Goal: Task Accomplishment & Management: Complete application form

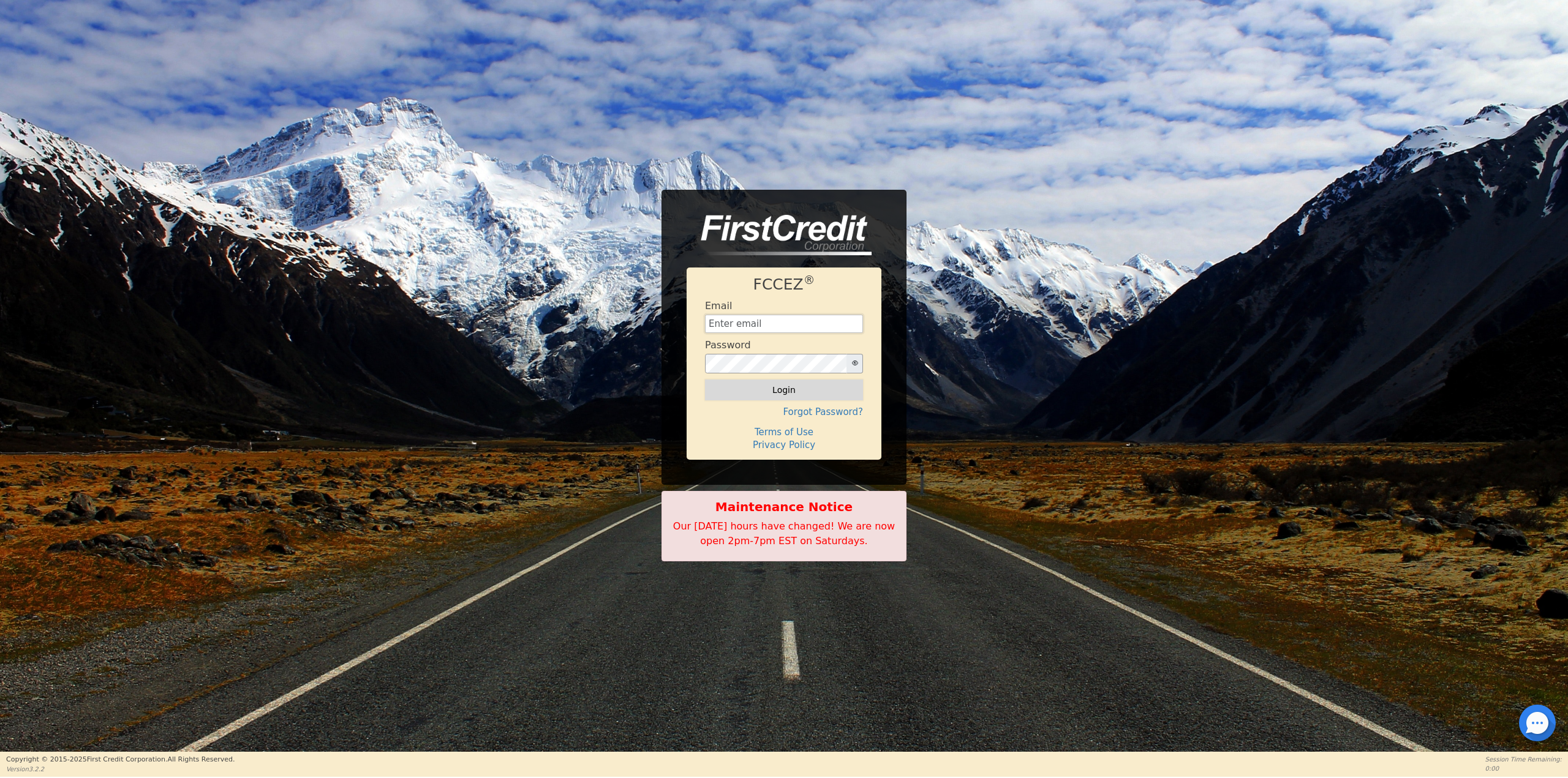
type input "pureairconcepts@gmail.com"
click at [768, 388] on button "Login" at bounding box center [783, 390] width 158 height 21
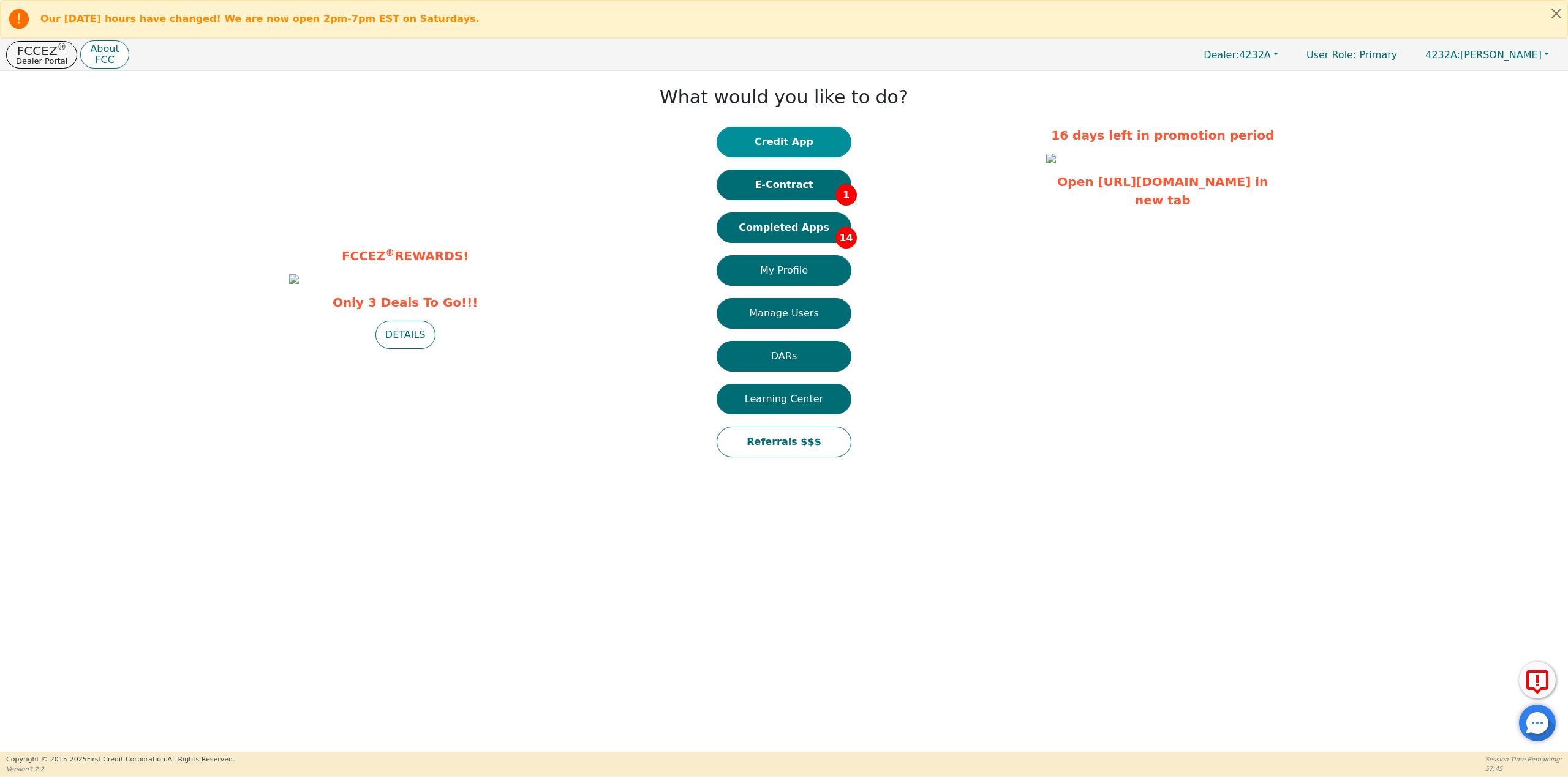
click at [802, 143] on button "Credit App" at bounding box center [783, 142] width 134 height 31
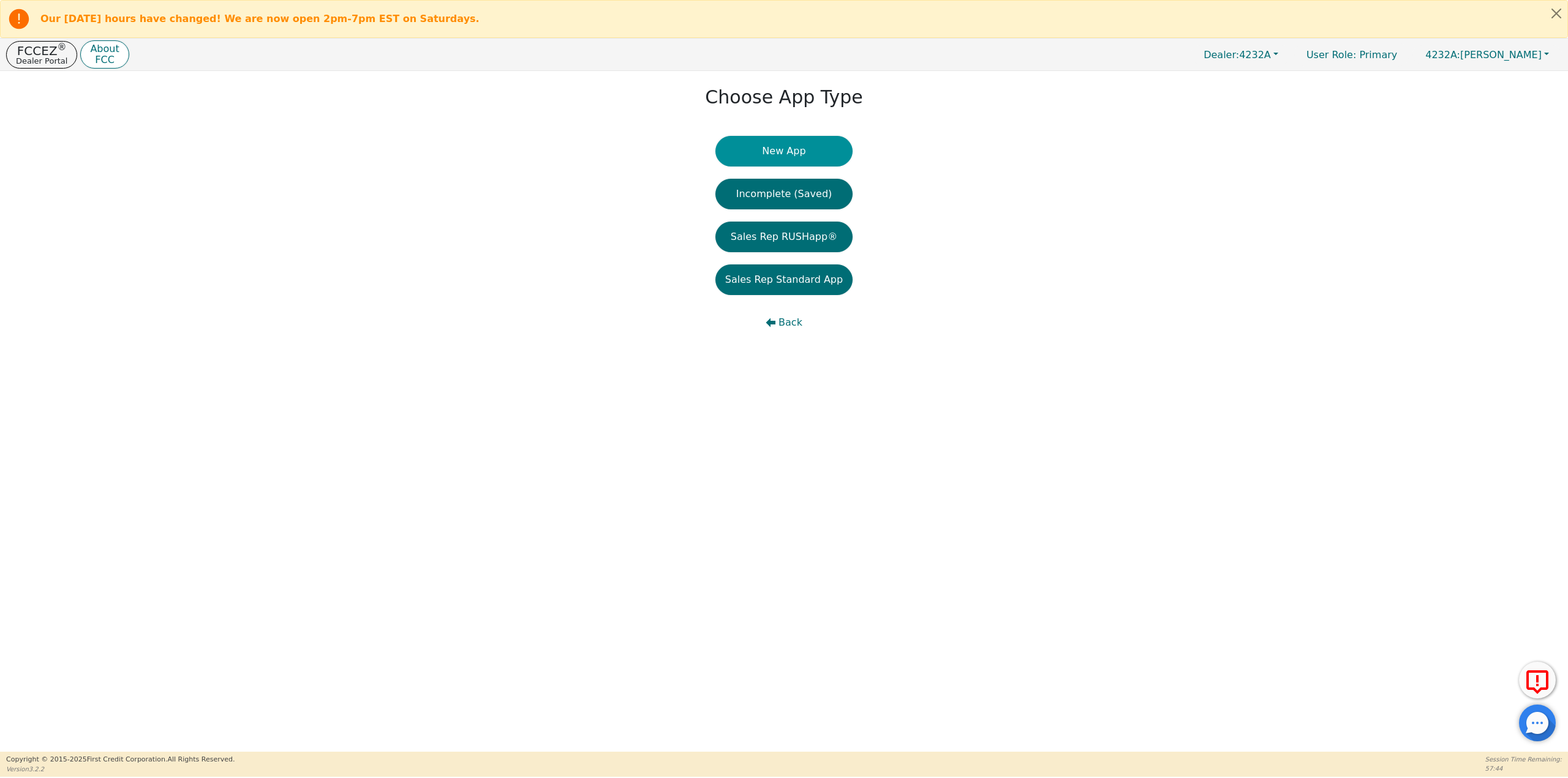
click at [813, 159] on button "New App" at bounding box center [784, 151] width 137 height 31
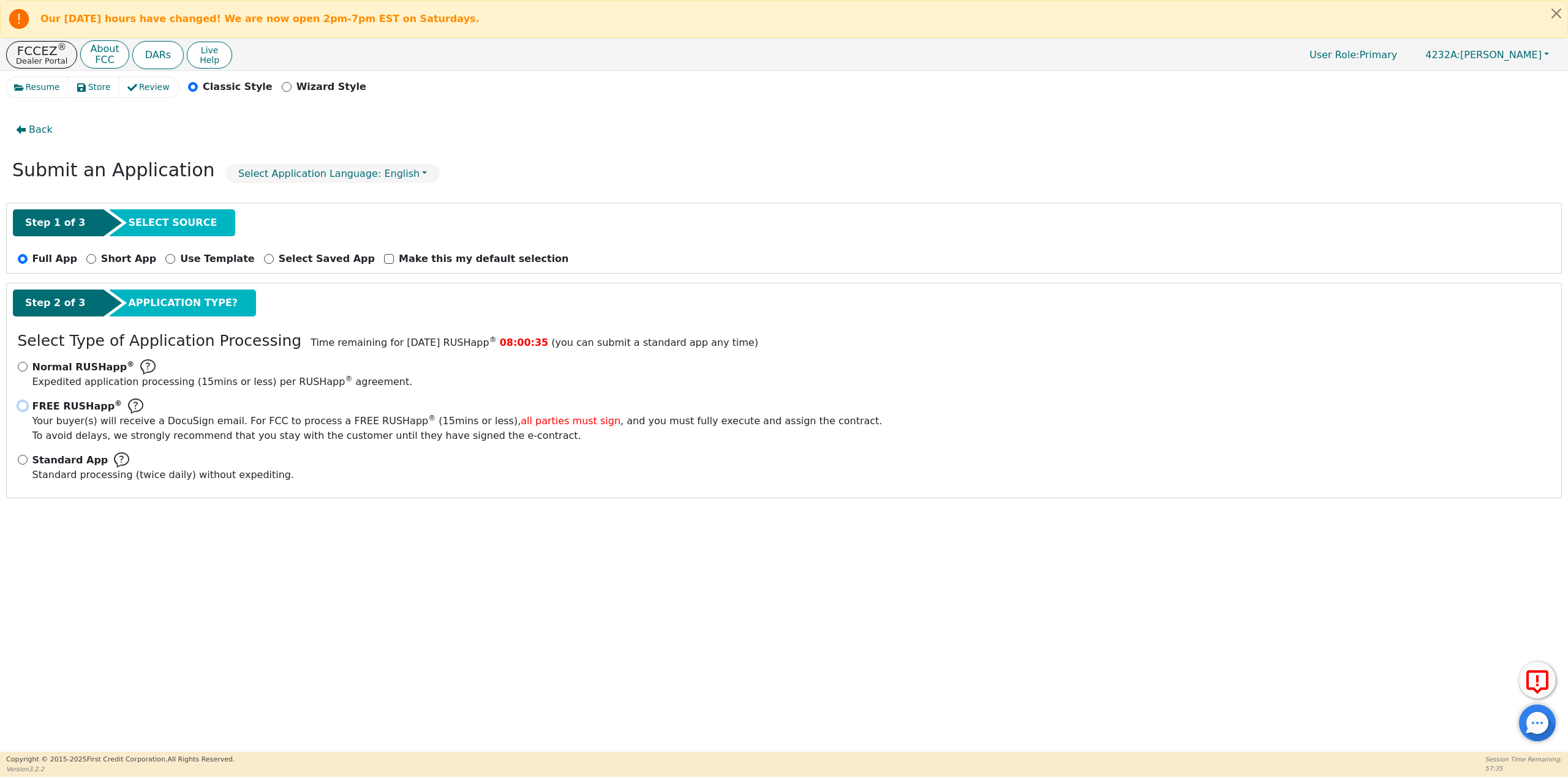
click at [24, 402] on input "FREE RUSHapp ® Your buyer(s) will receive a DocuSign email. For FCC to process …" at bounding box center [23, 406] width 10 height 10
radio input "true"
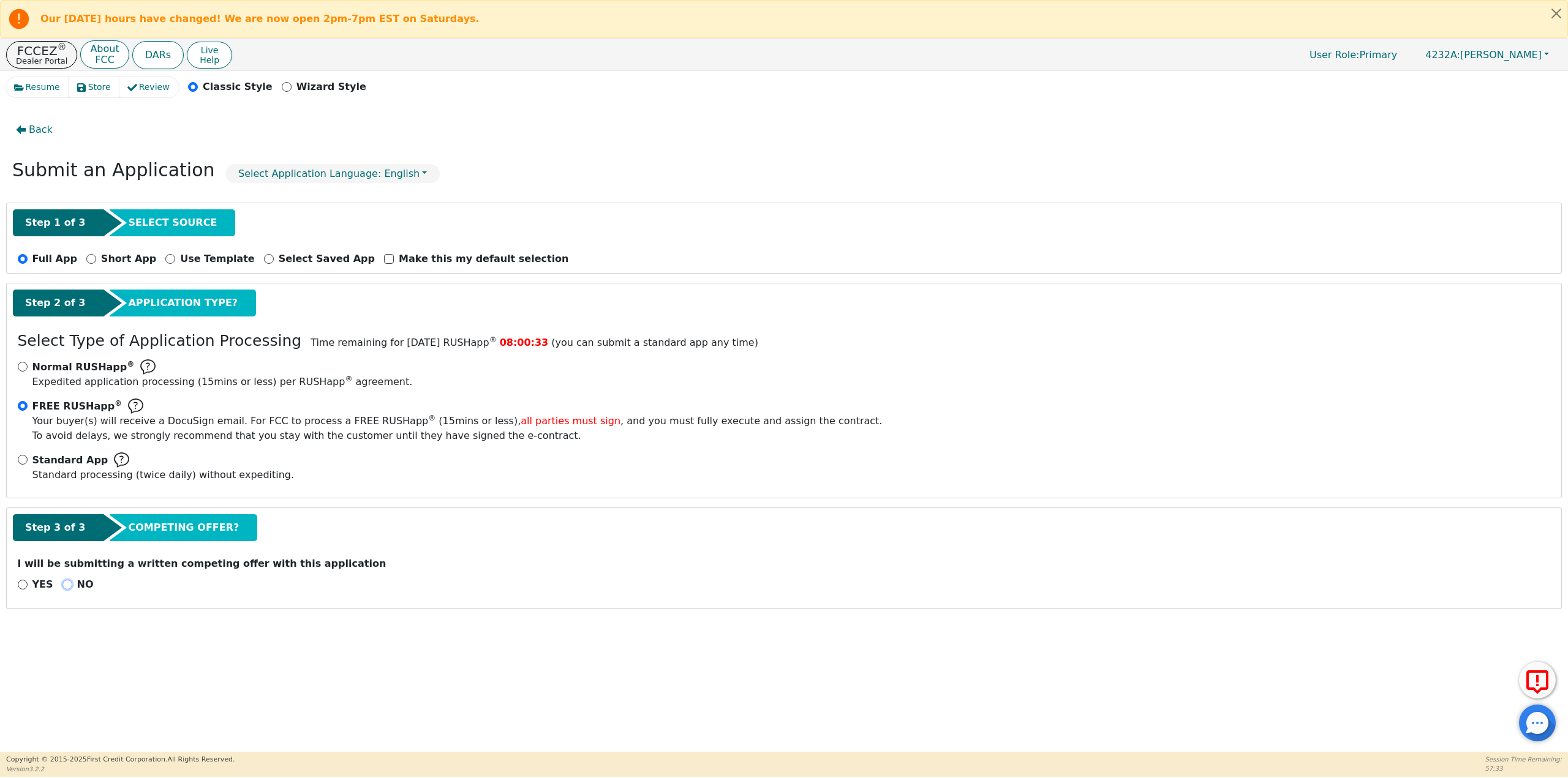
click at [64, 583] on input "NO" at bounding box center [68, 585] width 10 height 10
radio input "true"
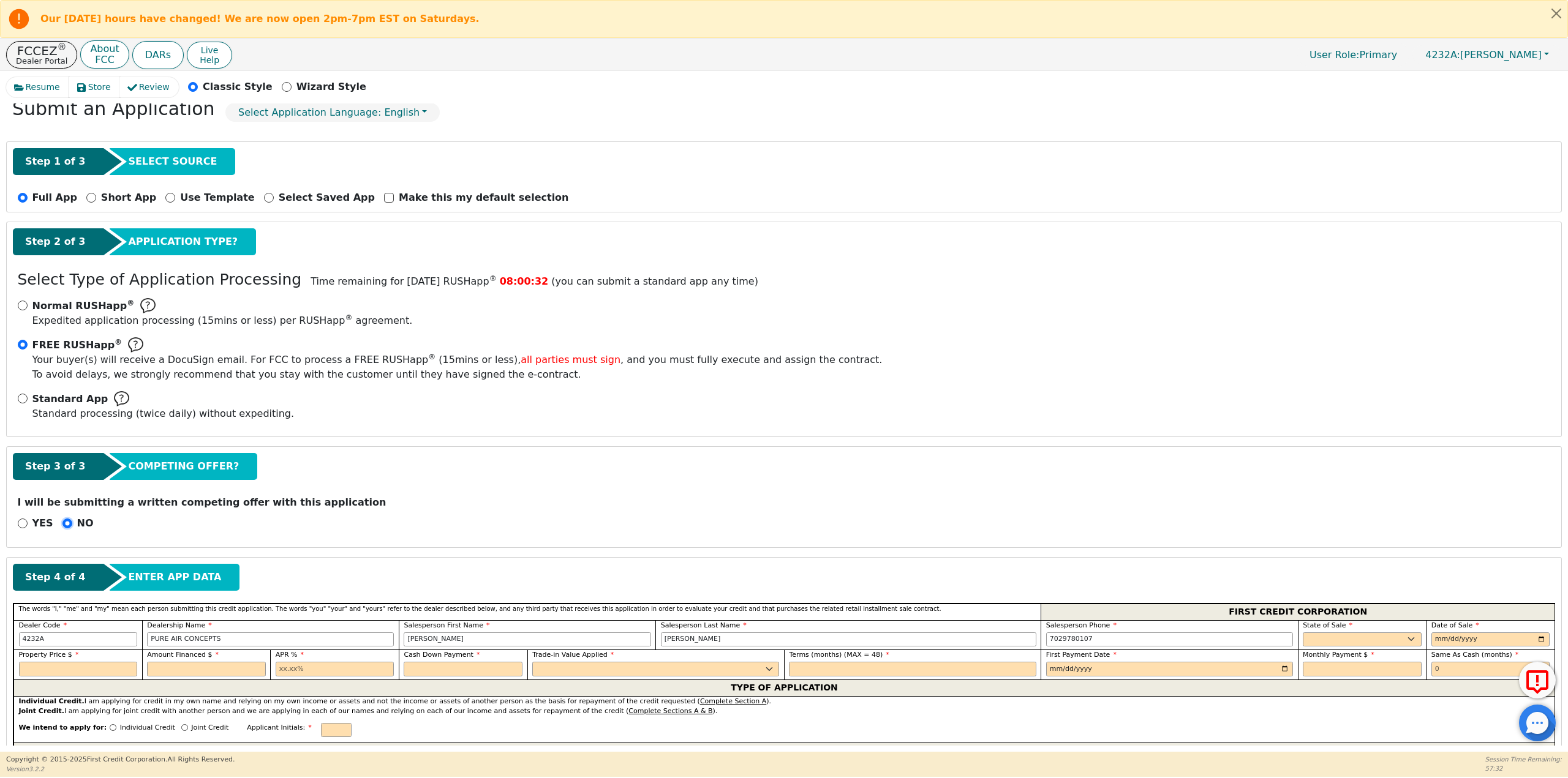
scroll to position [245, 0]
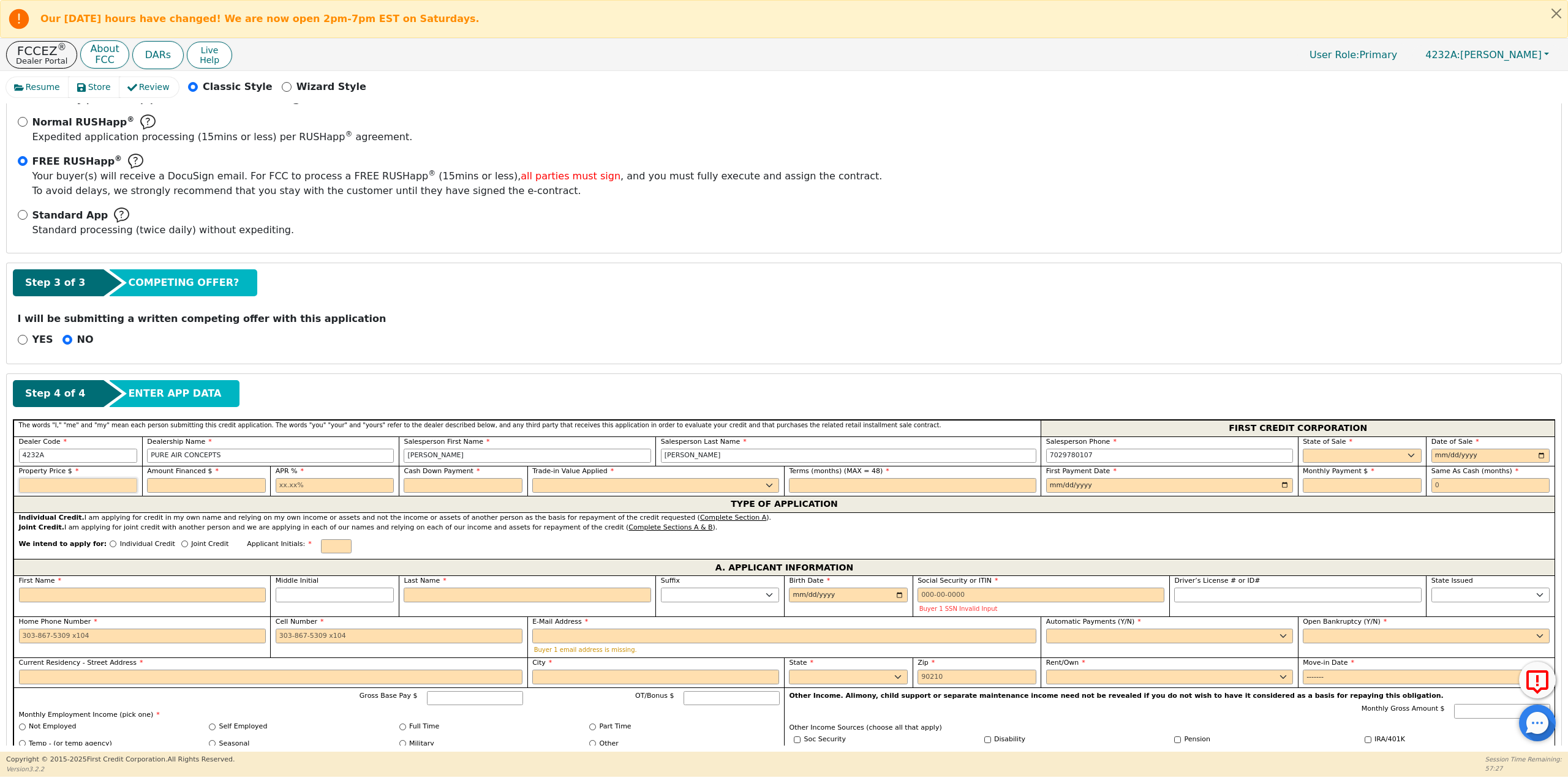
click at [78, 487] on input "text" at bounding box center [78, 486] width 119 height 15
type input "3598.95"
click at [220, 488] on input "text" at bounding box center [206, 486] width 119 height 15
type input "3598.95"
click at [326, 485] on input "text" at bounding box center [335, 486] width 119 height 15
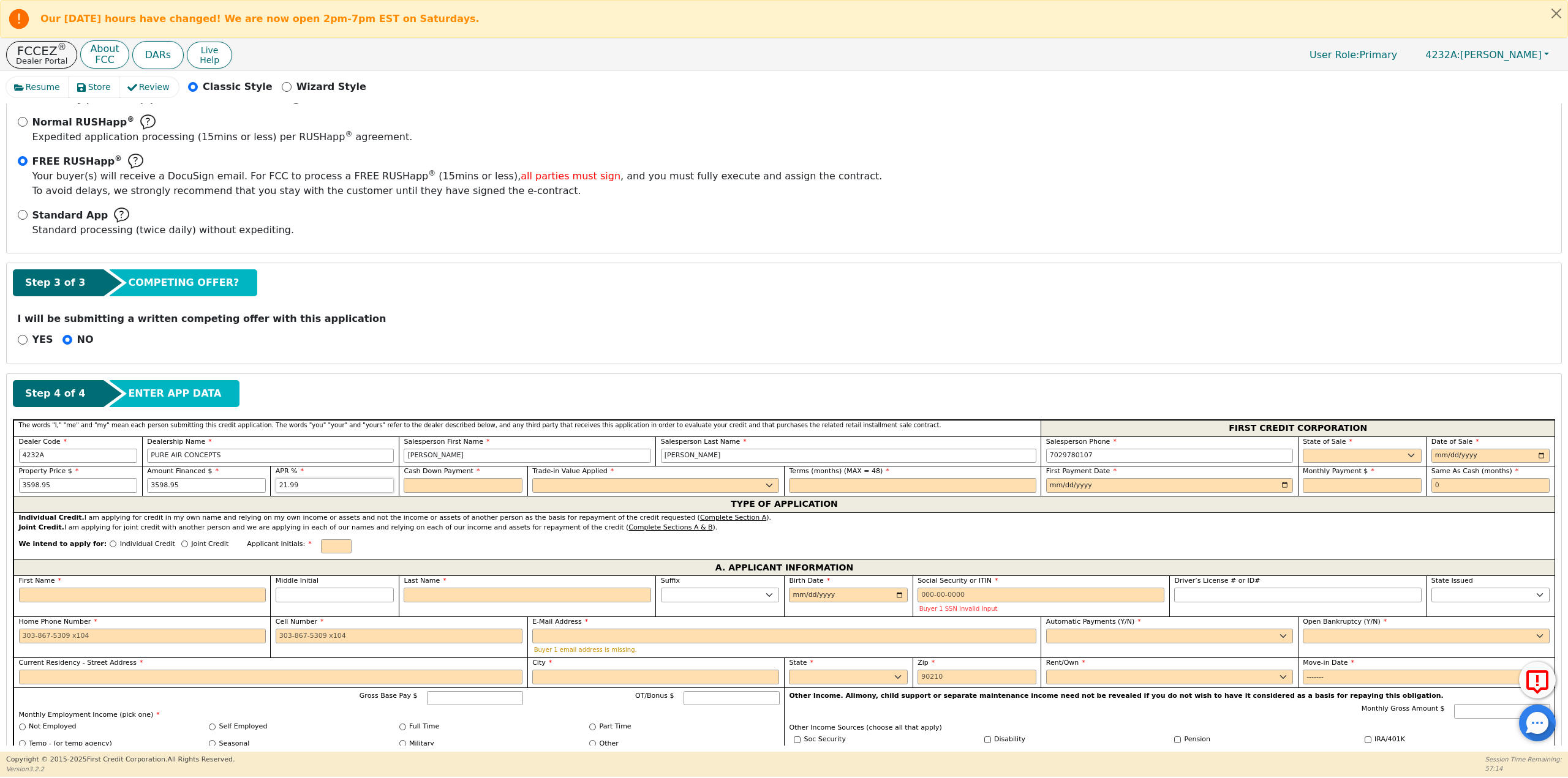
type input "21.99"
click at [428, 486] on input "text" at bounding box center [463, 486] width 119 height 15
type input "400.00"
click at [542, 486] on select "Yes No" at bounding box center [655, 486] width 247 height 15
select select "y"
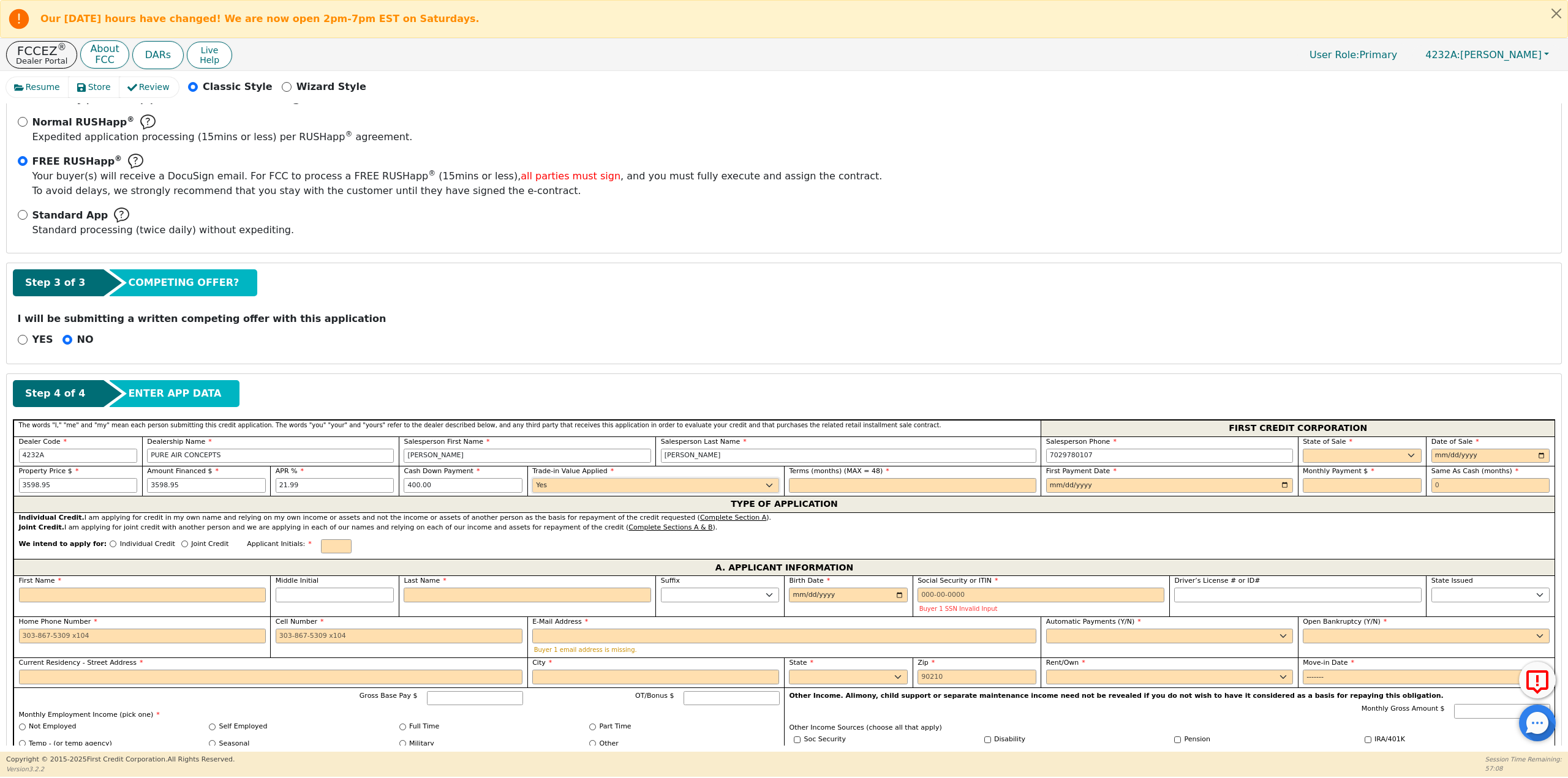
click at [532, 478] on select "Yes No" at bounding box center [655, 486] width 247 height 15
click at [849, 487] on input "text" at bounding box center [913, 486] width 247 height 15
type input "48"
click at [1078, 491] on input "date" at bounding box center [1170, 486] width 247 height 15
click at [1283, 484] on input "date" at bounding box center [1170, 486] width 247 height 15
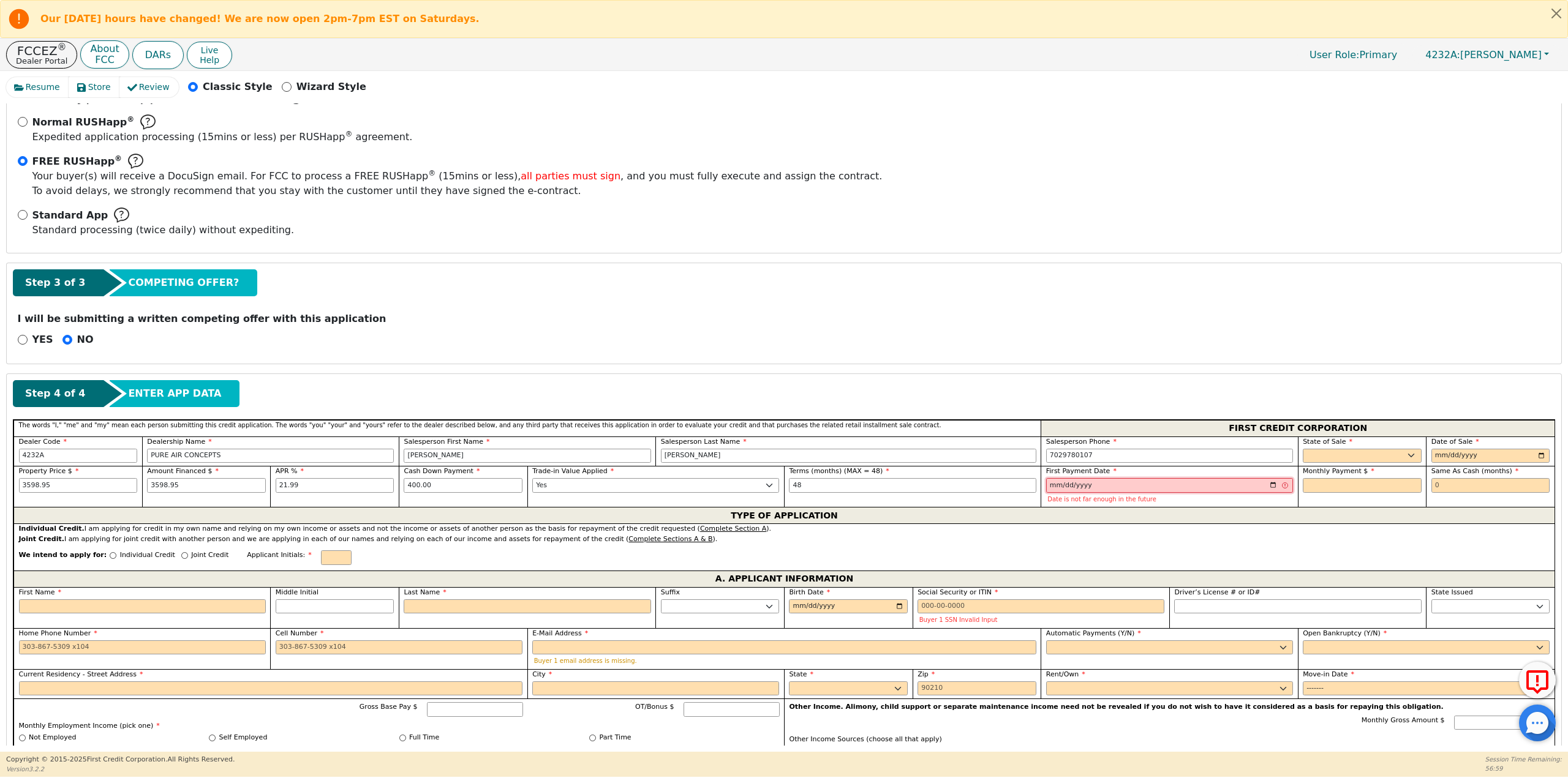
click at [1272, 483] on input "2025-09-15" at bounding box center [1170, 486] width 247 height 15
click at [1268, 485] on input "2025-09-15" at bounding box center [1170, 486] width 247 height 15
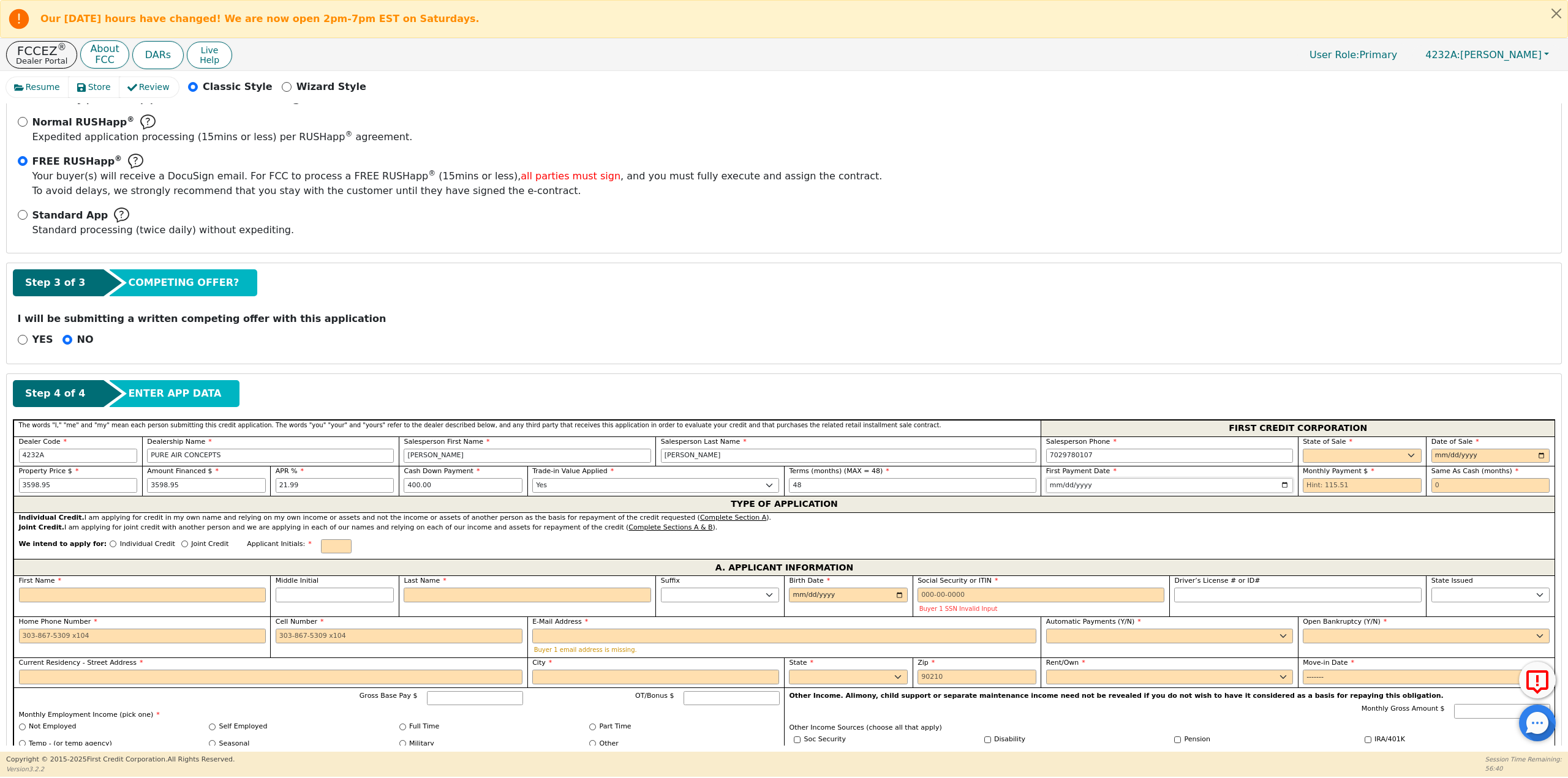
type input "2025-11-15"
click at [1330, 454] on select "AK AL AR AZ CA CO CT DC DE FL GA HI IA ID IL IN KS KY LA MA MD ME MI MN MO MS M…" at bounding box center [1362, 457] width 119 height 15
select select "FL"
click at [1302, 449] on select "AK AL AR AZ CA CO CT DC DE FL GA HI IA ID IL IN KS KY LA MA MD ME MI MN MO MS M…" at bounding box center [1362, 457] width 119 height 15
click at [1540, 453] on input "date" at bounding box center [1490, 457] width 119 height 15
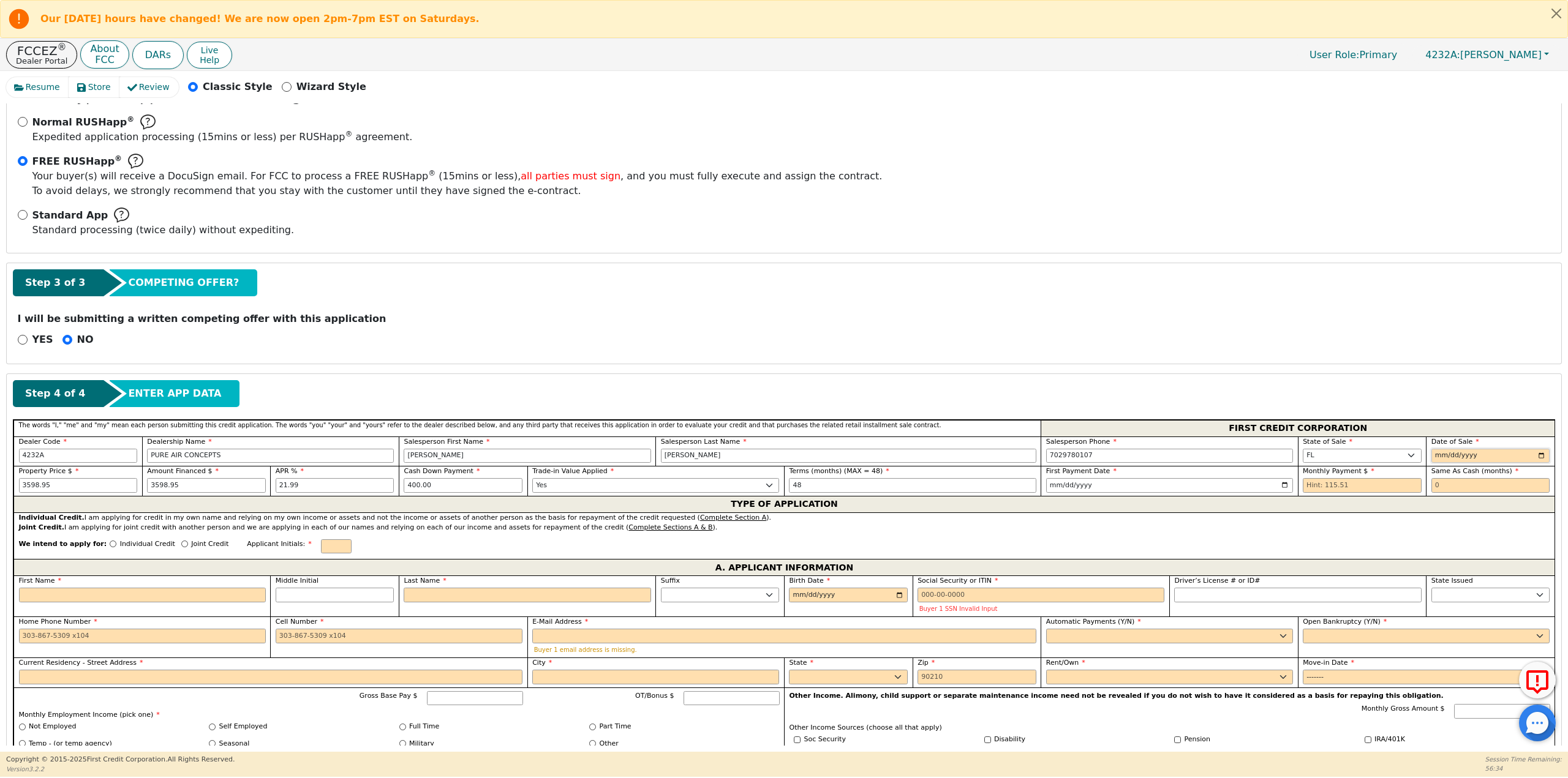
type input "2025-09-15"
click at [1381, 484] on input "text" at bounding box center [1362, 486] width 119 height 15
type input "115.51"
click at [1459, 481] on input "text" at bounding box center [1490, 486] width 119 height 15
type input "0"
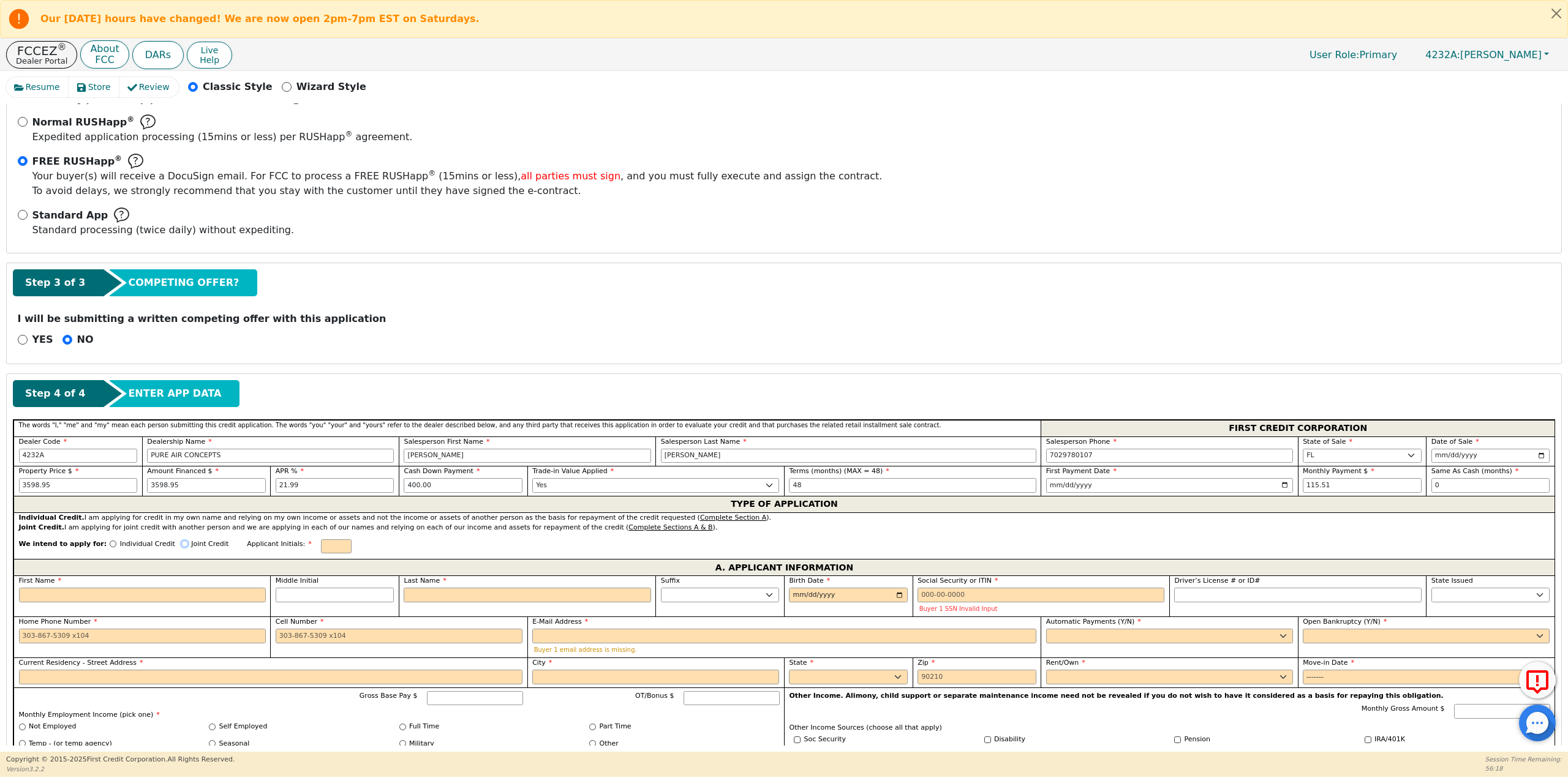
click at [181, 543] on input "Joint Credit" at bounding box center [185, 544] width 7 height 7
radio input "true"
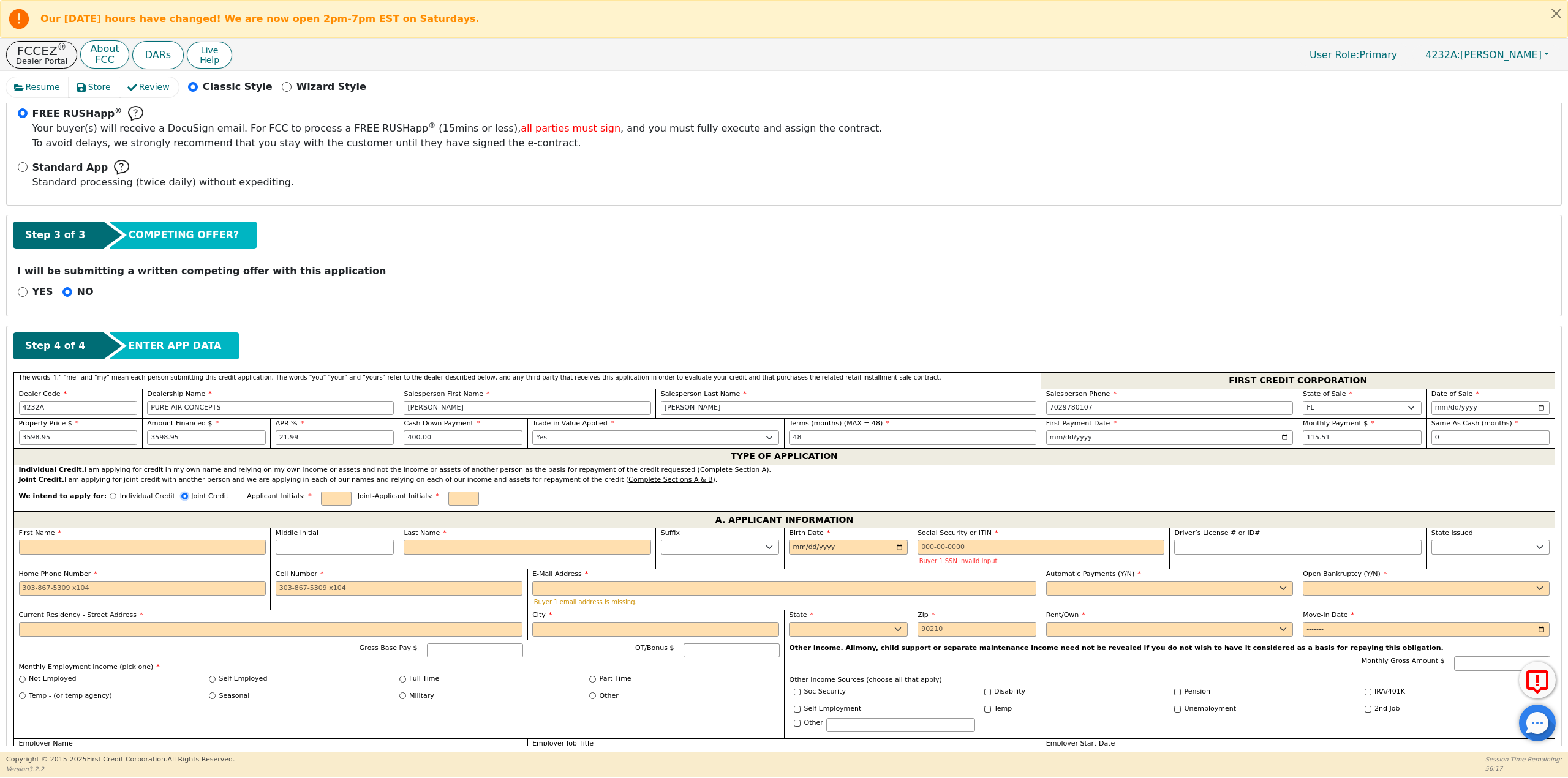
scroll to position [306, 0]
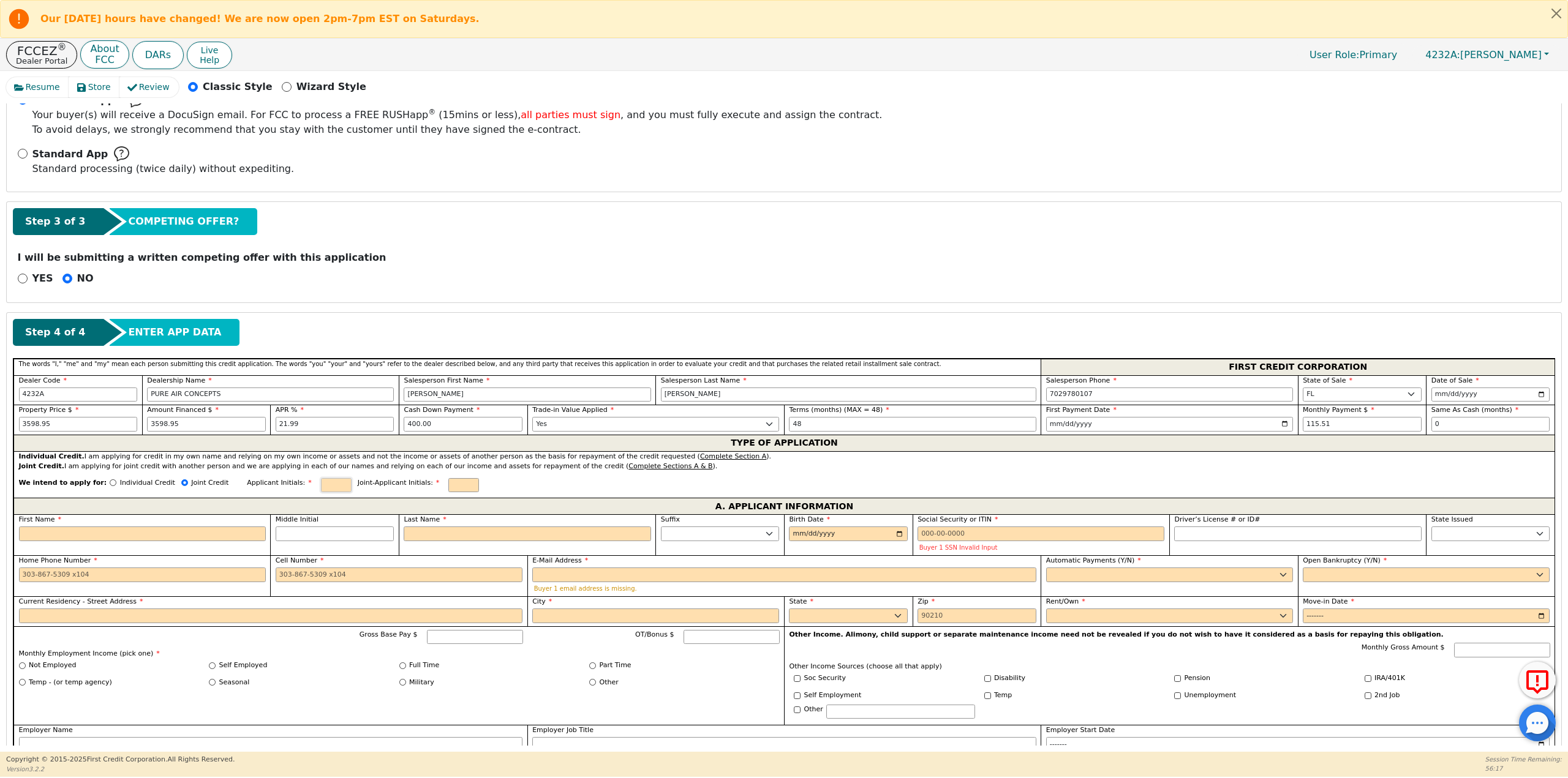
click at [321, 485] on input "text" at bounding box center [336, 486] width 31 height 15
type input "es"
click at [448, 481] on input "text" at bounding box center [463, 486] width 31 height 15
type input "cs"
click at [85, 543] on div "First Name" at bounding box center [141, 534] width 256 height 41
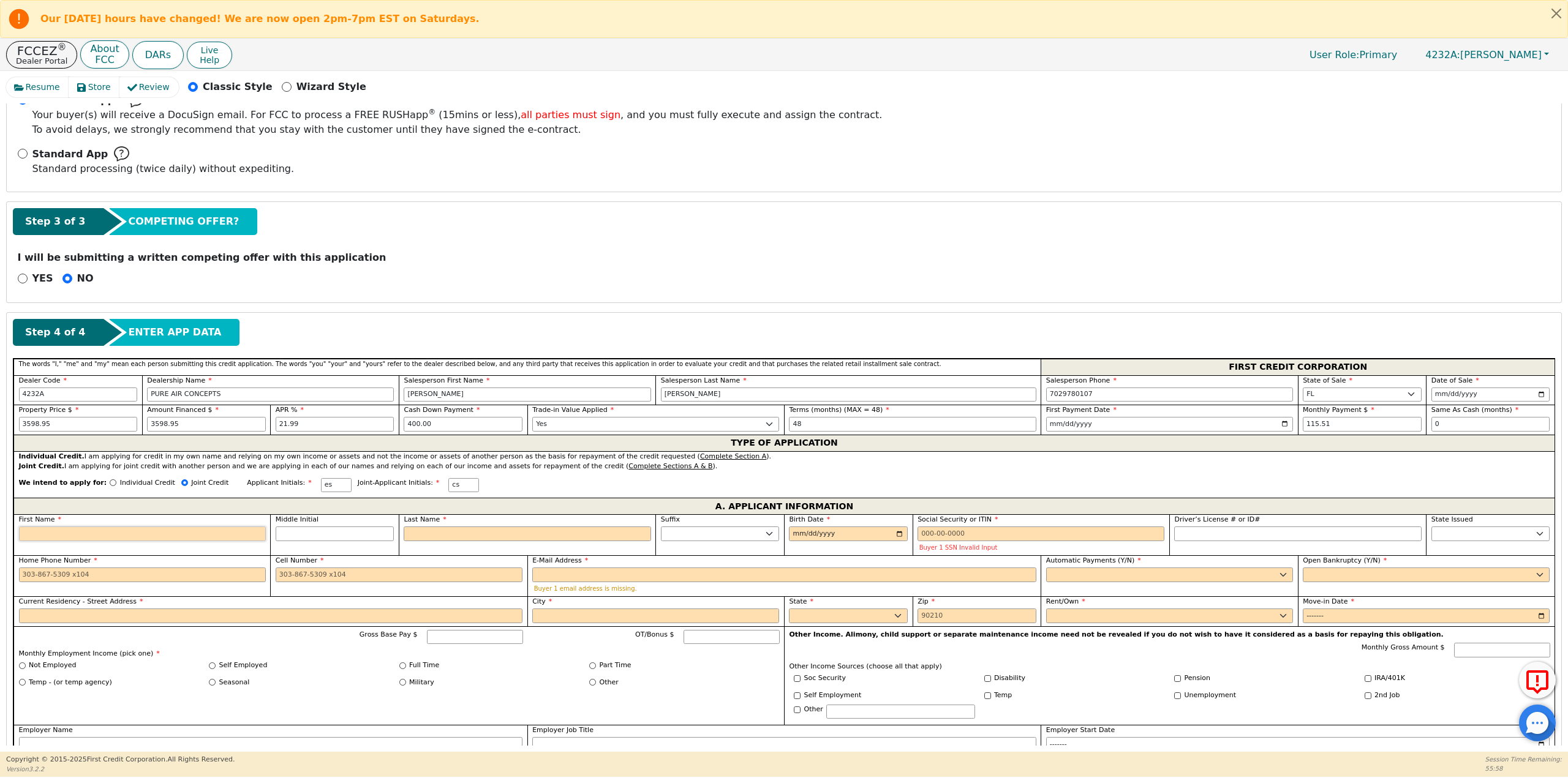
click at [94, 533] on input "First Name" at bounding box center [143, 534] width 247 height 15
type input "E"
type input "e"
type input "er"
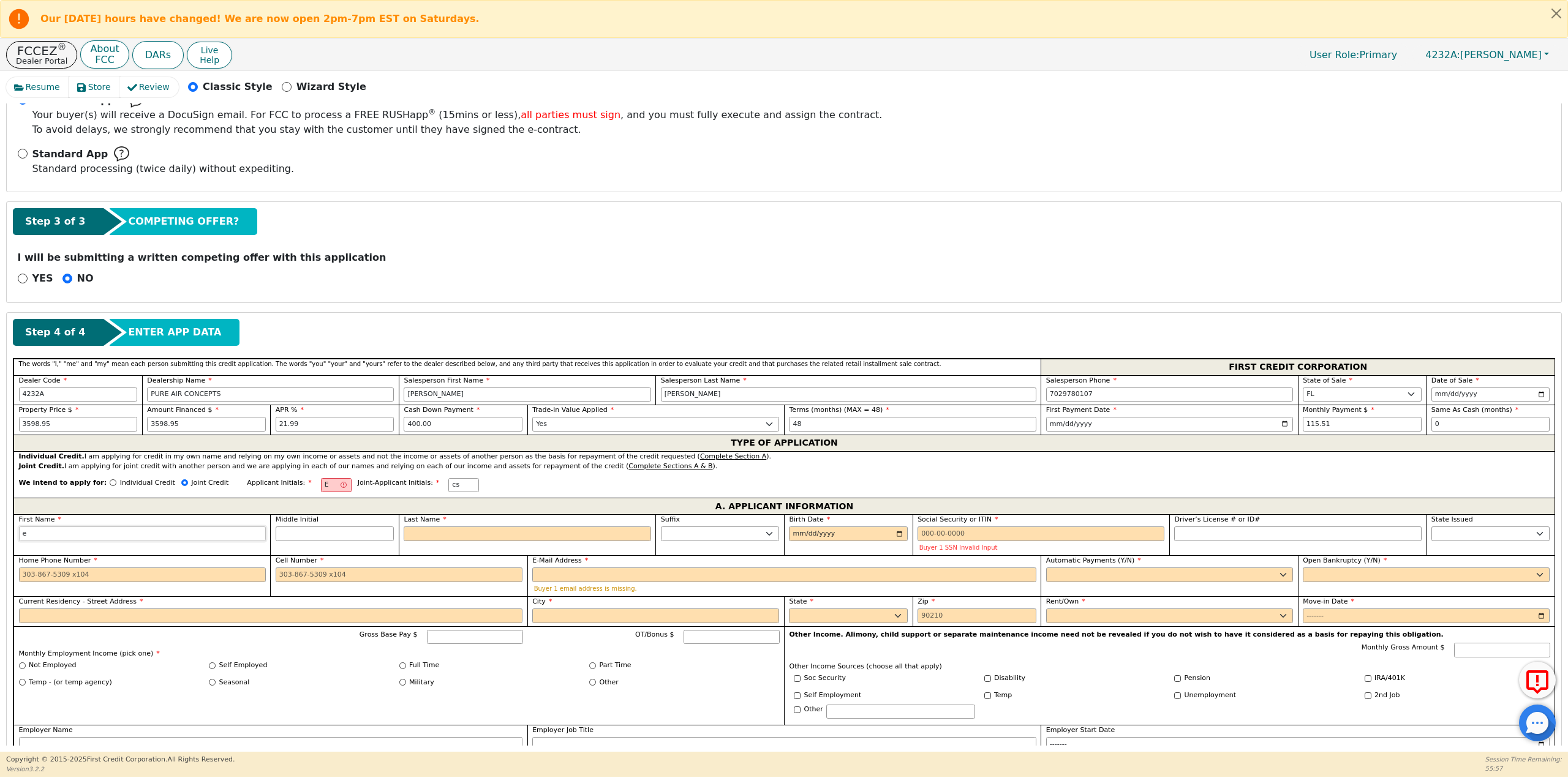
type input "er"
type input "eri"
type input "erin"
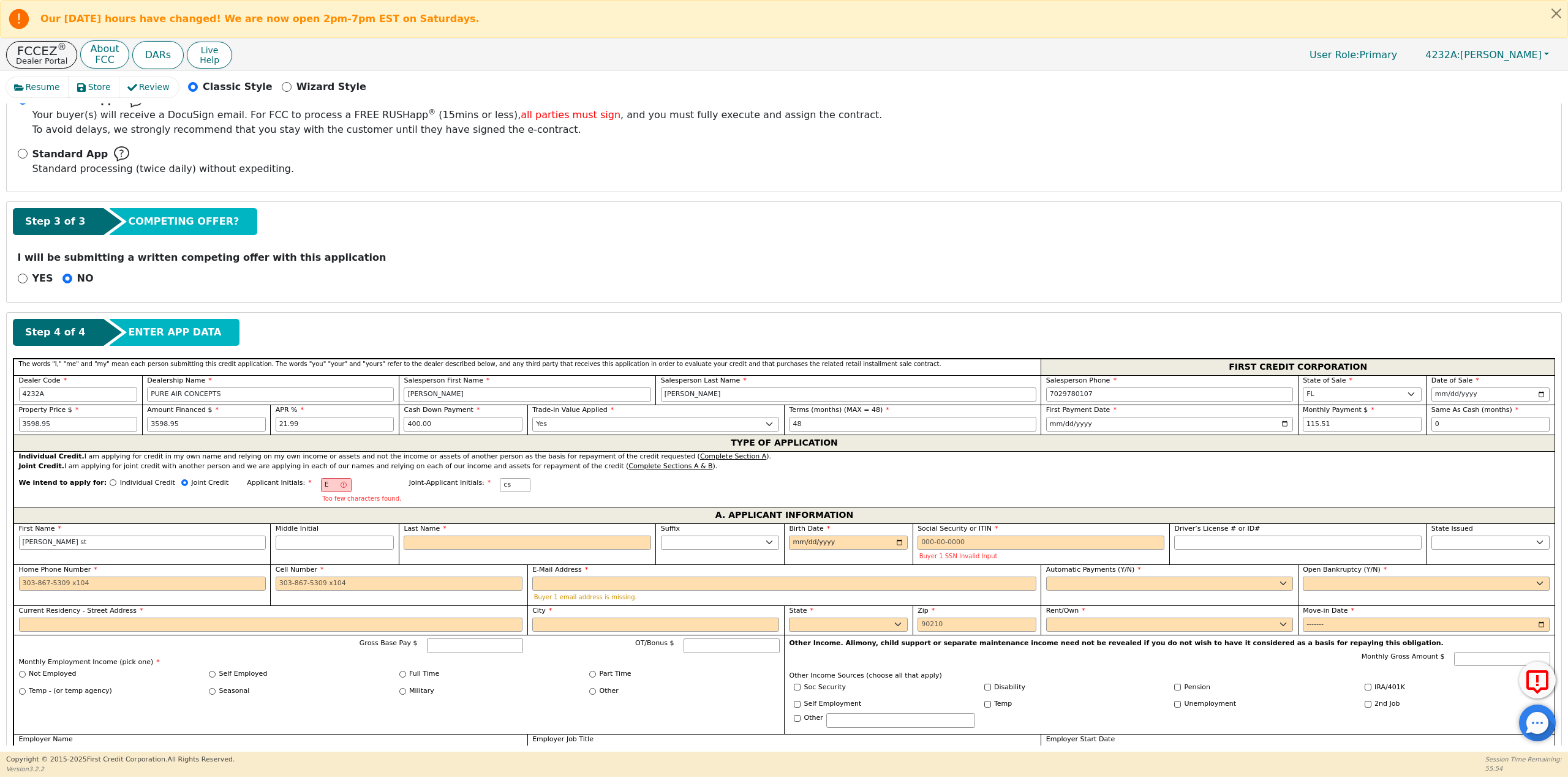
click at [86, 549] on div "First Name erin st" at bounding box center [141, 543] width 256 height 41
click at [93, 543] on input "erin st" at bounding box center [143, 543] width 247 height 15
type input "erin"
click at [444, 539] on input "Last Name" at bounding box center [527, 543] width 247 height 15
click at [321, 488] on input "E" at bounding box center [336, 486] width 31 height 15
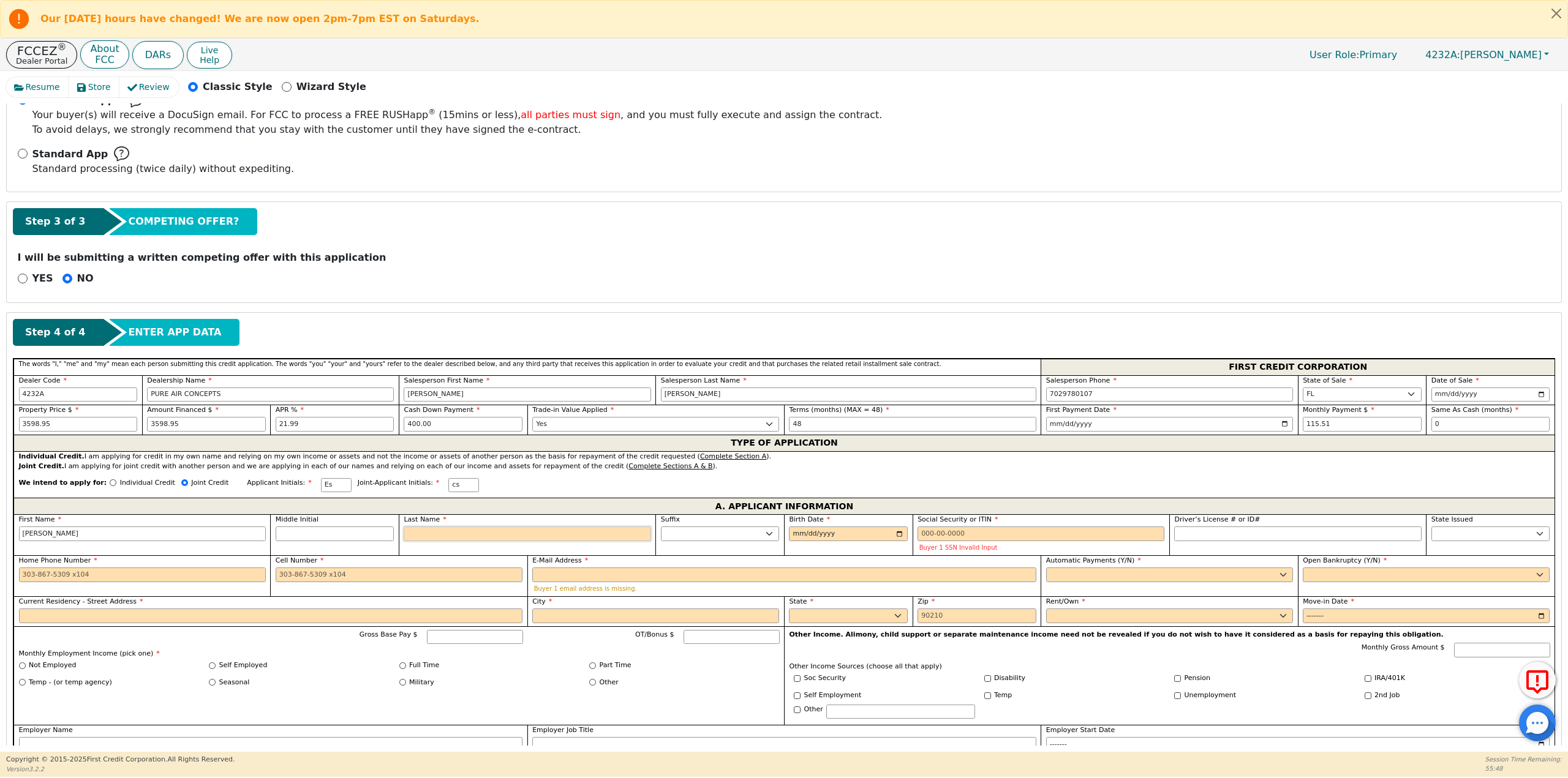
click at [448, 534] on input "Last Name" at bounding box center [527, 534] width 247 height 15
type input "ES"
type input "s"
type input "erin s"
type input "st"
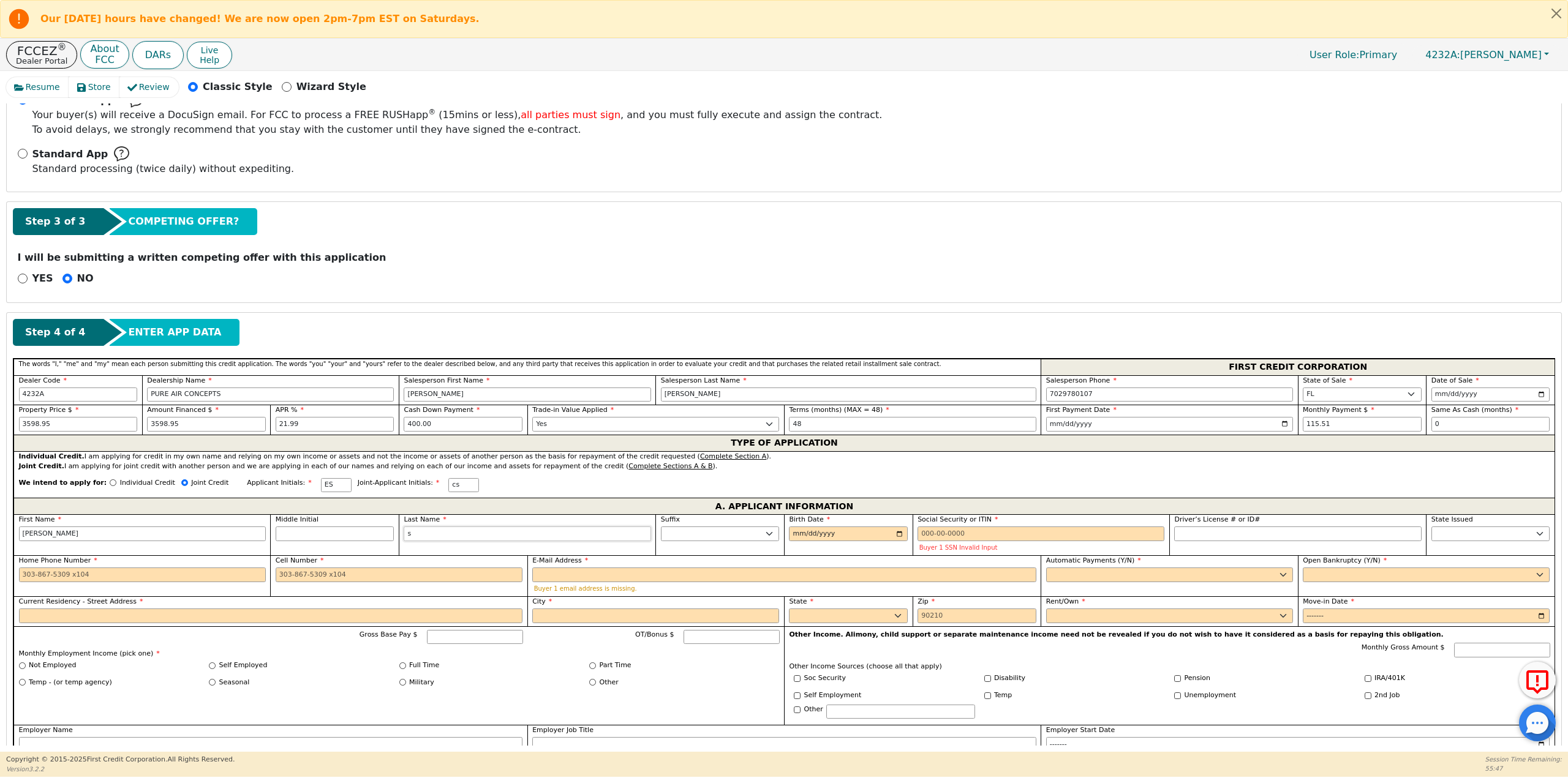
type input "erin st"
type input "ste"
type input "erin ste"
type input "step"
type input "erin step"
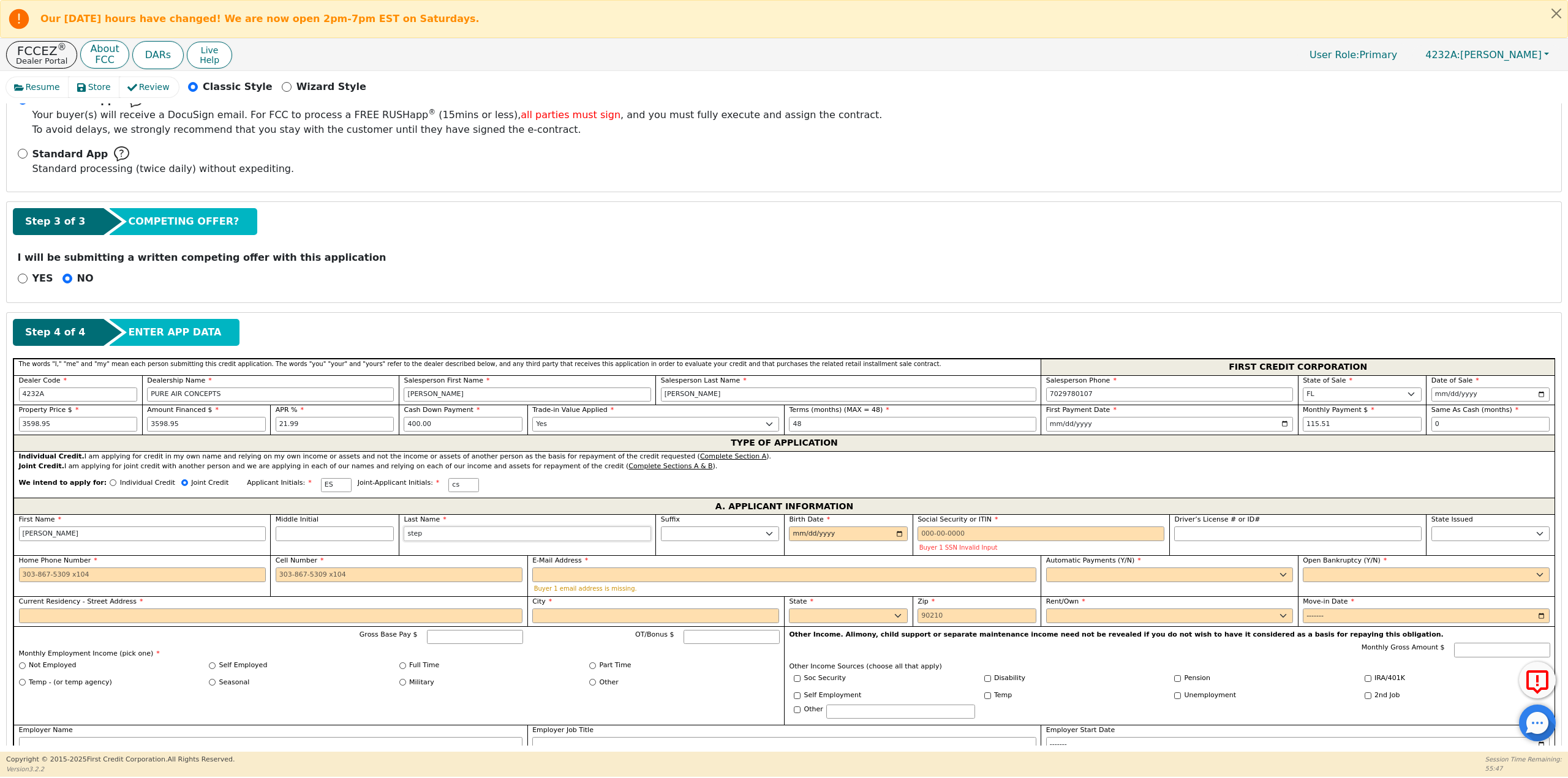
type input "stepp"
type input "[PERSON_NAME]"
type input "stepp"
click at [893, 533] on input "Birth Date" at bounding box center [848, 534] width 119 height 15
click at [882, 534] on input "2025-04-16" at bounding box center [848, 534] width 119 height 15
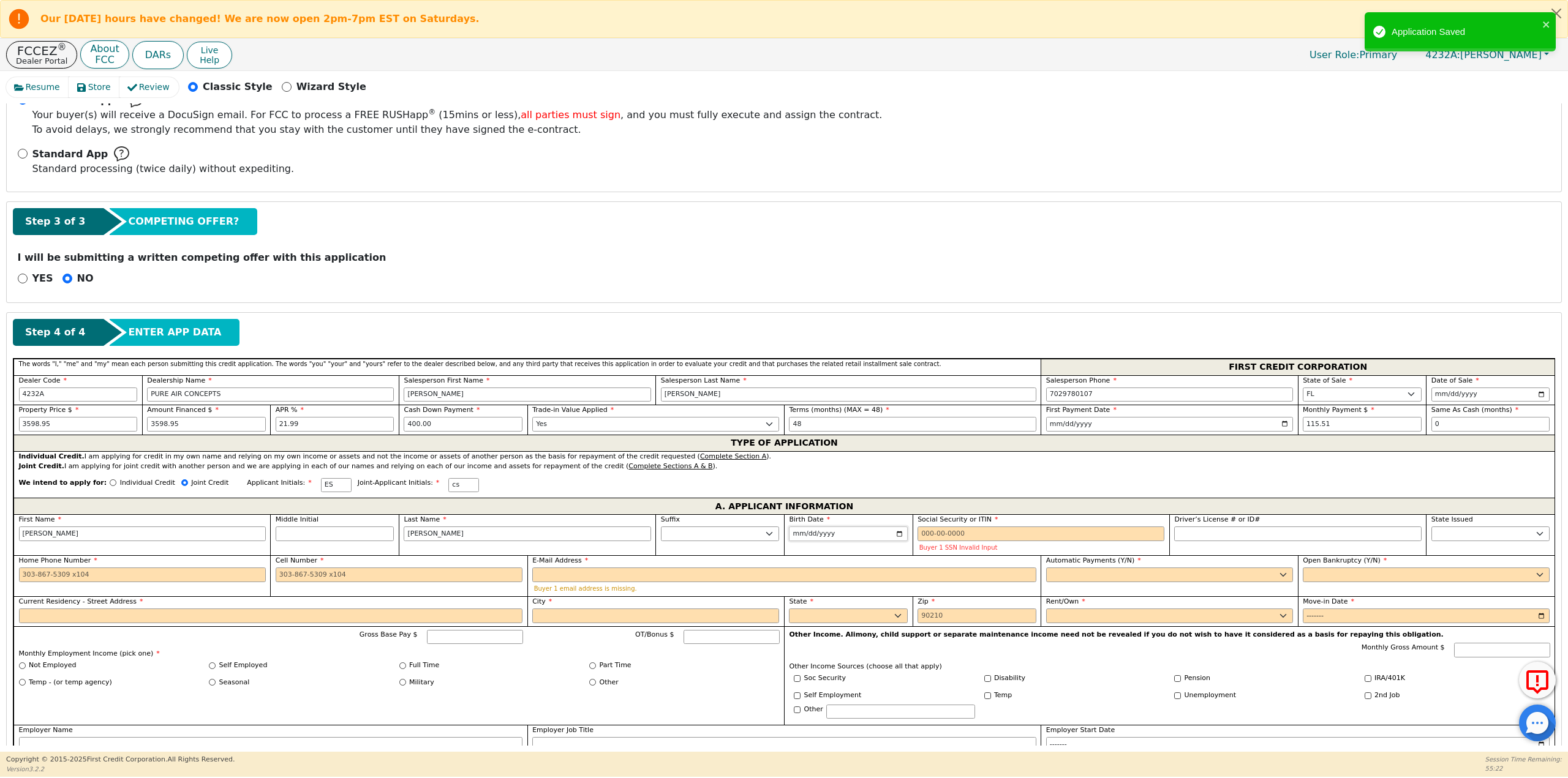
type input "1998-04-16"
click at [938, 529] on input "Social Security or ITIN" at bounding box center [1041, 534] width 247 height 15
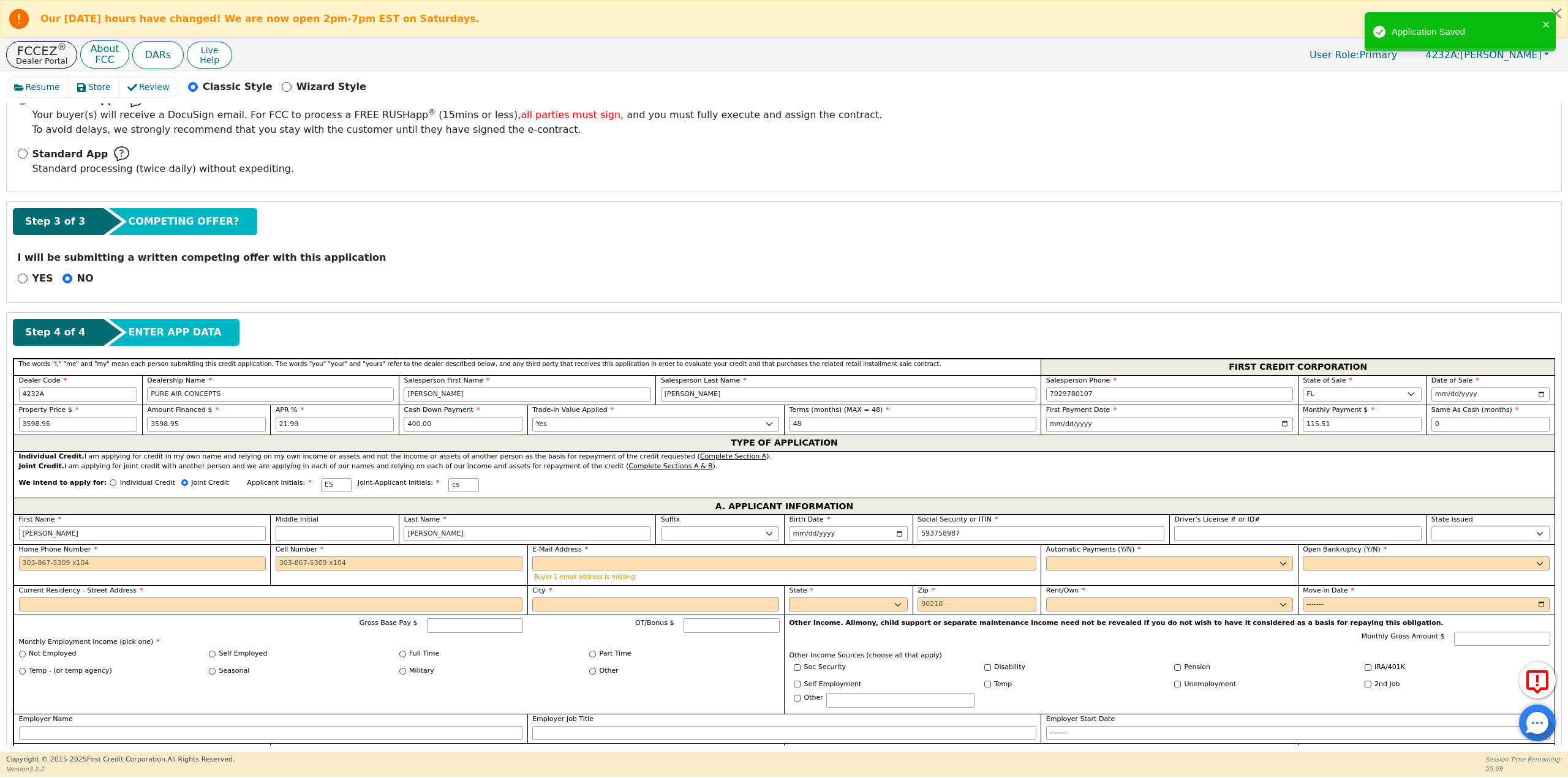
type input "***-**-8987"
click at [1473, 537] on select "AK AL AR AZ CA CO CT DC DE FL GA HI IA ID IL IN KS KY LA MA MD ME MI MN MO MS M…" at bounding box center [1490, 534] width 119 height 15
select select "FL"
click at [1431, 527] on select "AK AL AR AZ CA CO CT DC DE FL GA HI IA ID IL IN KS KY LA MA MD ME MI MN MO MS M…" at bounding box center [1490, 534] width 119 height 15
click at [131, 564] on input "Home Phone Number" at bounding box center [143, 564] width 247 height 15
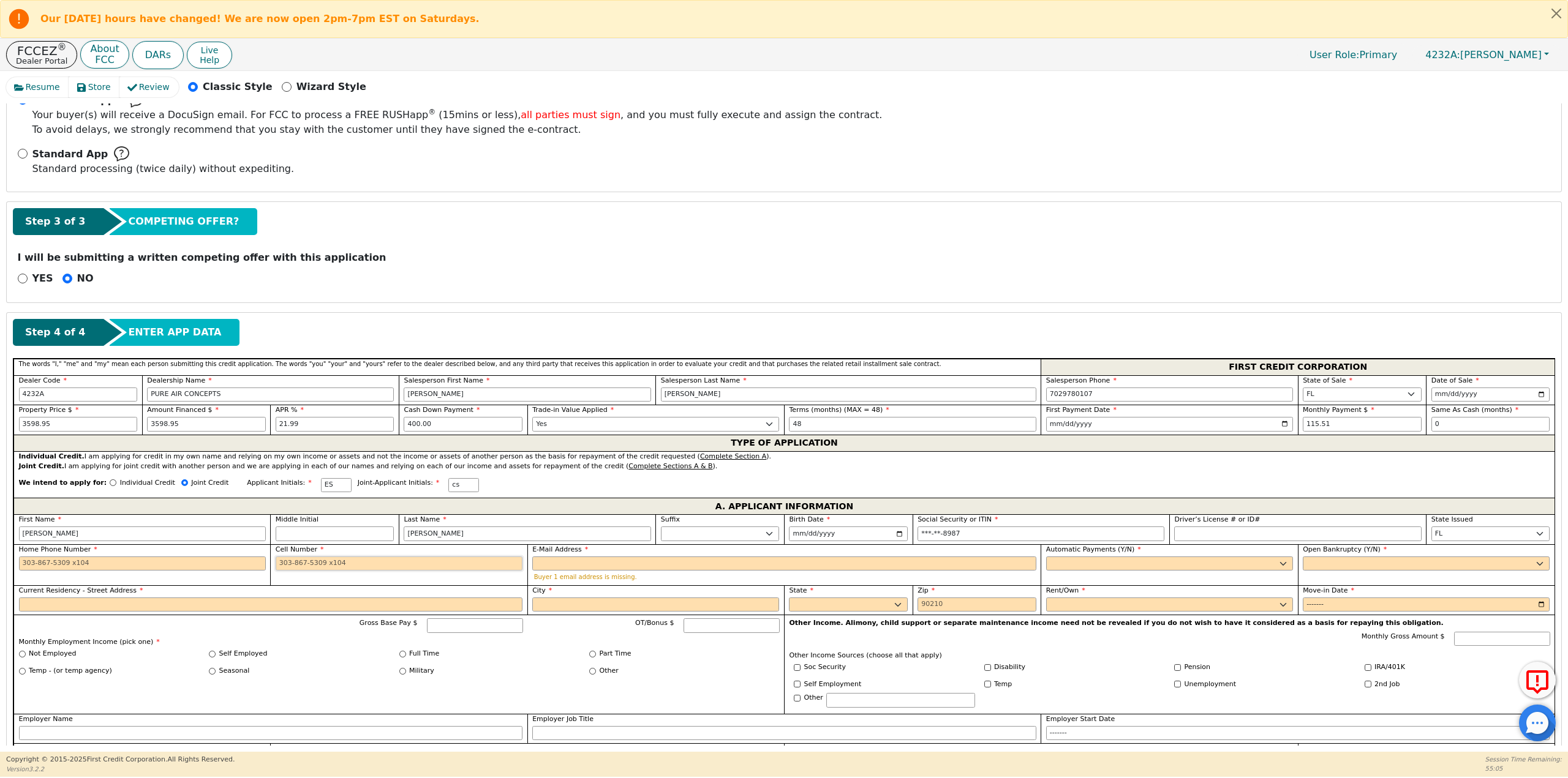
click at [300, 564] on input "Cell Number" at bounding box center [399, 564] width 247 height 15
type input "863-614-5105"
click at [588, 561] on input "E-Mail Address" at bounding box center [784, 564] width 504 height 15
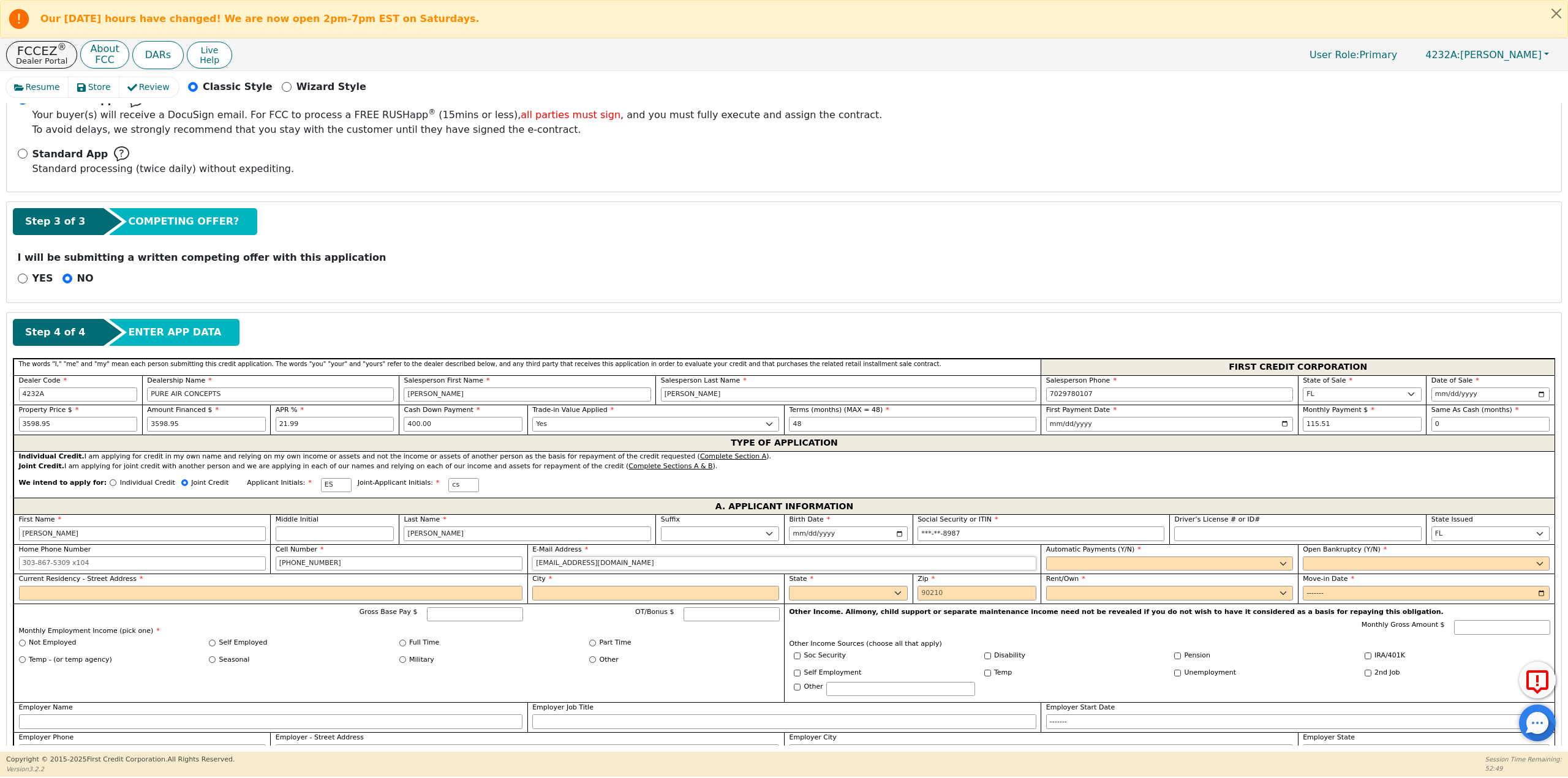
type input "estepp0709@gmail.com"
click at [1112, 557] on select "Yes No" at bounding box center [1170, 564] width 247 height 15
select select "y"
click at [1046, 557] on select "Yes No" at bounding box center [1170, 564] width 247 height 15
type input "[PERSON_NAME]"
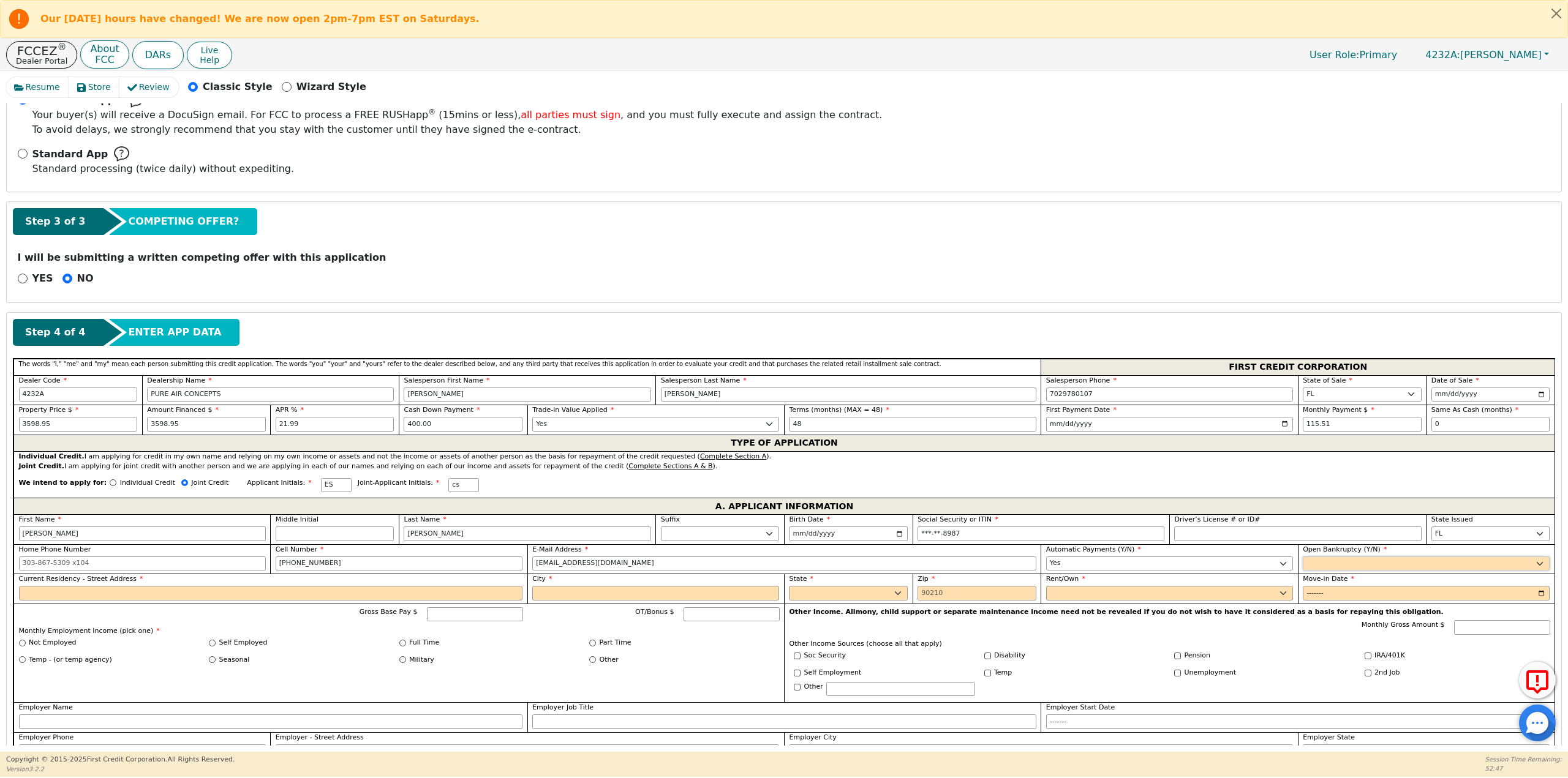
click at [1388, 558] on select "Yes No" at bounding box center [1426, 564] width 247 height 15
select select "n"
click at [1302, 557] on select "Yes No" at bounding box center [1426, 564] width 247 height 15
click at [216, 589] on input "Current Residency - Street Address" at bounding box center [271, 594] width 504 height 15
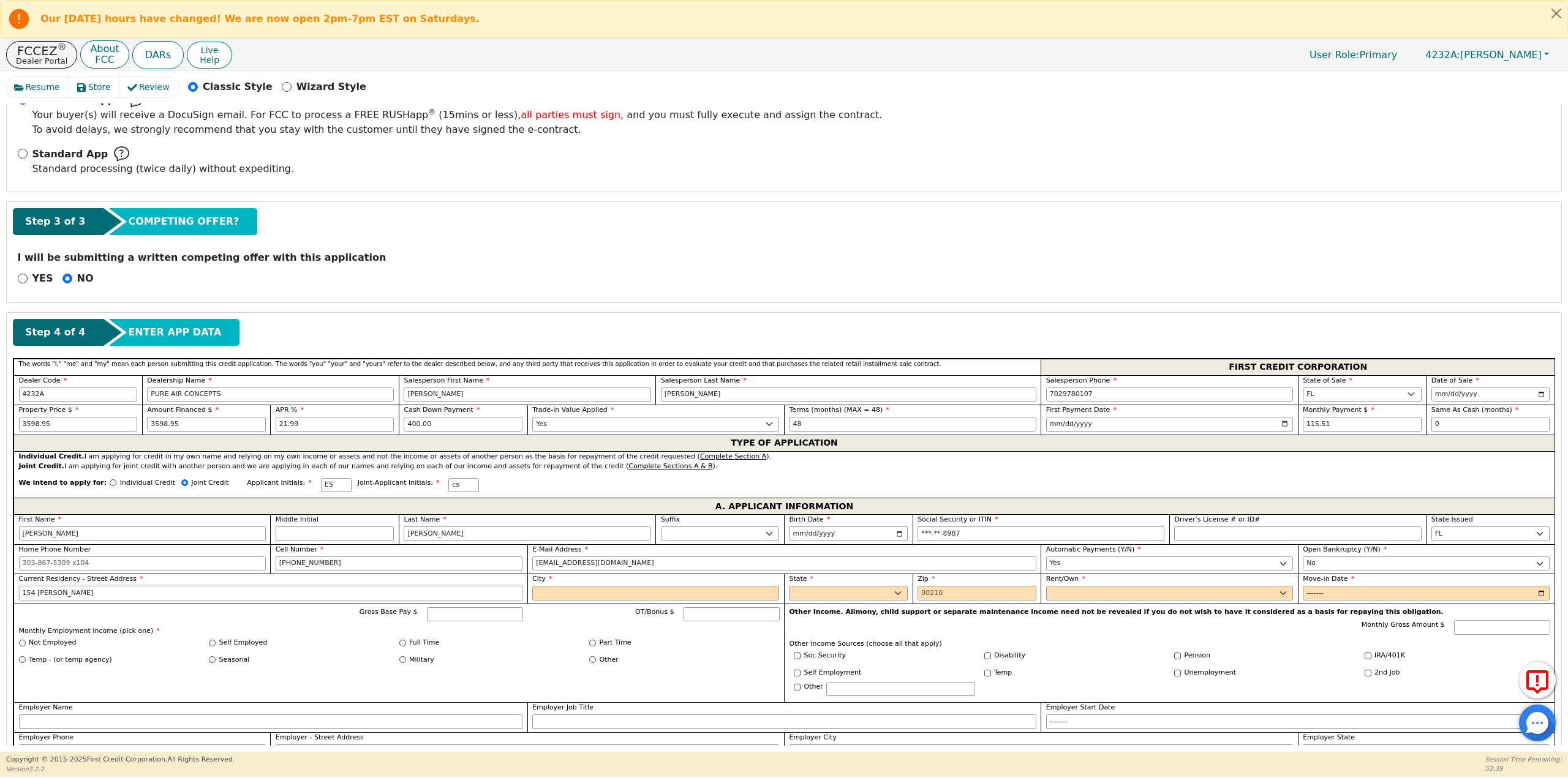
type input "154 brad cir"
click at [555, 594] on input "City" at bounding box center [655, 594] width 247 height 15
type input "winter haven"
click at [819, 598] on select "AK AL AR AZ CA CO CT DC DE FL GA HI IA ID IL IN KS KY LA MA MD ME MI MN MO MS M…" at bounding box center [848, 594] width 119 height 15
select select "FL"
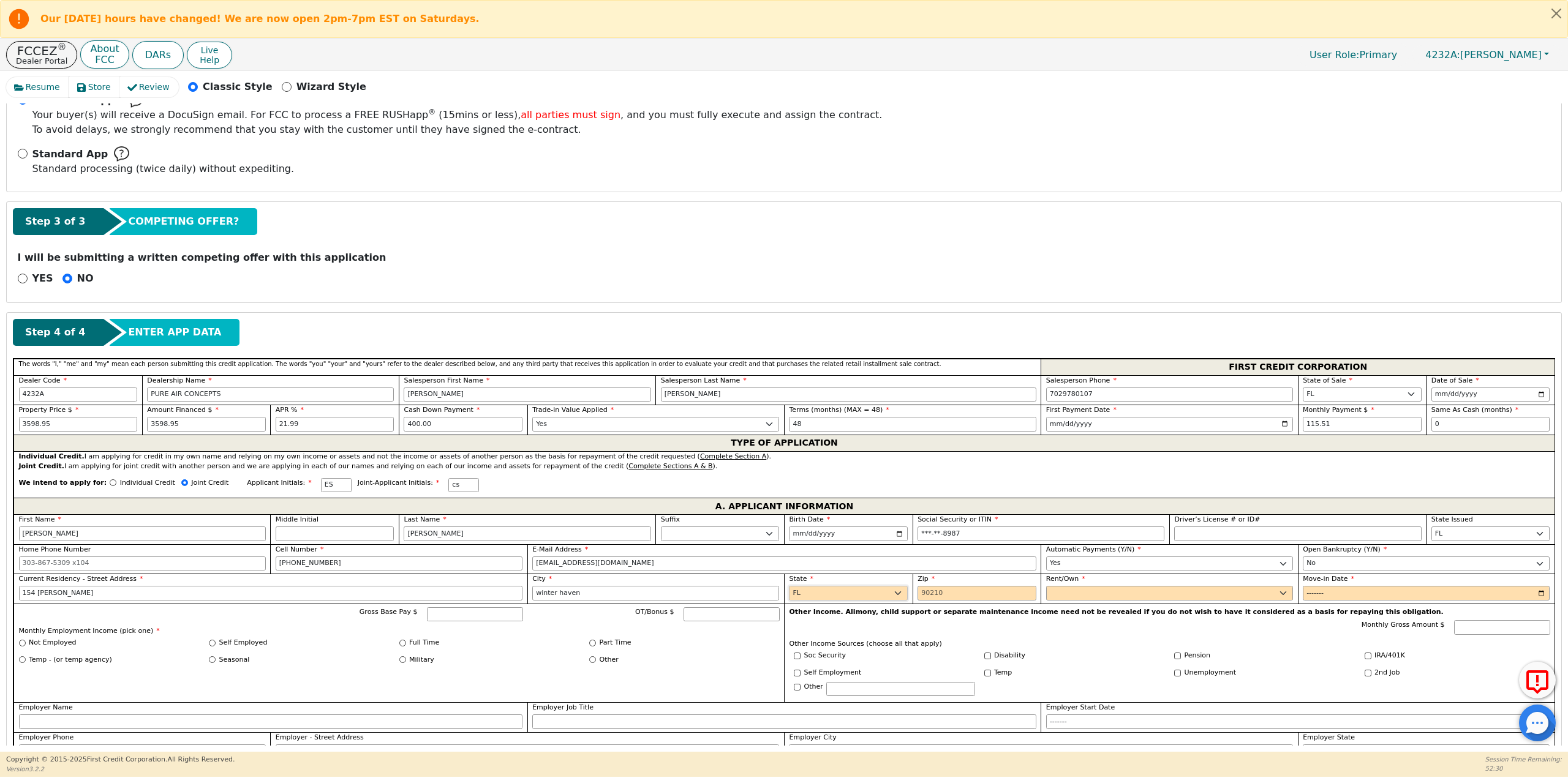
click at [789, 586] on select "AK AL AR AZ CA CO CT DC DE FL GA HI IA ID IL IN KS KY LA MA MD ME MI MN MO MS M…" at bounding box center [848, 594] width 119 height 15
click at [936, 594] on input "Zip" at bounding box center [977, 594] width 119 height 15
type input "33880"
click at [1085, 600] on select "Rent Own" at bounding box center [1170, 594] width 247 height 15
click at [1046, 586] on select "Rent Own" at bounding box center [1170, 594] width 247 height 15
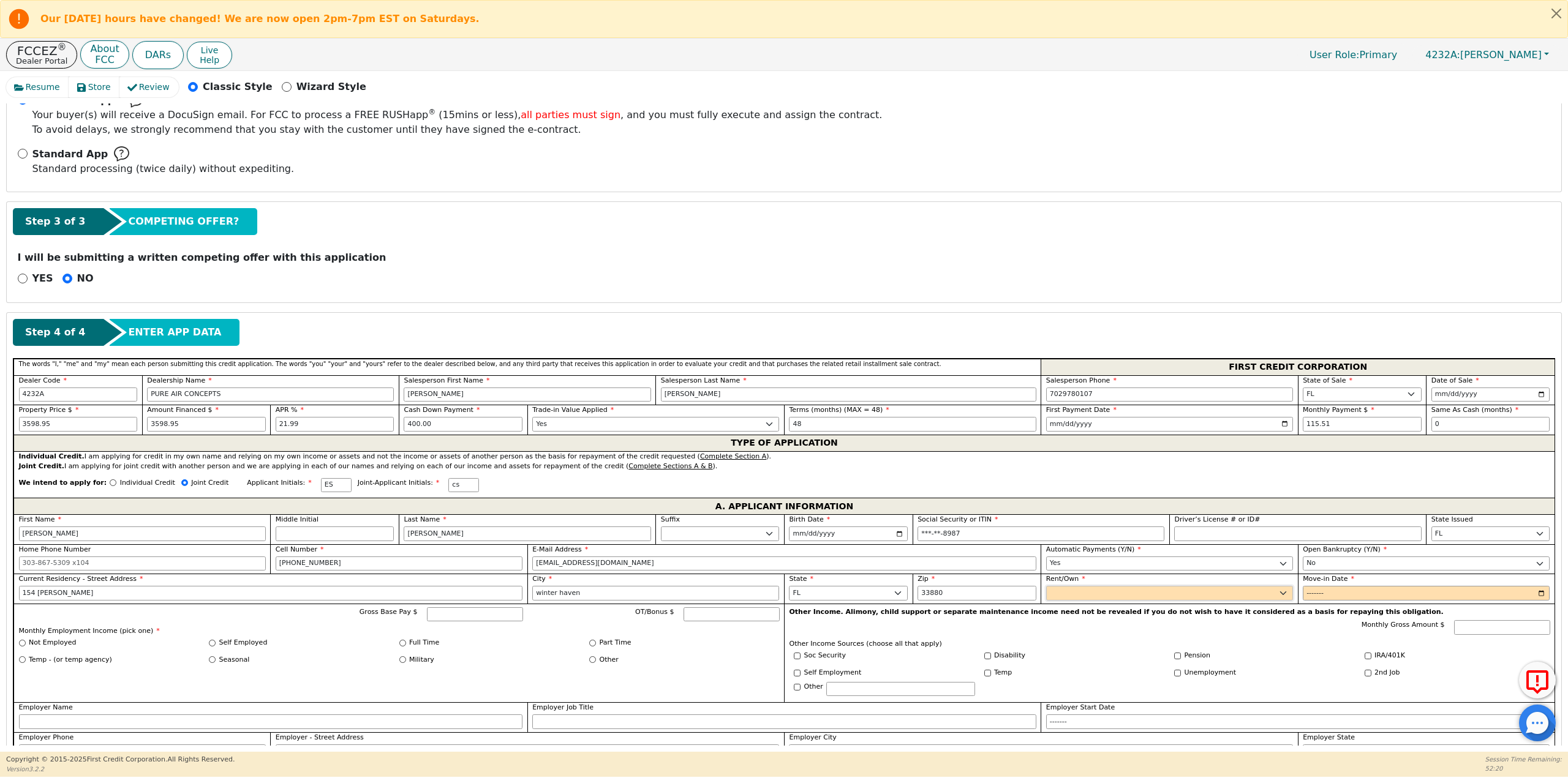
click at [1085, 589] on select "Rent Own" at bounding box center [1170, 594] width 247 height 15
select select "Rent"
click at [1046, 586] on select "Rent Own" at bounding box center [1170, 594] width 247 height 15
click at [1338, 594] on input "Move-in Date" at bounding box center [1426, 594] width 247 height 15
click at [1537, 592] on input "Move-in Date" at bounding box center [1426, 594] width 247 height 15
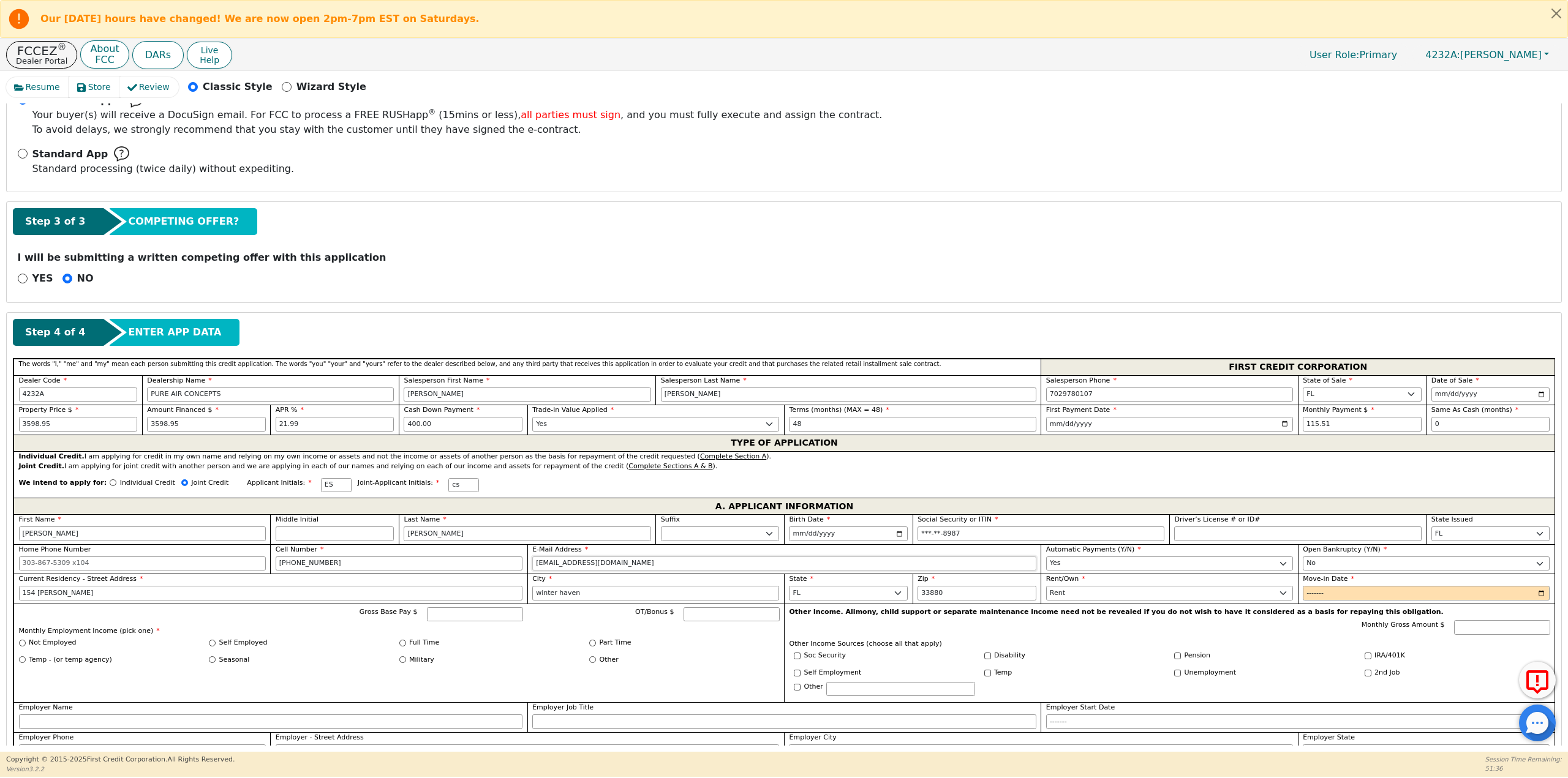
drag, startPoint x: 610, startPoint y: 561, endPoint x: 491, endPoint y: 567, distance: 119.2
click at [491, 567] on div "First Name erin Middle Initial Last Name stepp Suffix Jr. Sr. II III IV Birth D…" at bounding box center [783, 653] width 1540 height 277
type input "stepp_m@icloud.com"
click at [1538, 592] on input "Move-in Date" at bounding box center [1426, 594] width 247 height 15
type input "2024-10"
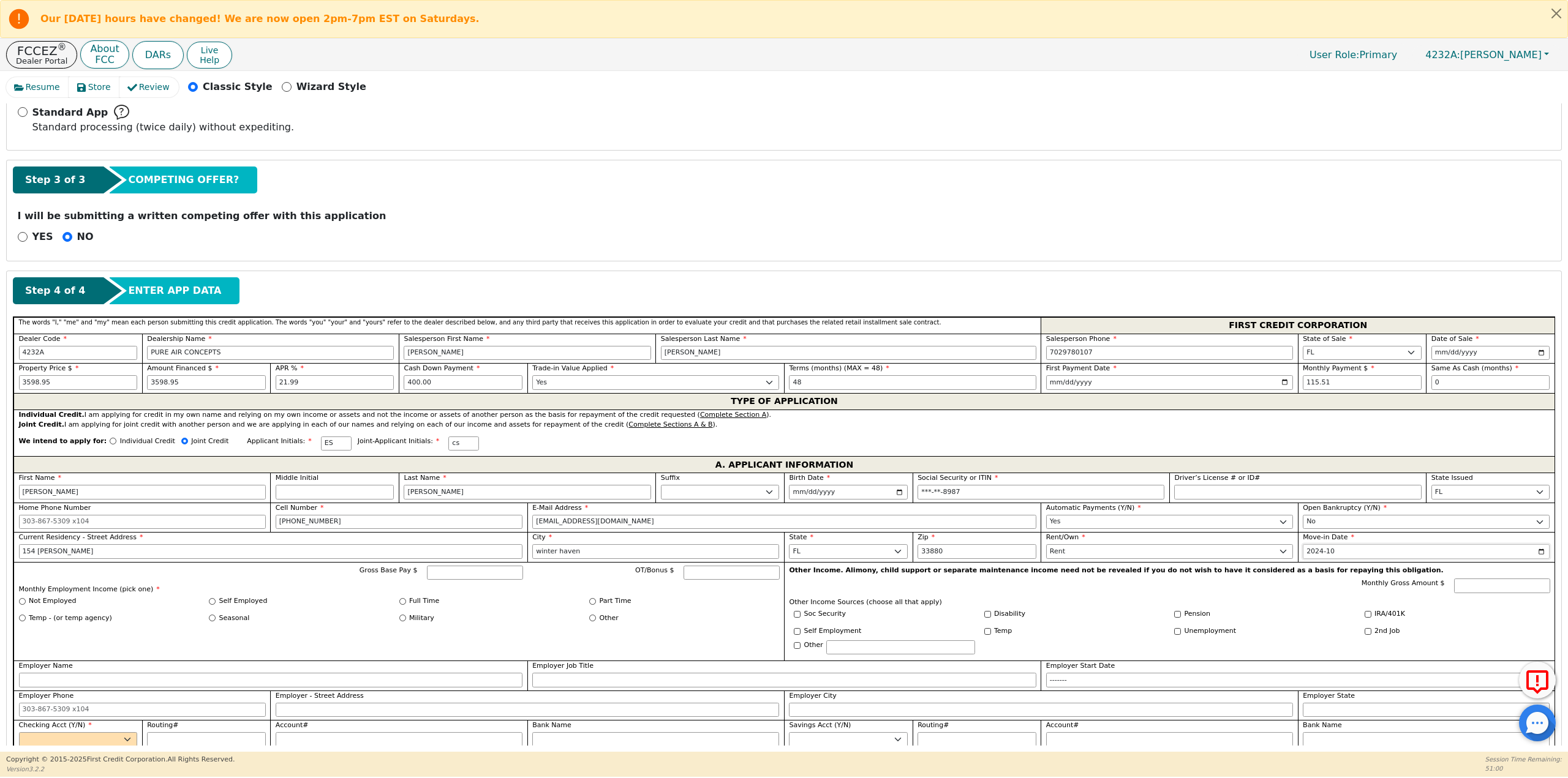
scroll to position [367, 0]
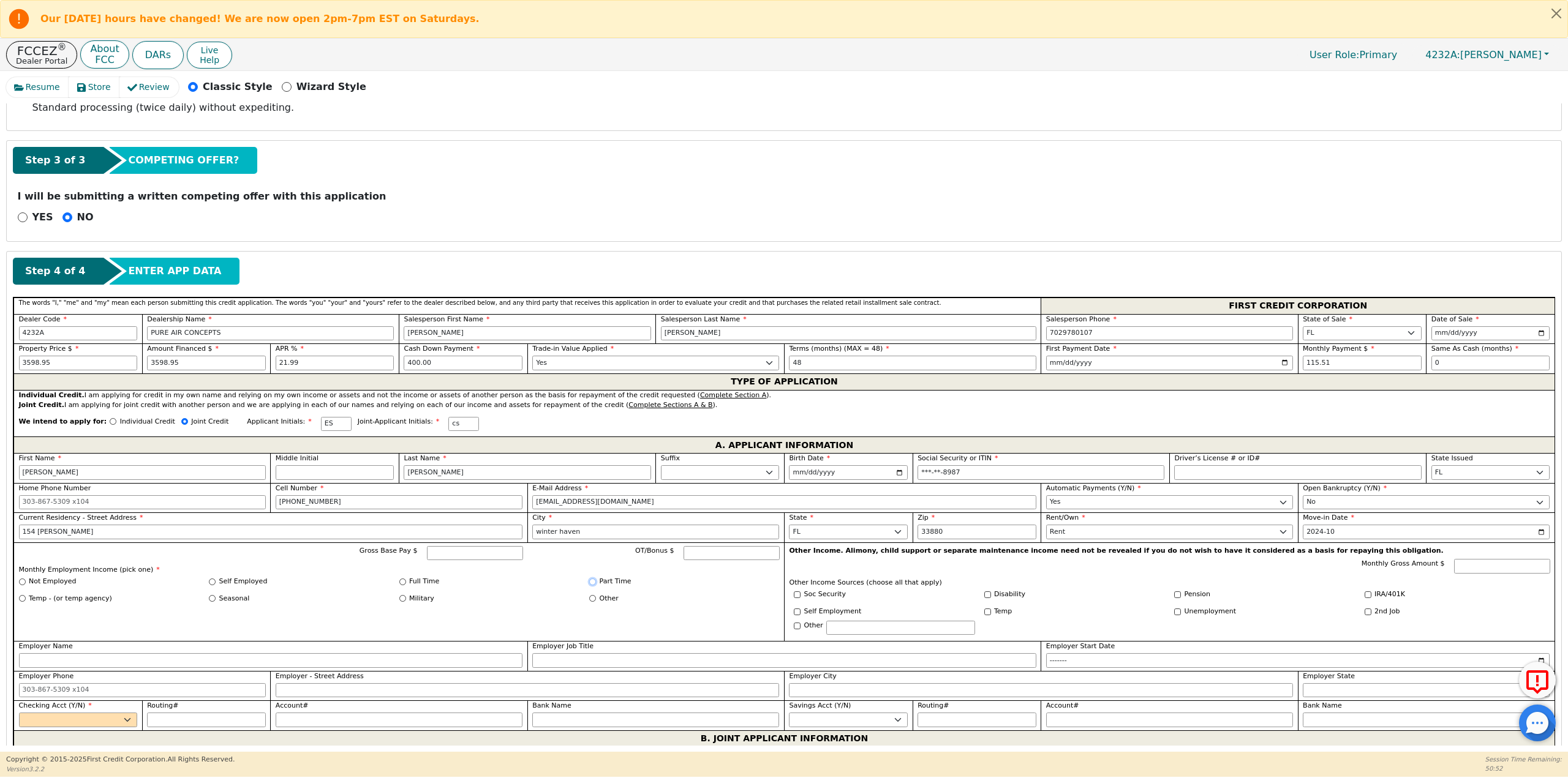
click at [592, 583] on input "Part Time" at bounding box center [593, 582] width 7 height 7
radio input "true"
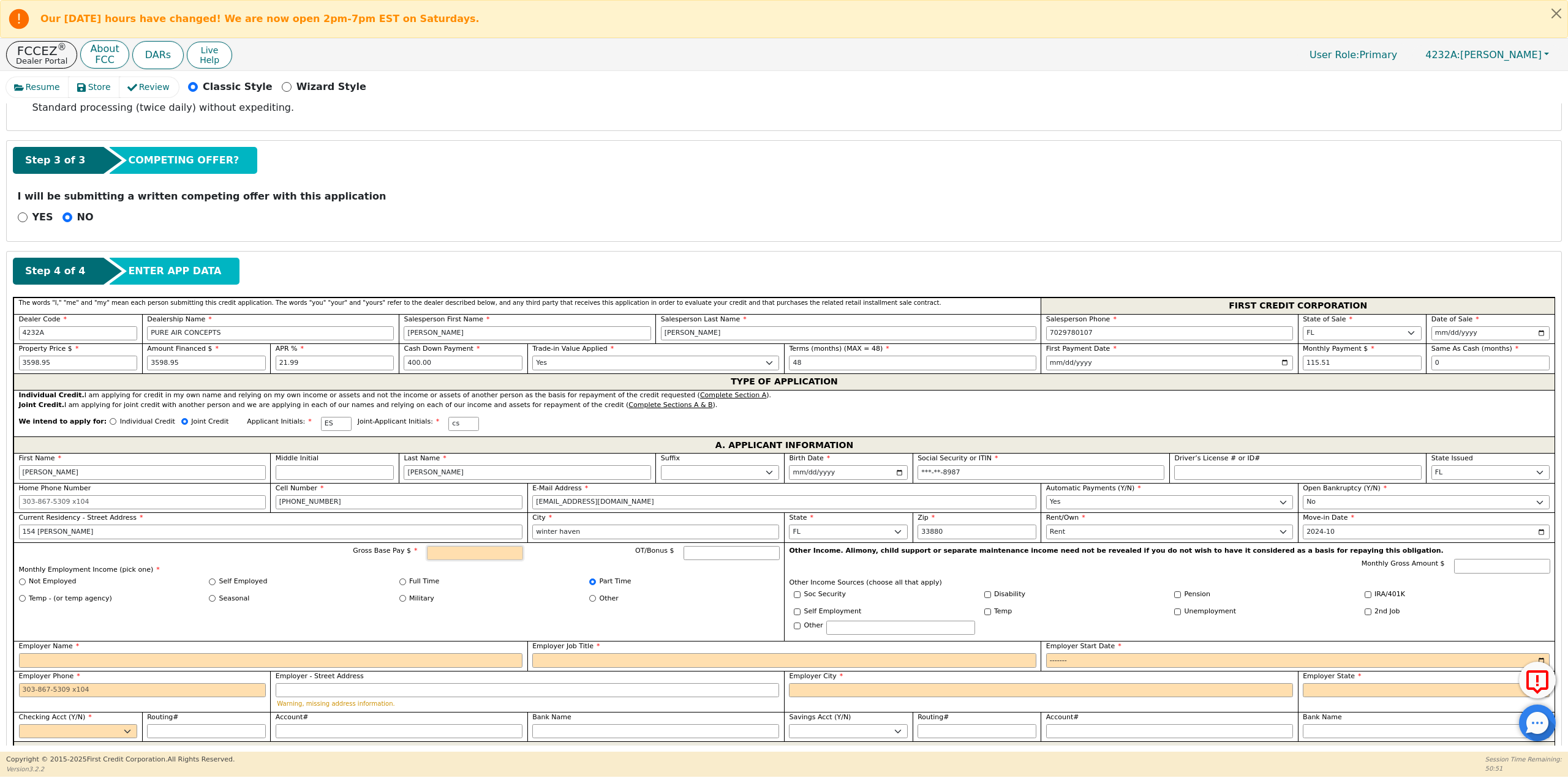
click at [482, 555] on input "Gross Base Pay $" at bounding box center [474, 553] width 96 height 15
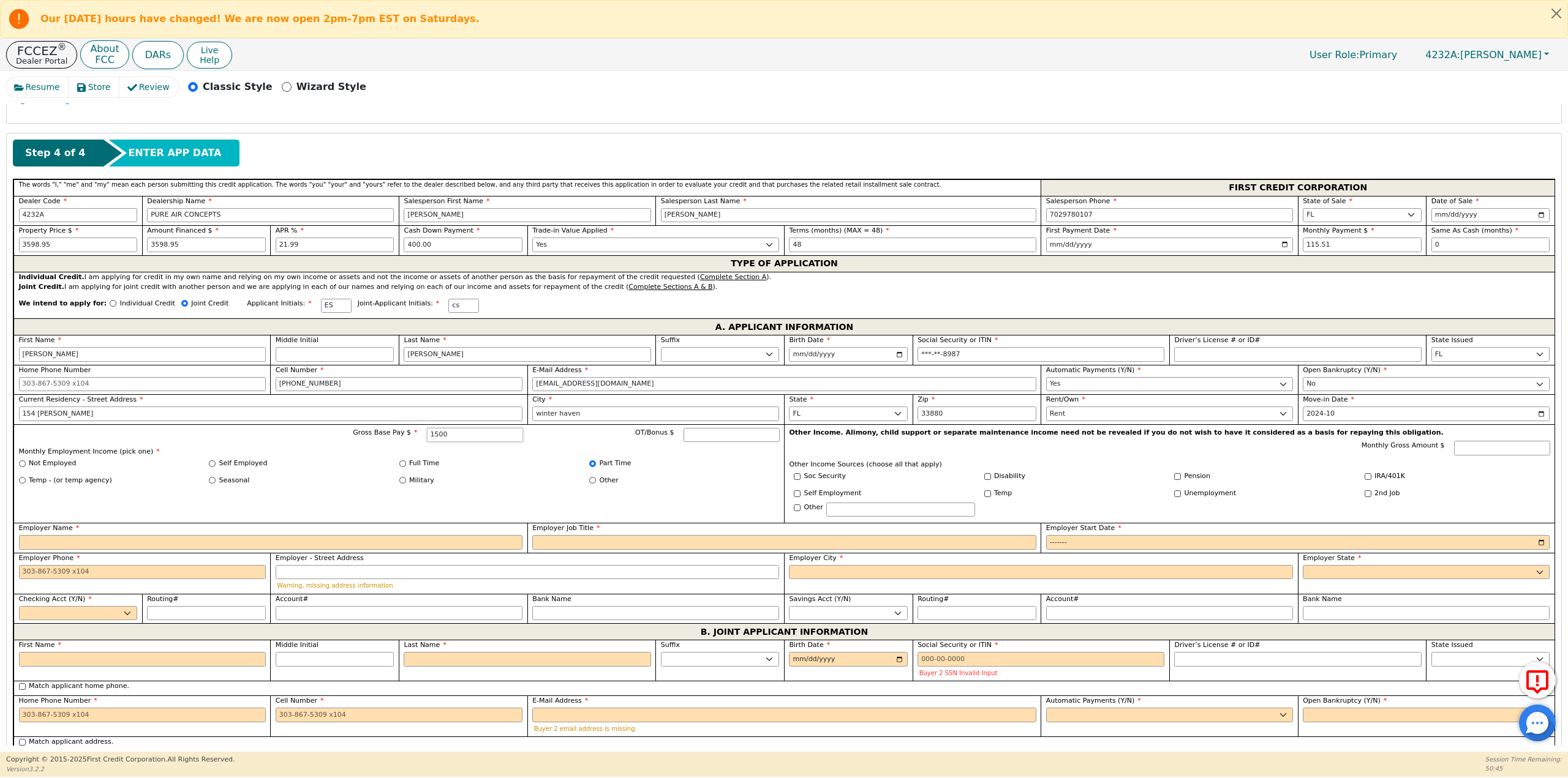
scroll to position [490, 0]
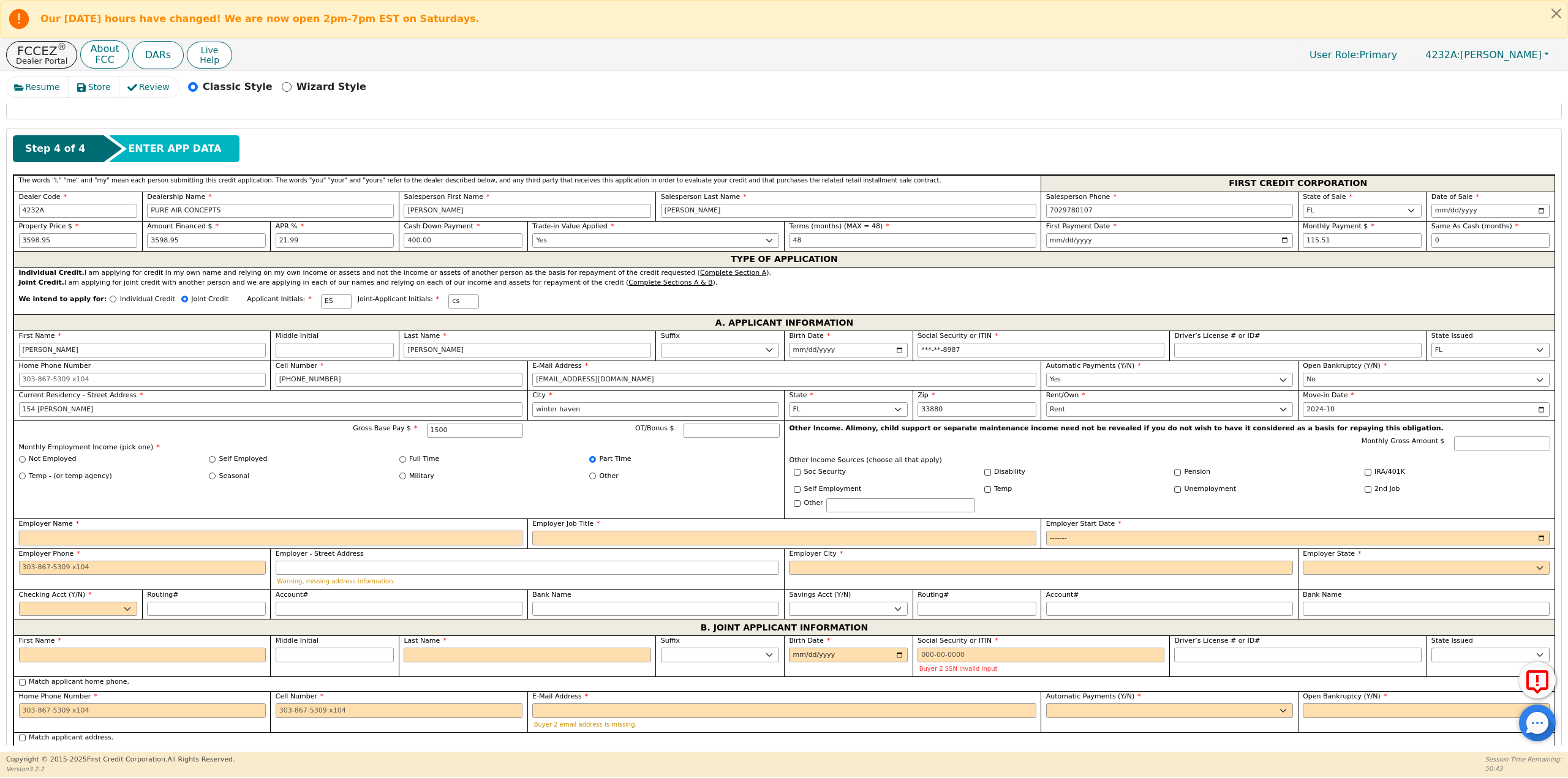
type input "1500.00"
click at [376, 533] on input "Employer Name" at bounding box center [271, 538] width 504 height 15
type input "lakeland regional"
click at [579, 532] on input "Employer Job Title" at bounding box center [784, 538] width 504 height 15
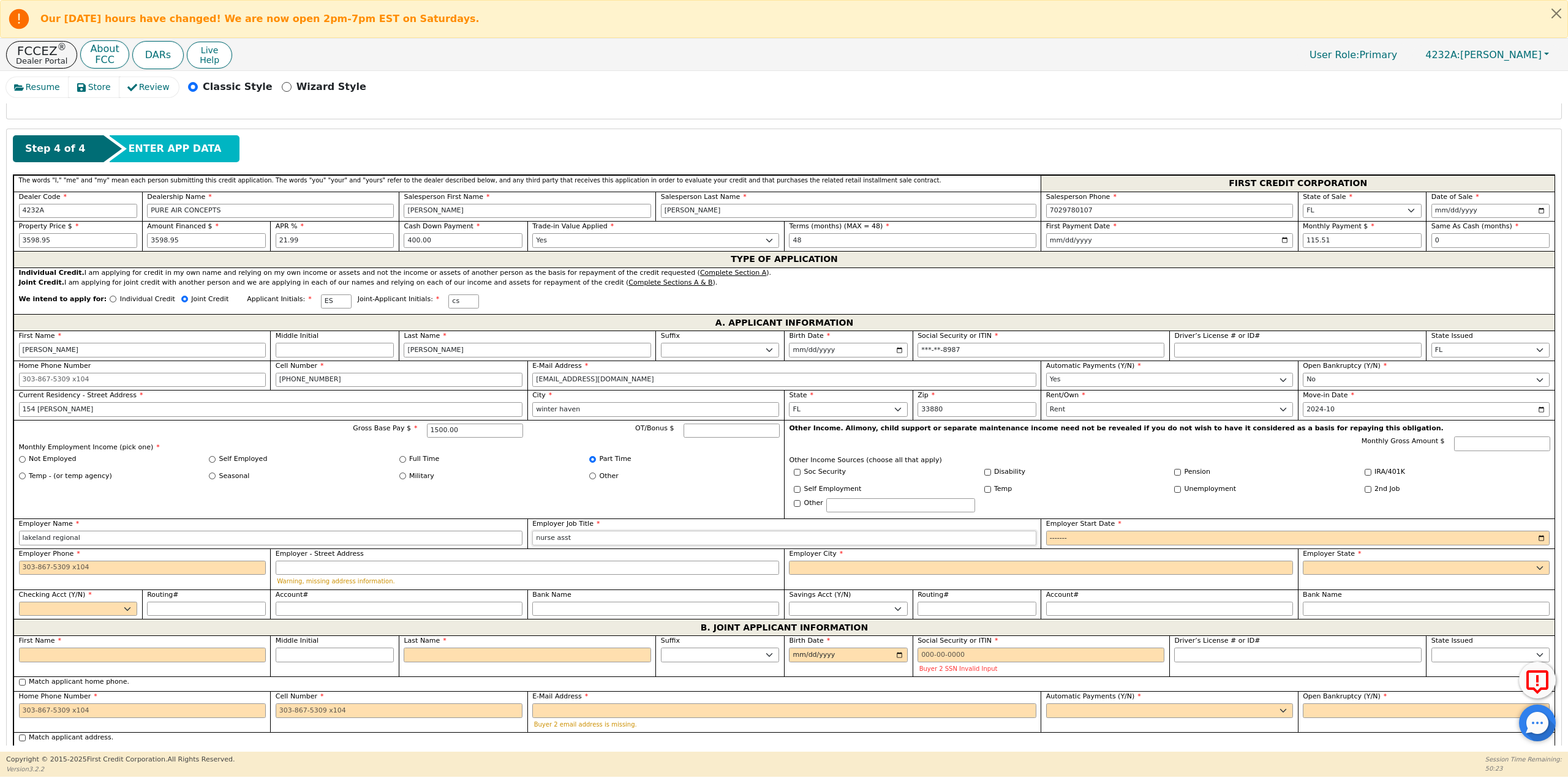
type input "nurse asst"
click at [1536, 539] on input "Employer Start Date" at bounding box center [1298, 538] width 504 height 15
type input "2024-10"
click at [189, 564] on input "Employer Phone" at bounding box center [143, 568] width 247 height 15
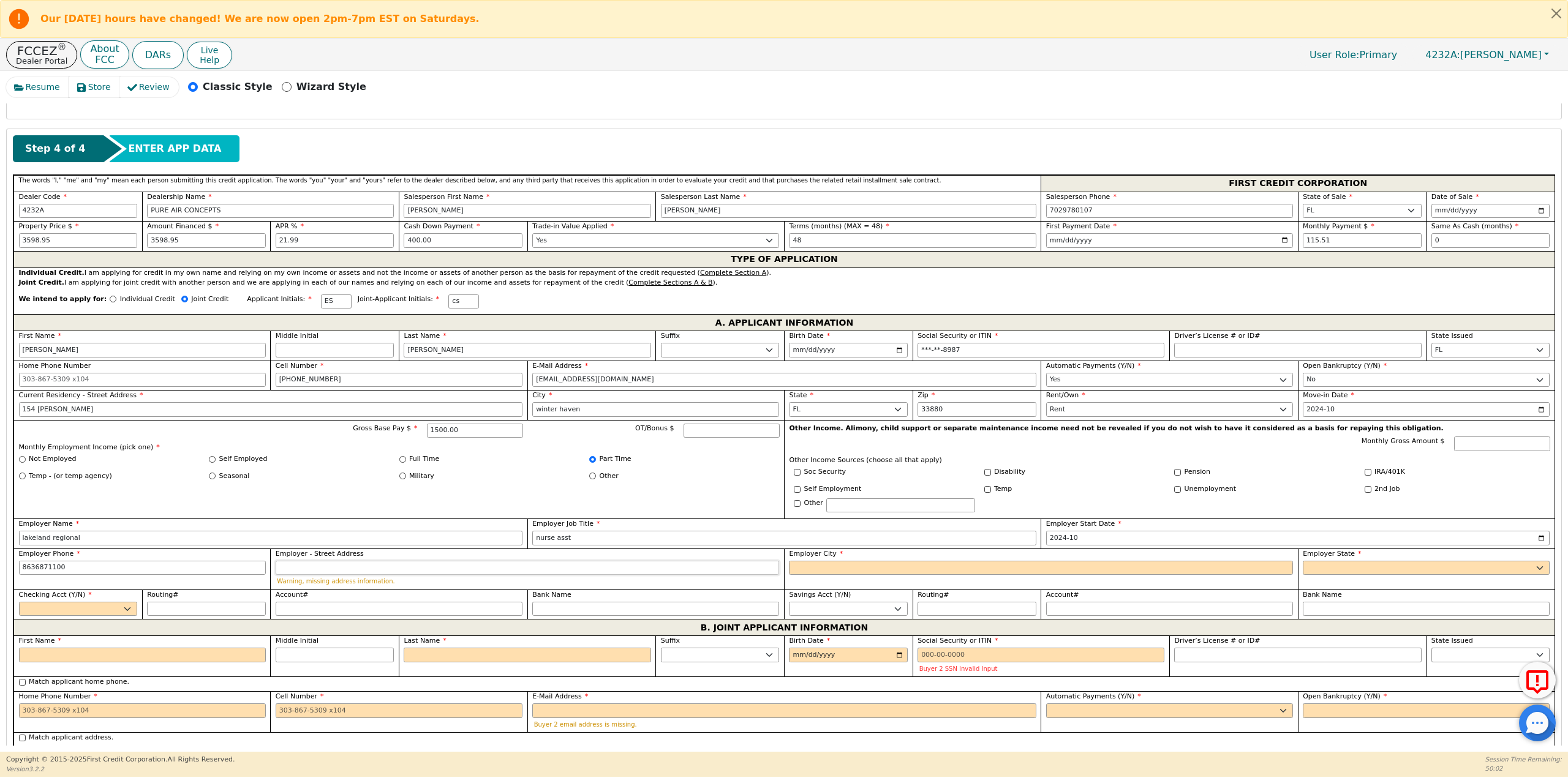
click at [364, 568] on input "Employer - Street Address" at bounding box center [528, 568] width 504 height 15
type input "863-687-1100"
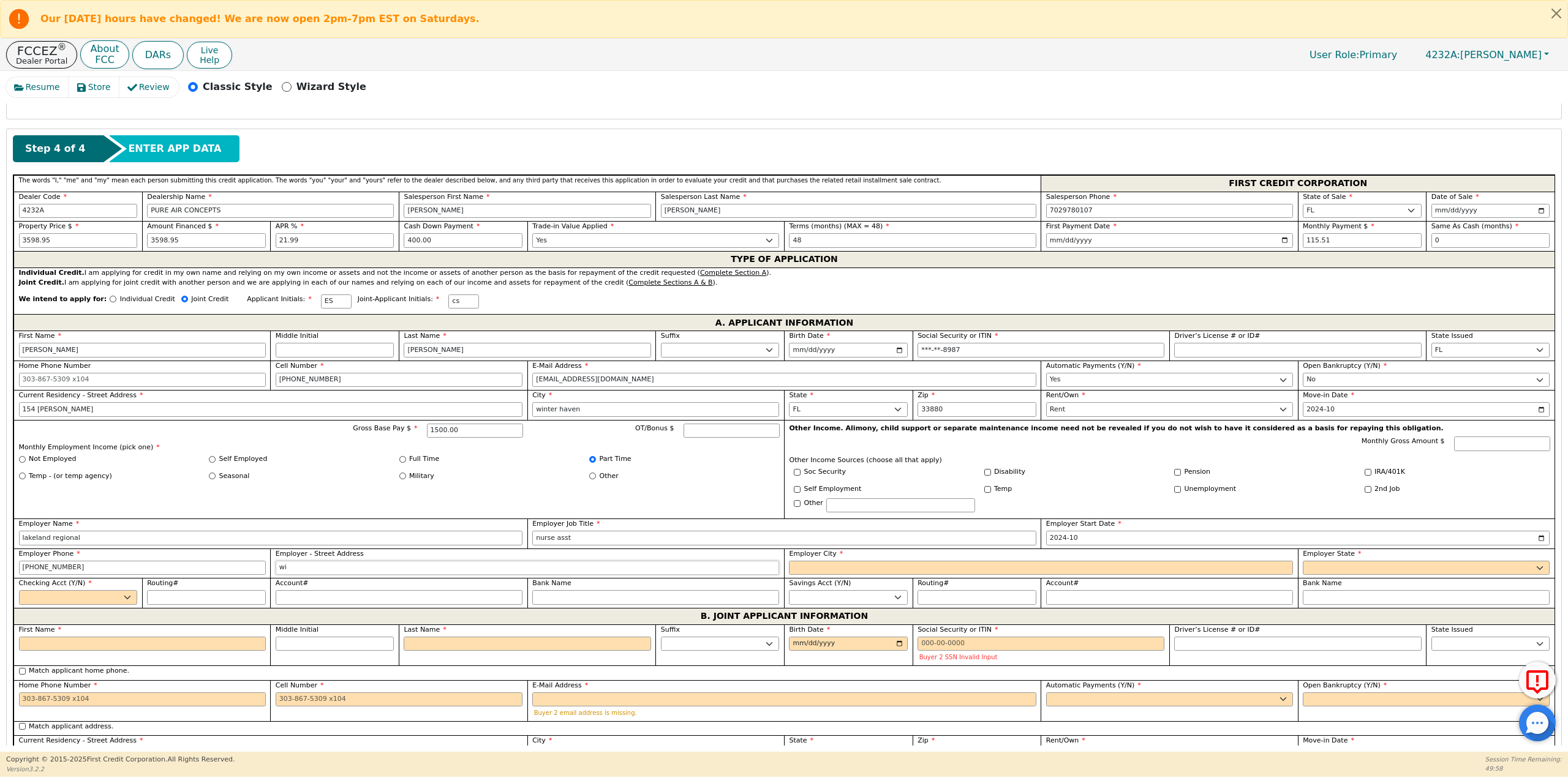
type input "w"
type input "lakeland"
click at [802, 564] on input "Employer City" at bounding box center [1041, 568] width 504 height 15
type input "lakeland"
click at [1335, 565] on select "AK AL AR AZ CA CO CT DC DE FL GA HI IA ID IL IN KS KY LA MA MD ME MI MN MO MS M…" at bounding box center [1426, 568] width 247 height 15
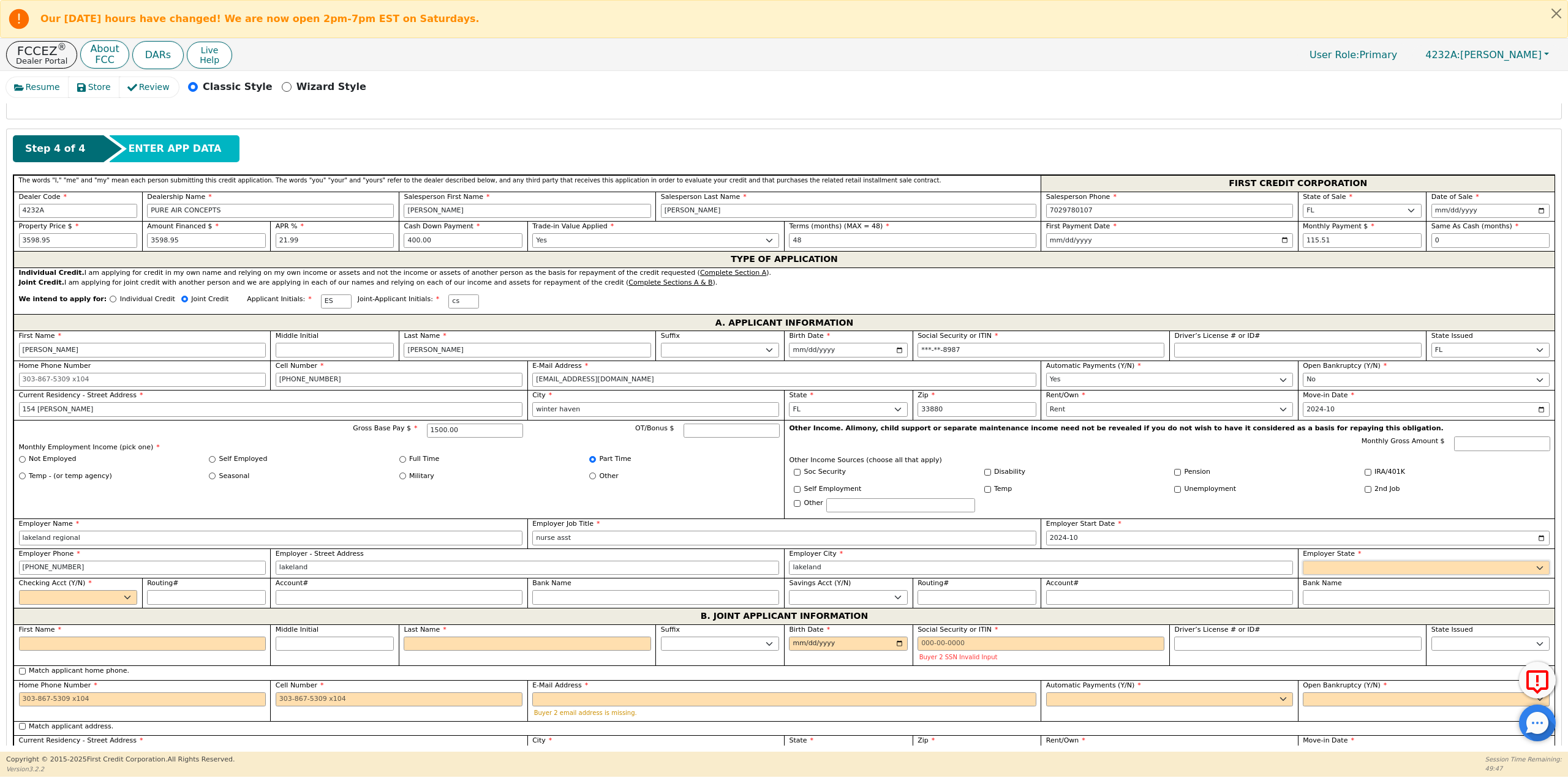
select select "FL"
click at [1302, 561] on select "AK AL AR AZ CA CO CT DC DE FL GA HI IA ID IL IN KS KY LA MA MD ME MI MN MO MS M…" at bounding box center [1426, 568] width 247 height 15
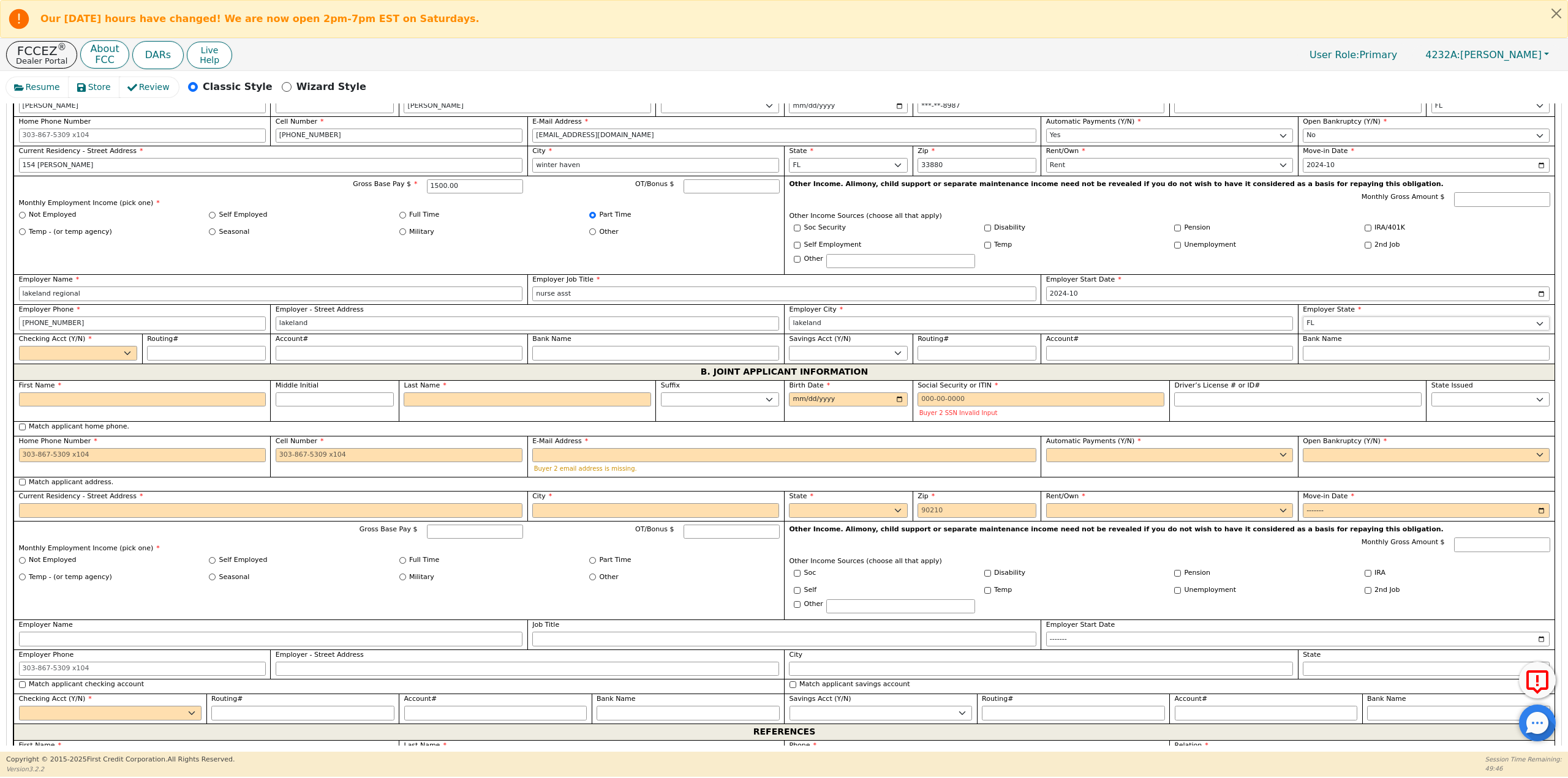
scroll to position [735, 0]
click at [58, 350] on select "Yes No" at bounding box center [78, 353] width 119 height 15
select select "y"
click at [19, 346] on select "Yes No" at bounding box center [78, 353] width 119 height 15
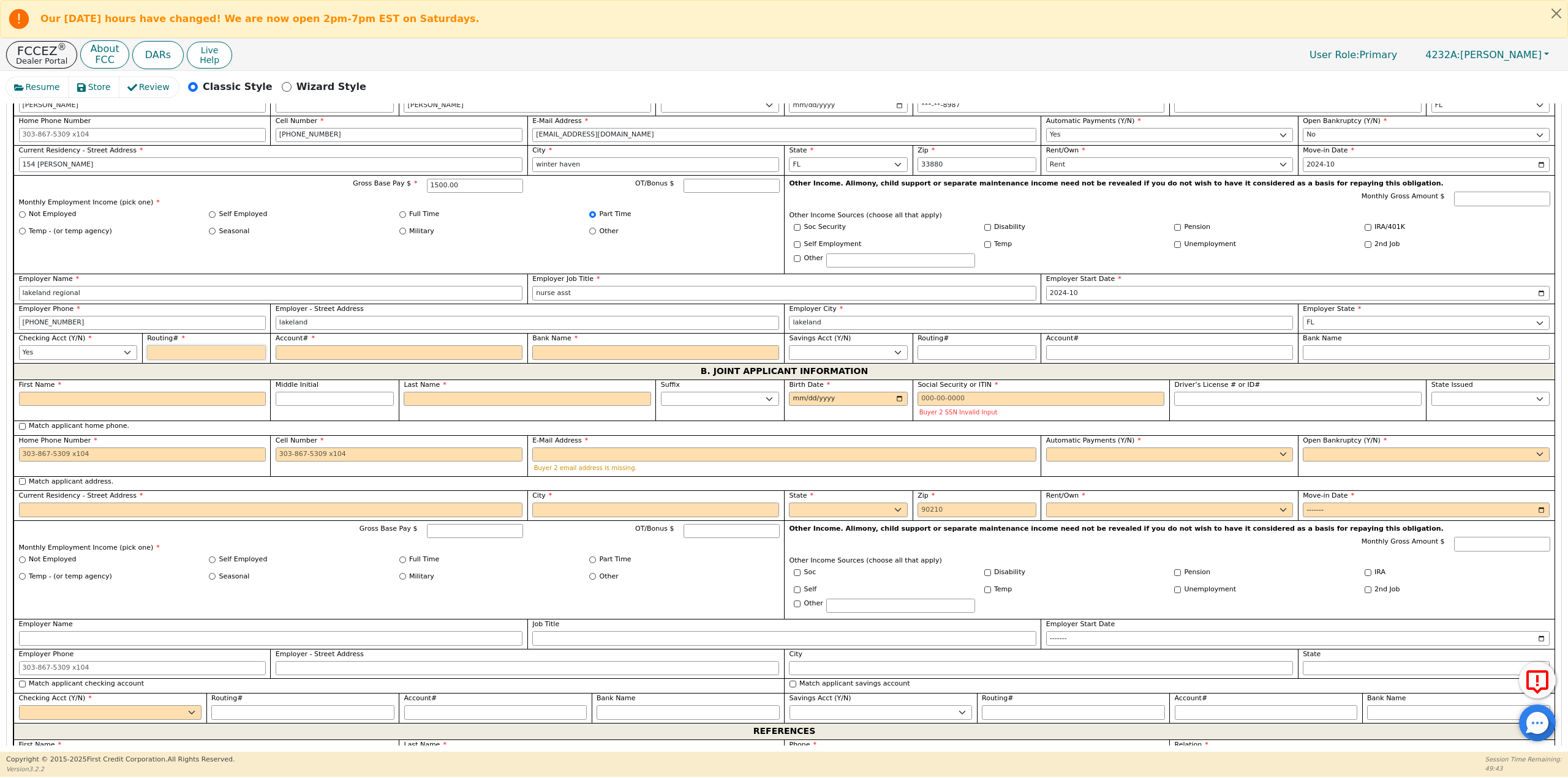
click at [220, 352] on input "Routing#" at bounding box center [206, 353] width 119 height 15
type input "0"
type input "*"
type input "06"
type input "**"
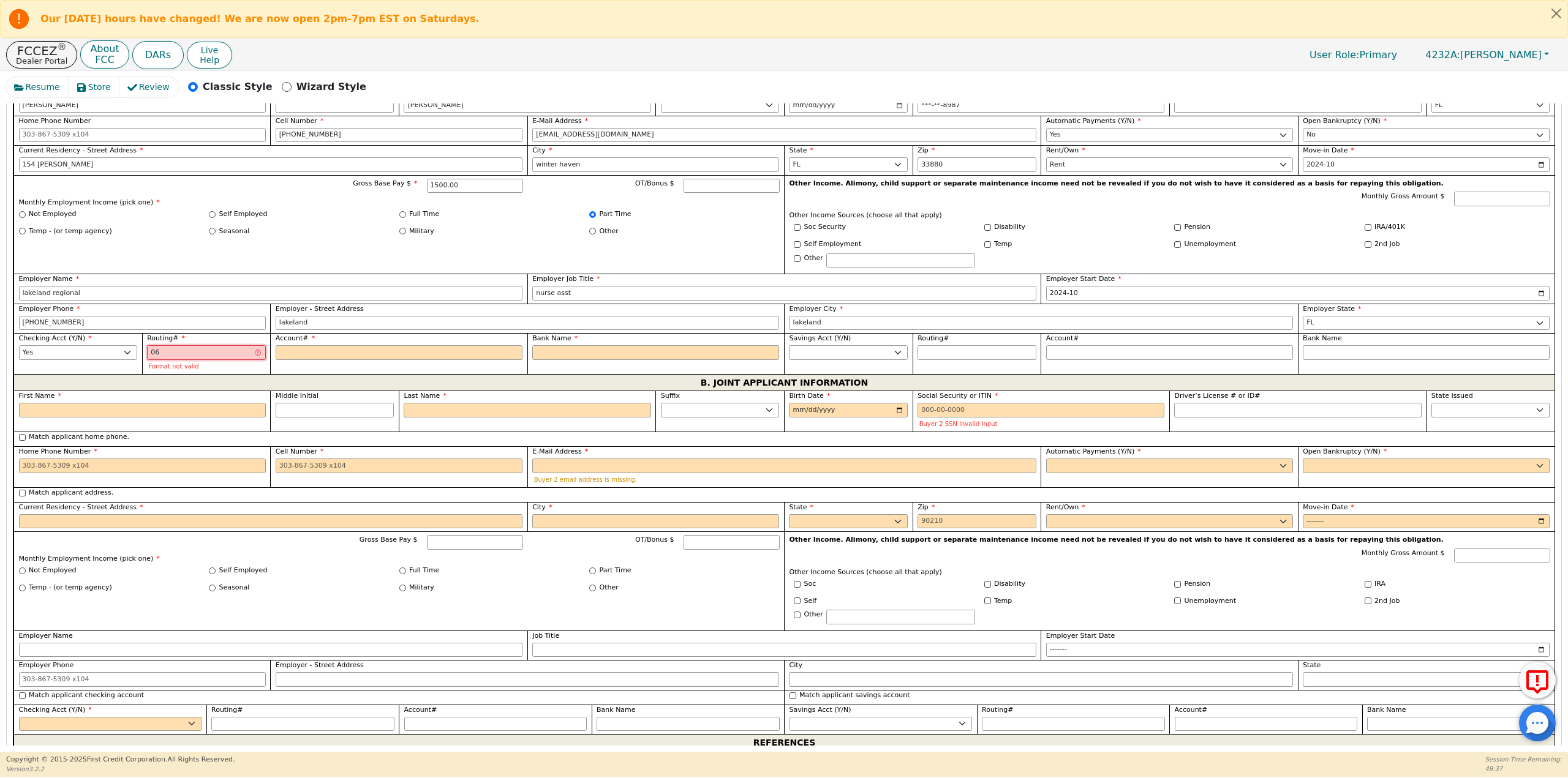
type input "061"
type input "***"
type input "0611"
type input "****"
type input "06110"
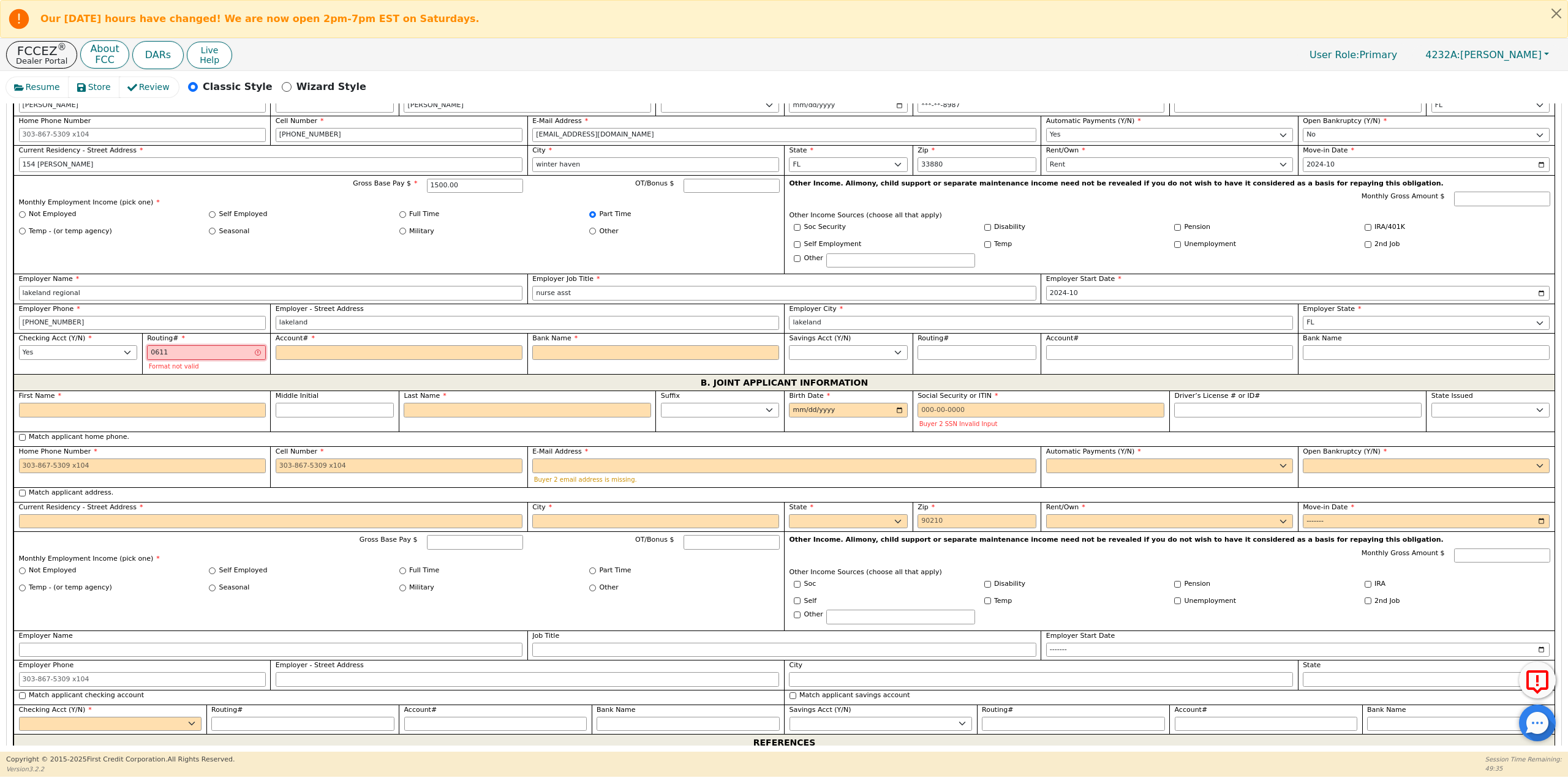
type input "*****"
type input "061100"
type input "******"
type input "0611006"
type input "*******"
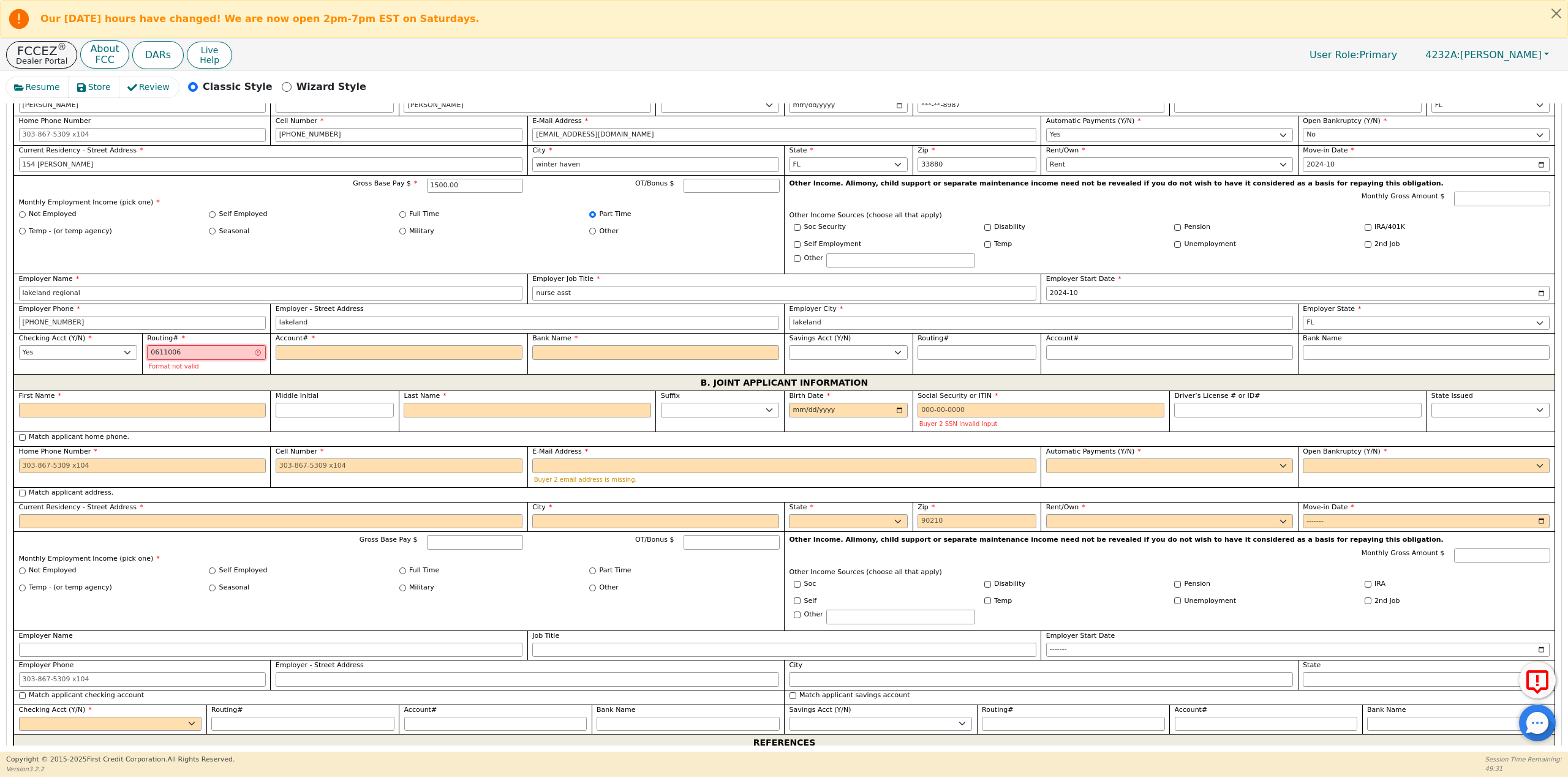
type input "06110060"
type input "********"
type input "061100606"
type input "*********"
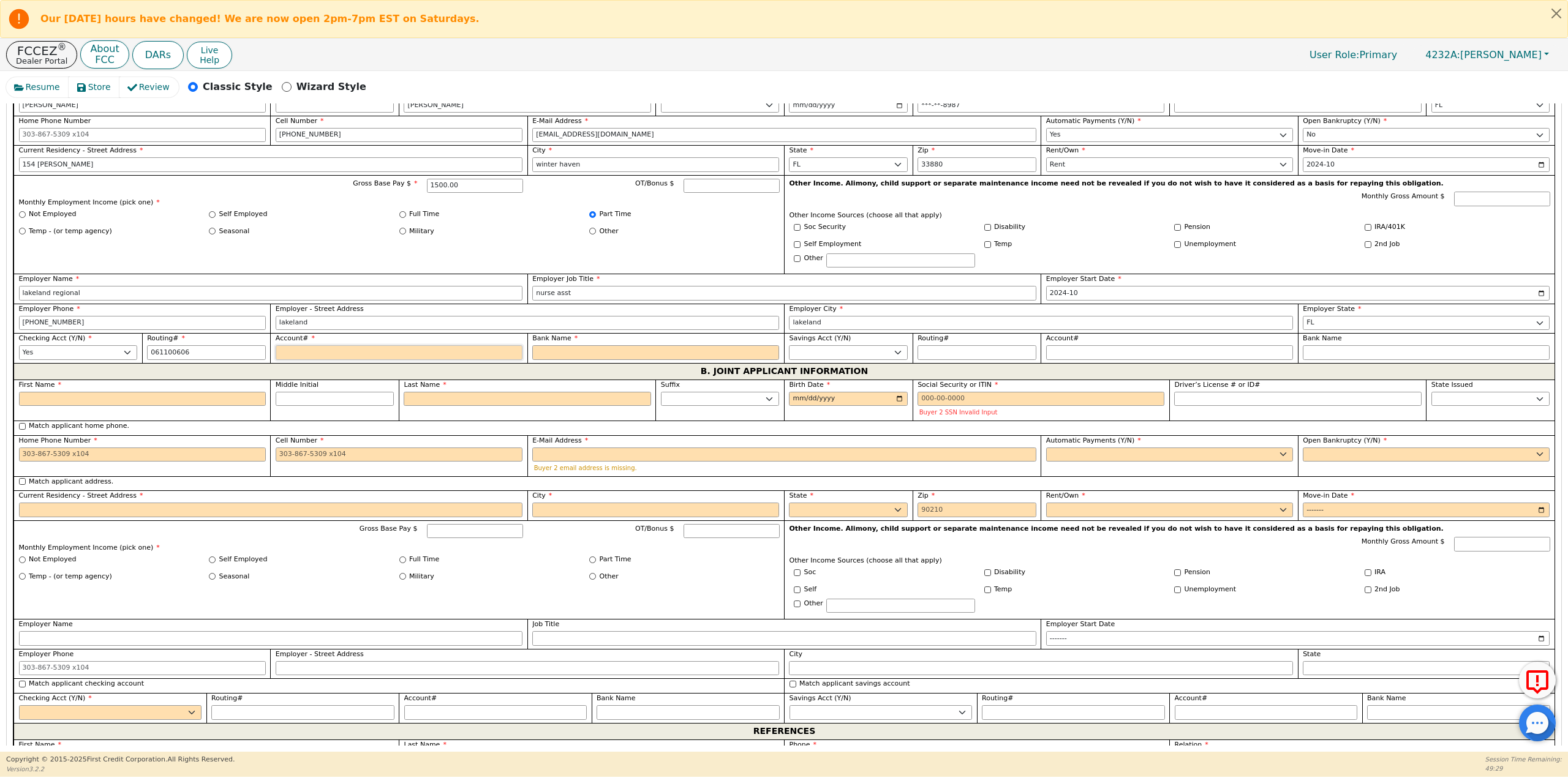
type input "*********"
click at [321, 346] on input "Account#" at bounding box center [399, 353] width 247 height 15
type input "0"
type input "*"
type input "01"
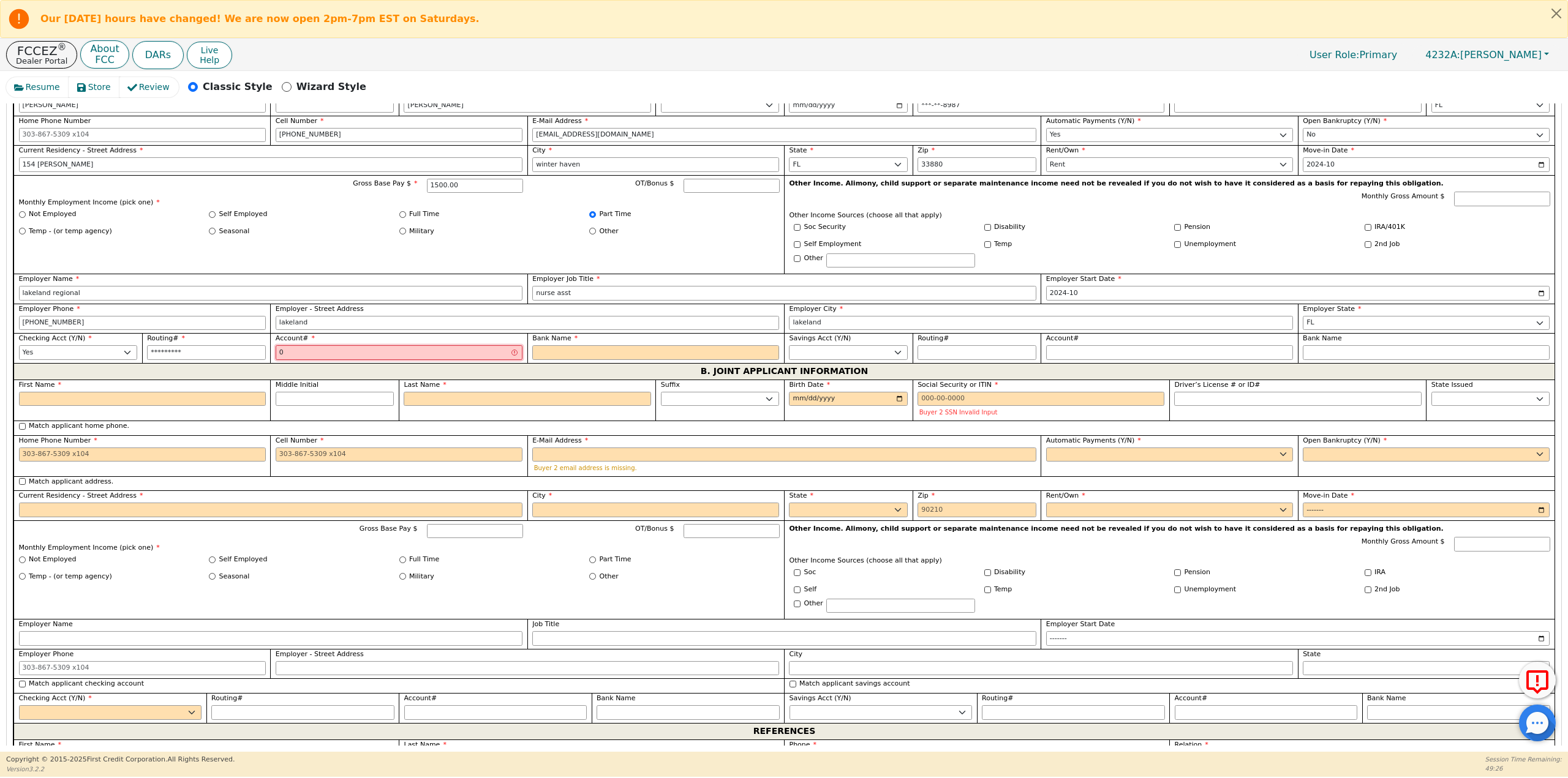
type input "**"
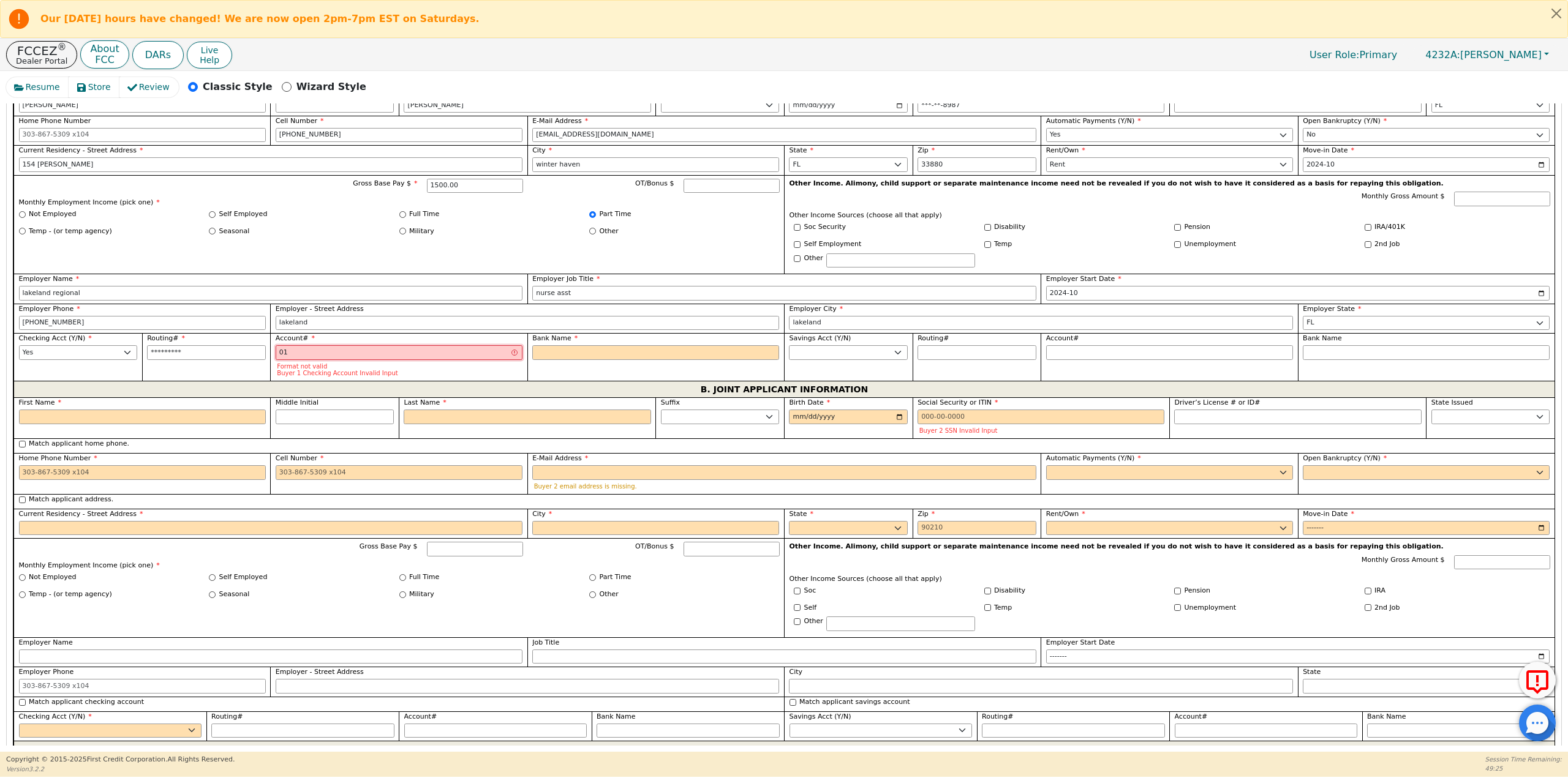
type input "010"
type input "***"
type input "0101"
type input "****"
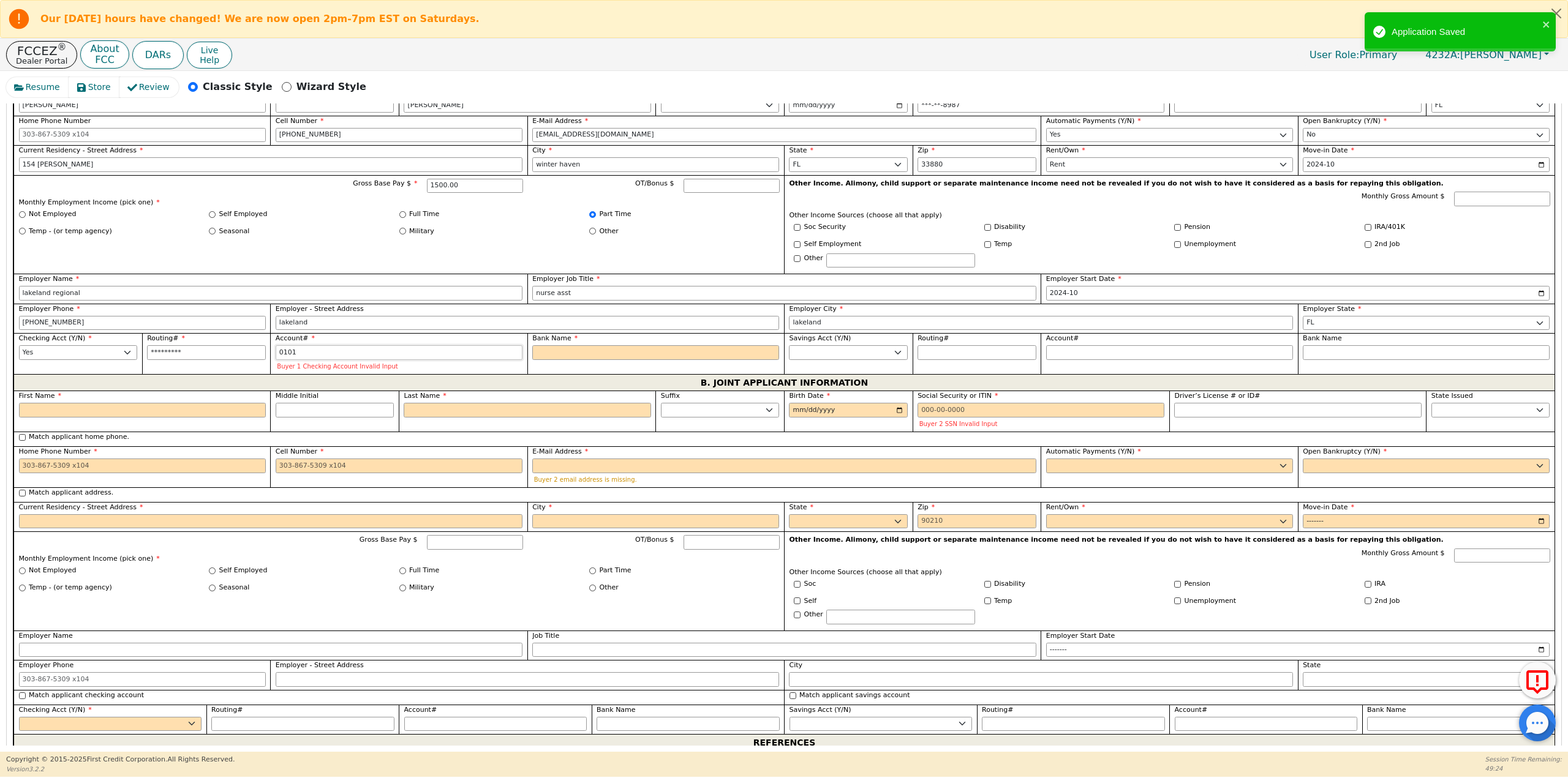
type input "01019"
type input "*****"
type input "010199"
type input "******"
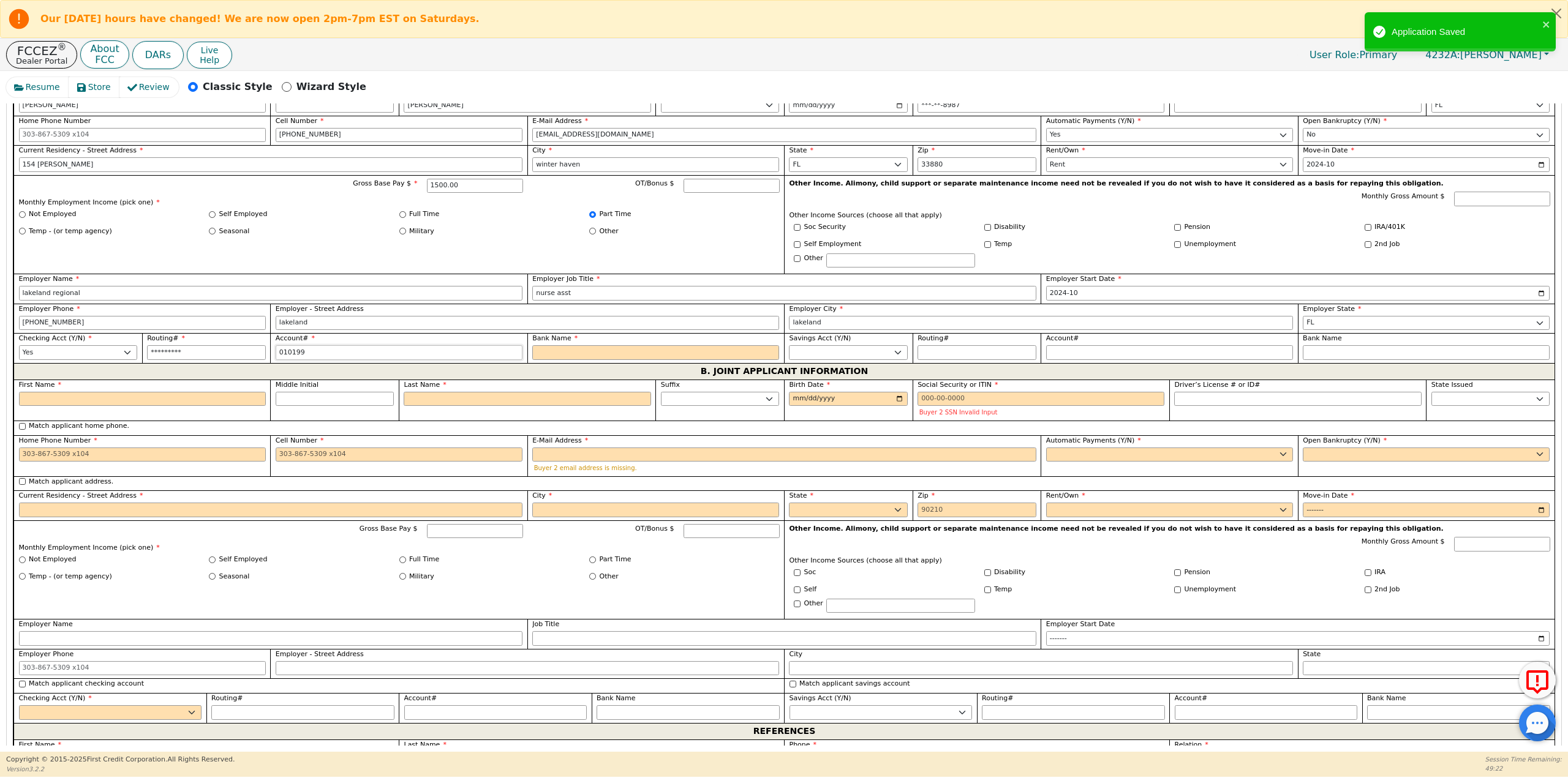
type input "0101991"
type input "*******"
type input "01019913"
type input "********"
type input "010199130"
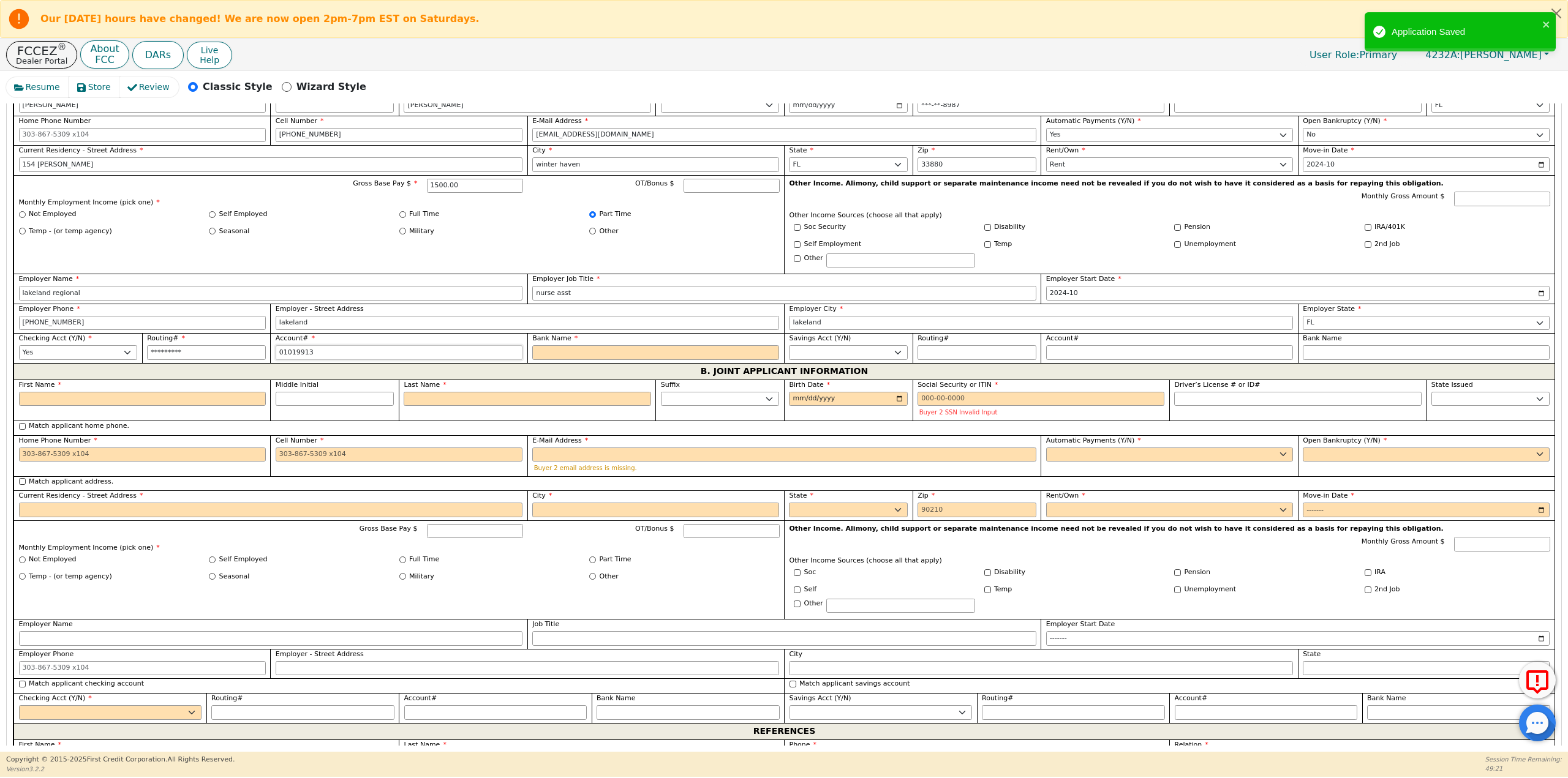
type input "*********"
type input "0101991308"
type input "**********"
type input "01019913084"
type input "**********"
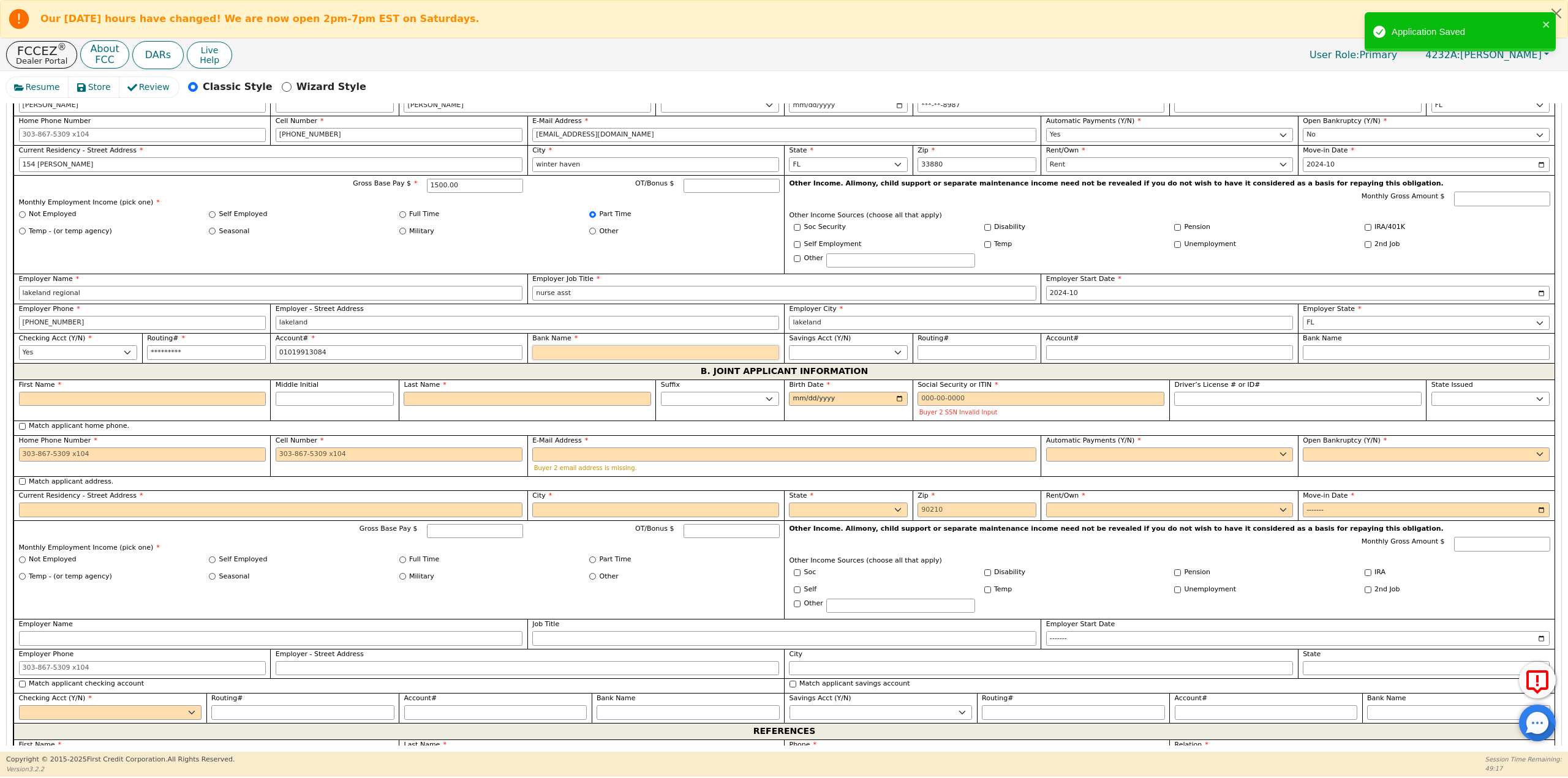
type input "**********"
click at [582, 357] on input "Bank Name" at bounding box center [655, 353] width 247 height 15
type input "s"
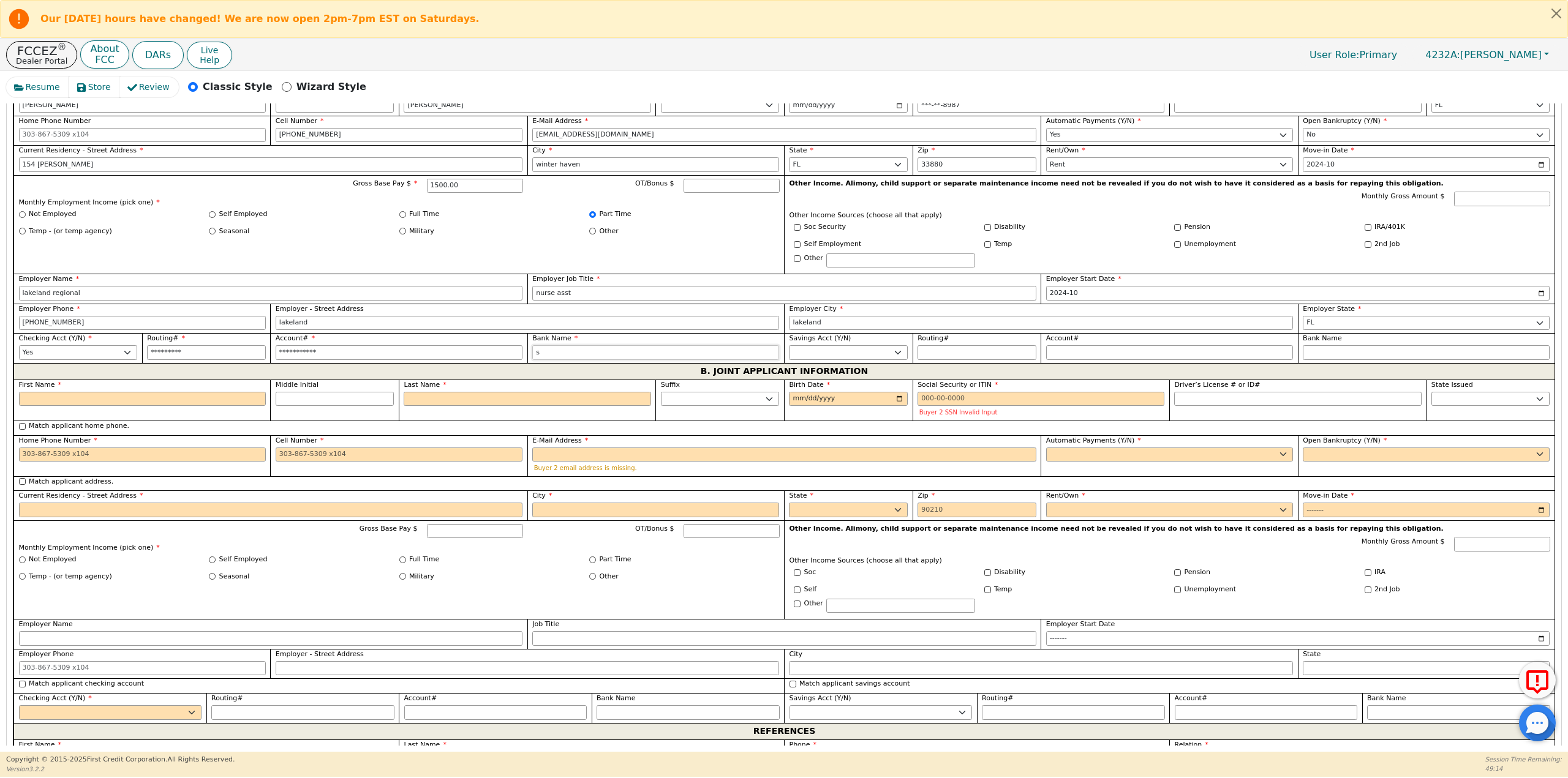
type input "sy"
type input "syn"
type input "syno"
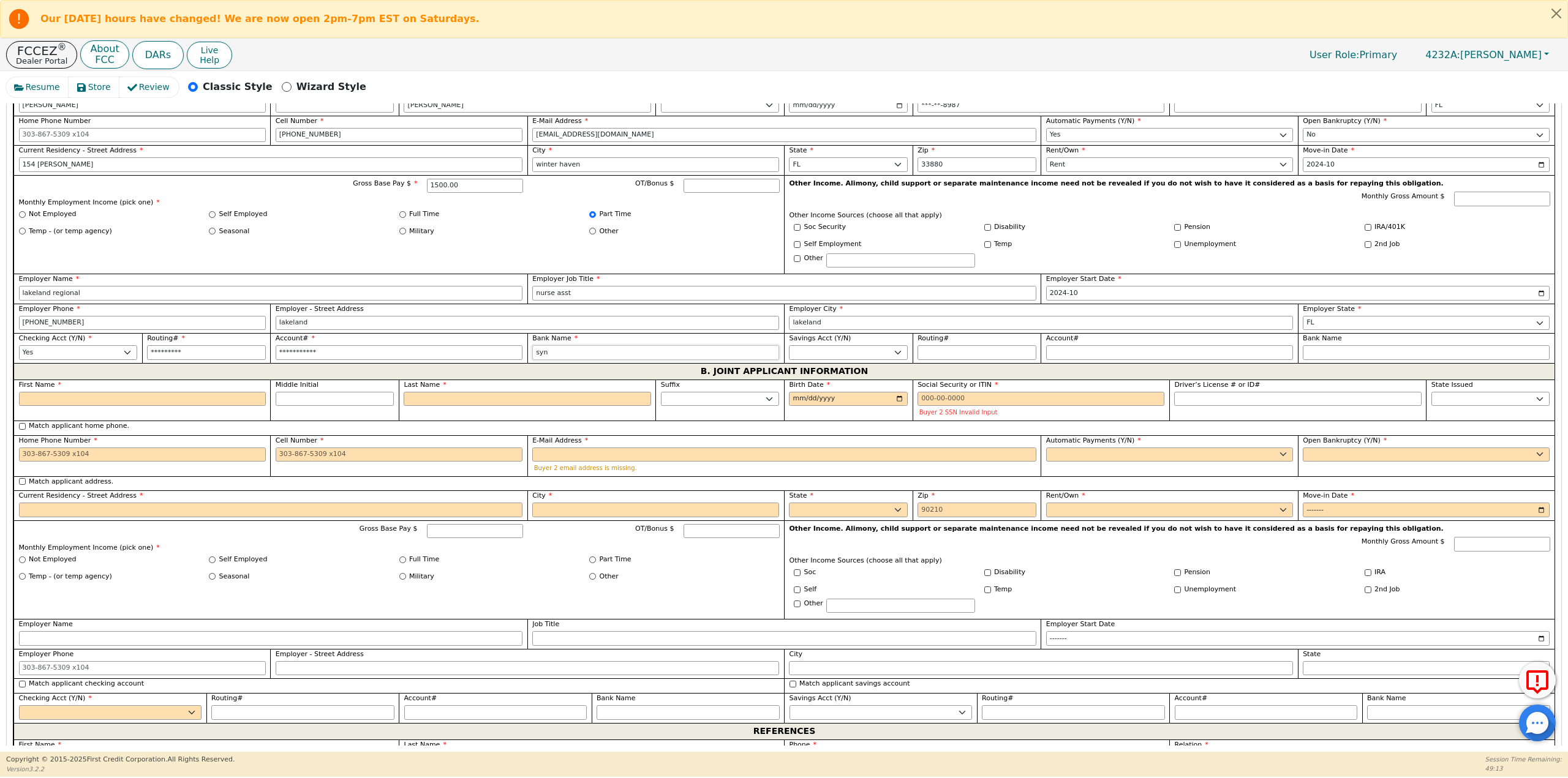
type input "syno"
type input "synov"
type input "synovu"
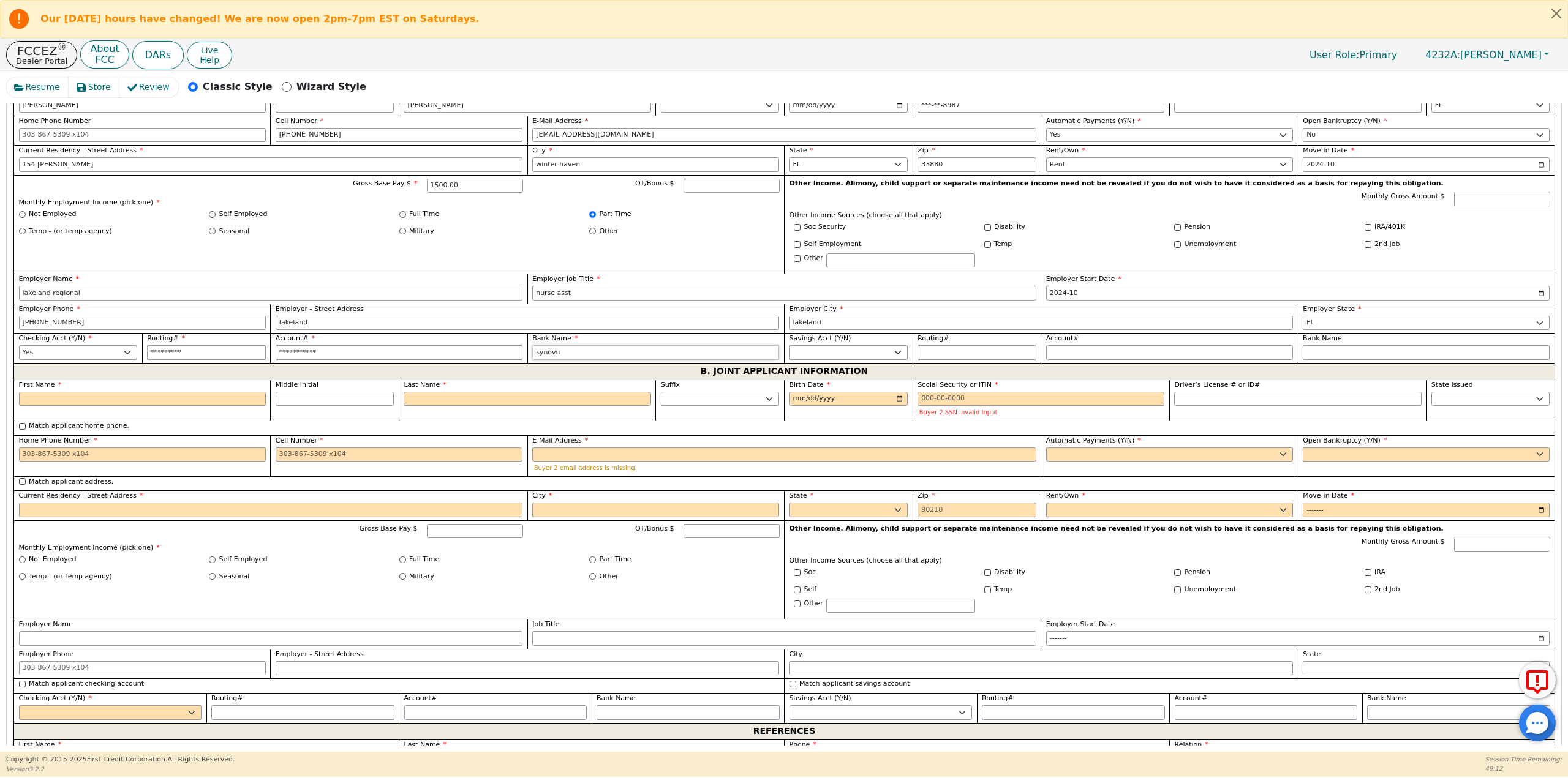
type input "synovus"
click at [186, 403] on input "First Name" at bounding box center [143, 399] width 247 height 15
click at [21, 427] on input "Match applicant home phone." at bounding box center [23, 427] width 7 height 7
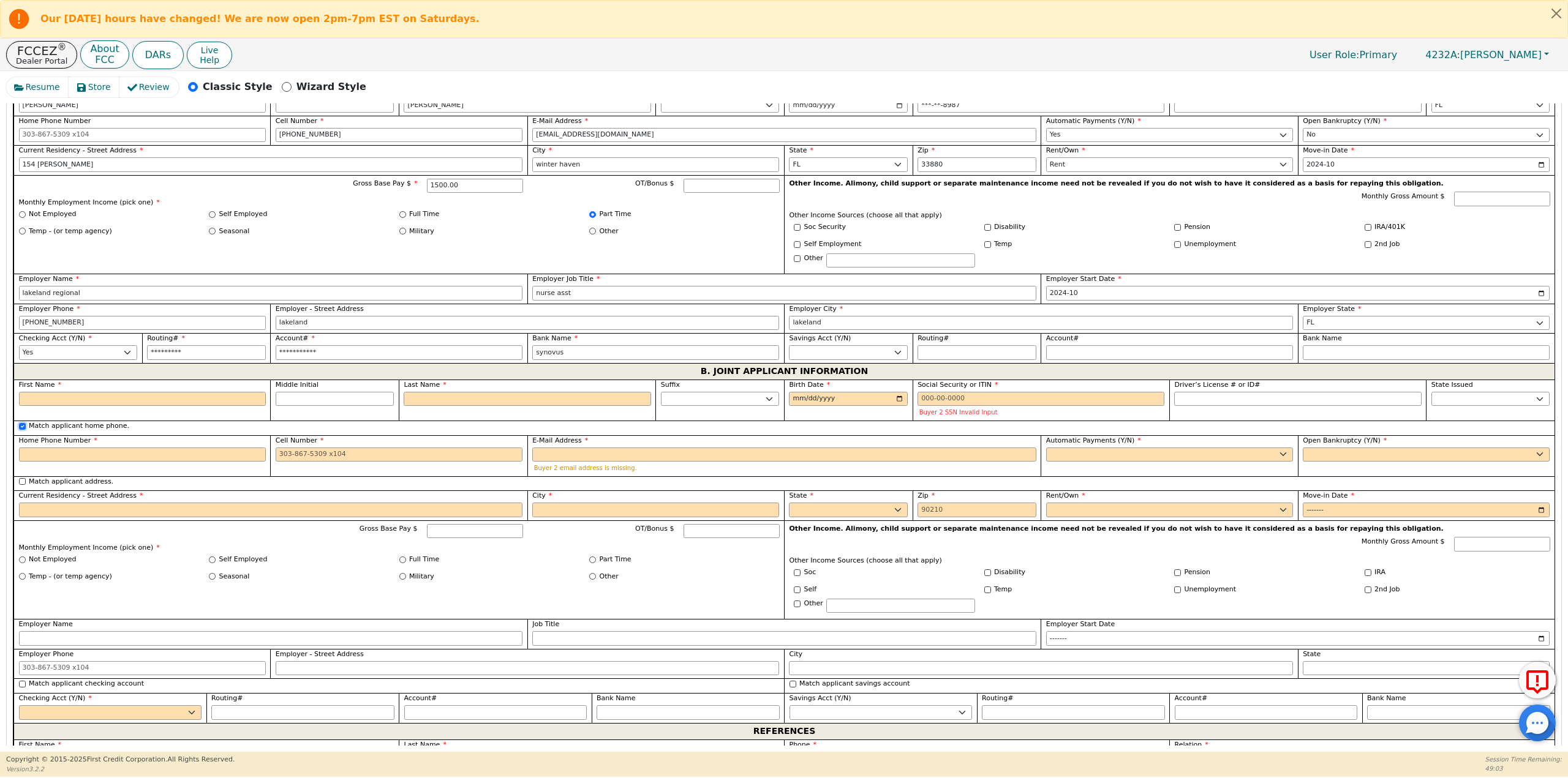
click at [20, 427] on input "Match applicant home phone." at bounding box center [23, 427] width 7 height 7
click at [20, 426] on input "Match applicant home phone." at bounding box center [23, 427] width 7 height 7
checkbox input "false"
click at [159, 397] on input "First Name" at bounding box center [143, 399] width 247 height 15
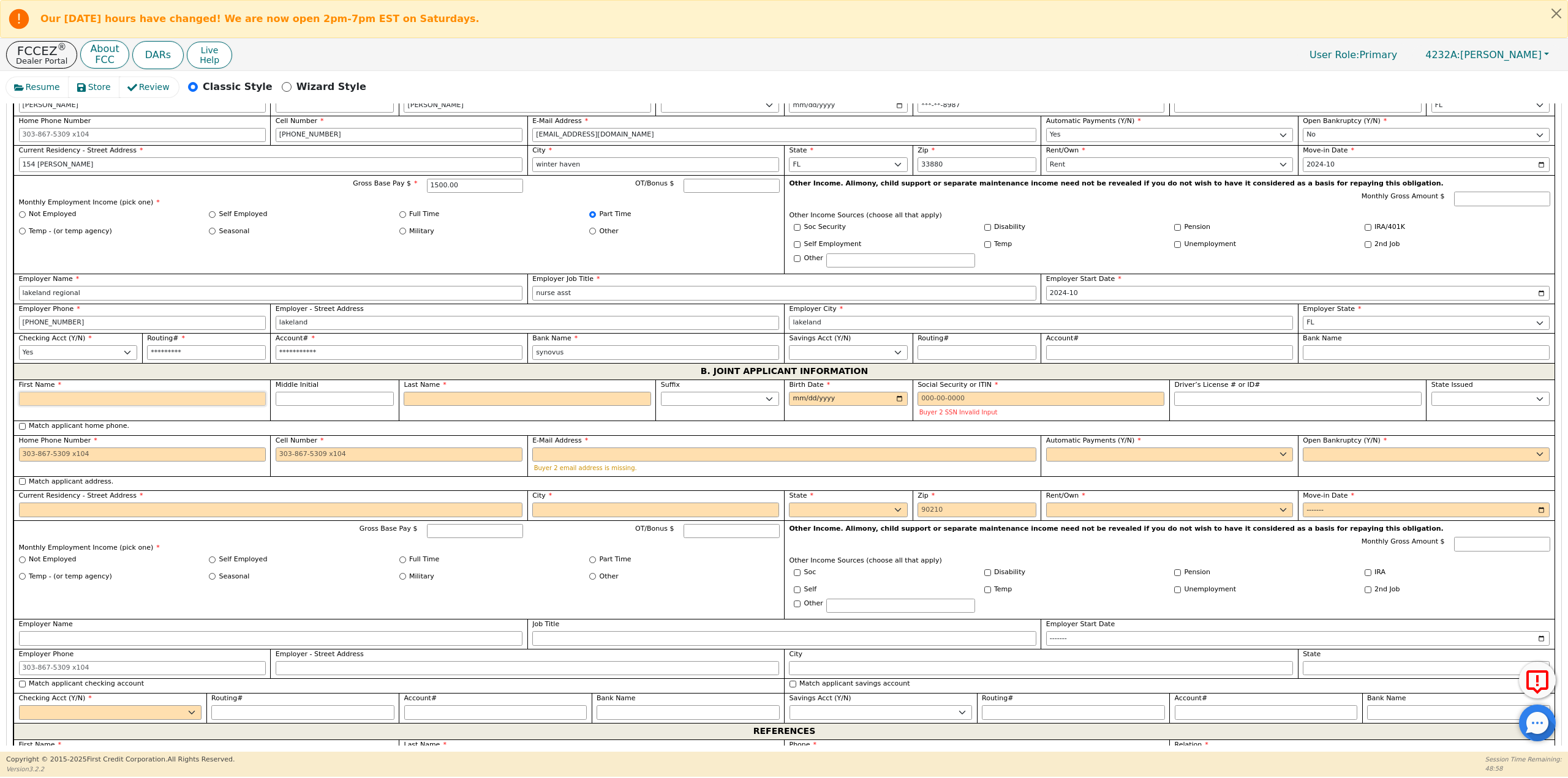
type input "c"
type input "C"
type input "c"
type input "cl"
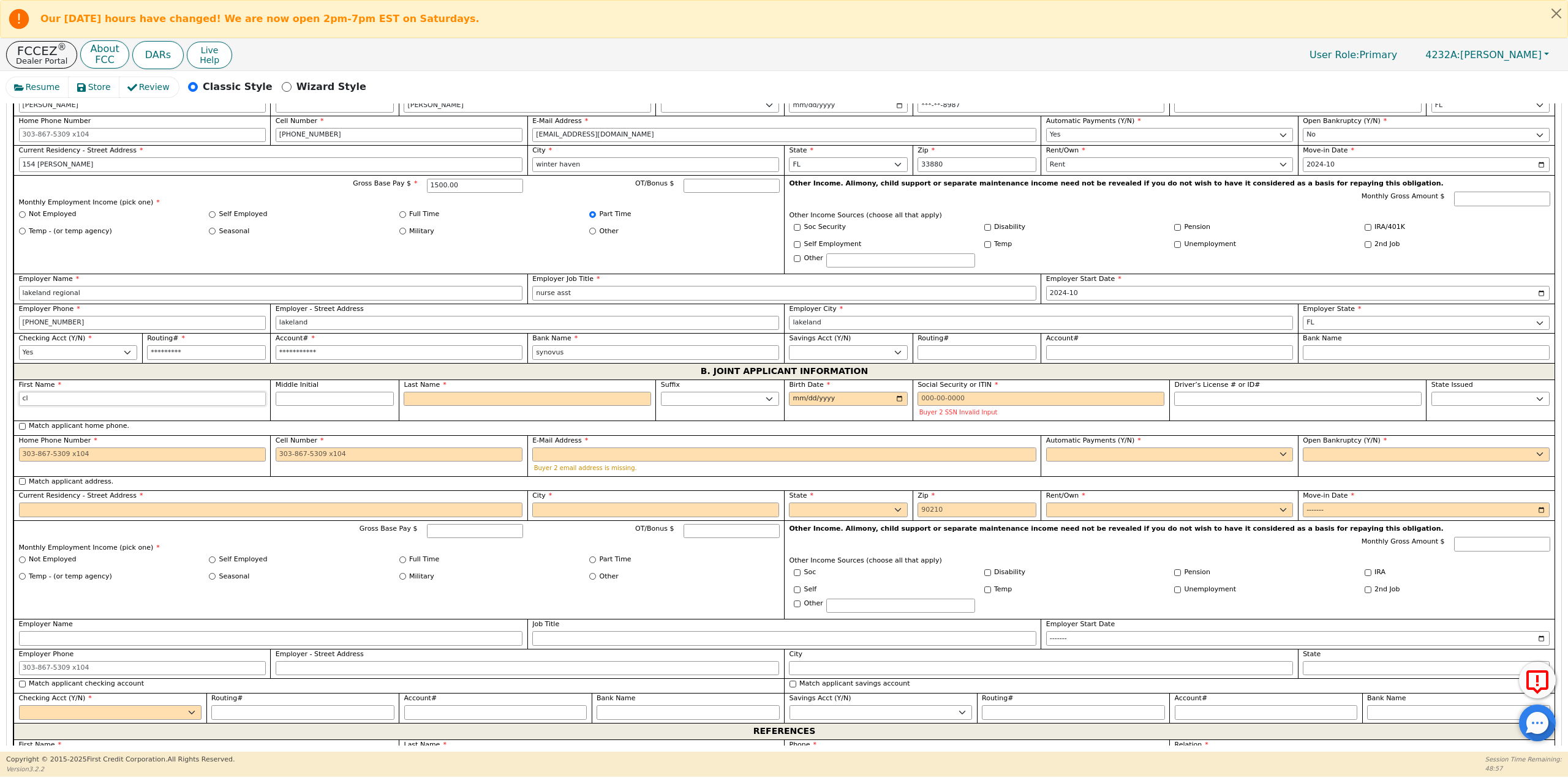
type input "cla"
type input "clay"
type input "clayt"
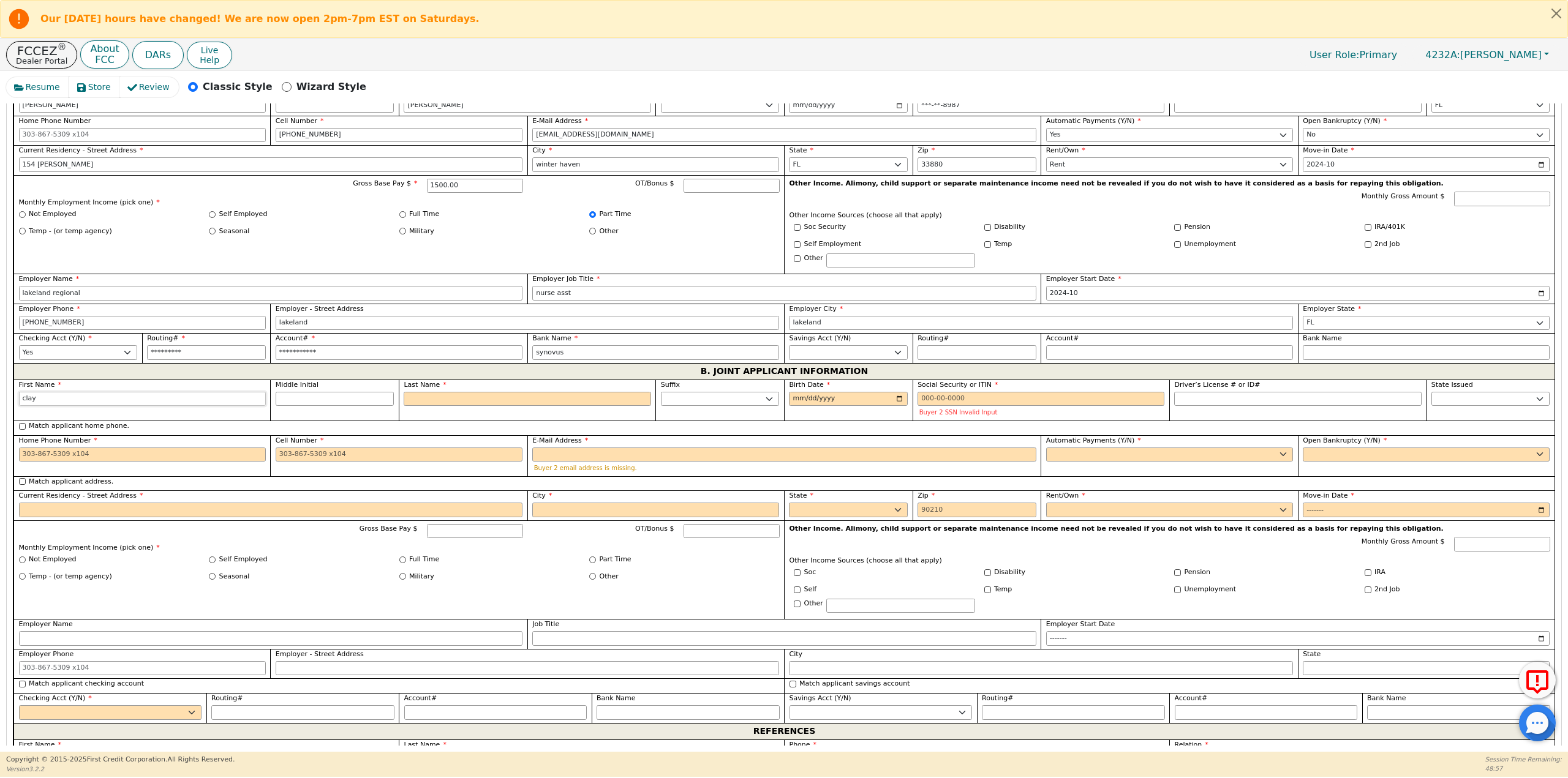
type input "clayt"
type input "clayto"
type input "clayton"
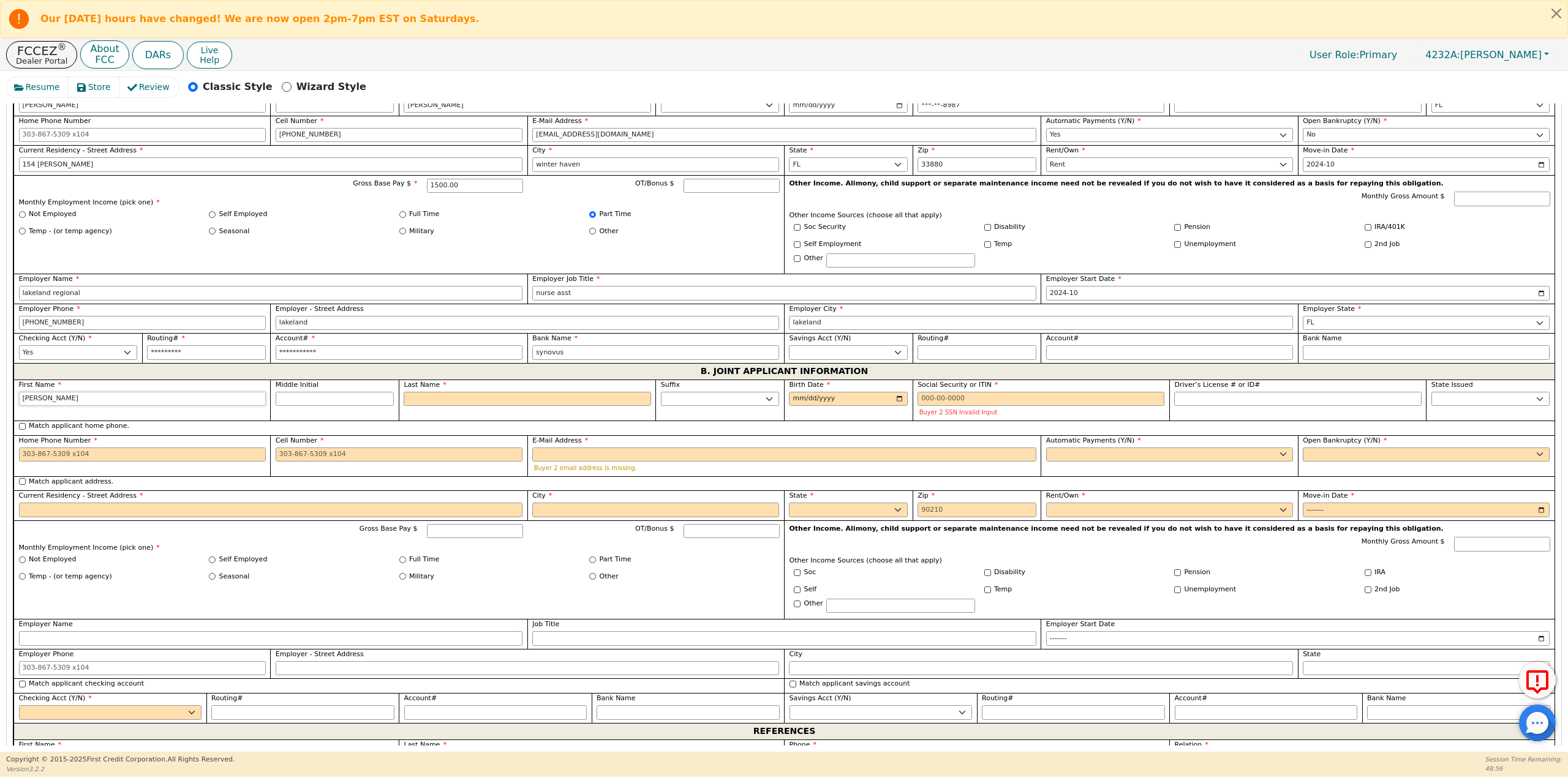
scroll to position [743, 0]
type input "clayton"
click at [417, 400] on input "Last Name" at bounding box center [527, 399] width 247 height 15
type input "s"
type input "CS"
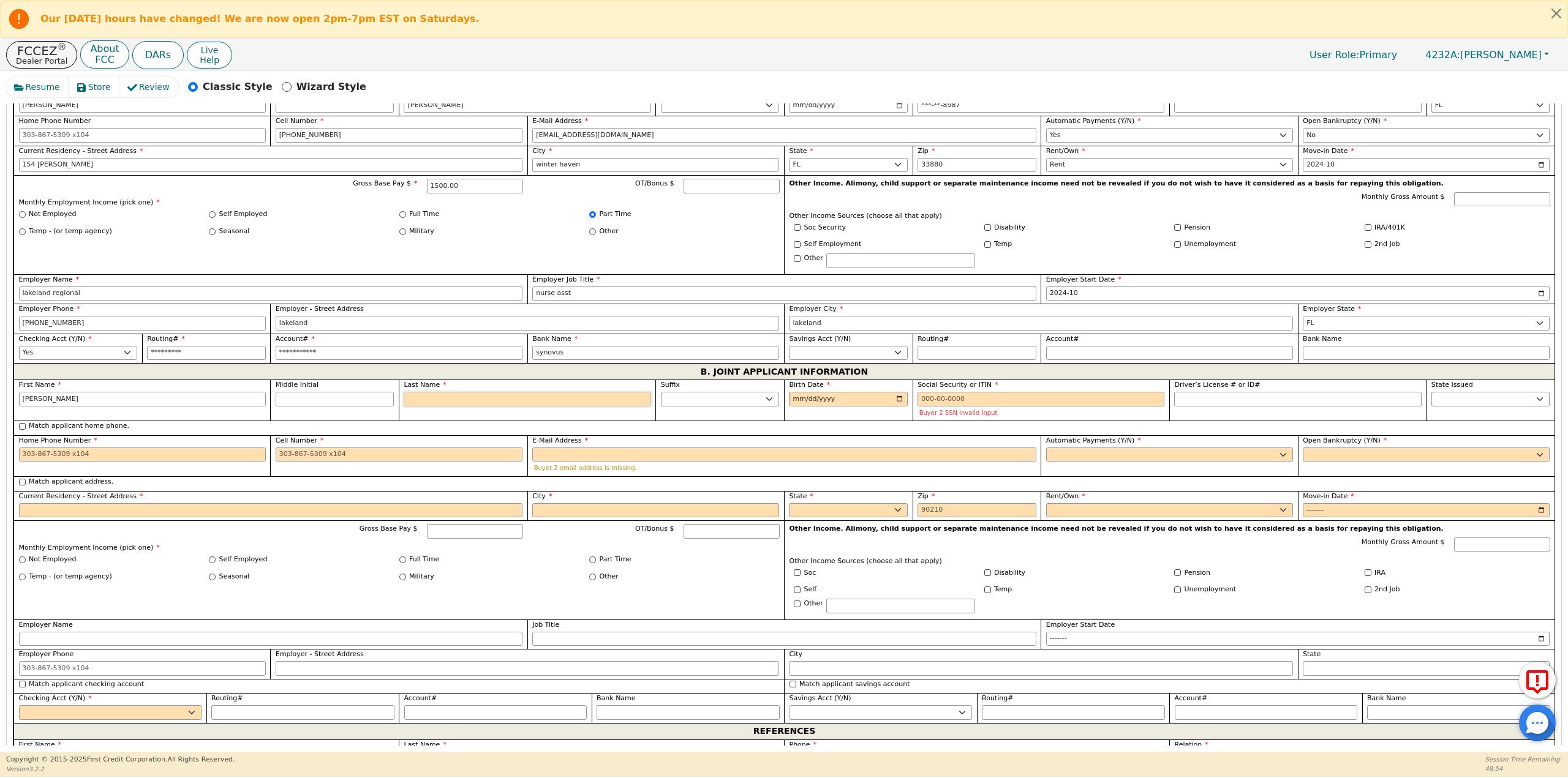
type input "clayton s"
type input "st"
type input "clayton st"
type input "ste"
type input "clayton ste"
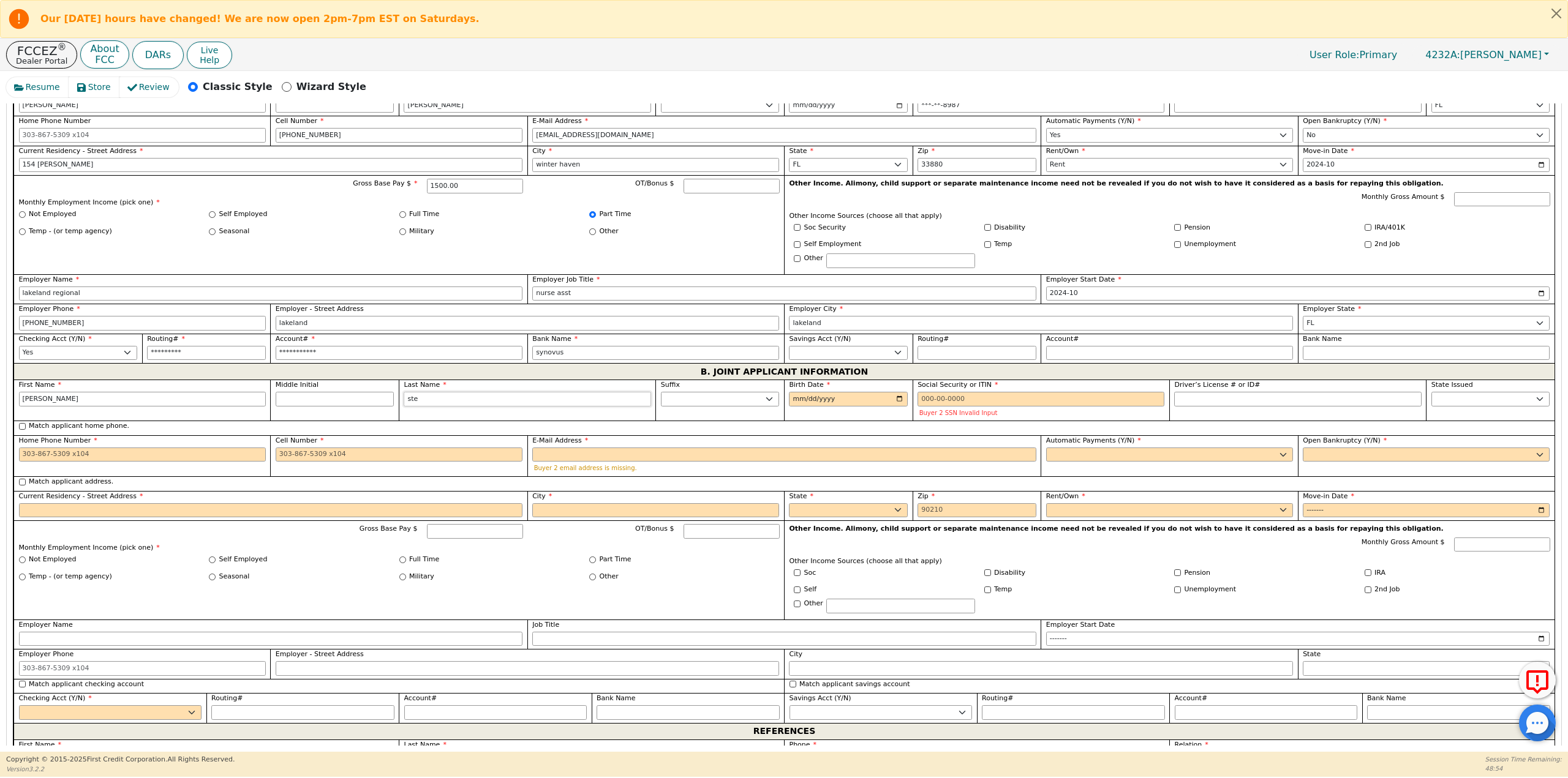
type input "step"
type input "clayton step"
type input "stepp"
type input "[PERSON_NAME]"
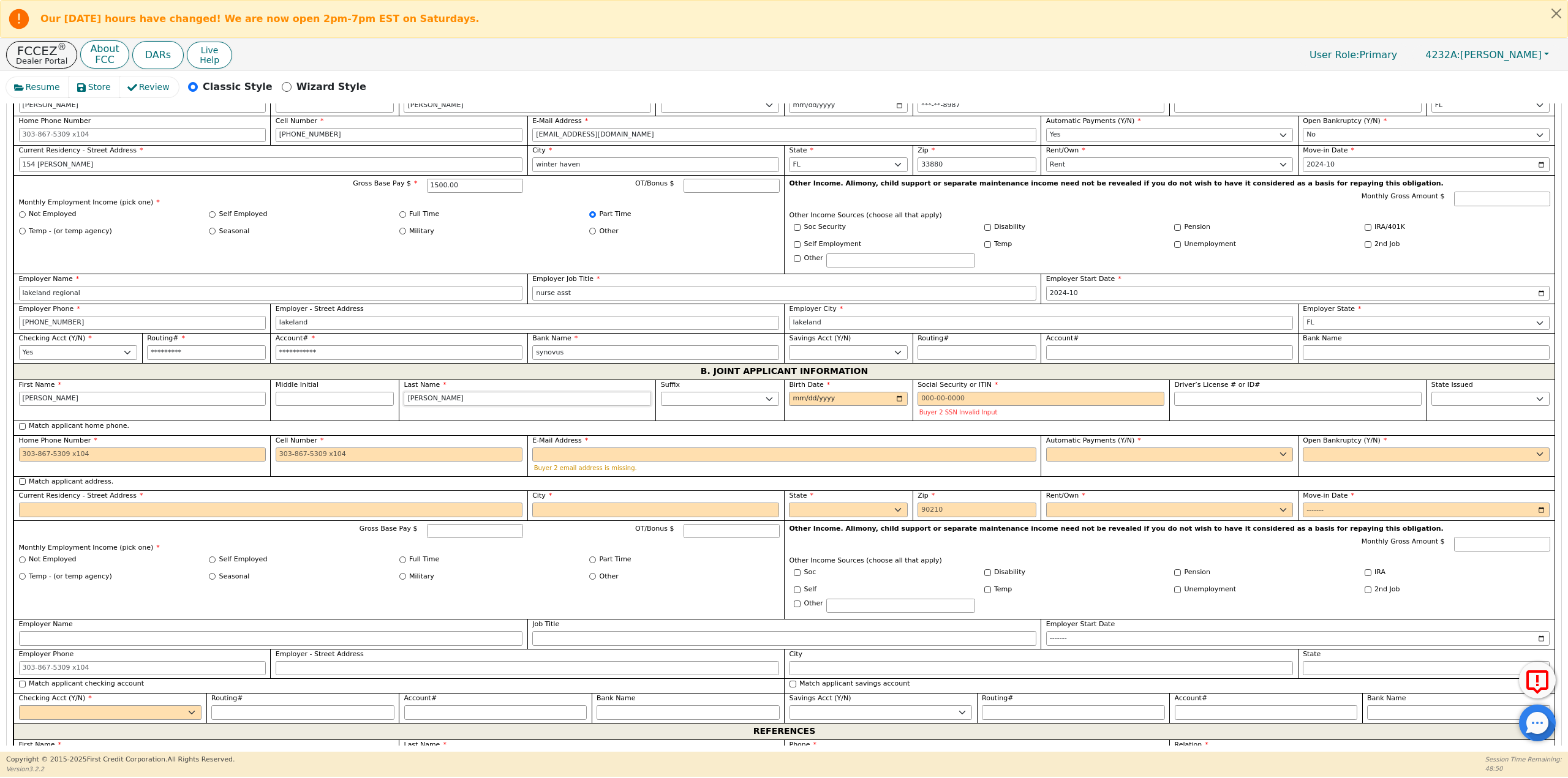
type input "stepp"
click at [898, 398] on input "Birth Date" at bounding box center [848, 399] width 119 height 15
click at [882, 399] on input "2025-04-27" at bounding box center [848, 399] width 119 height 15
type input "1999-04-27"
click at [963, 398] on input "Social Security or ITIN" at bounding box center [1041, 399] width 247 height 15
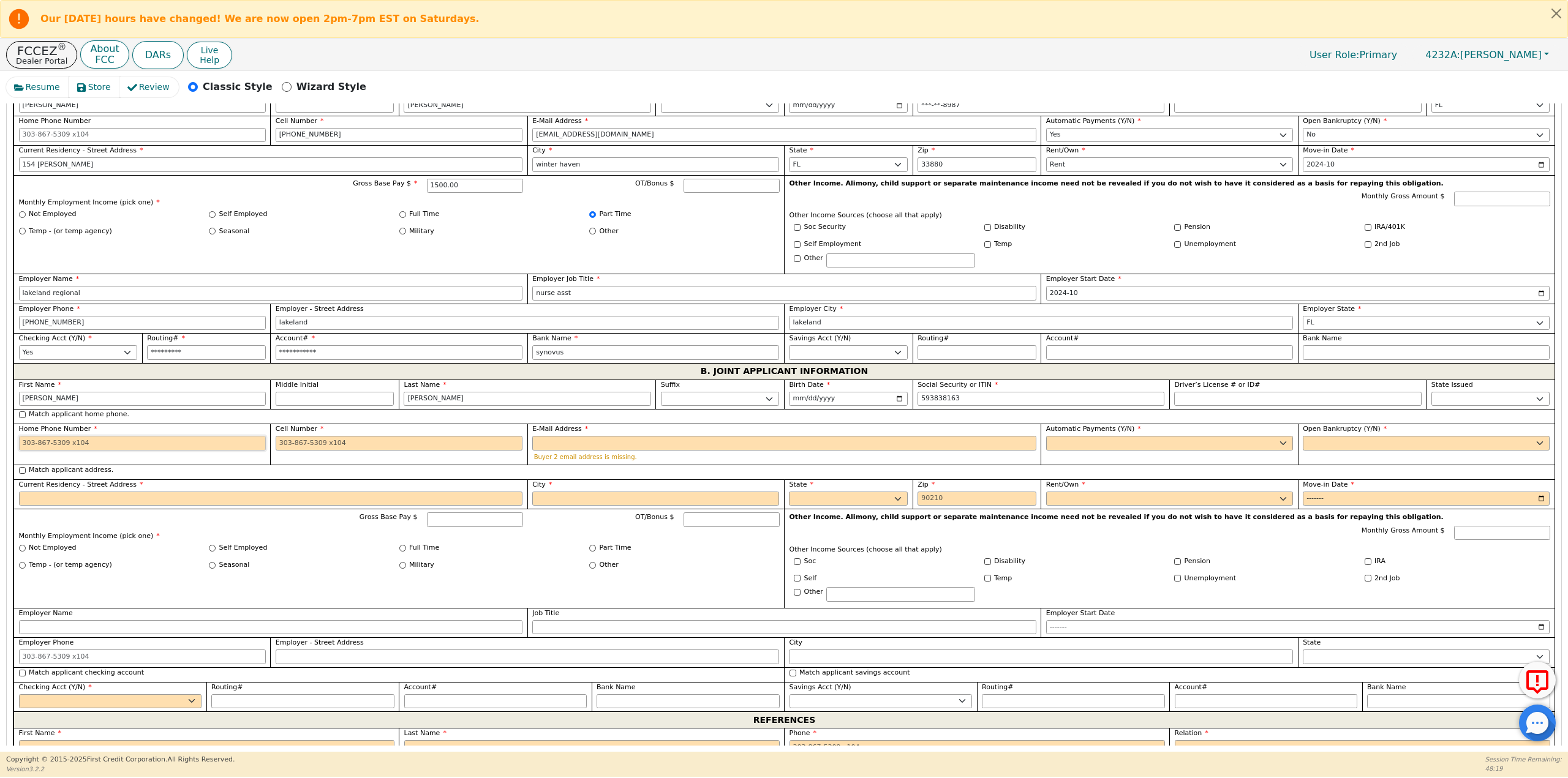
type input "***-**-8163"
click at [190, 447] on input "Home Phone Number" at bounding box center [143, 443] width 247 height 15
click at [305, 440] on input "Cell Number" at bounding box center [399, 443] width 247 height 15
click at [583, 440] on input "E-Mail Address" at bounding box center [784, 443] width 504 height 15
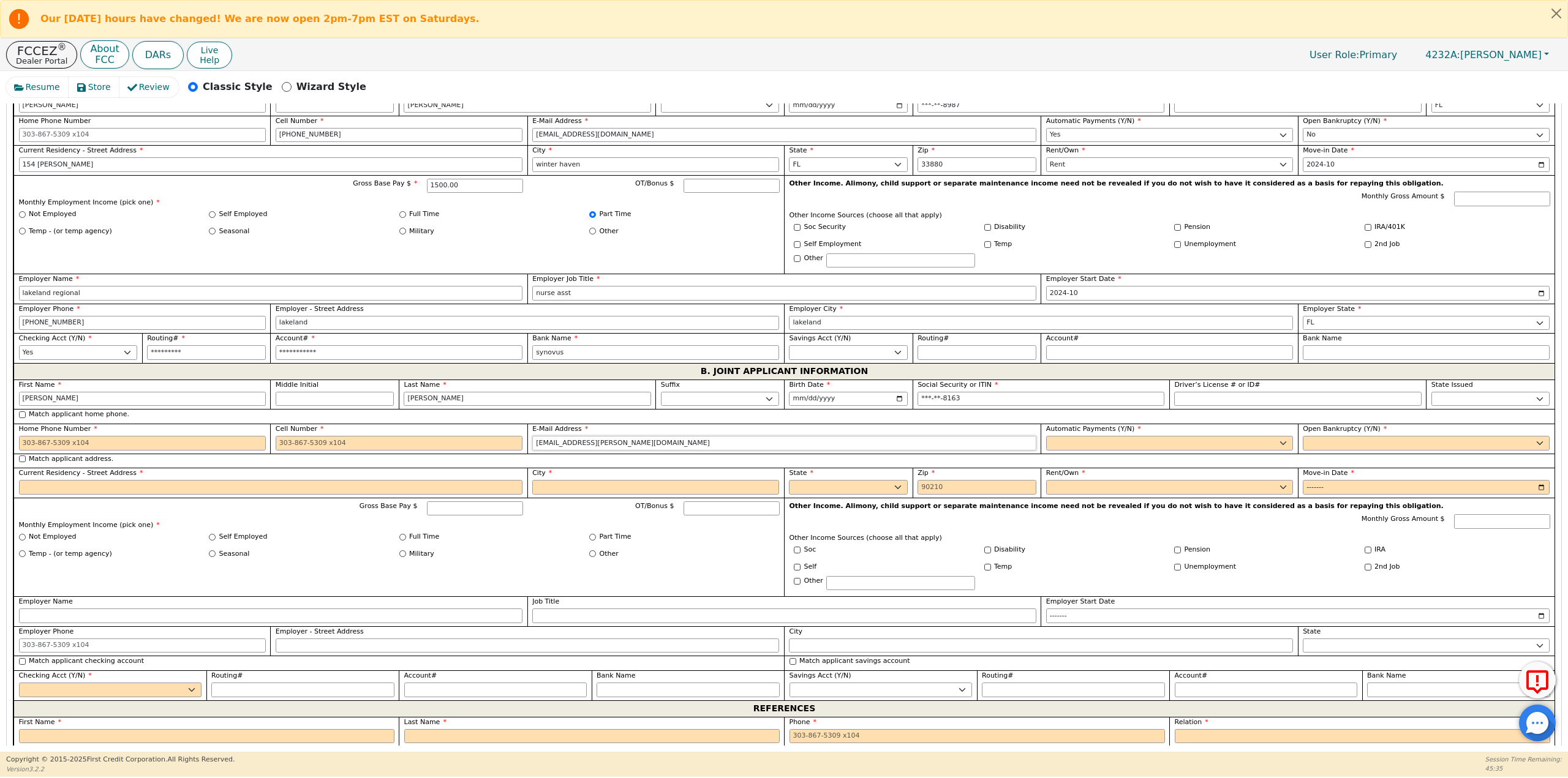
type input "clay.stepp@icloud.com"
click at [1063, 444] on select "Yes No" at bounding box center [1170, 443] width 247 height 15
select select "y"
click at [1046, 436] on select "Yes No" at bounding box center [1170, 443] width 247 height 15
type input "[PERSON_NAME]"
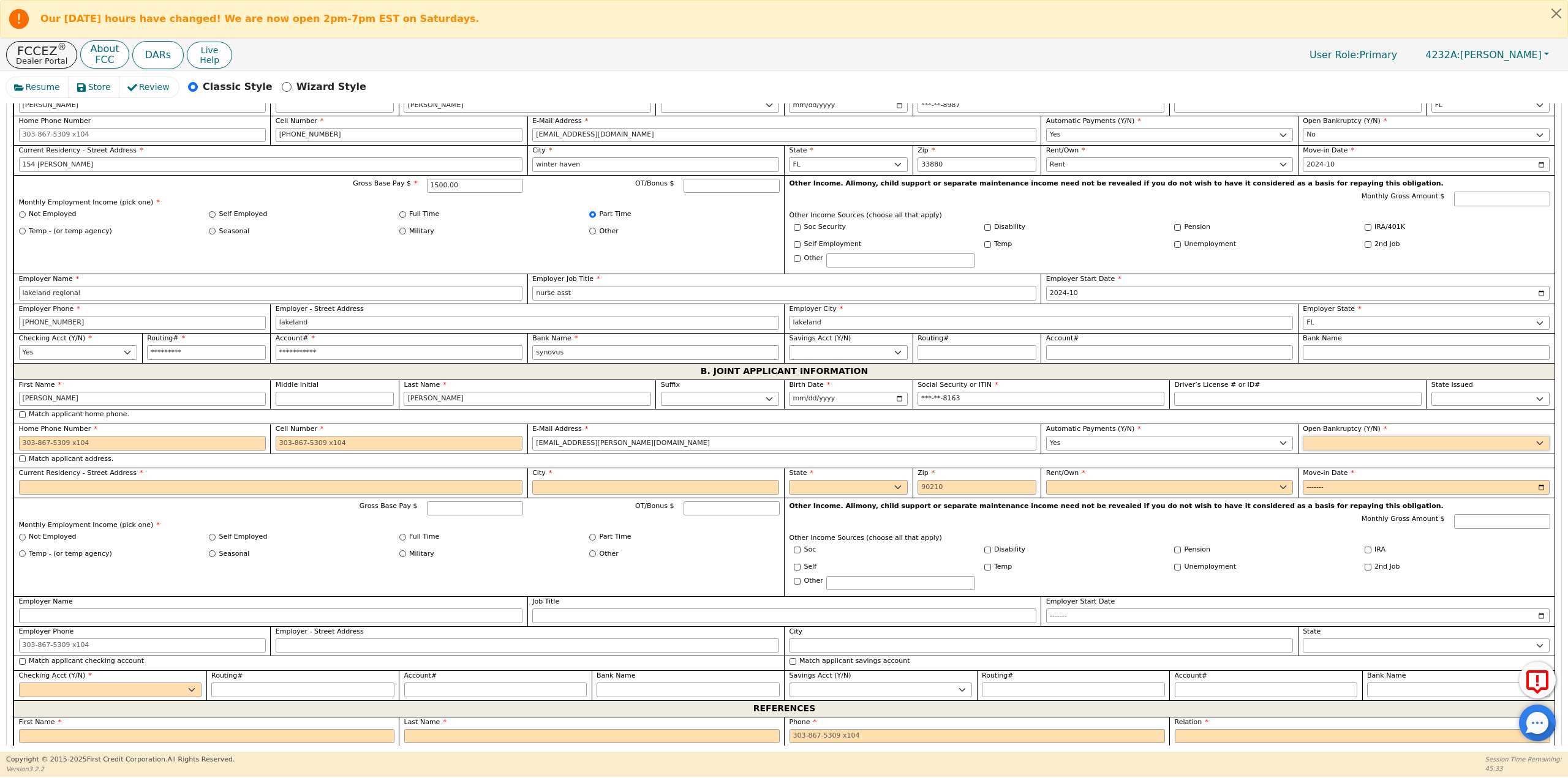
click at [1384, 437] on select "Yes No" at bounding box center [1426, 443] width 247 height 15
select select "n"
click at [1302, 436] on select "Yes No" at bounding box center [1426, 443] width 247 height 15
click at [23, 459] on input "Match applicant address." at bounding box center [23, 459] width 7 height 7
checkbox input "true"
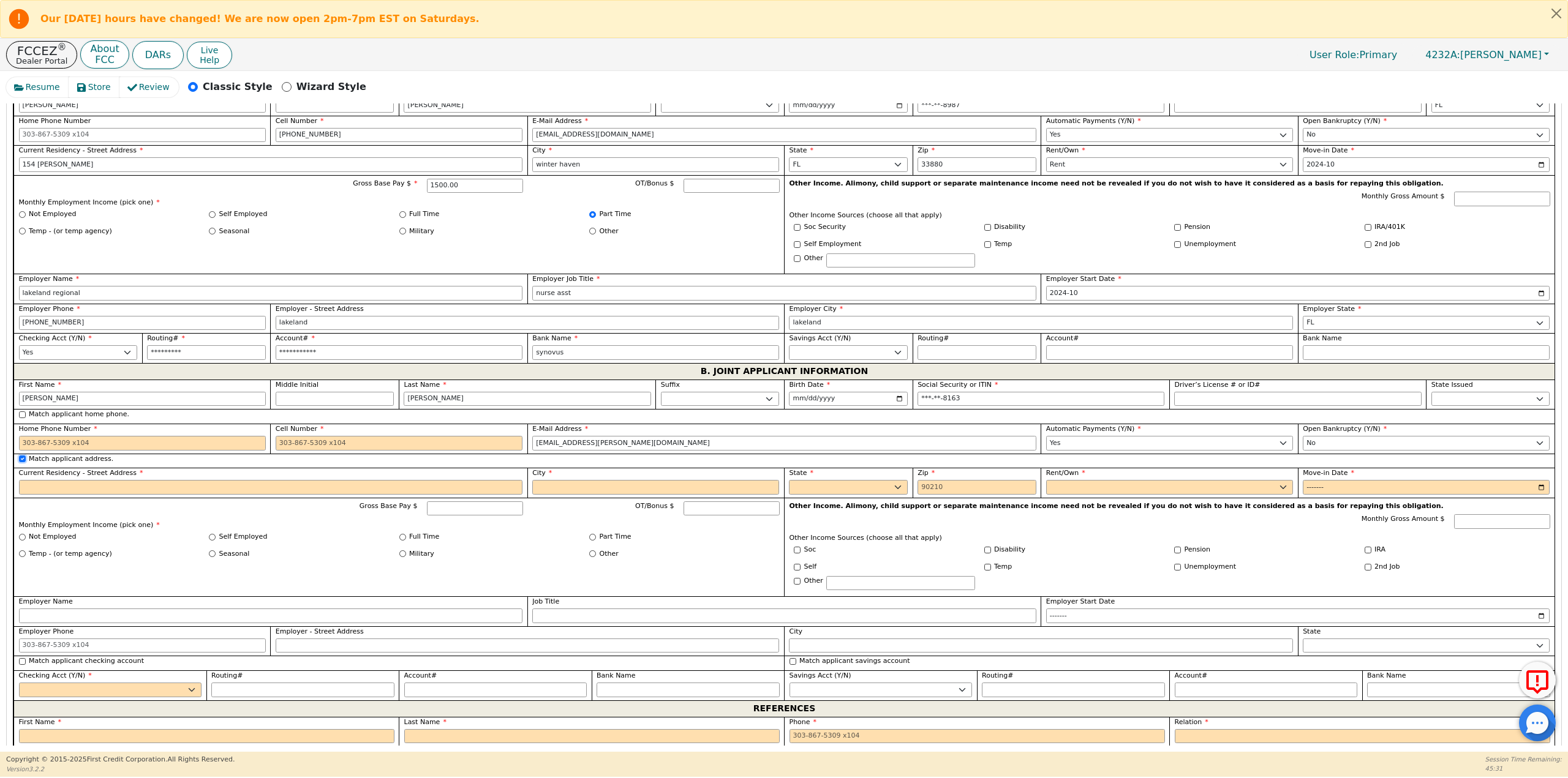
type input "154 brad cir"
type input "winter haven"
select select "FL"
type input "33880"
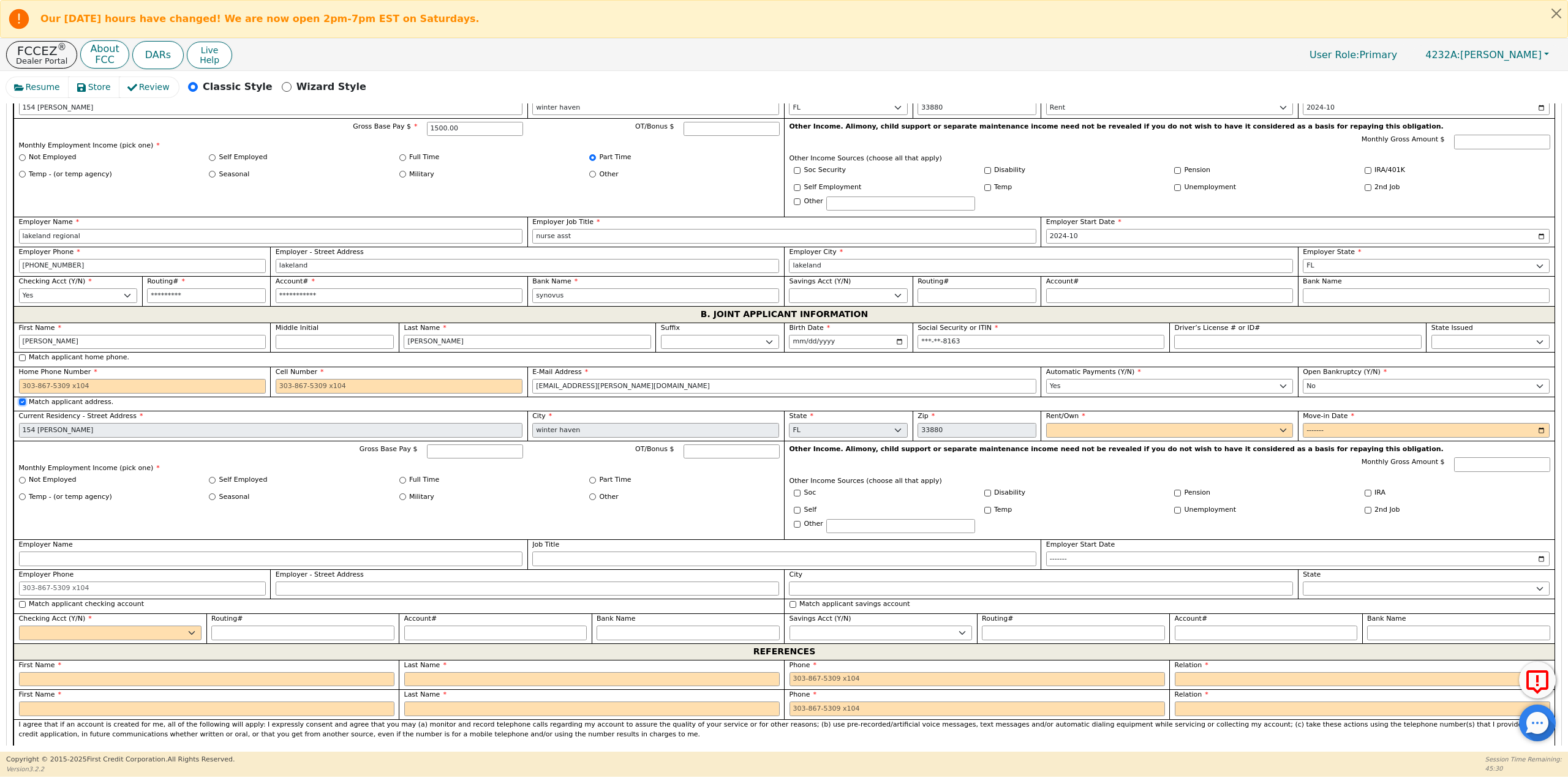
scroll to position [857, 0]
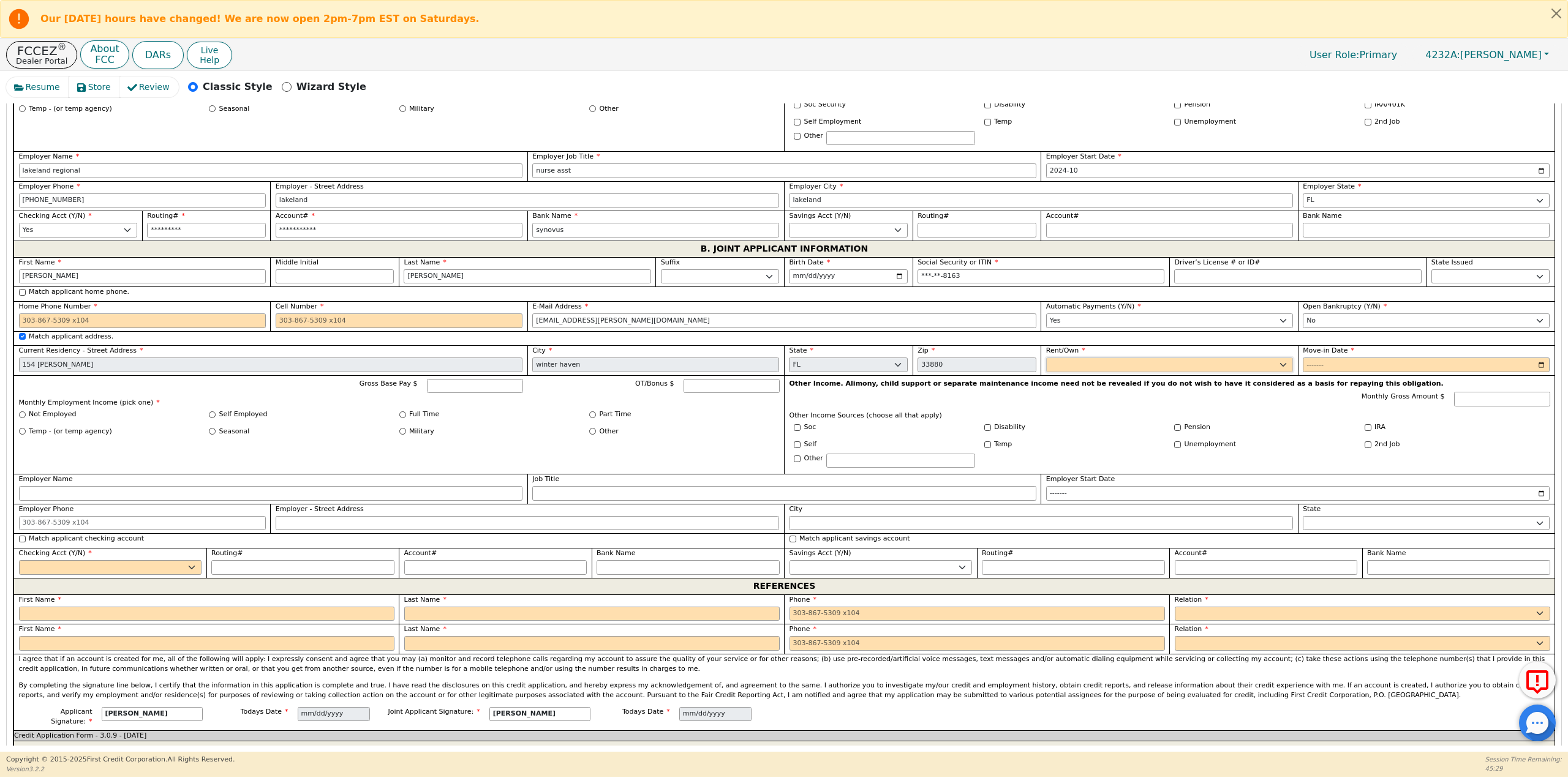
click at [1106, 360] on select "Rent Own" at bounding box center [1170, 365] width 247 height 15
select select "Rent"
click at [1046, 357] on select "Rent Own" at bounding box center [1170, 365] width 247 height 15
click at [1534, 364] on input "Move-in Date" at bounding box center [1426, 365] width 247 height 15
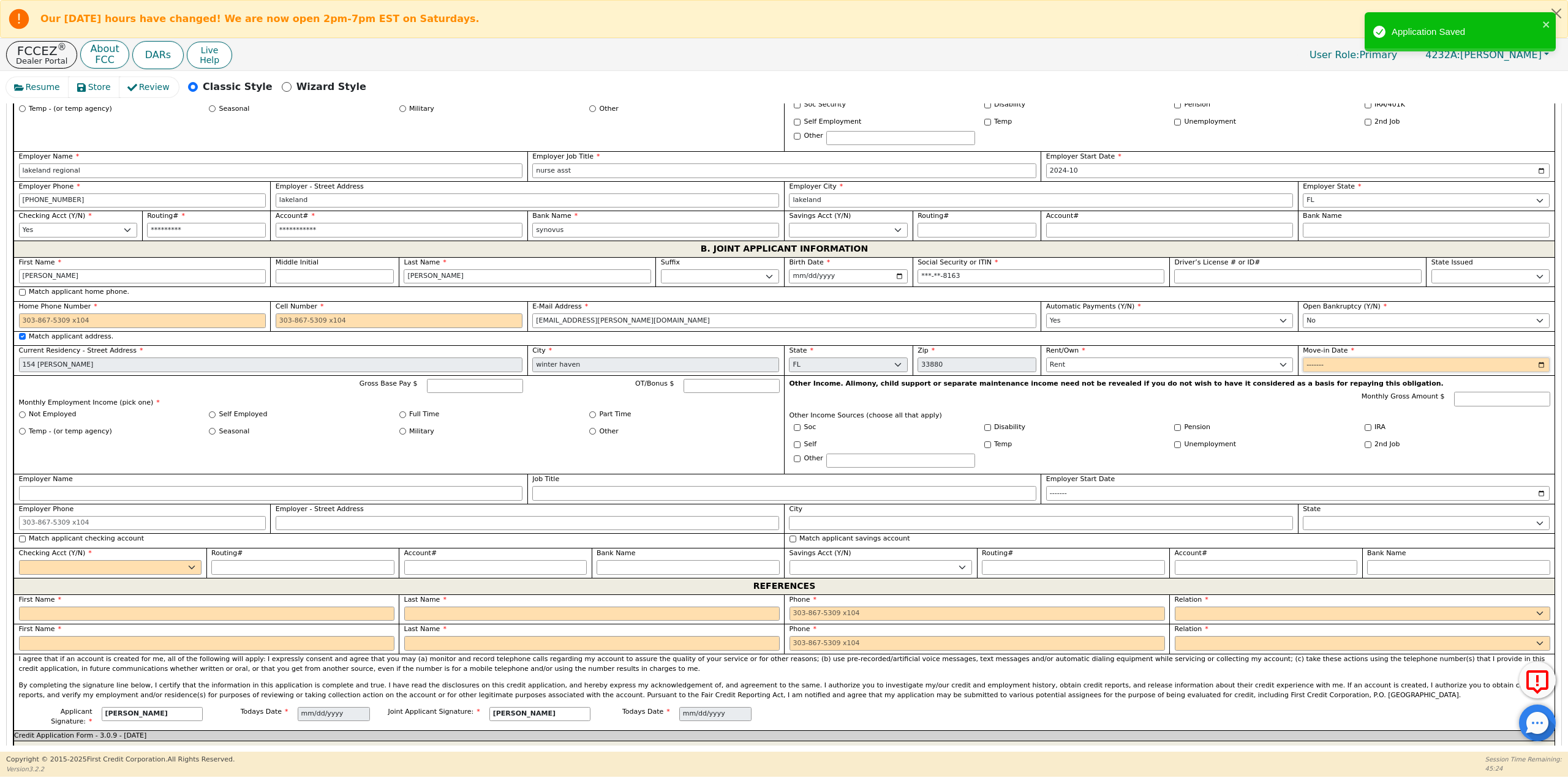
click at [1535, 364] on input "Move-in Date" at bounding box center [1426, 365] width 247 height 15
type input "2024-10"
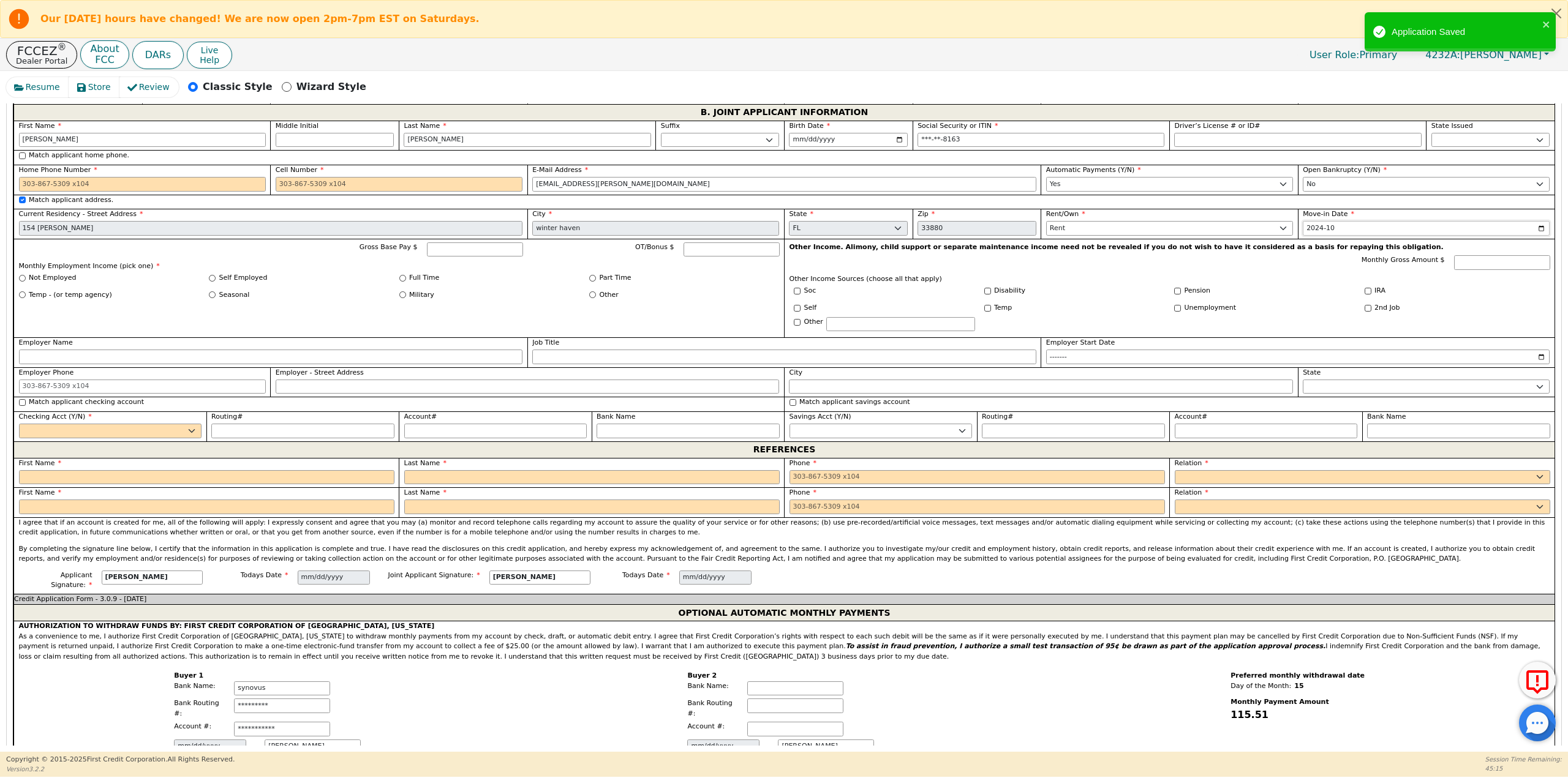
scroll to position [1164, 0]
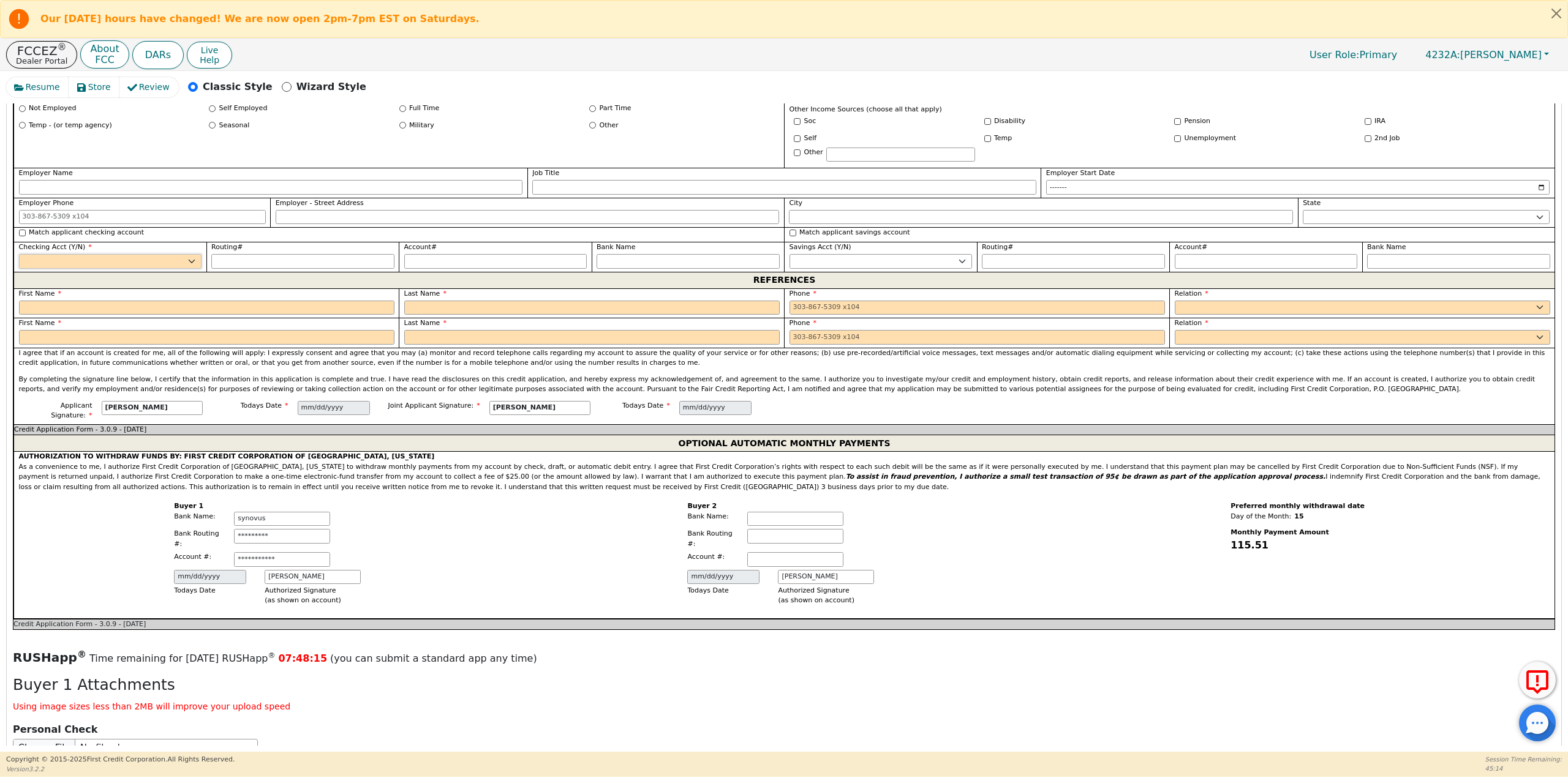
click at [140, 261] on select "Yes No" at bounding box center [110, 261] width 183 height 15
select select "y"
click at [19, 254] on select "Yes No" at bounding box center [110, 261] width 183 height 15
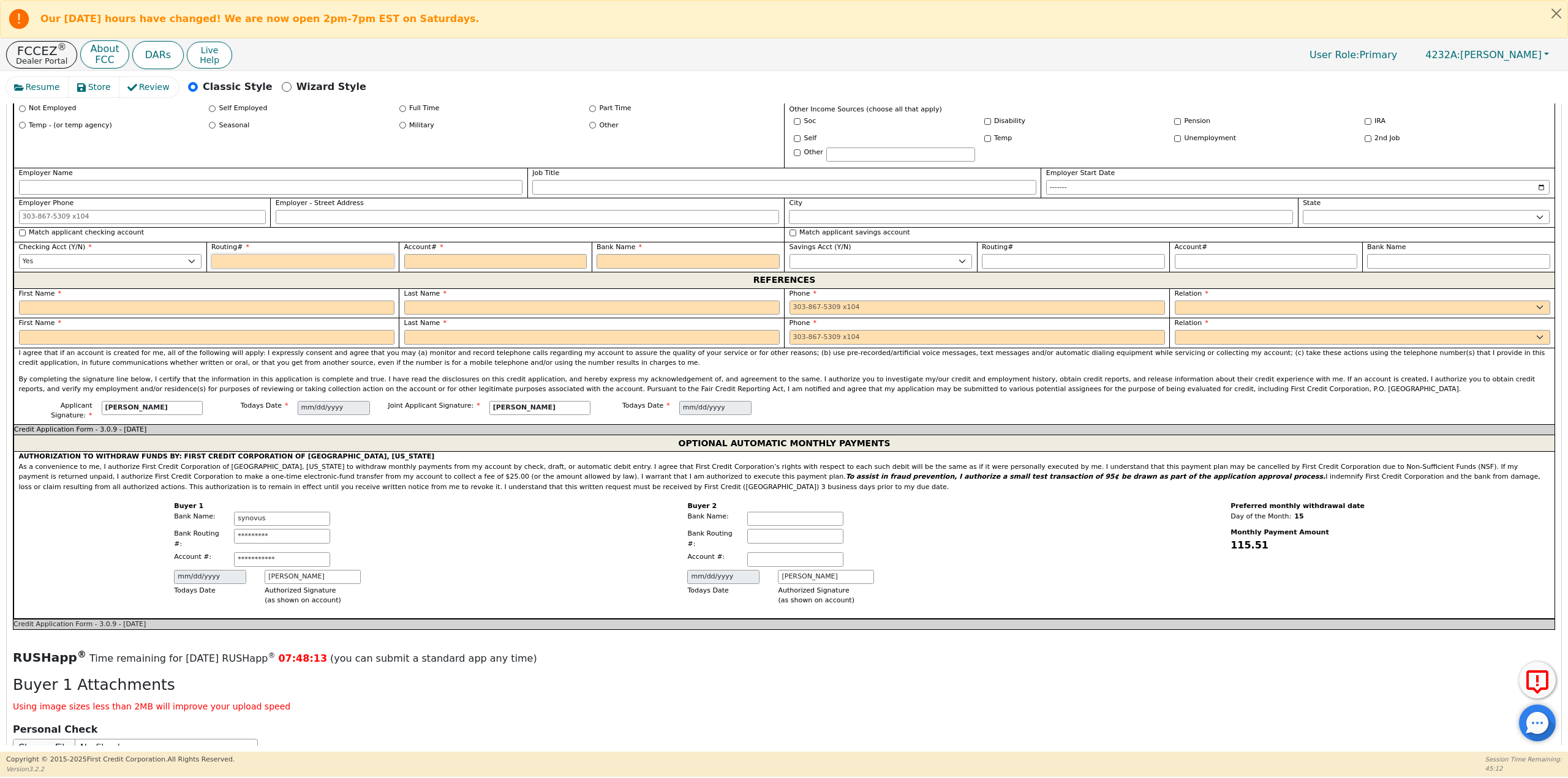
click at [267, 256] on input "Routing#" at bounding box center [302, 261] width 183 height 15
click at [19, 232] on input "Match applicant checking account" at bounding box center [23, 233] width 7 height 7
checkbox input "true"
type input "*********"
type input "**********"
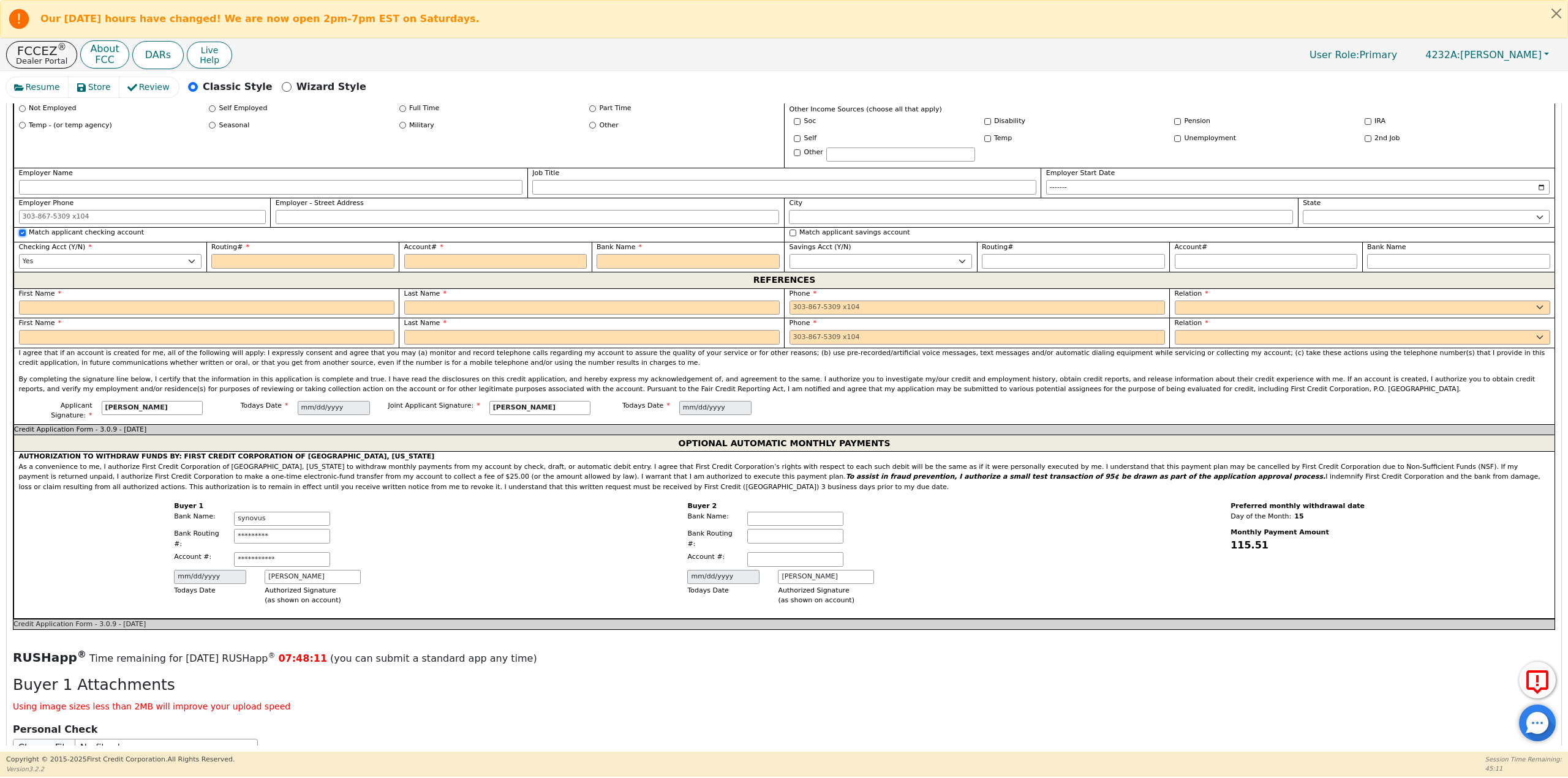
type input "synovus"
type input "*********"
type input "**********"
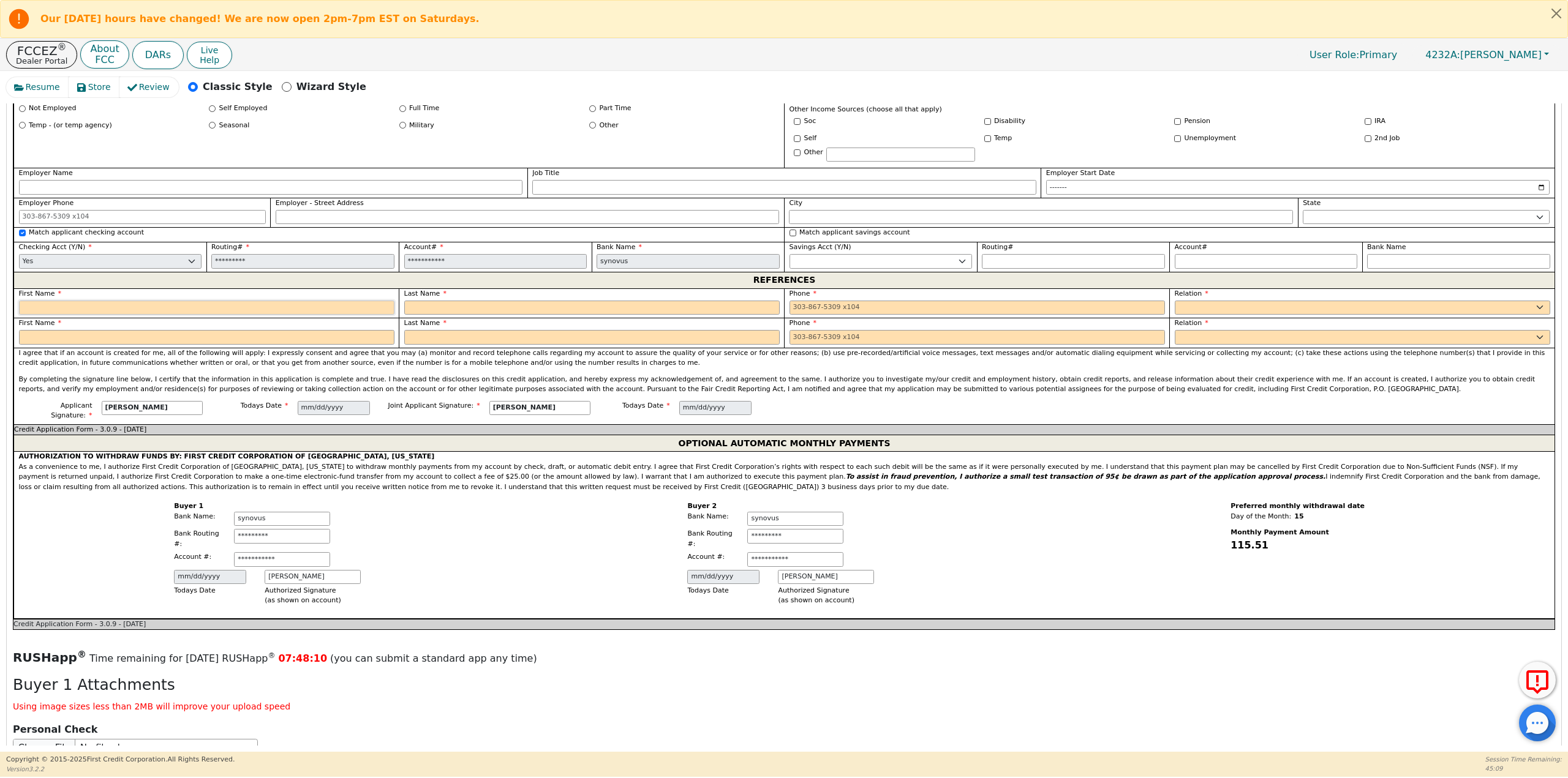
click at [306, 306] on input "text" at bounding box center [207, 308] width 376 height 15
type input "kim"
click at [449, 308] on input "text" at bounding box center [592, 308] width 376 height 15
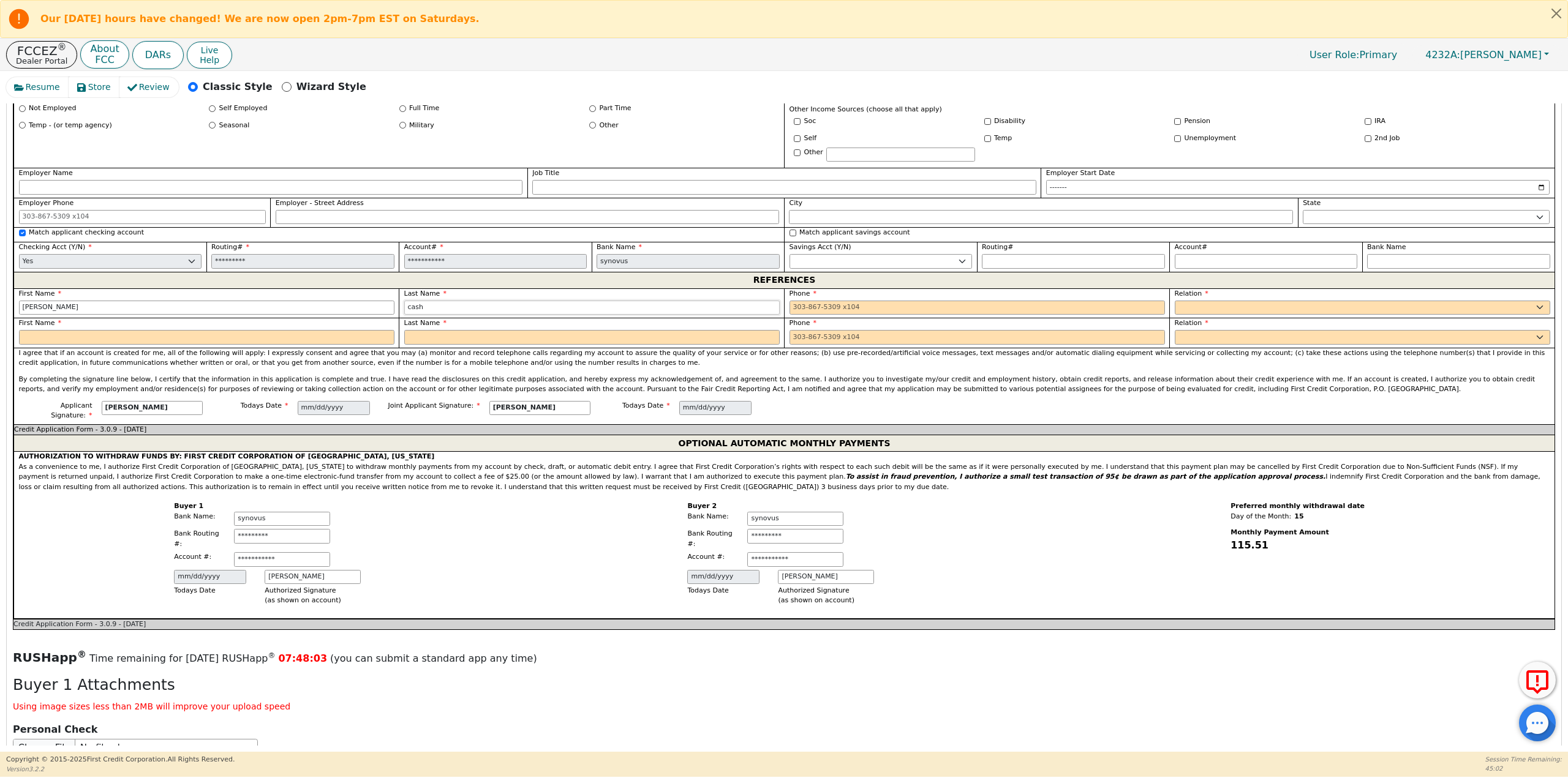
type input "cash"
click at [812, 306] on input "tel" at bounding box center [977, 308] width 376 height 15
click at [1229, 302] on select "FATHER MOTHER SISTER BROTHER DAUGHTER SON CO-WORKER NEIGHBOR FRIEND COUSIN G-MO…" at bounding box center [1363, 308] width 376 height 15
type input "863-510-3473"
select select "FRIEND"
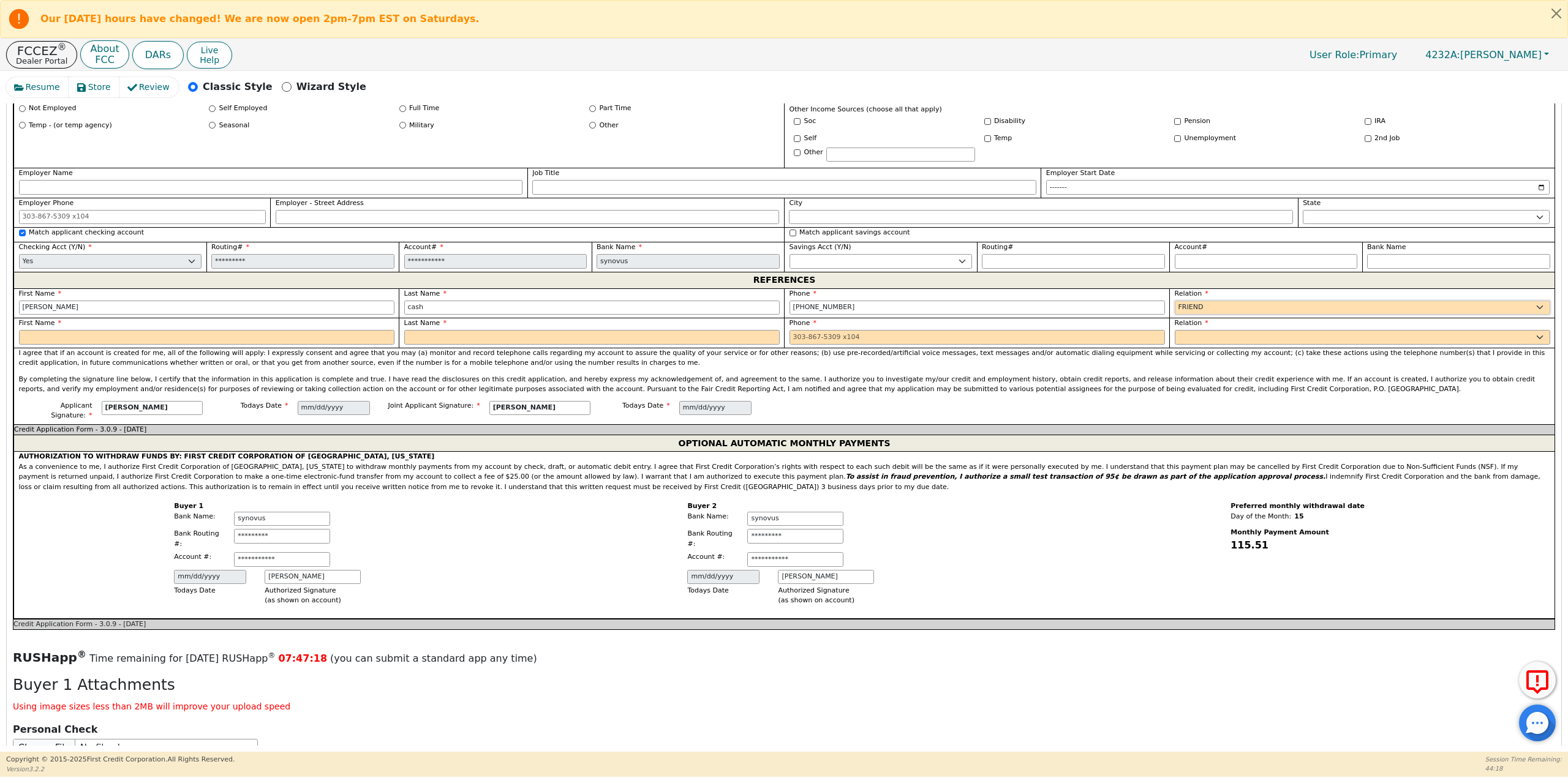
click at [1175, 301] on select "FATHER MOTHER SISTER BROTHER DAUGHTER SON CO-WORKER NEIGHBOR FRIEND COUSIN G-MO…" at bounding box center [1363, 308] width 376 height 15
click at [208, 340] on input "text" at bounding box center [207, 337] width 376 height 15
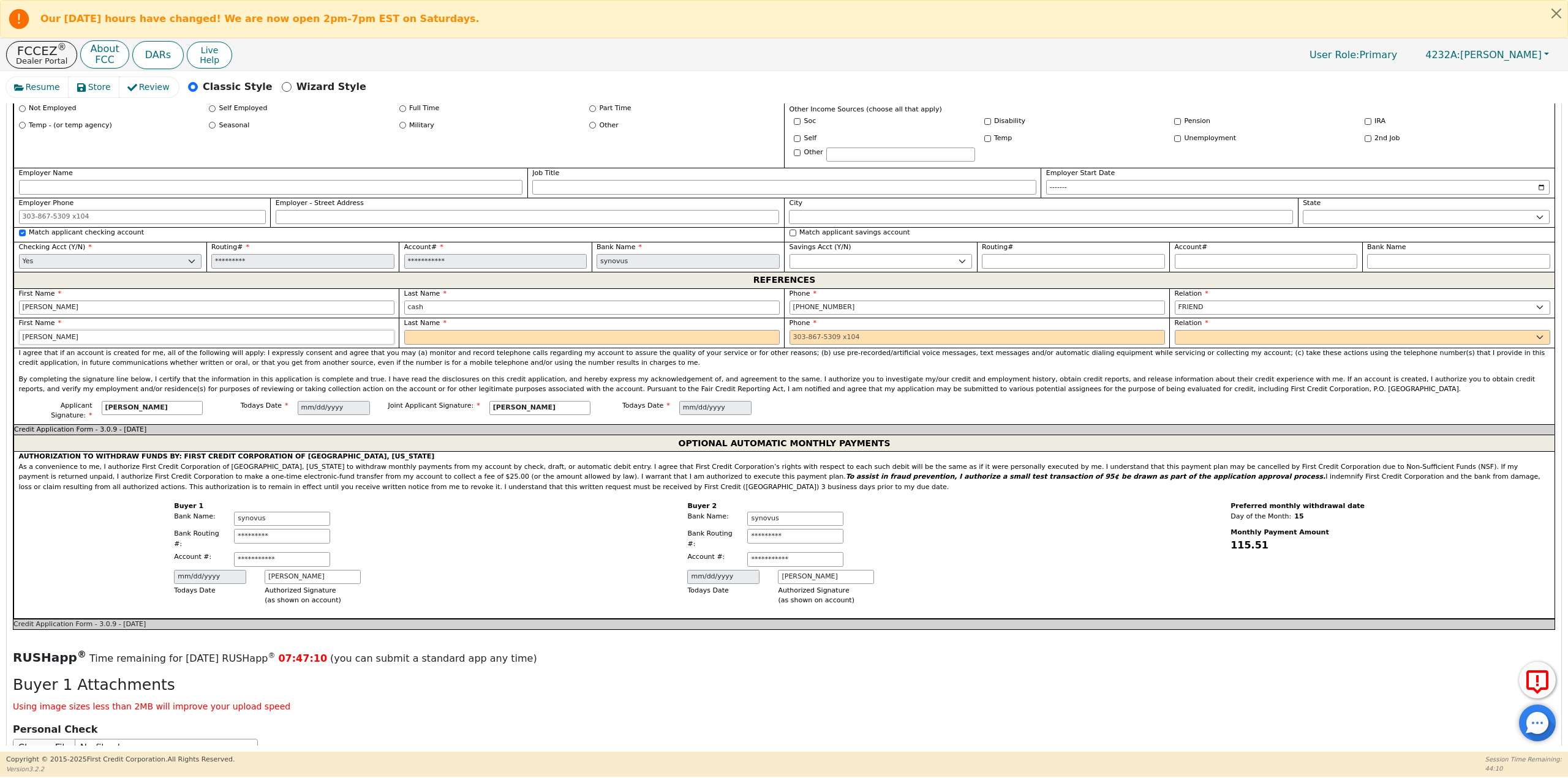
type input "emily"
click at [417, 337] on input "text" at bounding box center [592, 337] width 376 height 15
type input "cash"
click at [974, 325] on label "Phone" at bounding box center [977, 323] width 376 height 10
click at [962, 326] on label "Phone" at bounding box center [977, 323] width 376 height 10
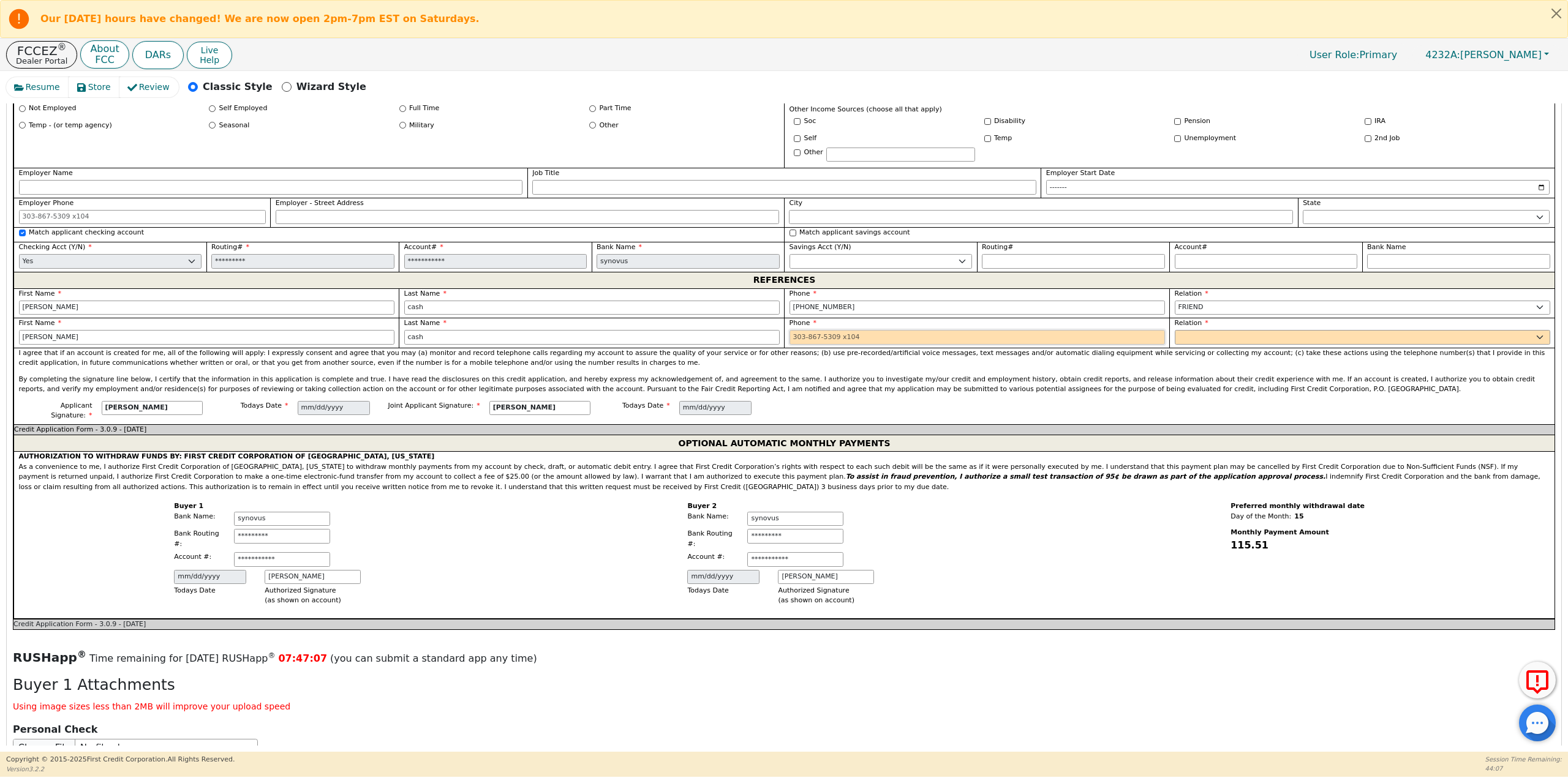
click at [948, 334] on input "tel" at bounding box center [977, 337] width 376 height 15
type input "863-589-8036"
click at [1233, 328] on label "Relation" at bounding box center [1363, 323] width 376 height 10
click at [1239, 336] on select "FATHER MOTHER SISTER BROTHER DAUGHTER SON CO-WORKER NEIGHBOR FRIEND COUSIN G-MO…" at bounding box center [1363, 337] width 376 height 15
select select "FRIEND"
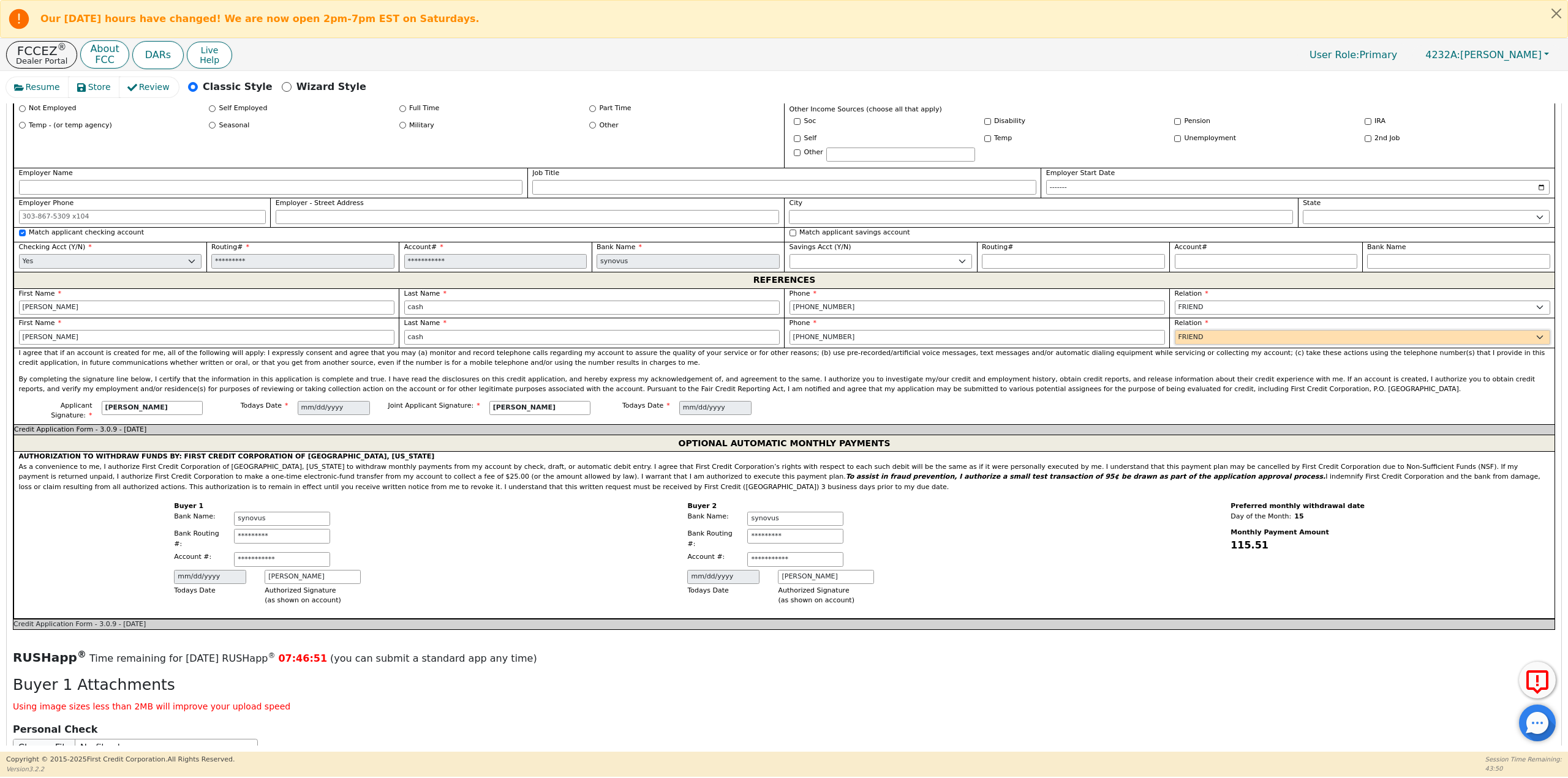
click at [1175, 330] on select "FATHER MOTHER SISTER BROTHER DAUGHTER SON CO-WORKER NEIGHBOR FRIEND COUSIN G-MO…" at bounding box center [1363, 337] width 376 height 15
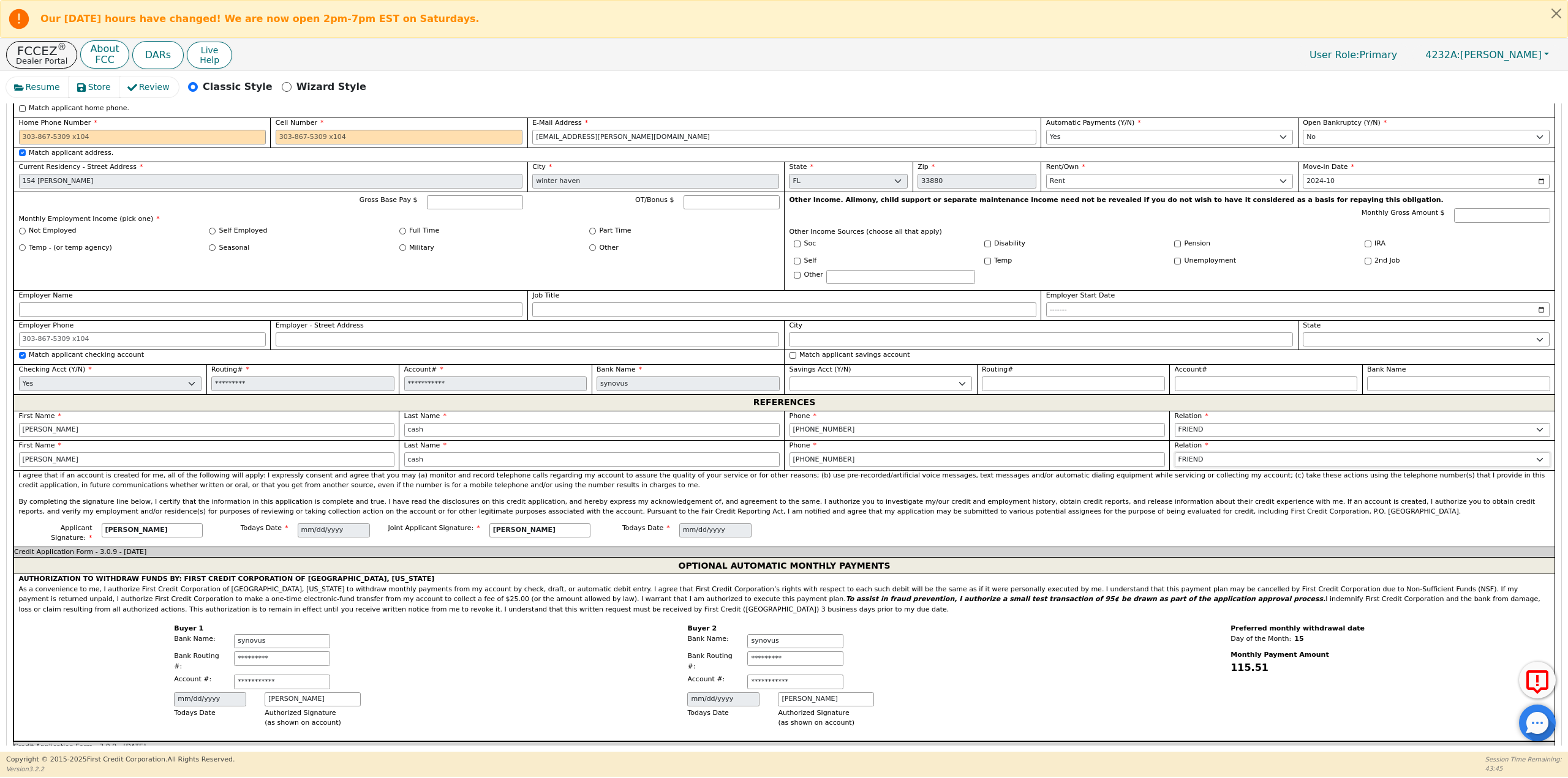
scroll to position [980, 0]
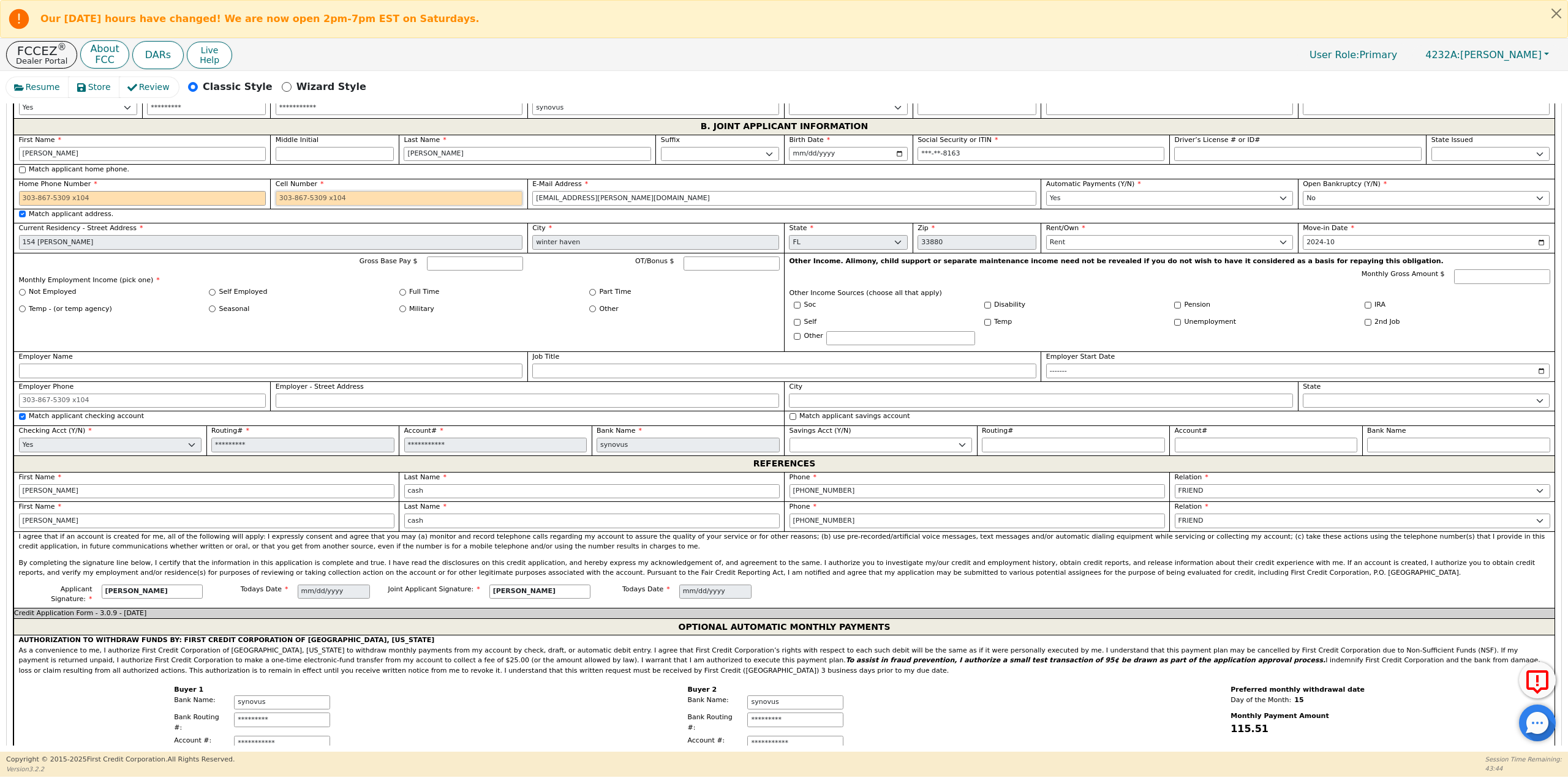
click at [351, 194] on input "Cell Number" at bounding box center [399, 199] width 247 height 15
type input "863-899-4663"
click at [400, 96] on div "Resume Store Review Classic Style Wizard Style" at bounding box center [783, 90] width 1555 height 27
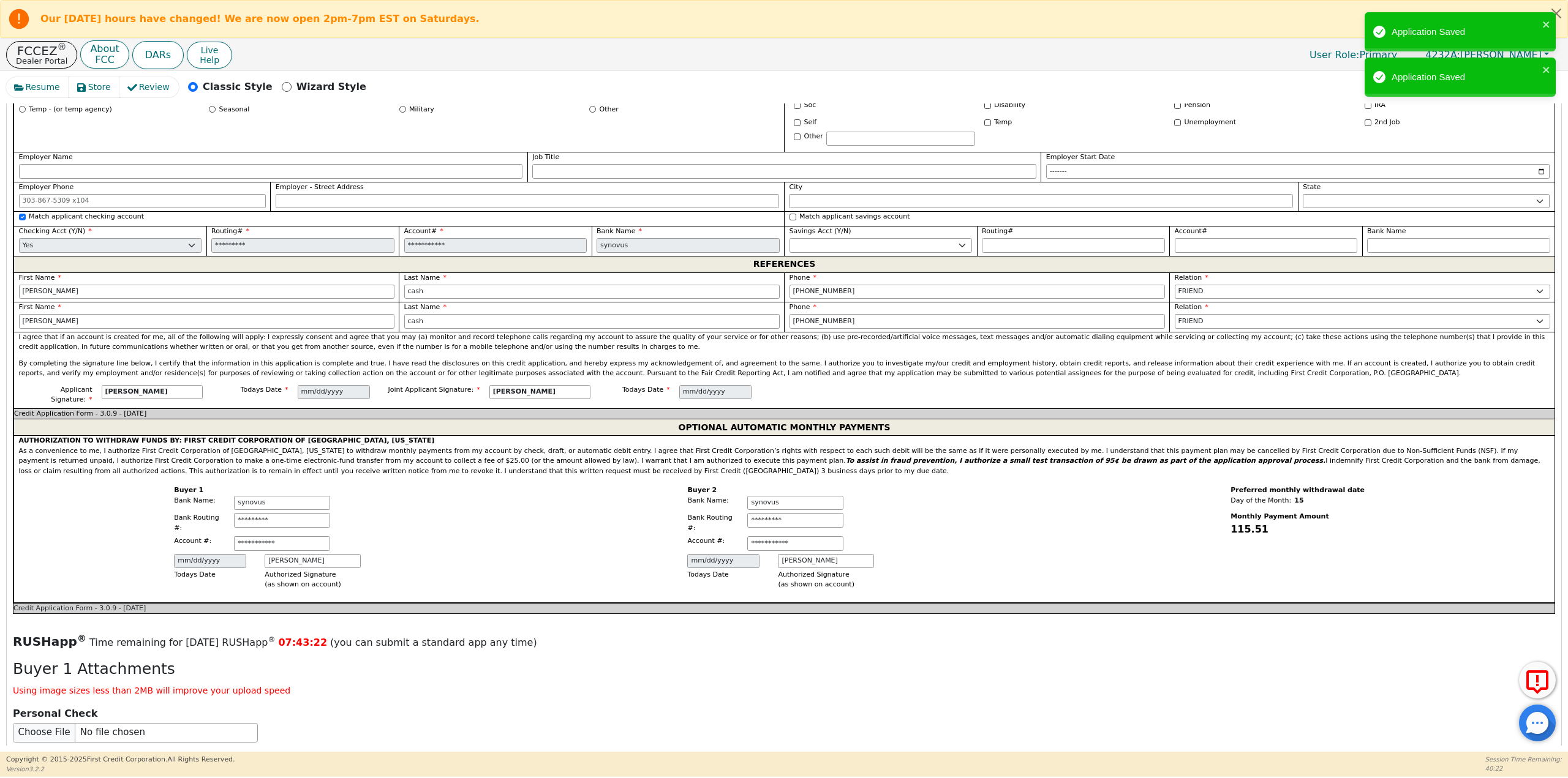
scroll to position [1102, 0]
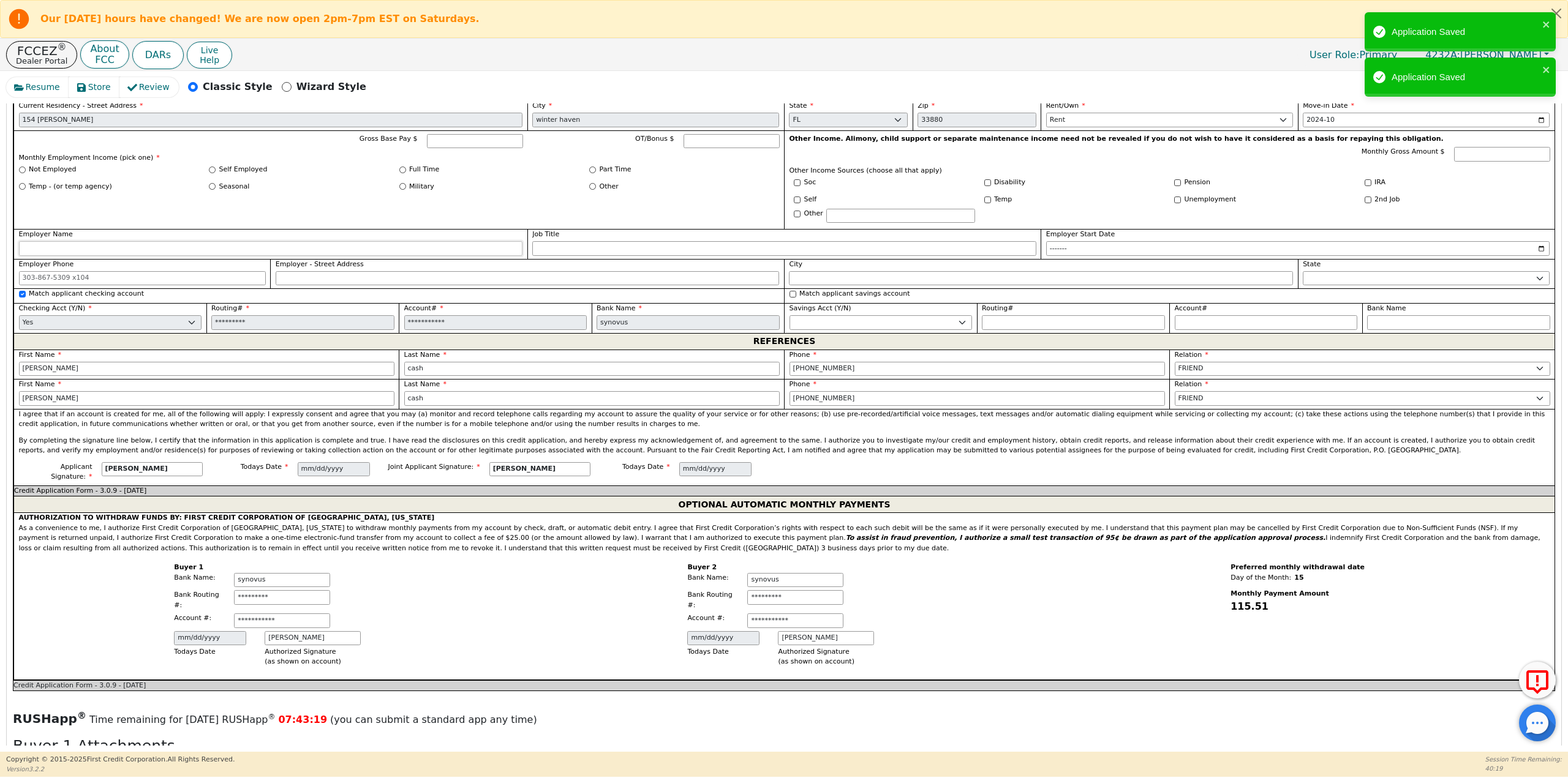
click at [228, 250] on input "Employer Name" at bounding box center [271, 249] width 504 height 15
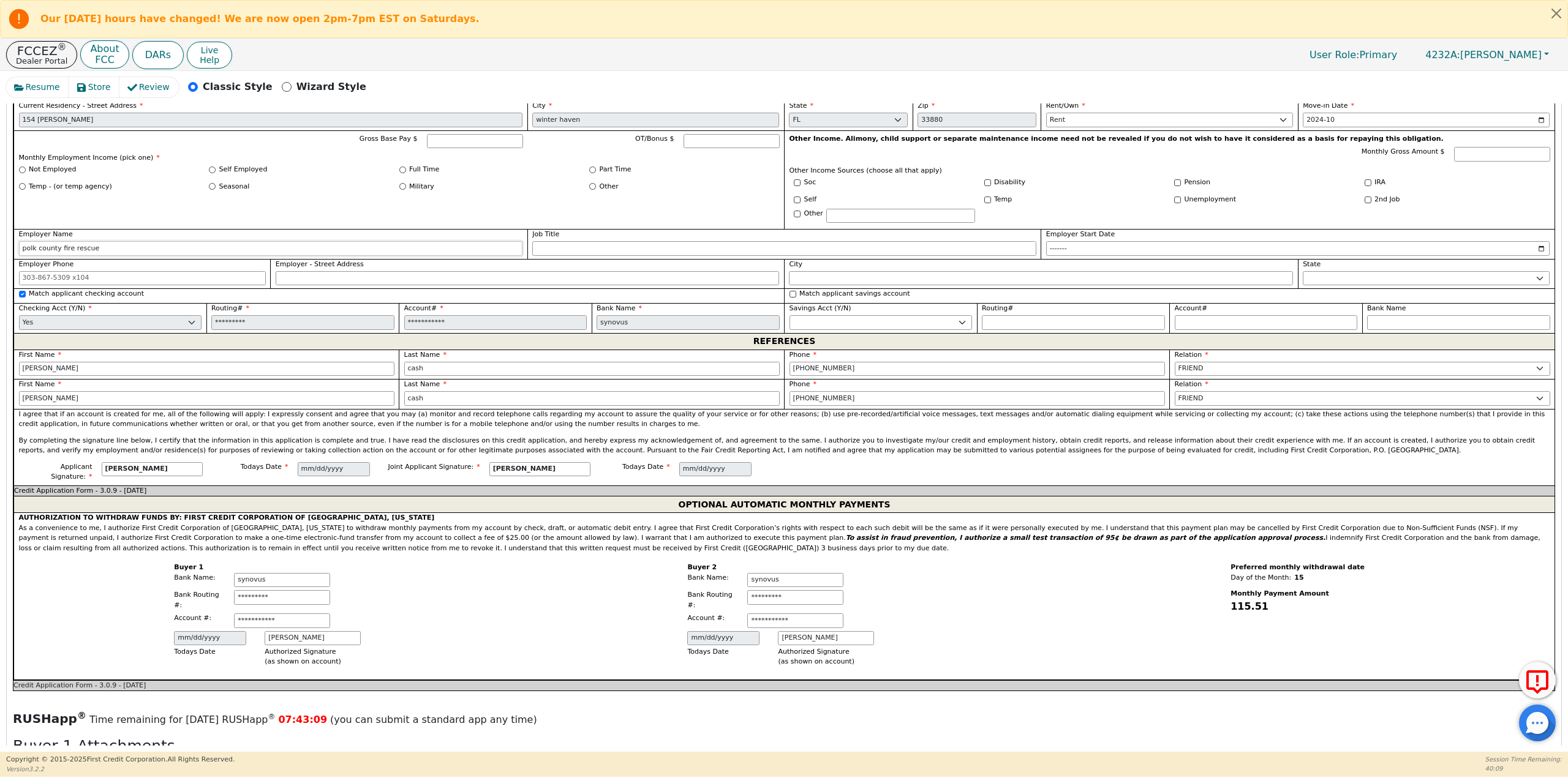
type input "polk county fire rescue"
click at [201, 271] on input "Employer Phone" at bounding box center [143, 279] width 247 height 15
paste input "863 519-7350"
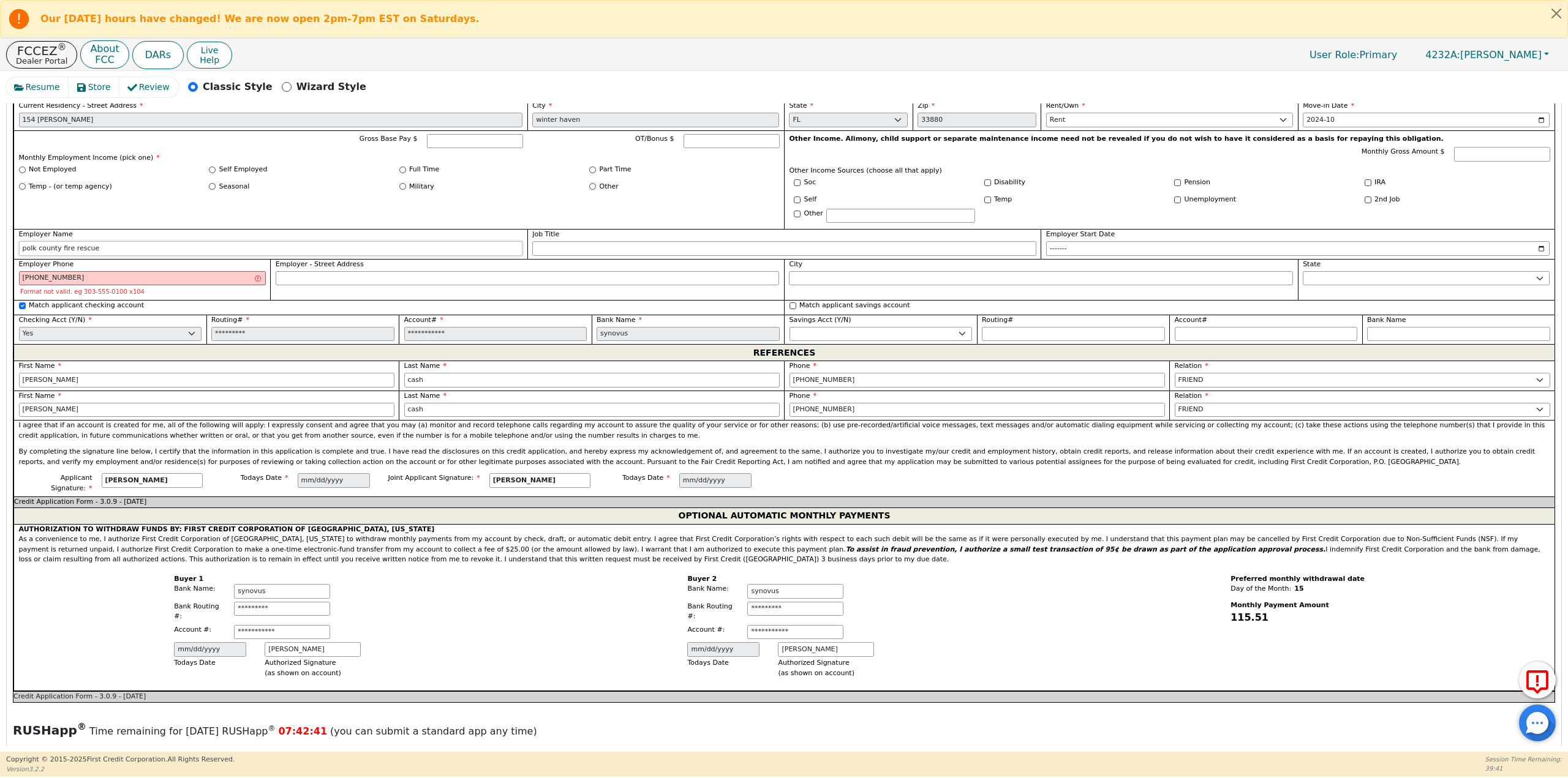
type input "863-519-7350"
click at [251, 253] on input "polk county fire rescue" at bounding box center [271, 249] width 504 height 15
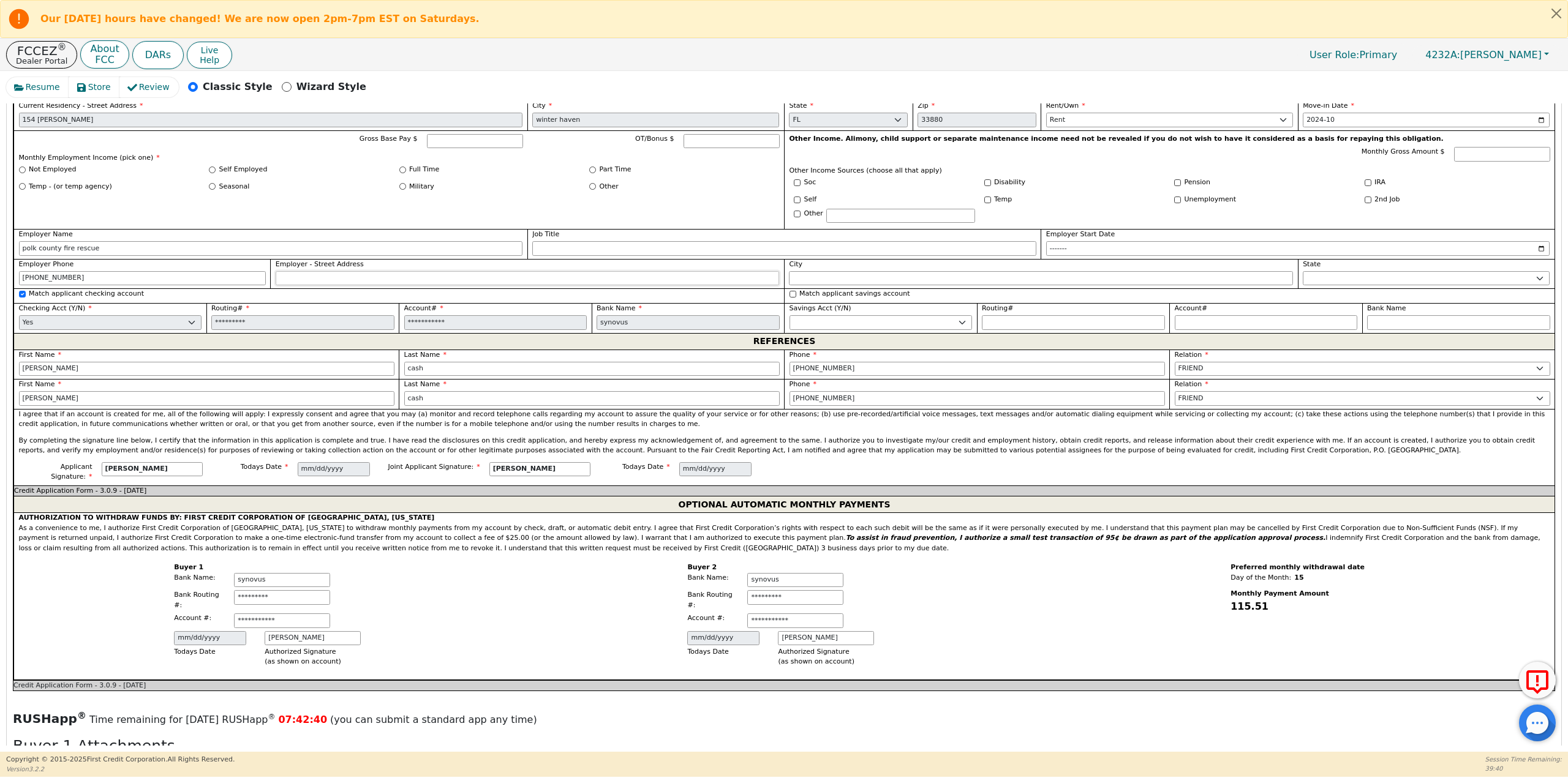
click at [314, 278] on input "Employer - Street Address" at bounding box center [528, 279] width 504 height 15
click at [288, 280] on input "pol county" at bounding box center [528, 279] width 504 height 15
type input "polk county"
click at [824, 273] on input "City" at bounding box center [1041, 279] width 504 height 15
type input "polk county"
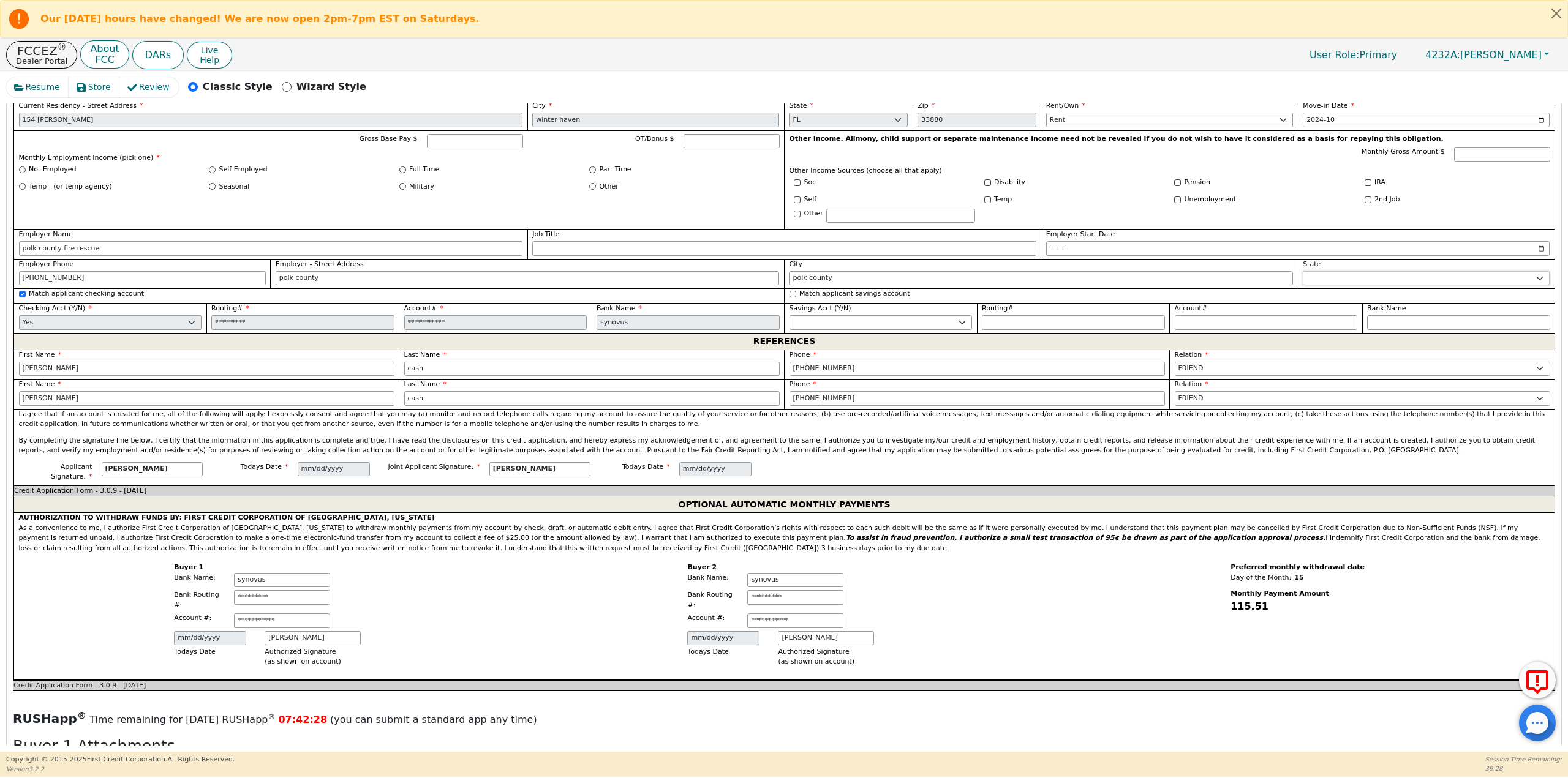
click at [1318, 279] on select "AK AL AR AZ CA CO CT DC DE FL GA HI IA ID IL IN KS KY LA MA MD ME MI MN MO MS M…" at bounding box center [1426, 279] width 247 height 15
select select "FL"
click at [1302, 271] on select "AK AL AR AZ CA CO CT DC DE FL GA HI IA ID IL IN KS KY LA MA MD ME MI MN MO MS M…" at bounding box center [1426, 279] width 247 height 15
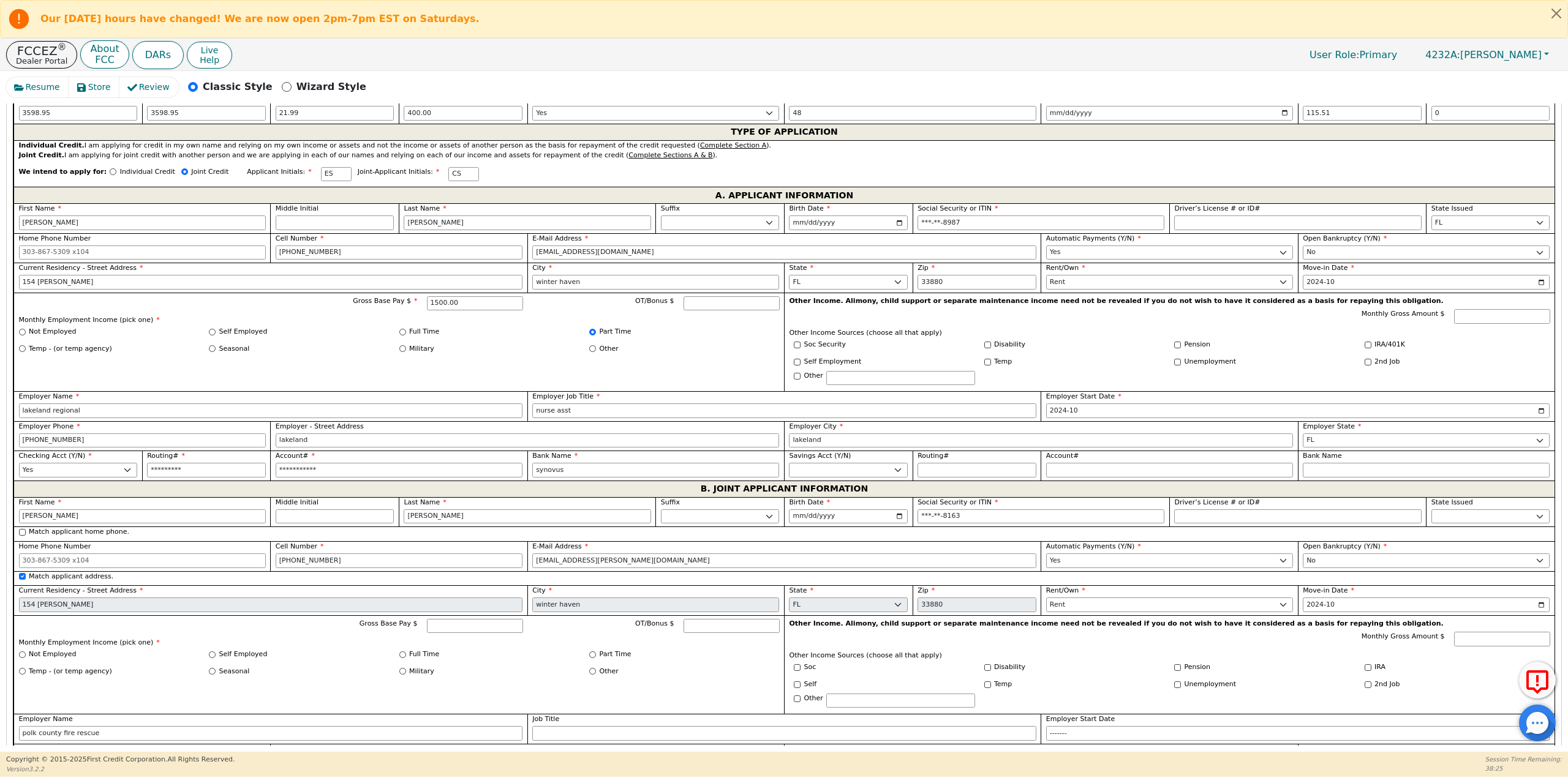
scroll to position [612, 0]
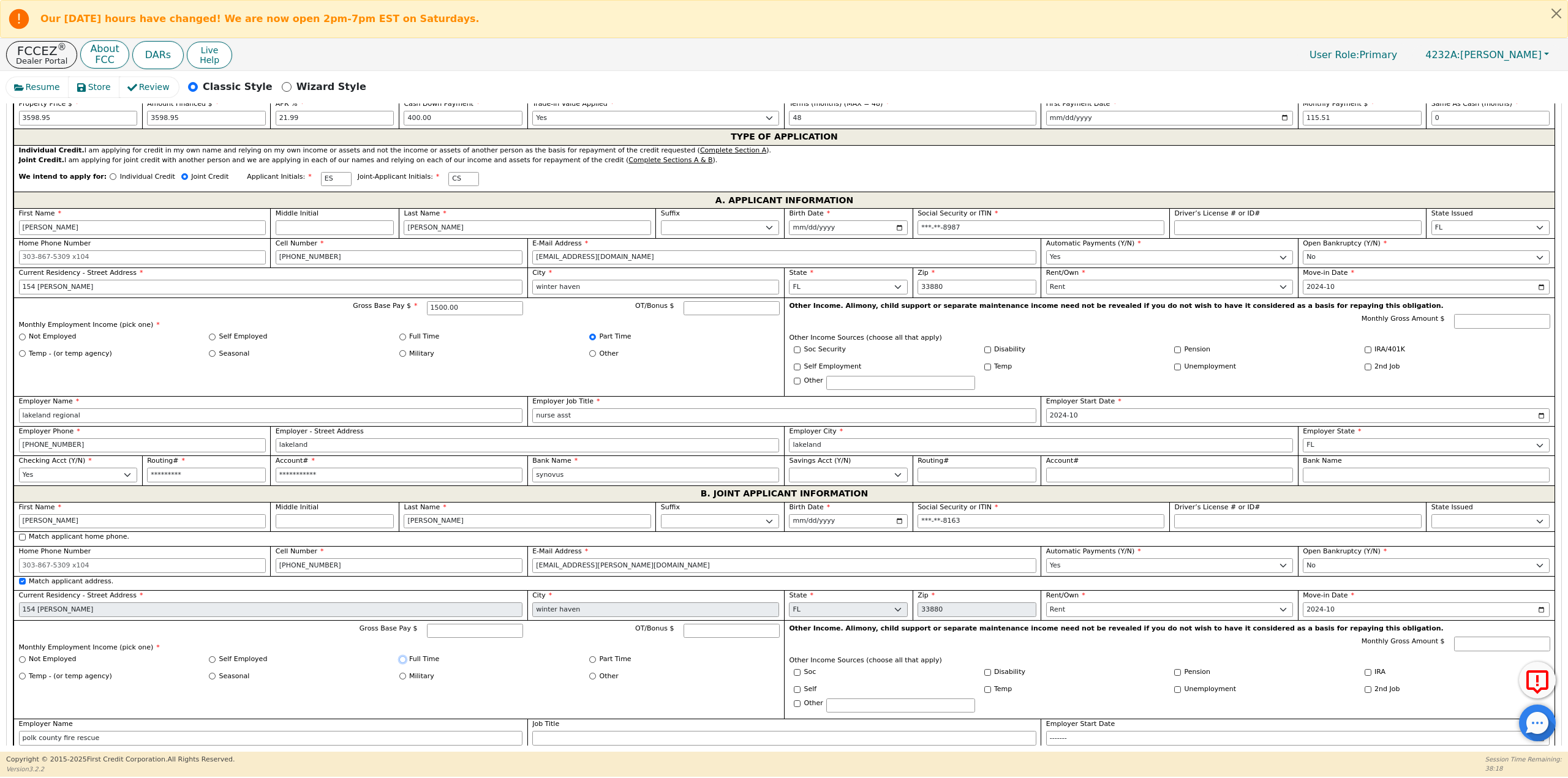
click at [401, 663] on input "Full Time" at bounding box center [402, 659] width 7 height 7
radio input "true"
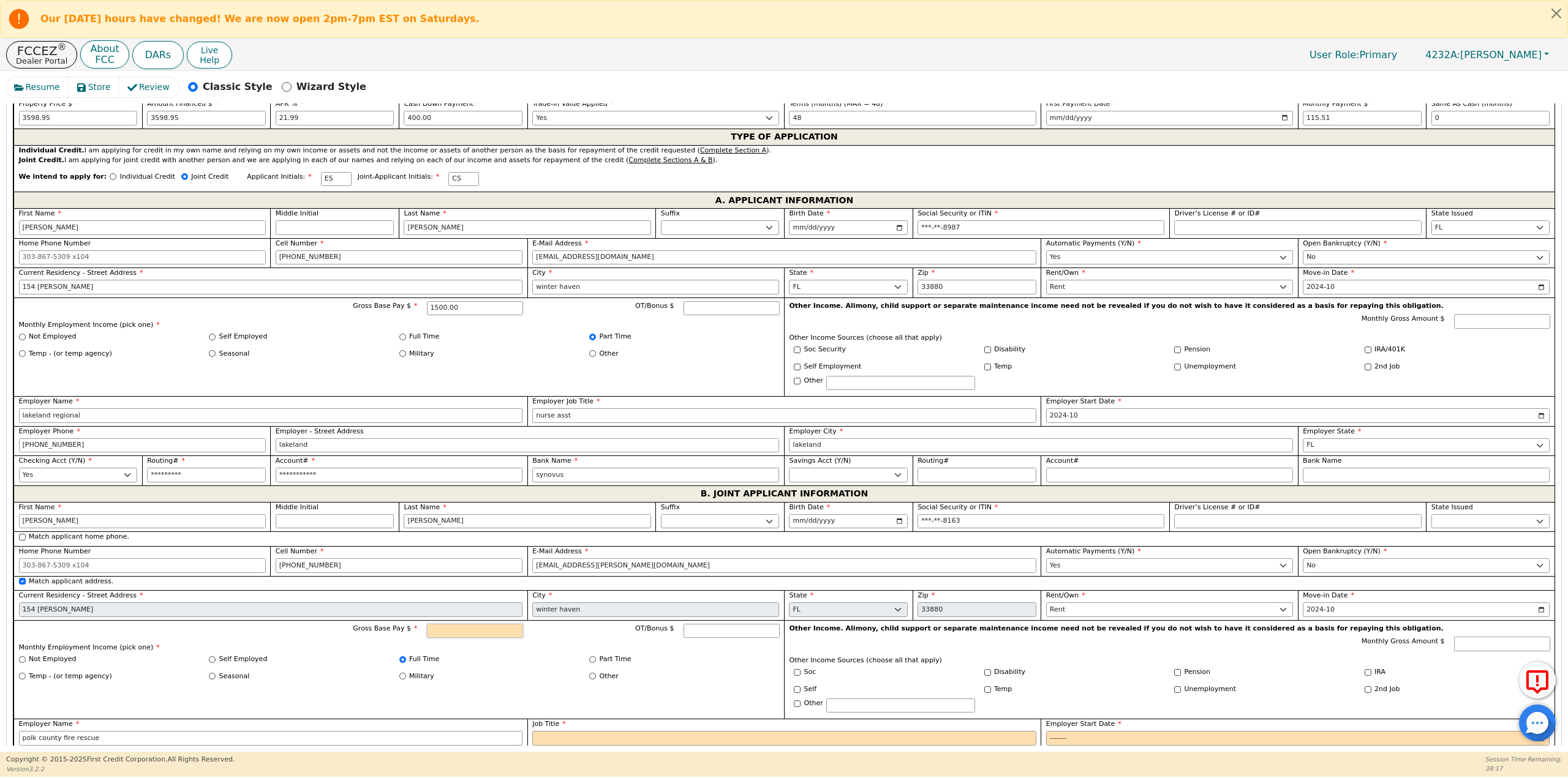
click at [452, 626] on input "Gross Base Pay $" at bounding box center [474, 631] width 96 height 15
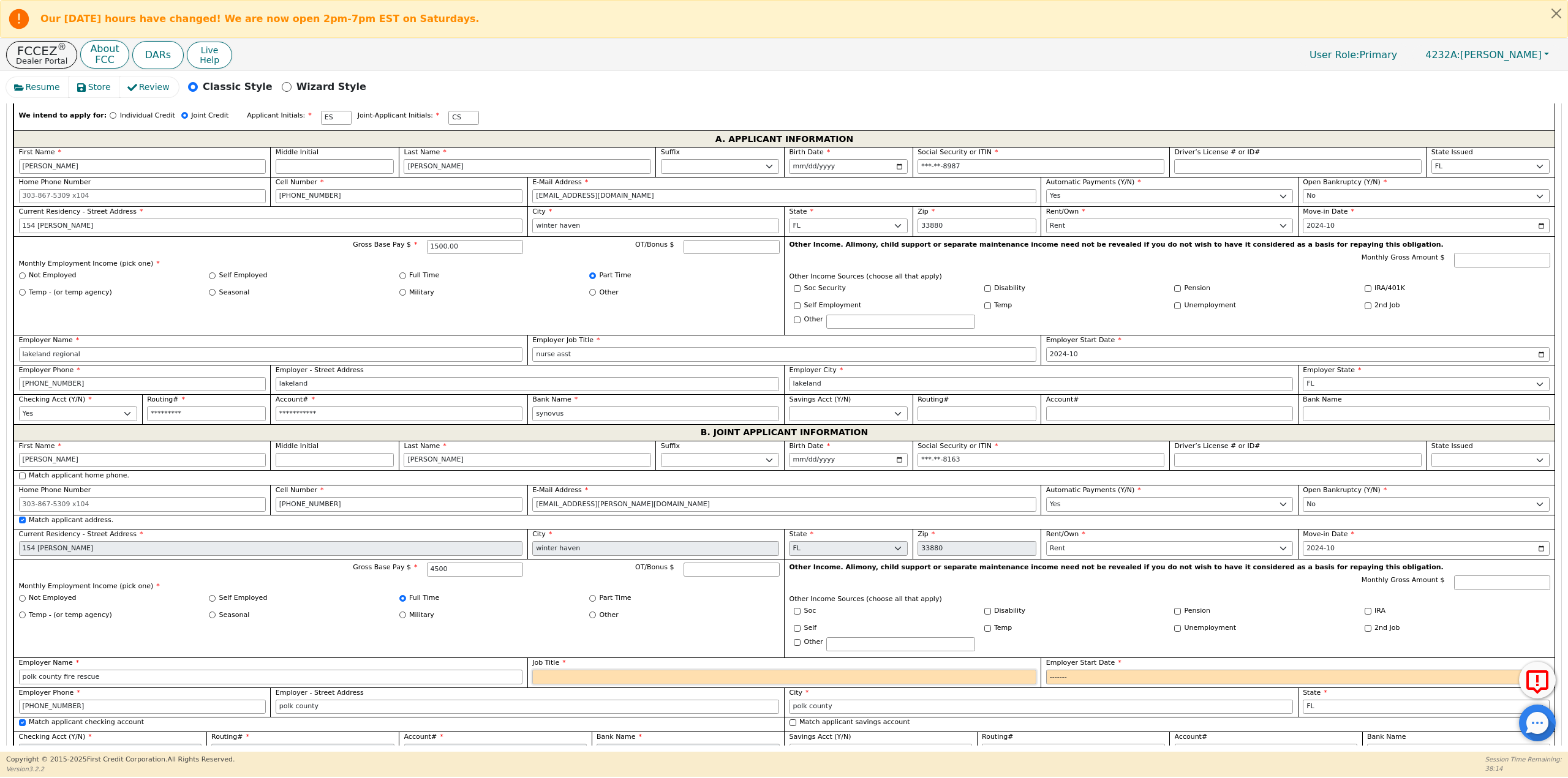
type input "4500.00"
click at [693, 680] on input "Job Title" at bounding box center [784, 677] width 504 height 15
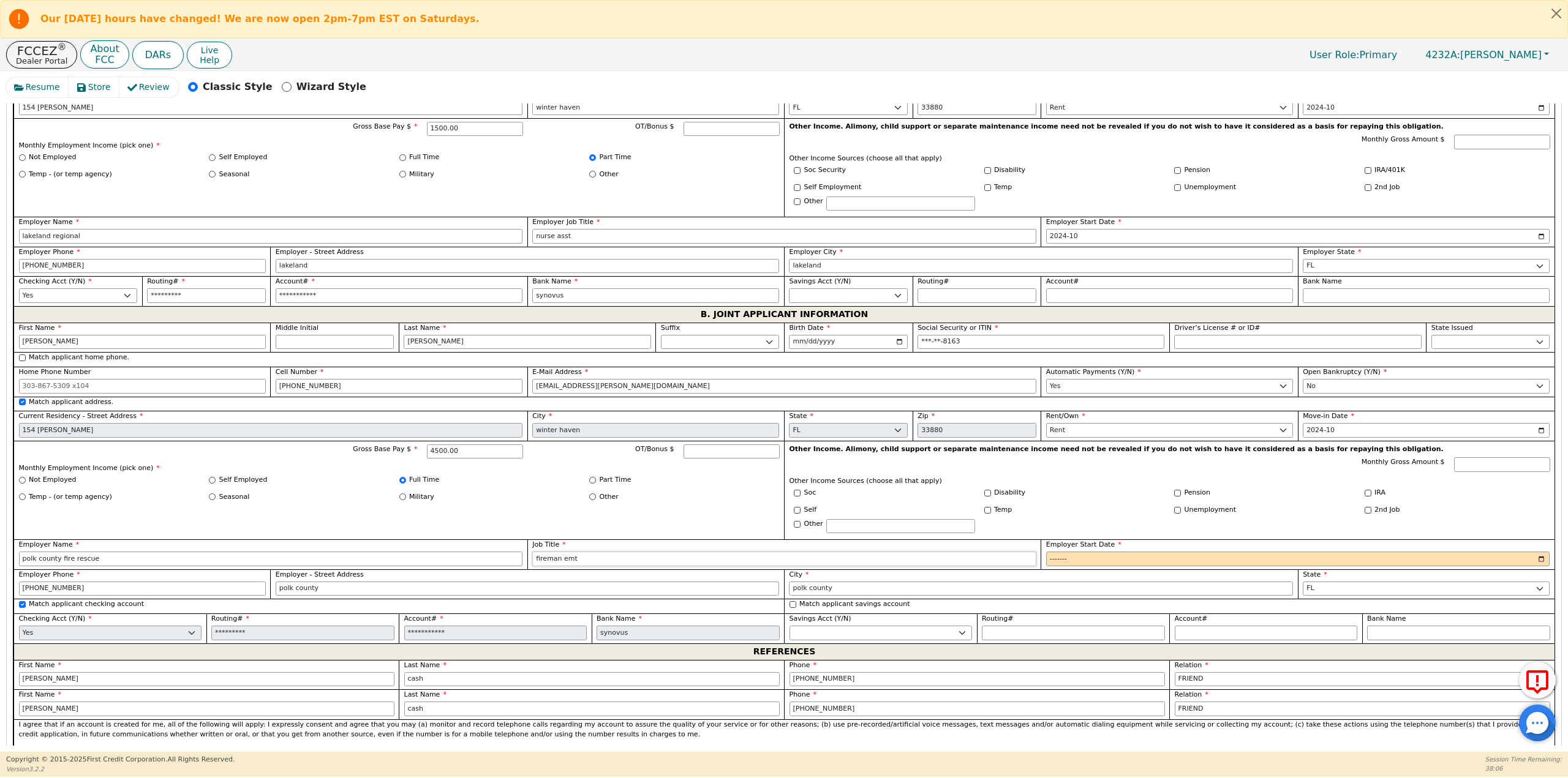
scroll to position [796, 0]
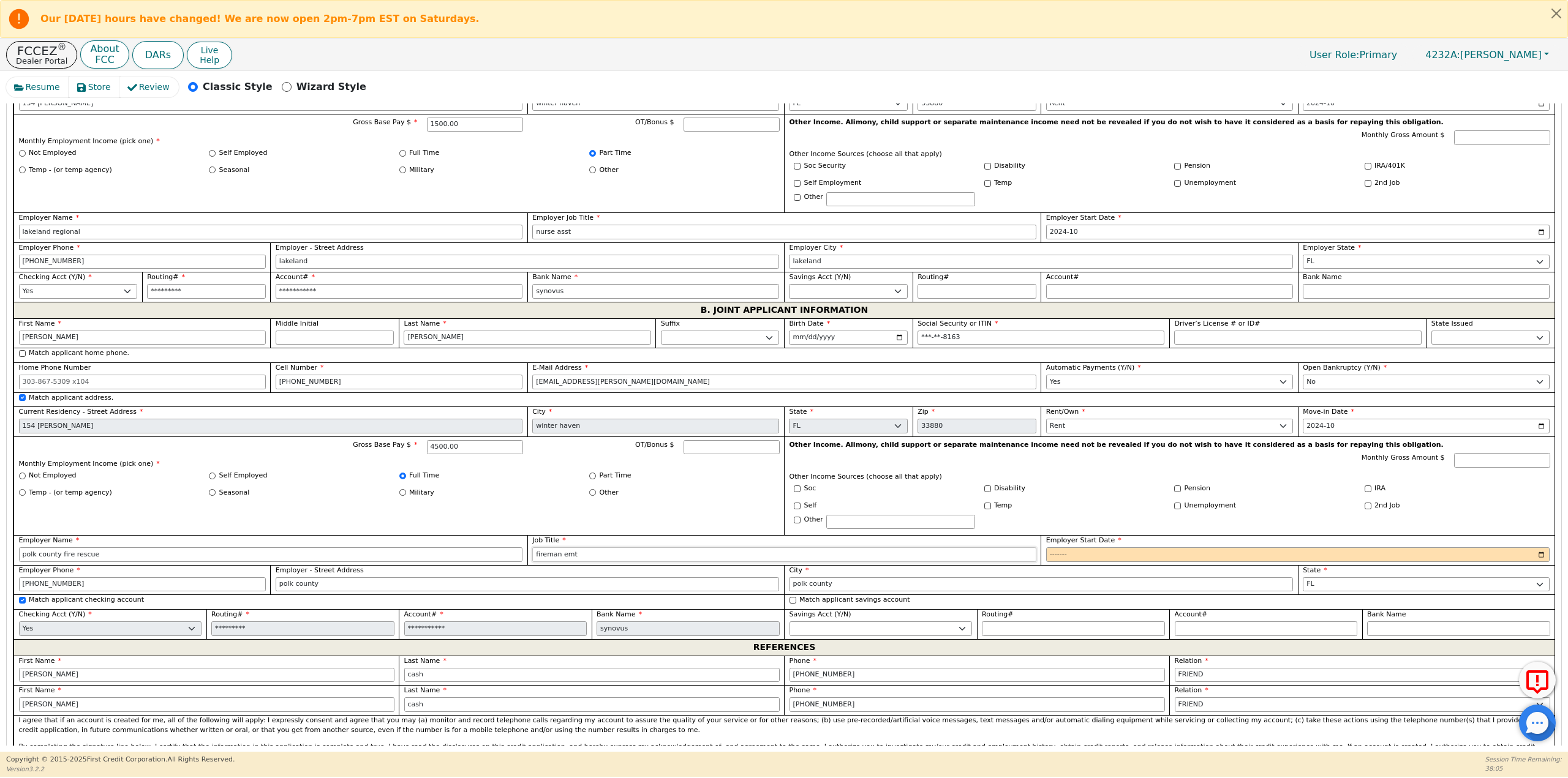
type input "fireman emt"
click at [1537, 553] on input "Employer Start Date" at bounding box center [1298, 555] width 504 height 15
type input "2019-01"
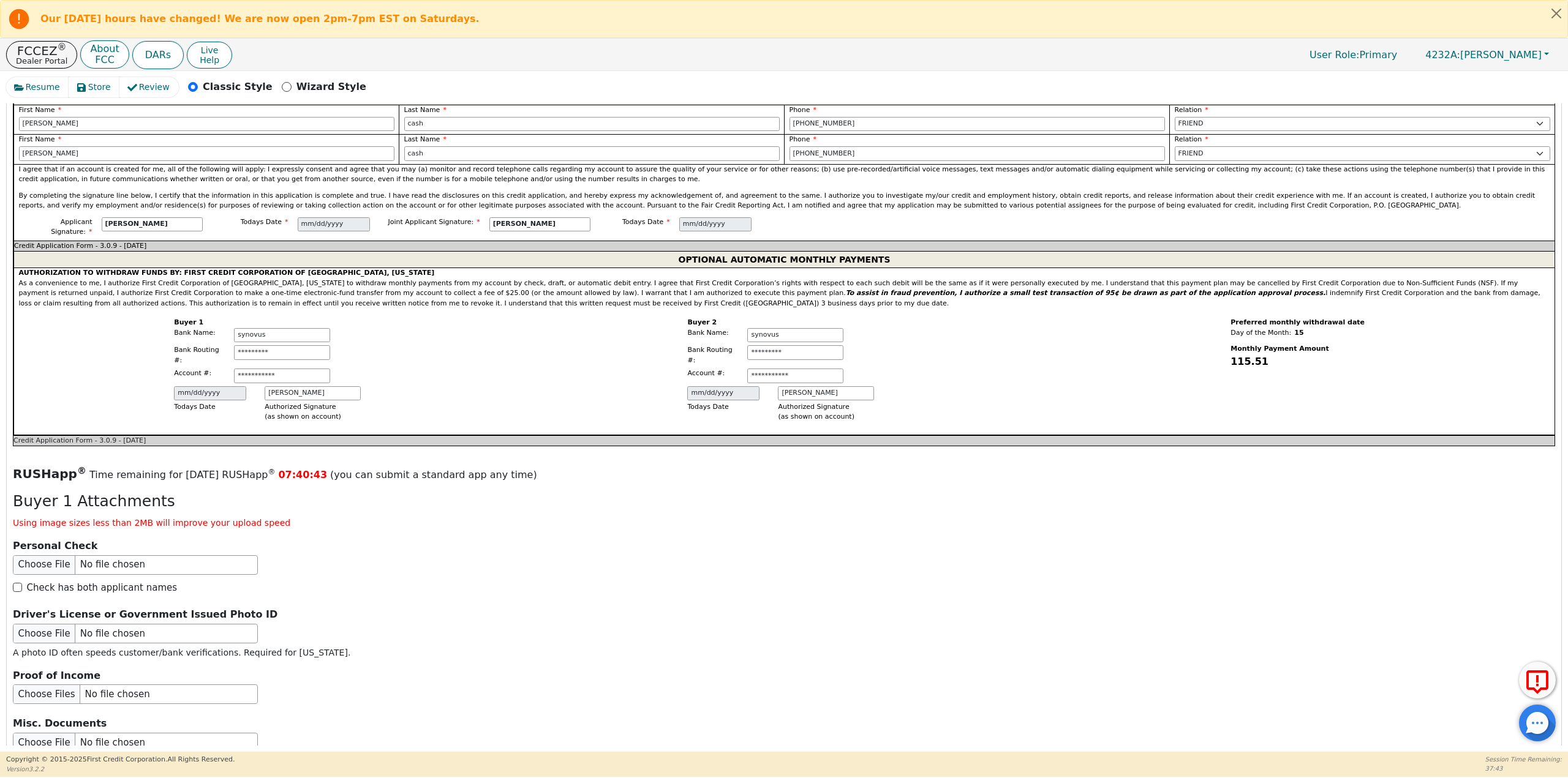
scroll to position [1408, 0]
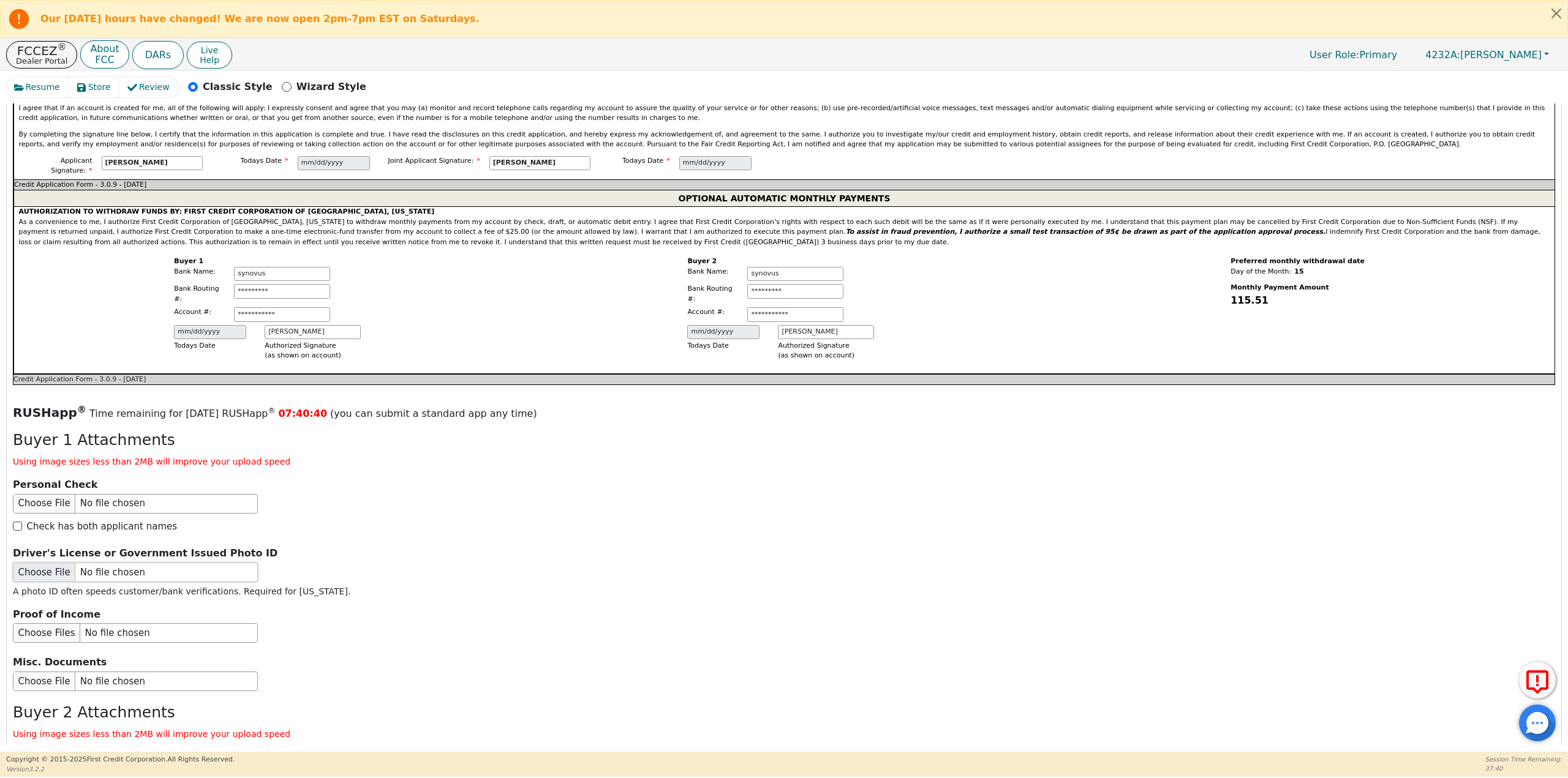
click at [78, 563] on input "file" at bounding box center [134, 572] width 245 height 19
type input "C:\fakepath\77959566513__529B8BD0-FD94-4AE1-99D6-40A93AD77E36.jpeg"
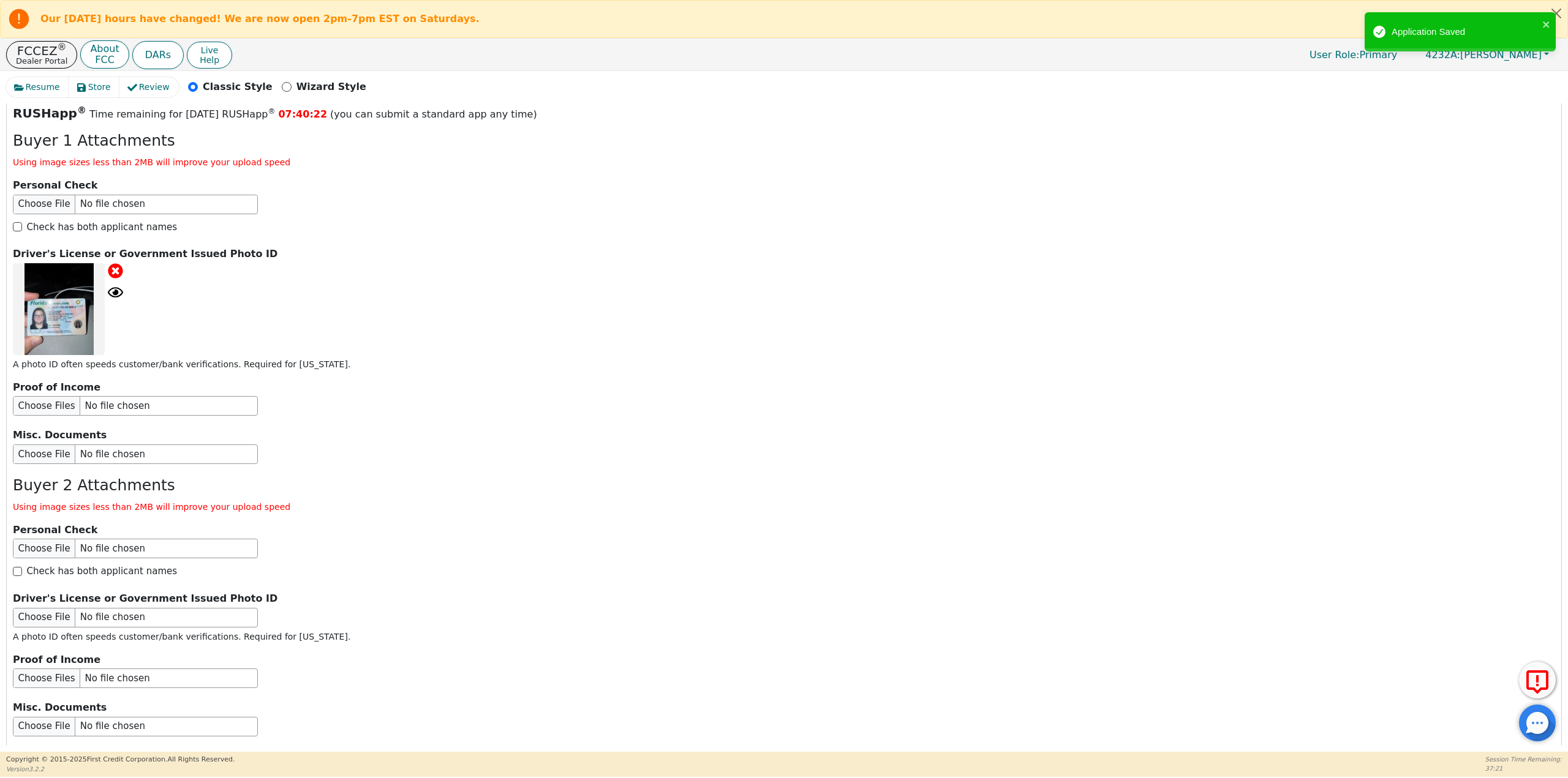
scroll to position [1715, 0]
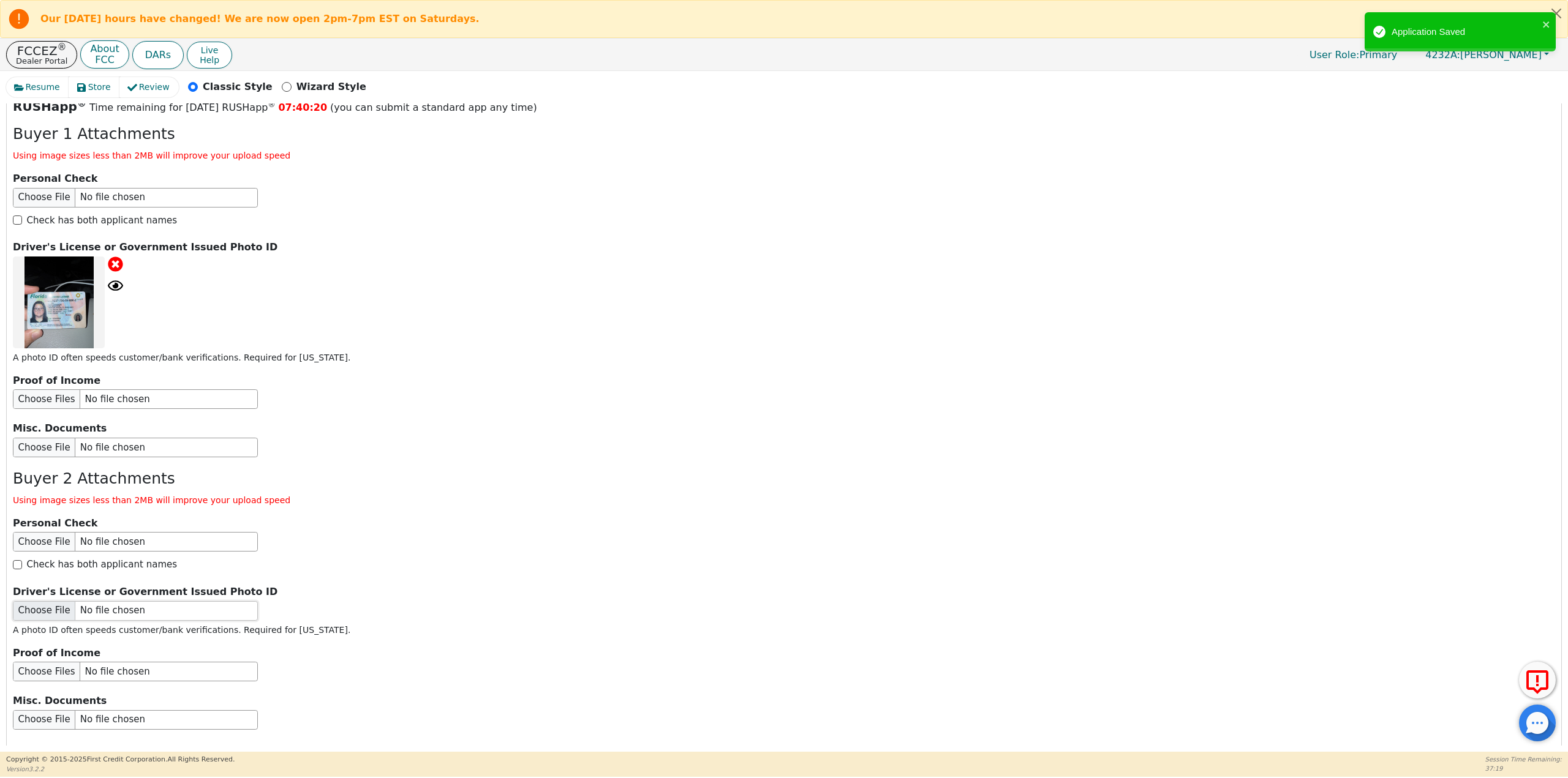
click at [49, 601] on input "file" at bounding box center [134, 610] width 245 height 19
type input "C:\fakepath\77959568257__3F8F7D47-1DA8-489A-8F8E-731E53CB6221.jpeg"
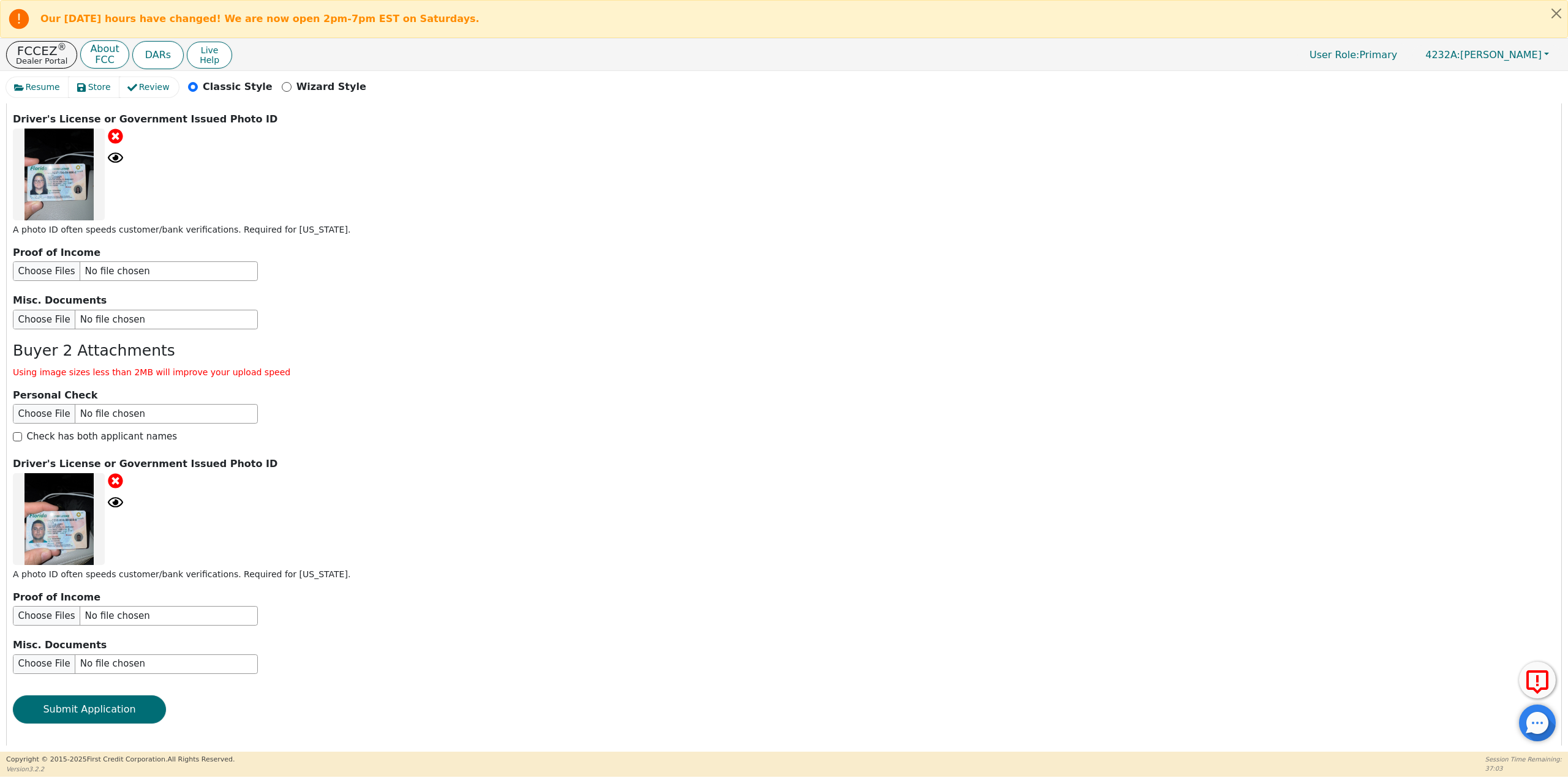
scroll to position [1843, 0]
click at [103, 697] on button "Submit Application" at bounding box center [89, 709] width 153 height 28
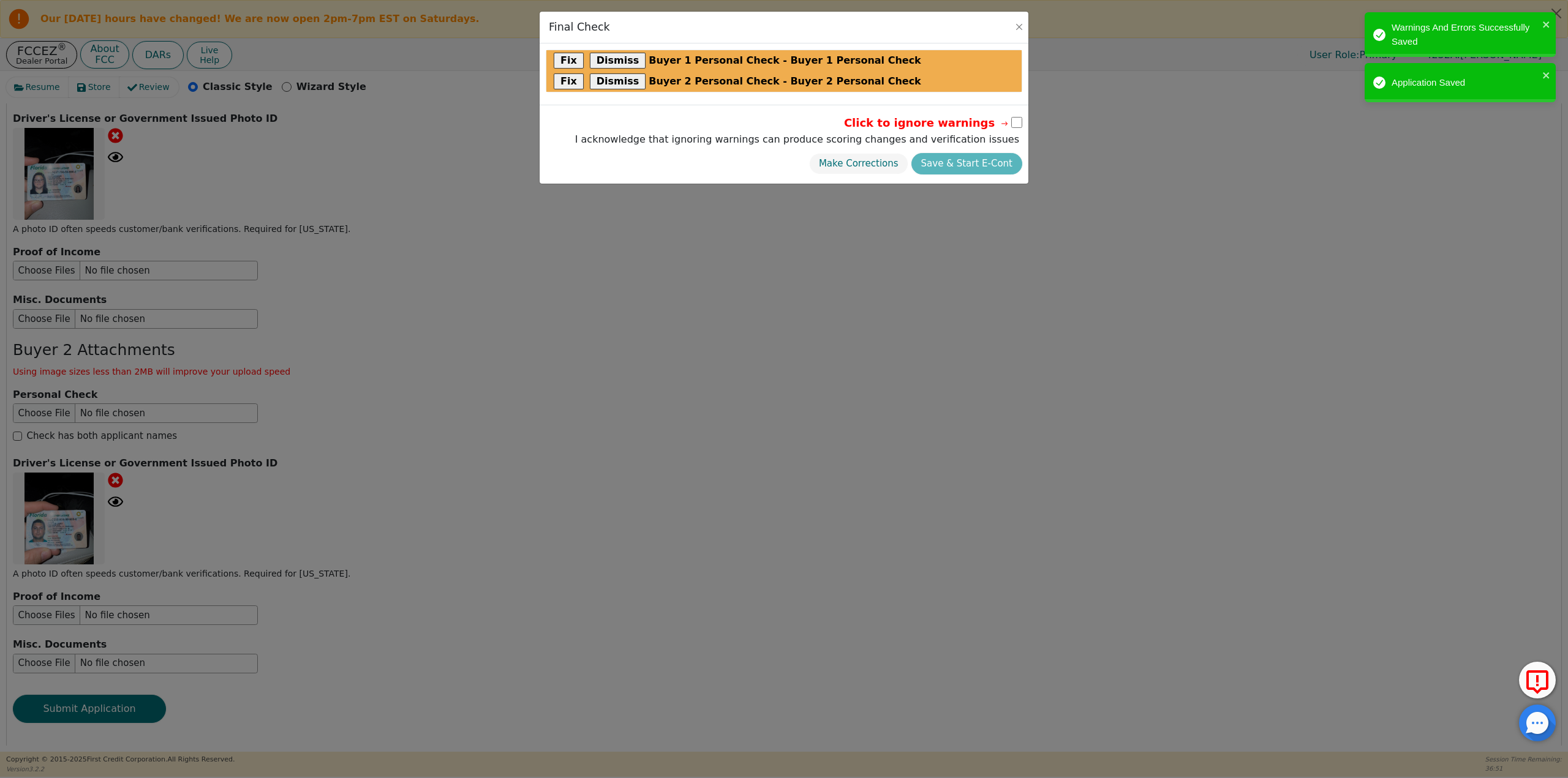
click at [1016, 120] on input "checkbox" at bounding box center [1016, 122] width 11 height 11
checkbox input "true"
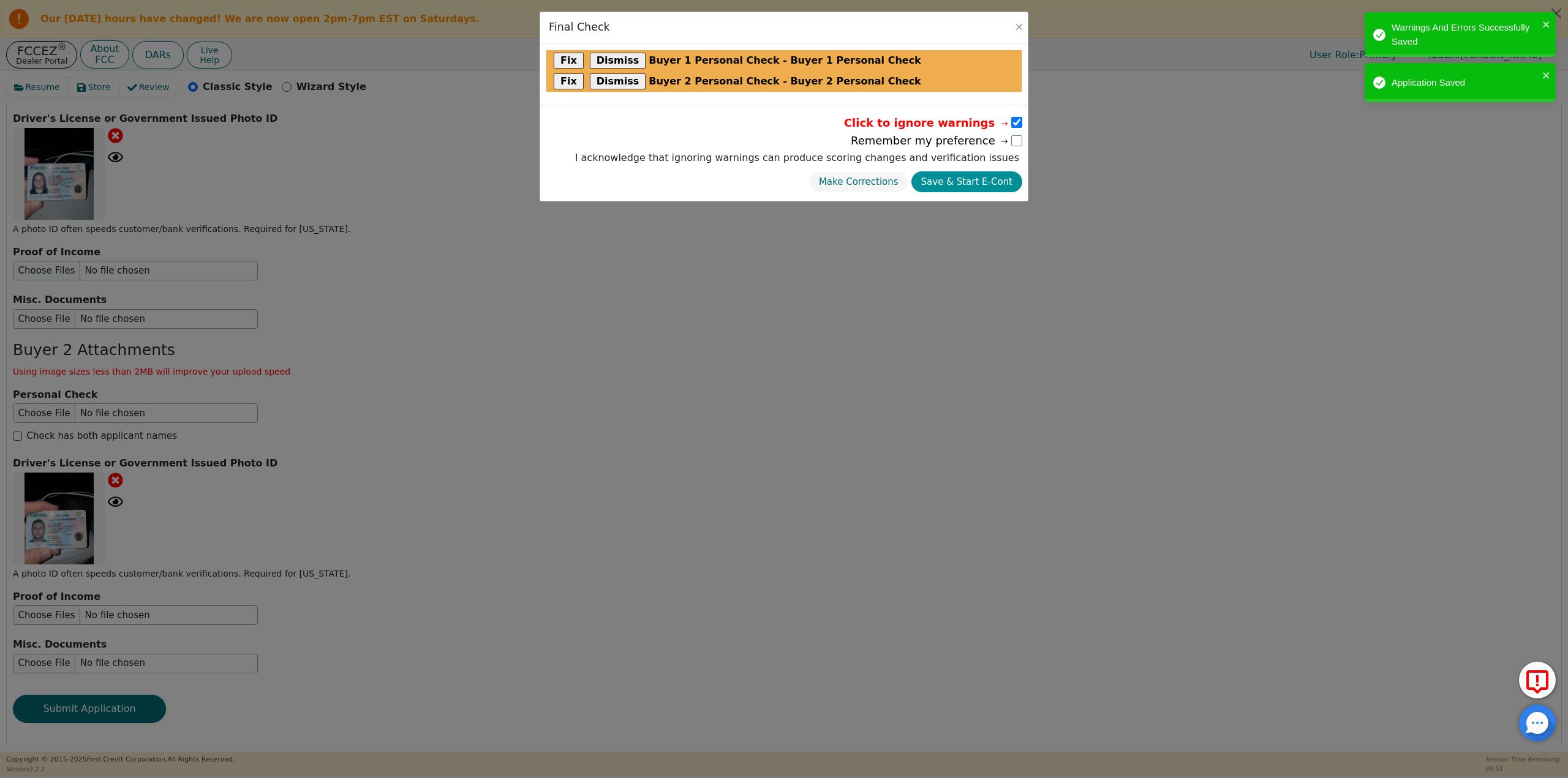
click at [990, 176] on button "Save & Start E-Cont" at bounding box center [966, 182] width 111 height 22
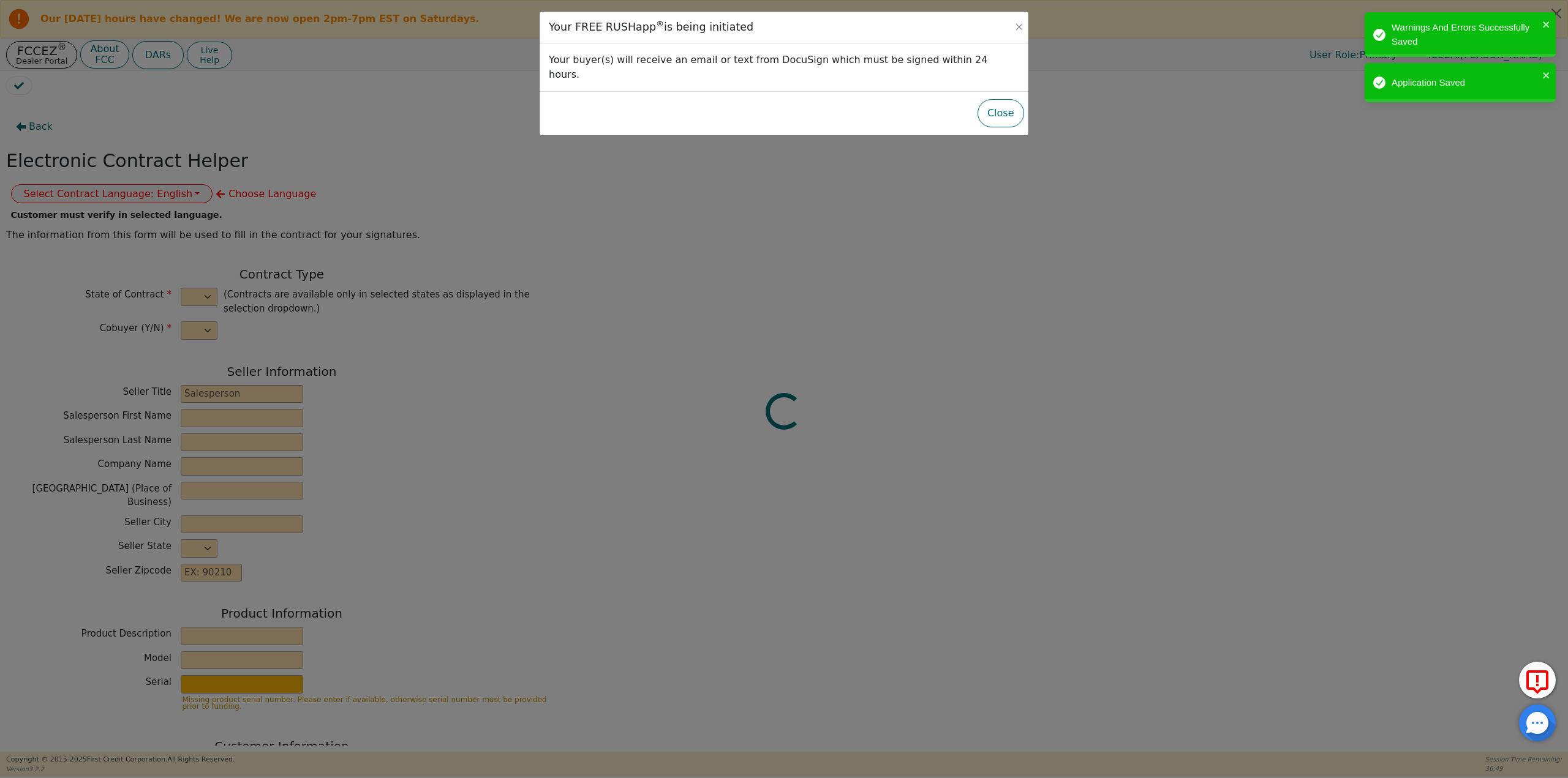
select select "y"
type input "Owner"
type input "Bradley"
type input "Dinunzio"
type input "PURE AIR CONCEPTS"
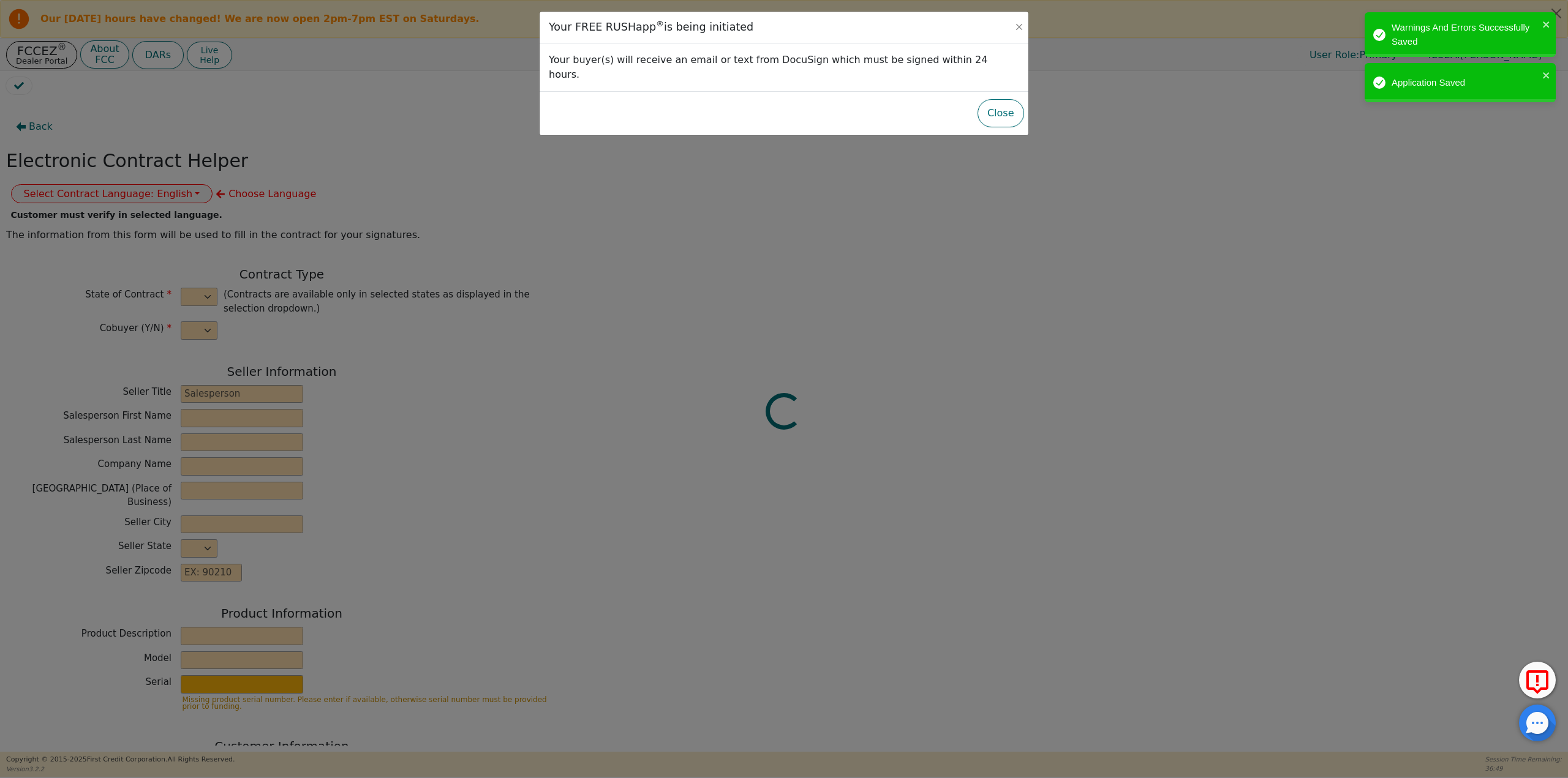
type input "1863 N CRYSTAL LAKE DR"
type input "LAKELAND"
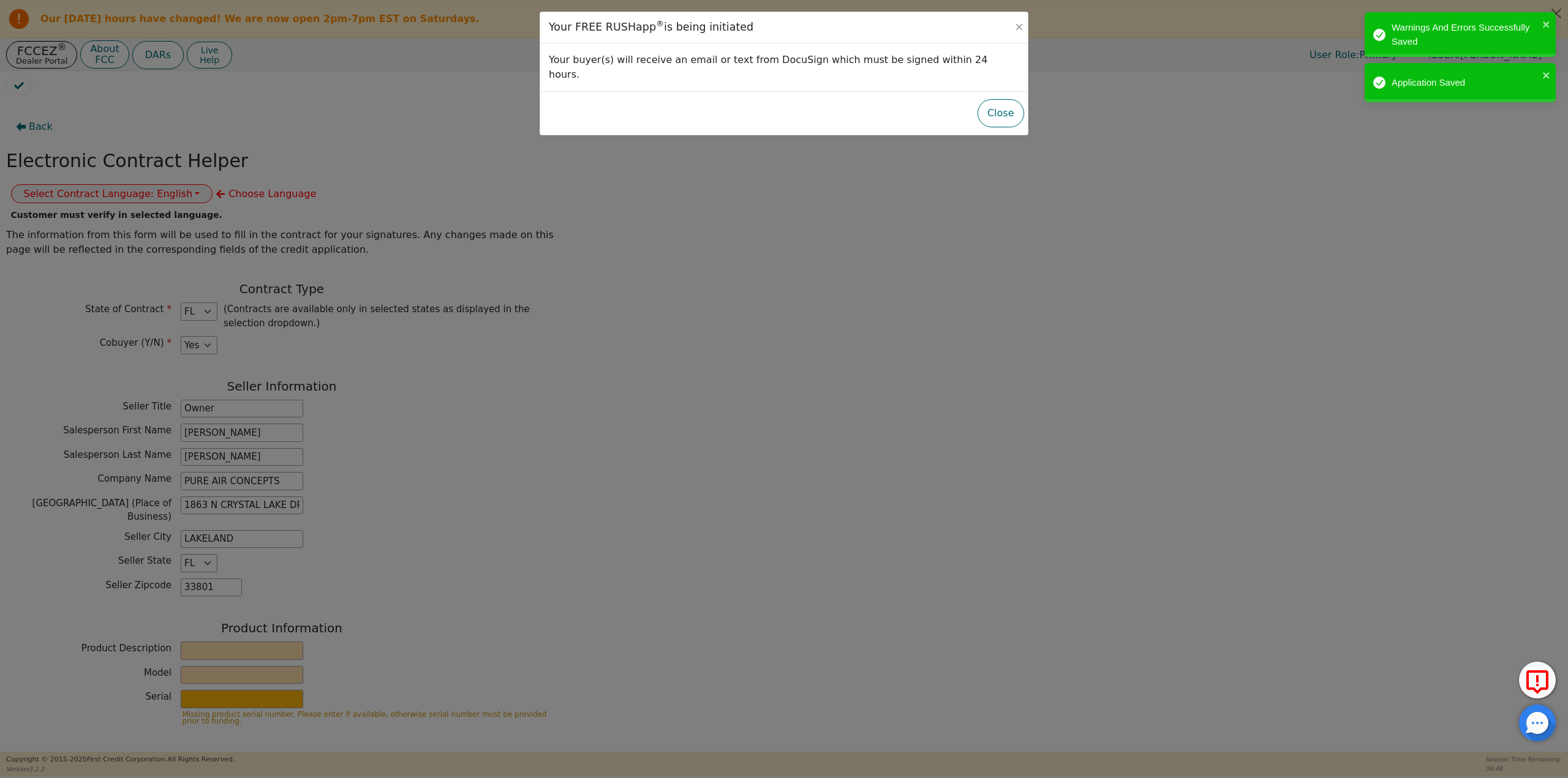
click at [1004, 99] on button "Close" at bounding box center [1001, 114] width 47 height 28
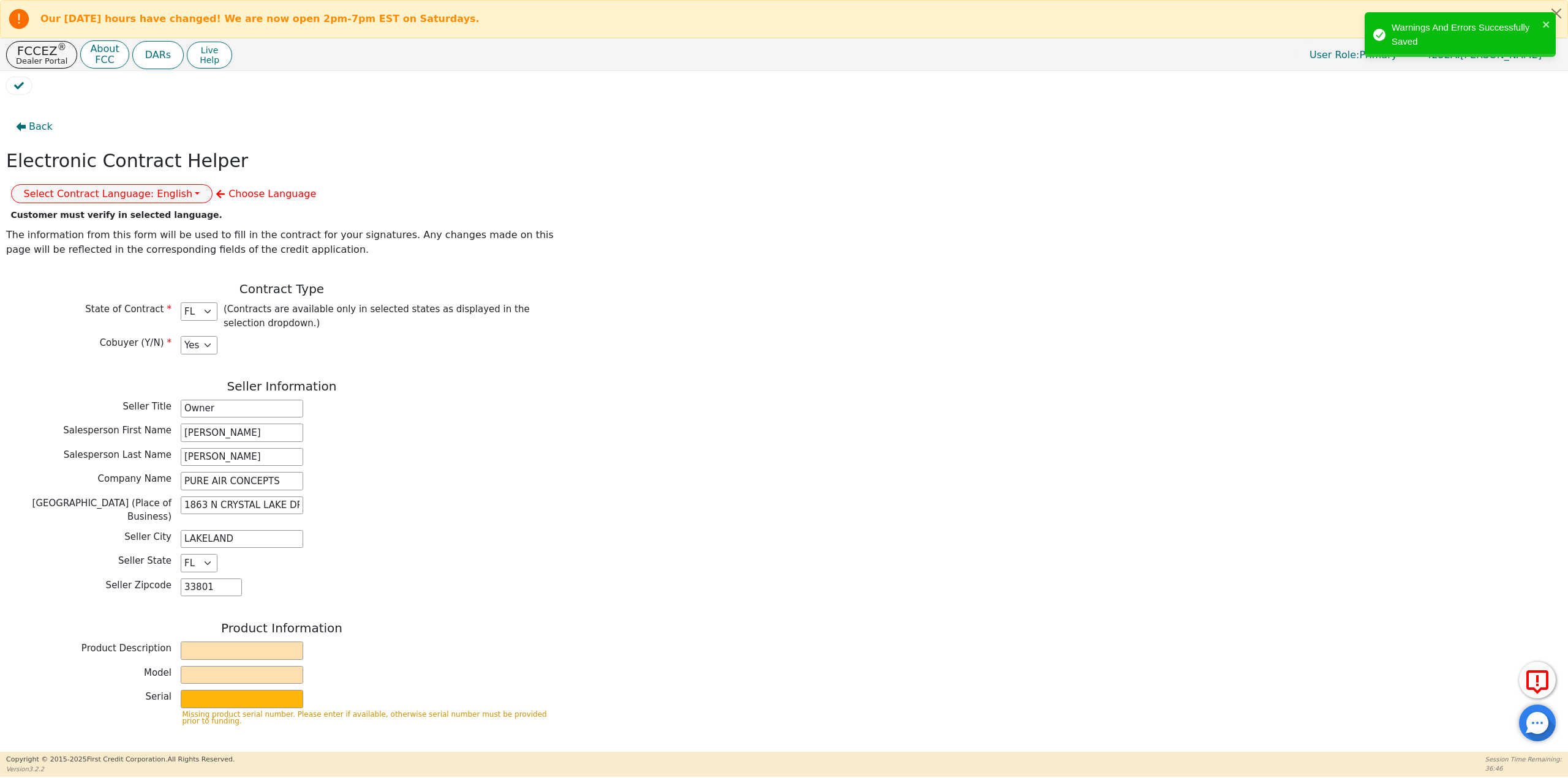
scroll to position [123, 0]
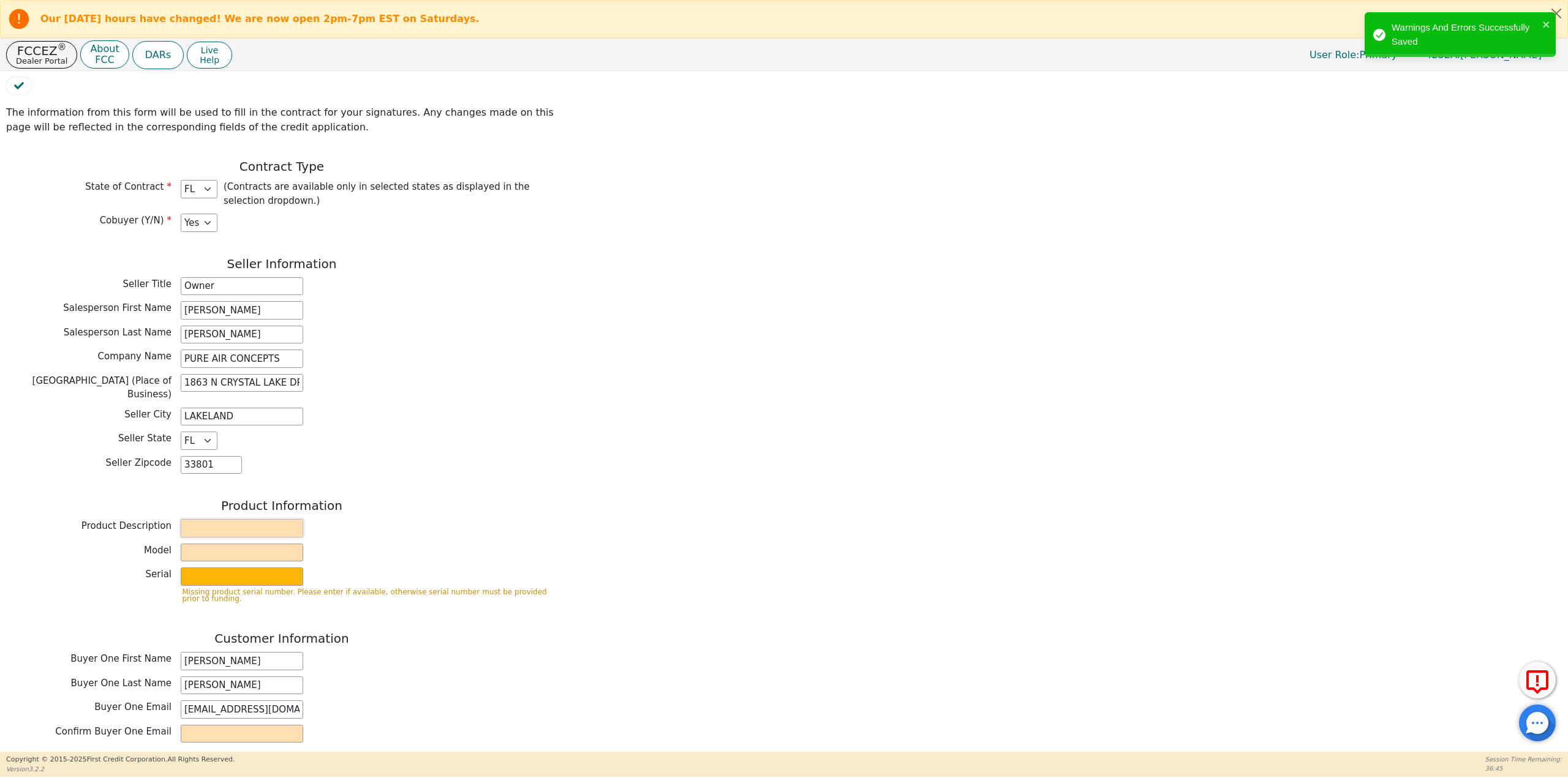
click at [228, 519] on input "text" at bounding box center [241, 528] width 123 height 18
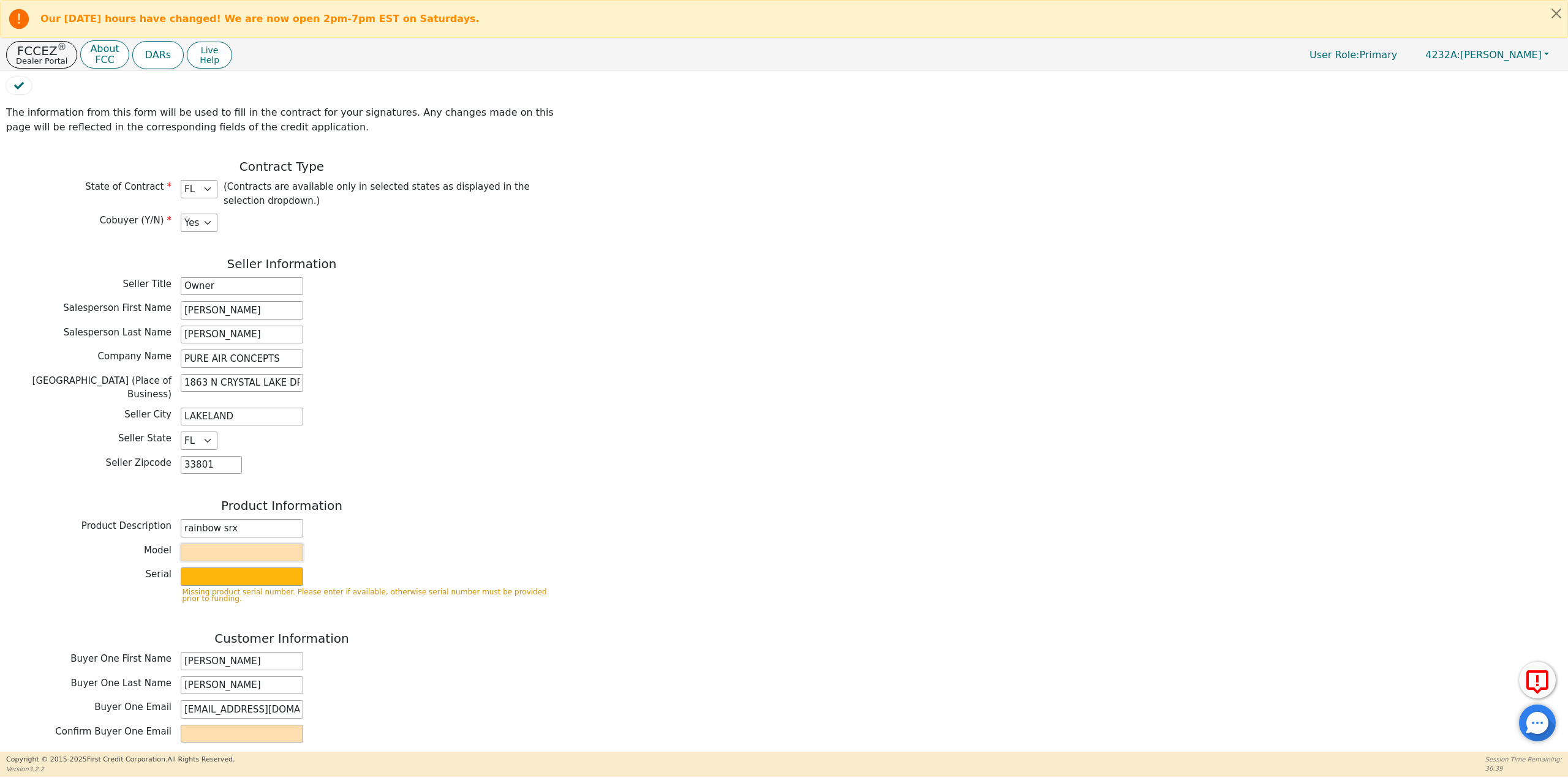
click at [218, 543] on input "text" at bounding box center [241, 553] width 123 height 18
click at [215, 568] on input "text" at bounding box center [241, 577] width 123 height 18
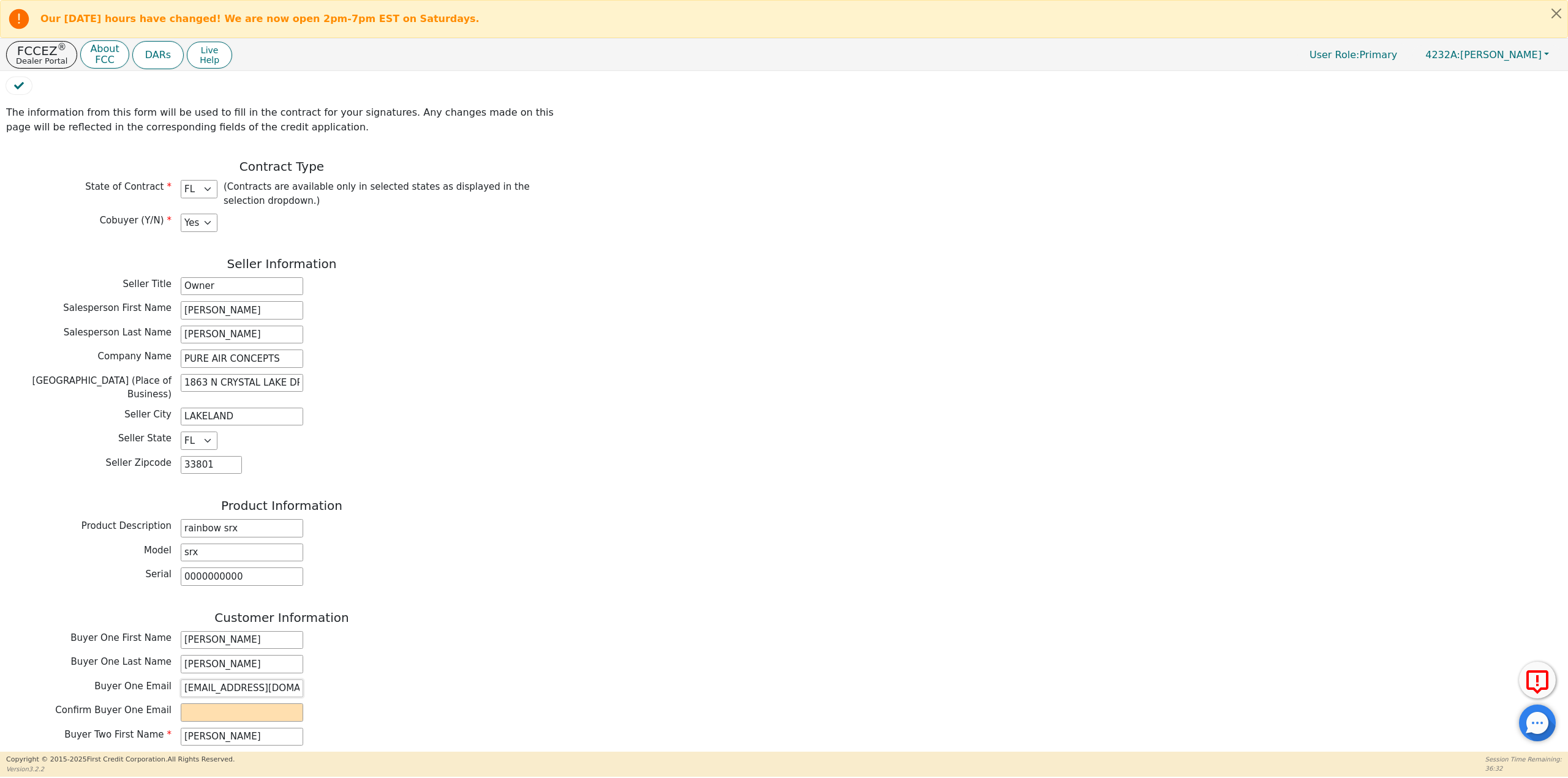
drag, startPoint x: 271, startPoint y: 658, endPoint x: 177, endPoint y: 656, distance: 94.0
click at [177, 679] on div "Buyer One Email stepp_m@icloud.com" at bounding box center [281, 689] width 551 height 18
click at [246, 704] on input "email" at bounding box center [241, 713] width 123 height 18
paste input "stepp_m@icloud.com"
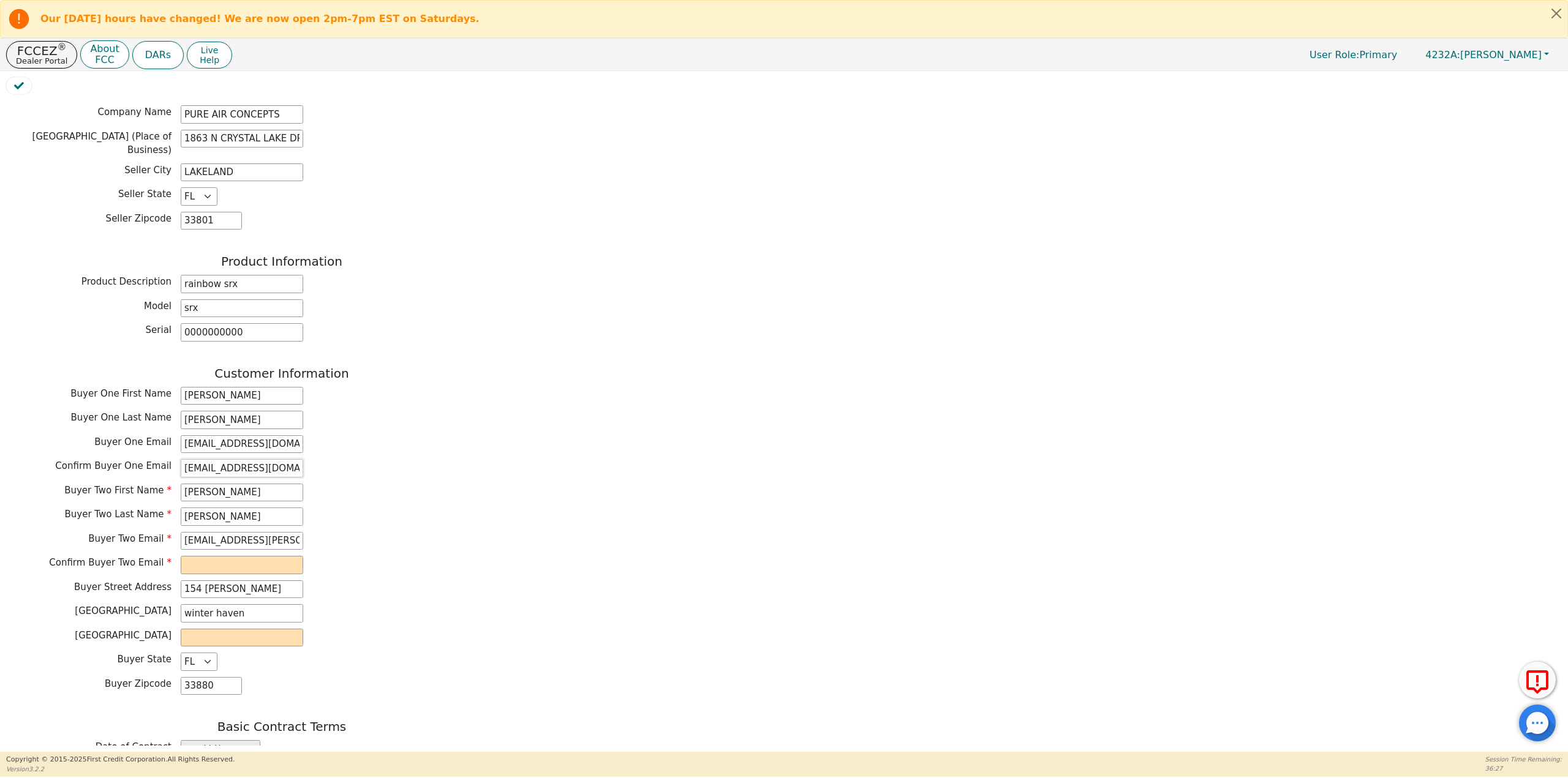
scroll to position [367, 0]
drag, startPoint x: 284, startPoint y: 508, endPoint x: 182, endPoint y: 505, distance: 102.0
click at [182, 532] on input "clay.stepp@icloud.com" at bounding box center [241, 541] width 123 height 18
click at [237, 555] on input "email" at bounding box center [241, 564] width 123 height 18
paste input "clay.stepp@icloud.com"
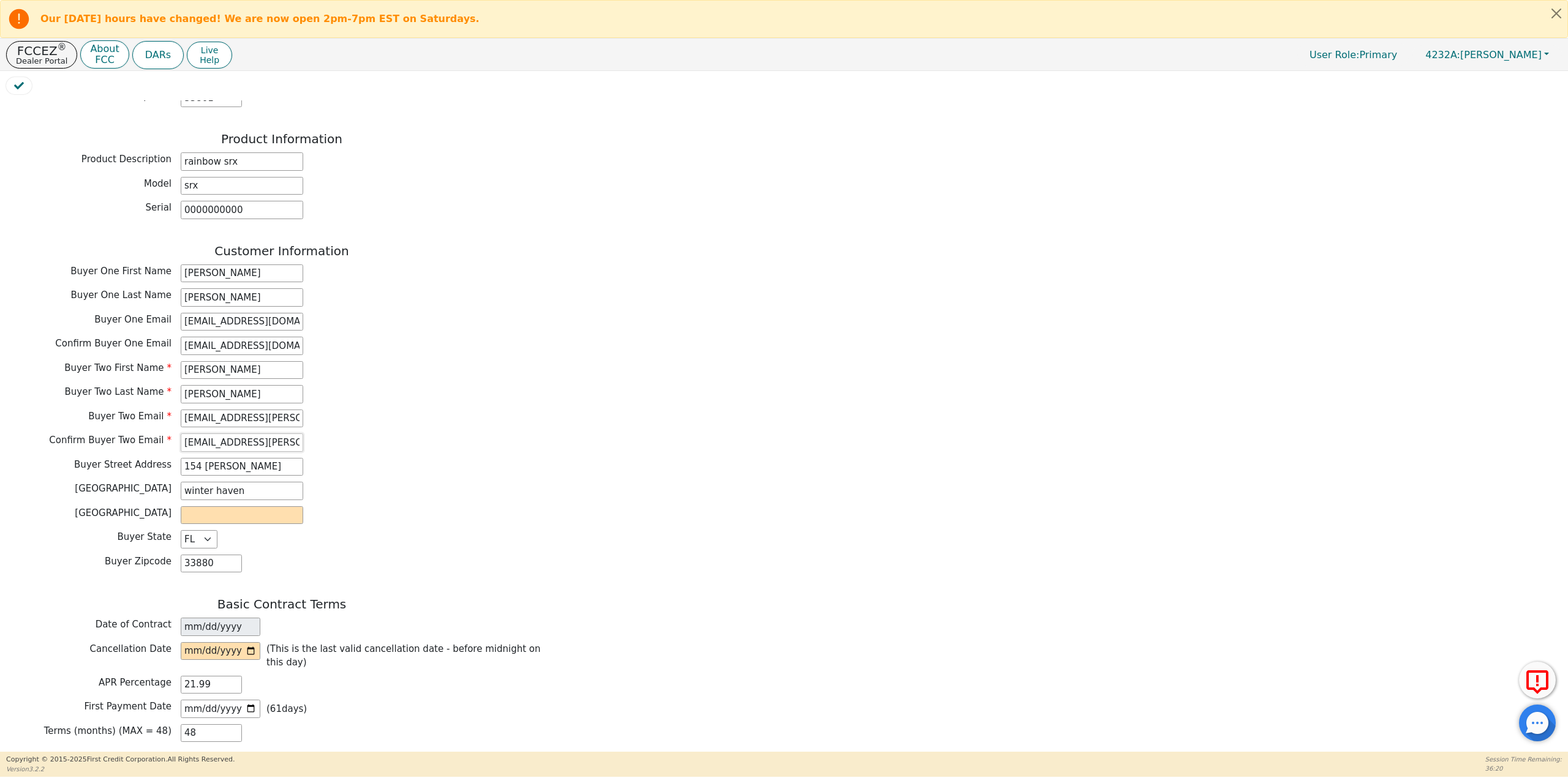
scroll to position [490, 0]
click at [272, 506] on input "text" at bounding box center [241, 515] width 123 height 18
click at [248, 642] on input "date" at bounding box center [220, 651] width 79 height 18
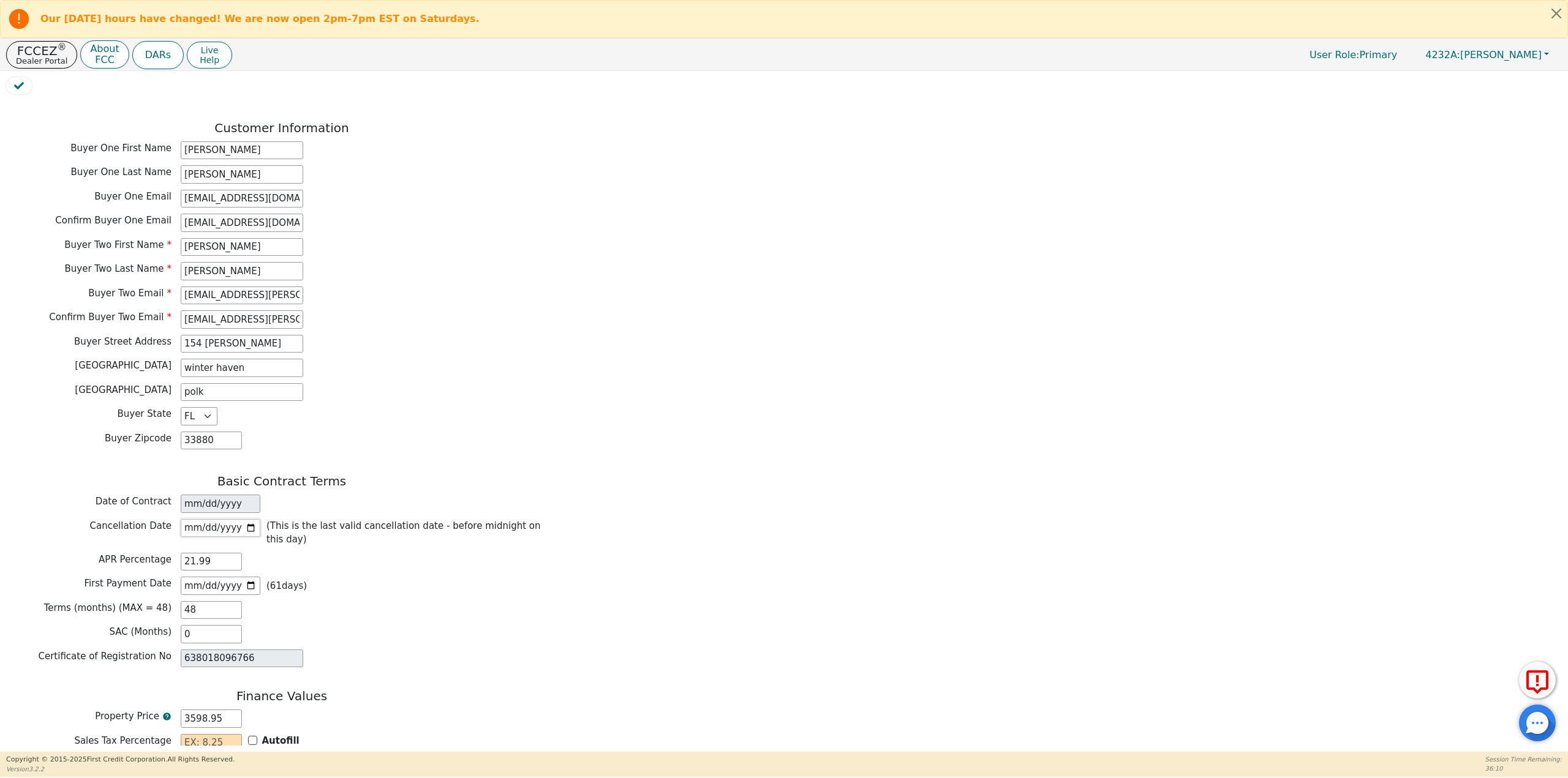
scroll to position [735, 0]
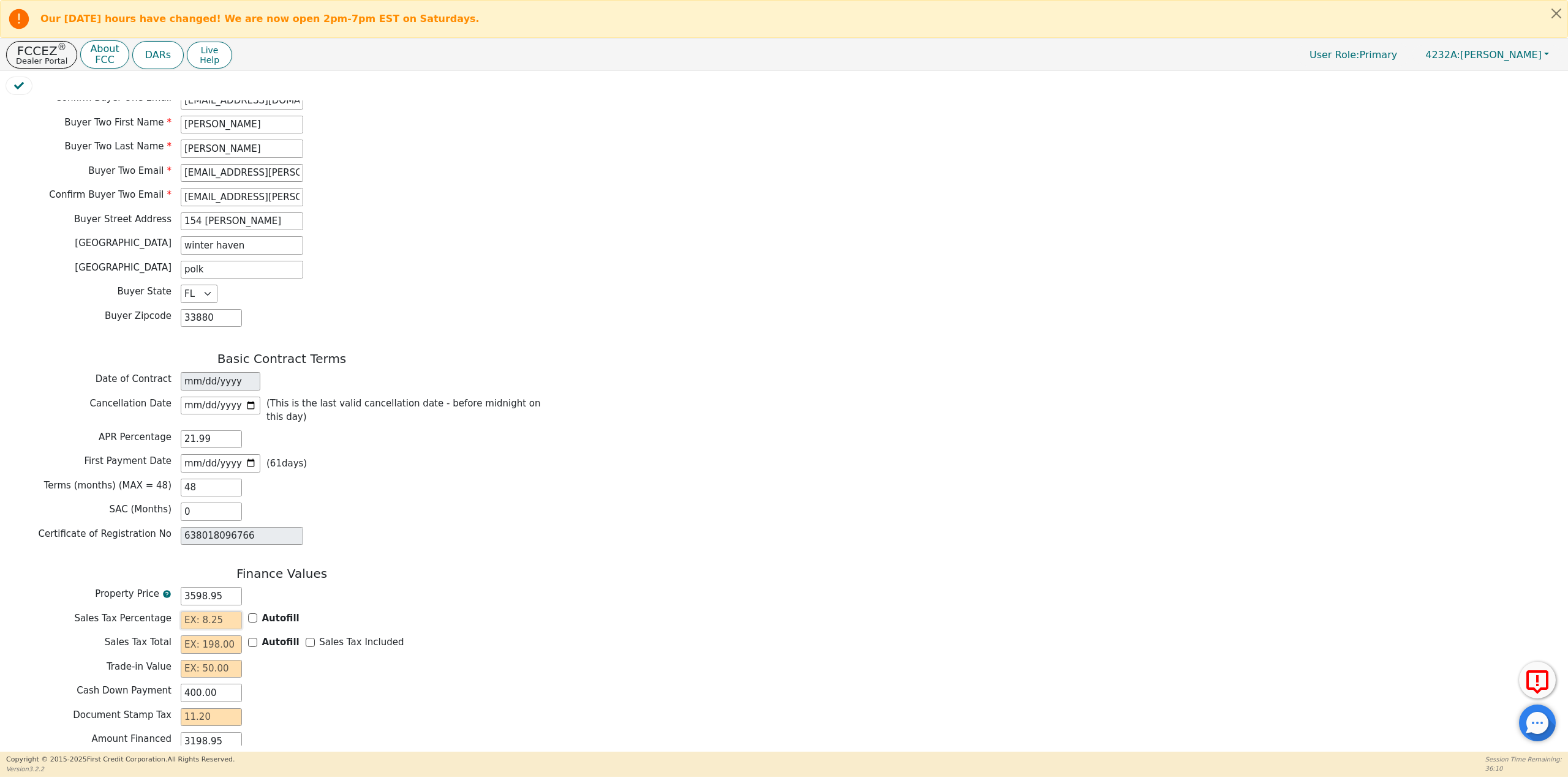
click at [236, 612] on input "text" at bounding box center [210, 621] width 61 height 18
click at [248, 614] on input "Autofill" at bounding box center [252, 618] width 9 height 9
click at [251, 614] on input "Autofill" at bounding box center [252, 618] width 9 height 9
click at [231, 612] on input "text" at bounding box center [210, 621] width 61 height 18
click at [250, 638] on input "Autofill" at bounding box center [252, 642] width 9 height 9
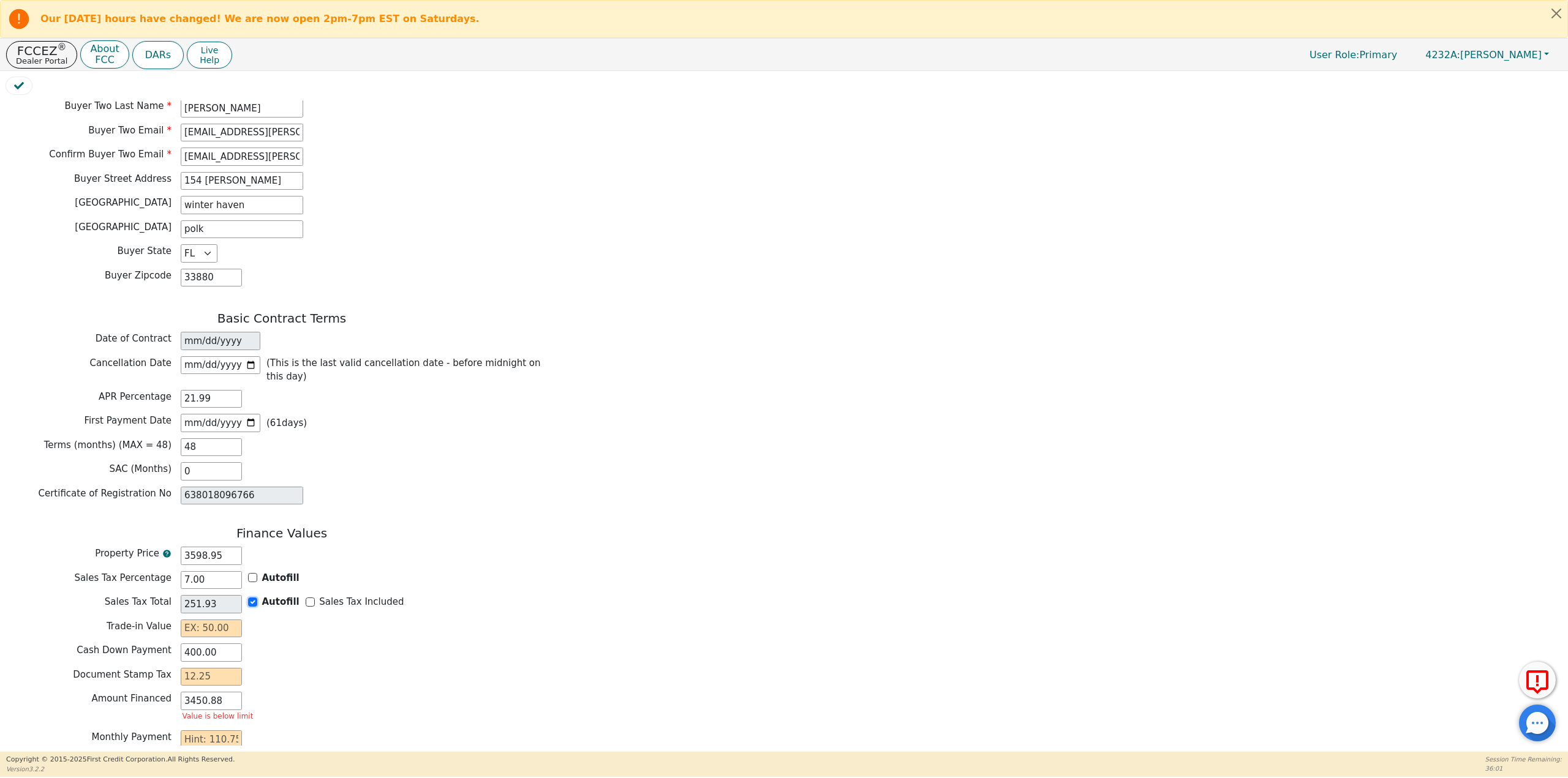
scroll to position [796, 0]
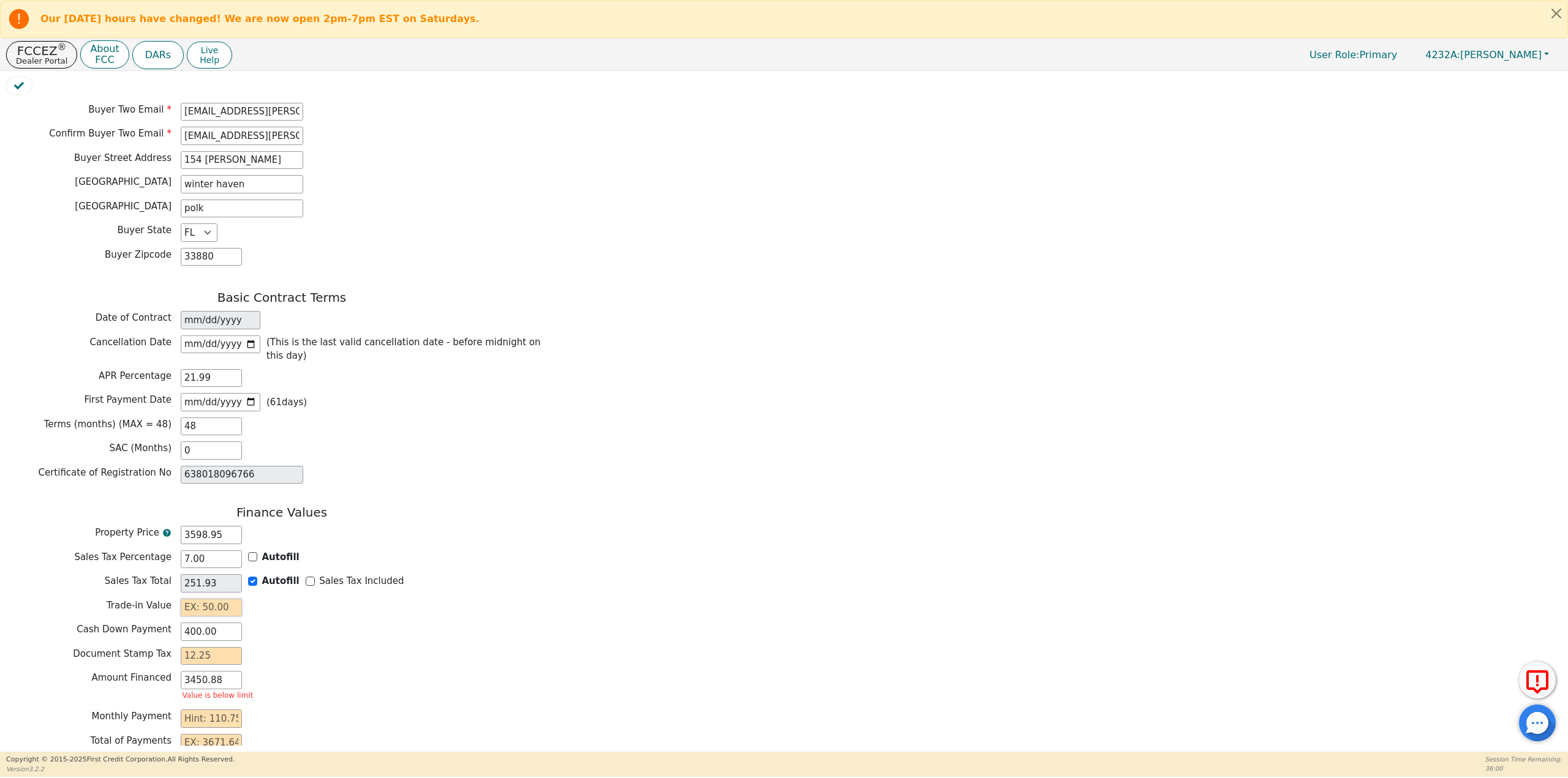
click at [195, 599] on input "text" at bounding box center [210, 608] width 61 height 18
click at [214, 647] on input "text" at bounding box center [210, 656] width 61 height 18
click at [227, 695] on input "text" at bounding box center [210, 705] width 61 height 18
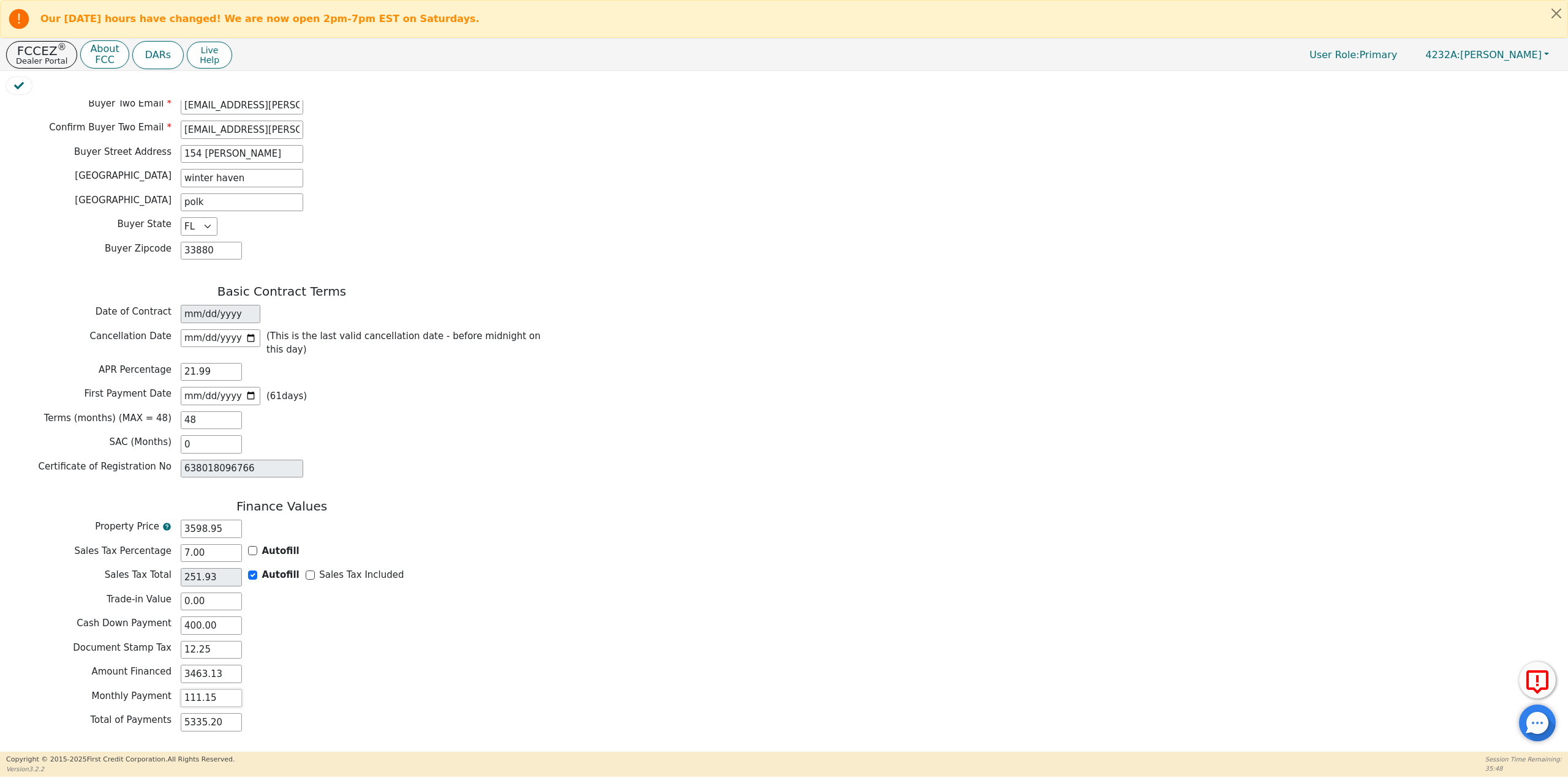
scroll to position [806, 0]
click at [162, 752] on button "Submit for Approval" at bounding box center [166, 766] width 118 height 28
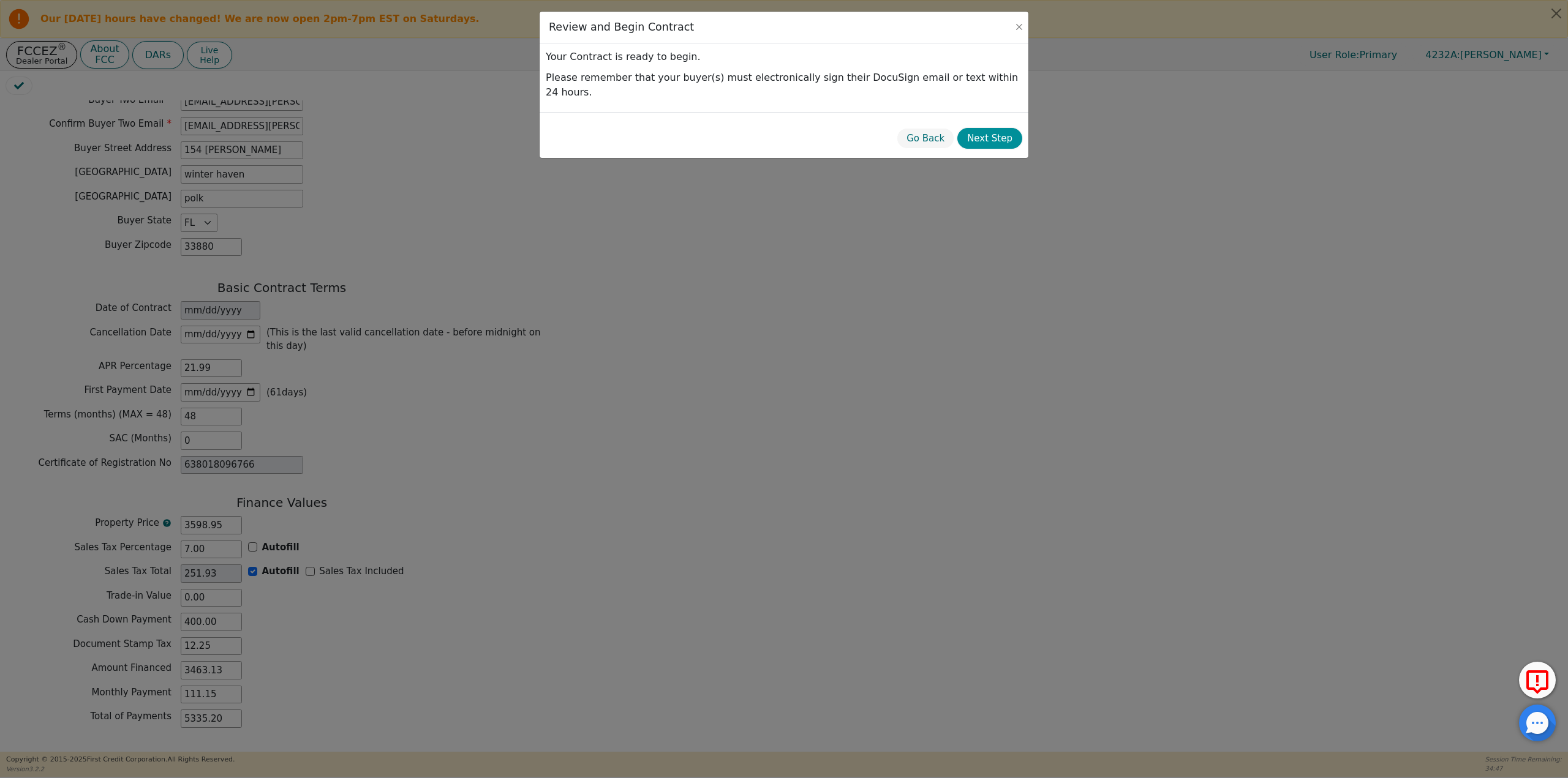
click at [999, 128] on button "Next Step" at bounding box center [989, 139] width 65 height 22
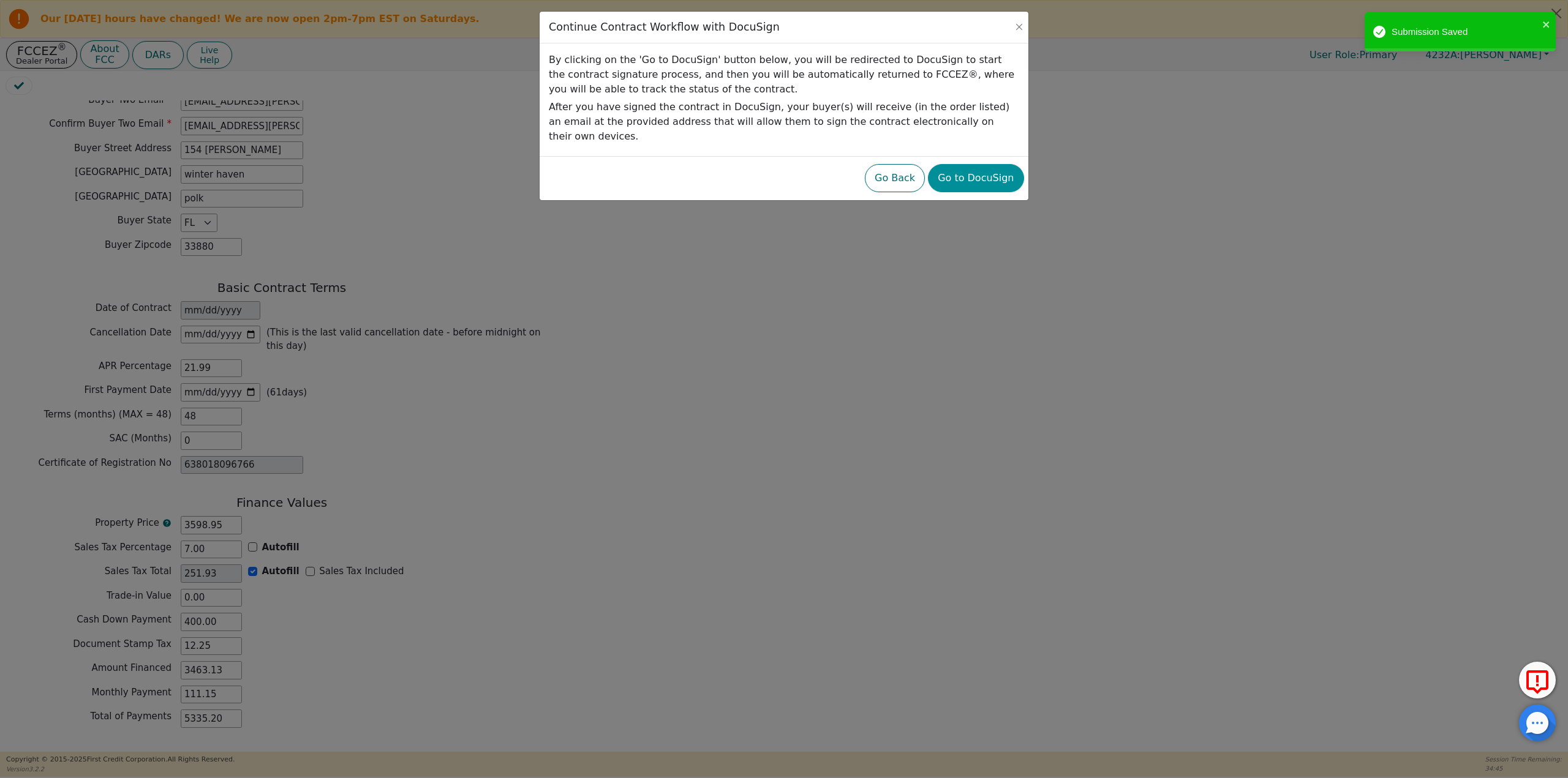
click at [972, 164] on button "Go to DocuSign" at bounding box center [975, 179] width 95 height 28
